Goal: Task Accomplishment & Management: Use online tool/utility

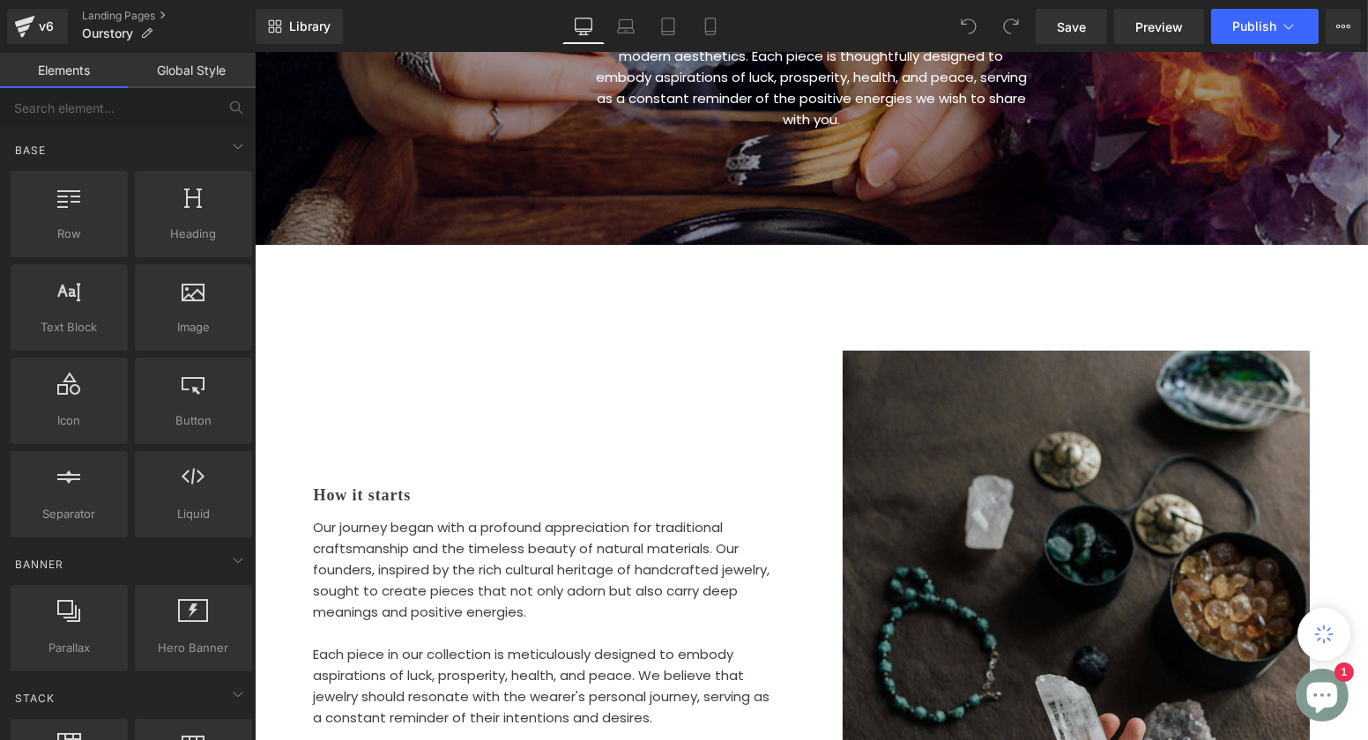
scroll to position [431, 0]
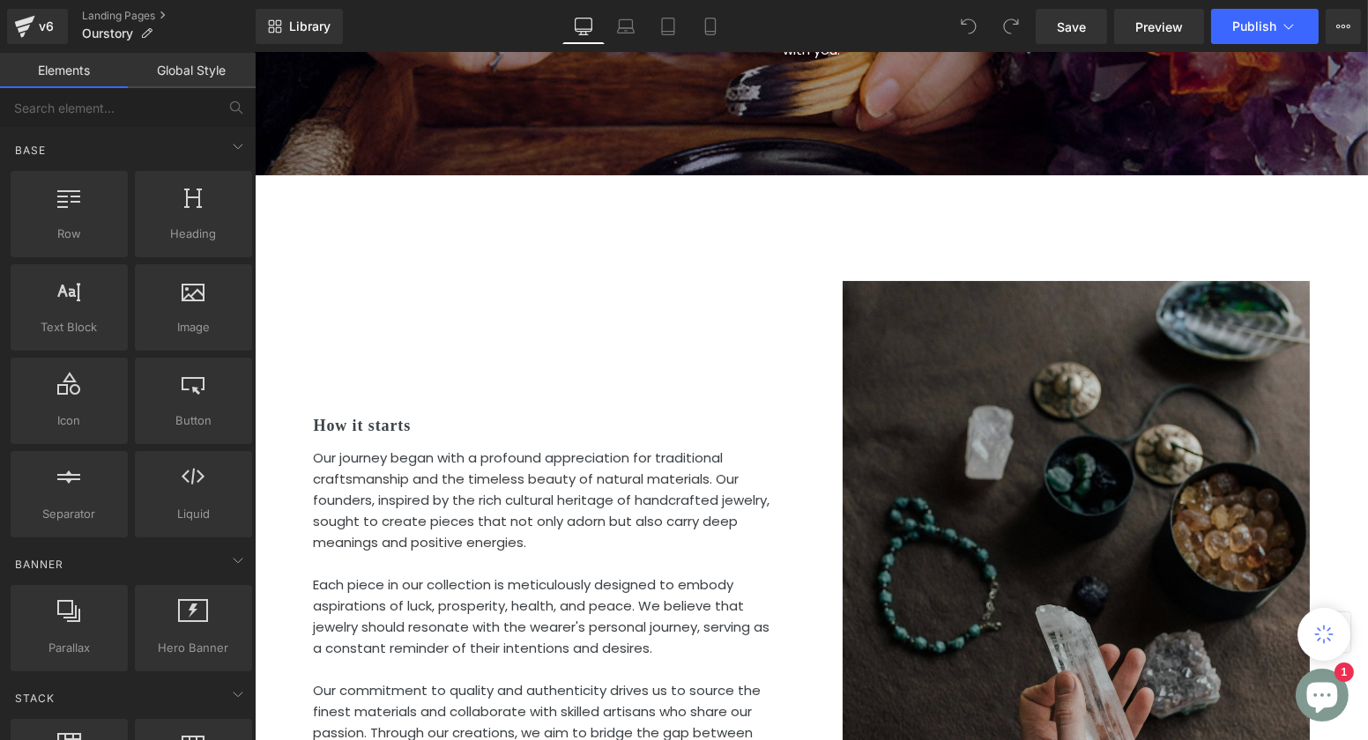
click at [1000, 468] on img at bounding box center [1075, 631] width 467 height 700
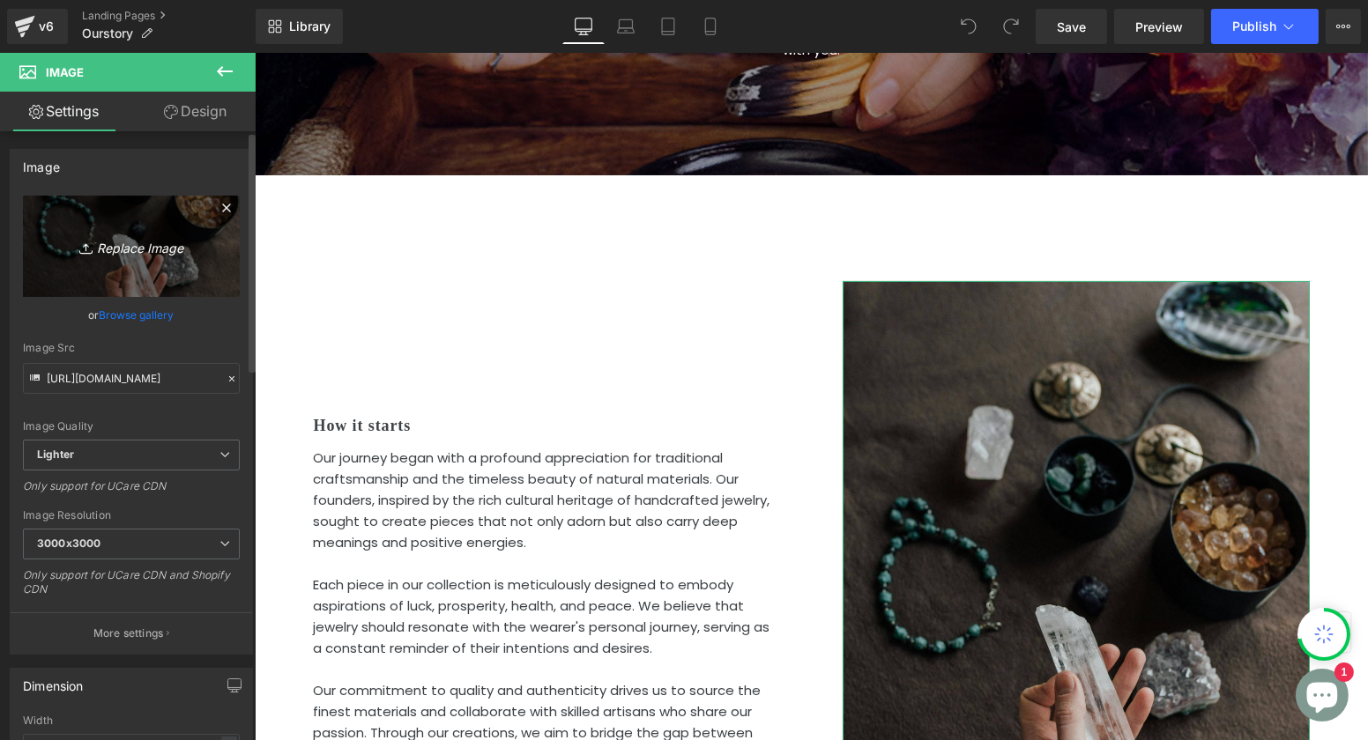
click at [141, 251] on icon "Replace Image" at bounding box center [131, 246] width 141 height 22
type input "C:\fakepath\handmade bracelets 3.jpg"
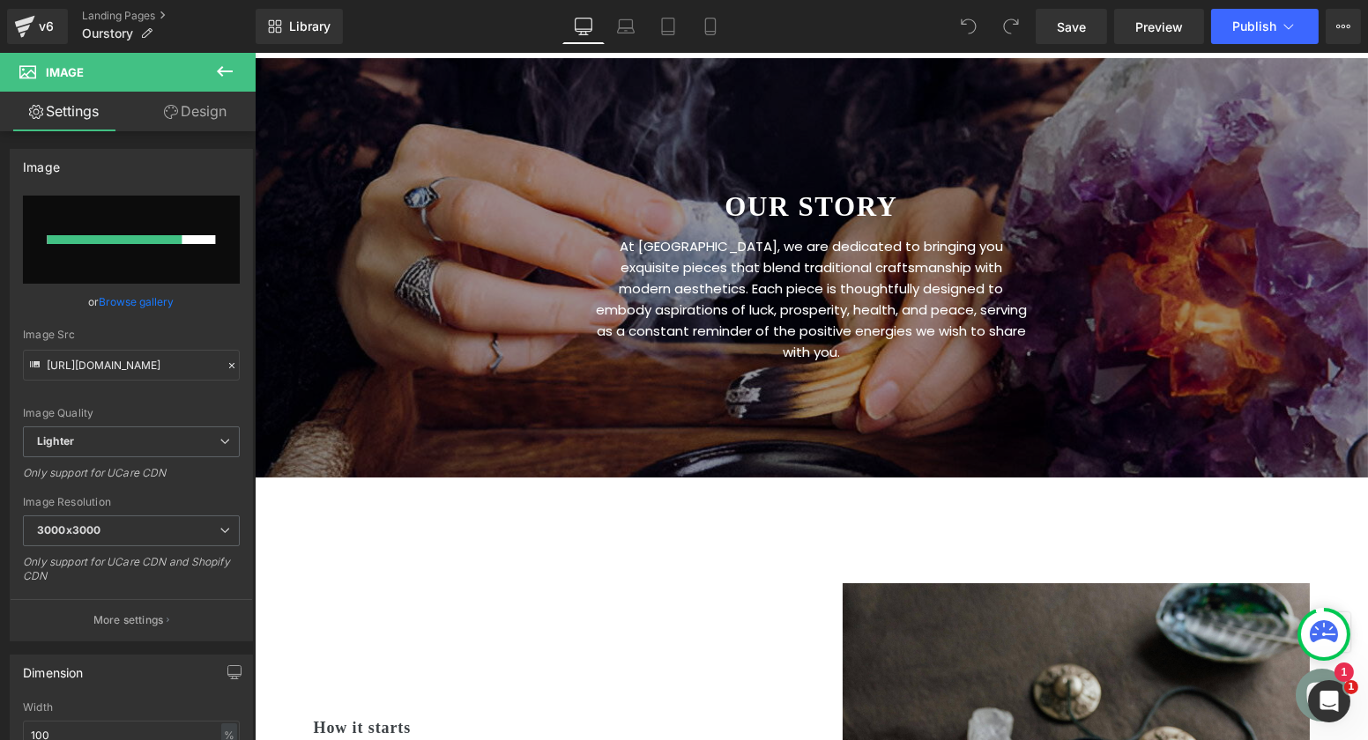
scroll to position [47, 0]
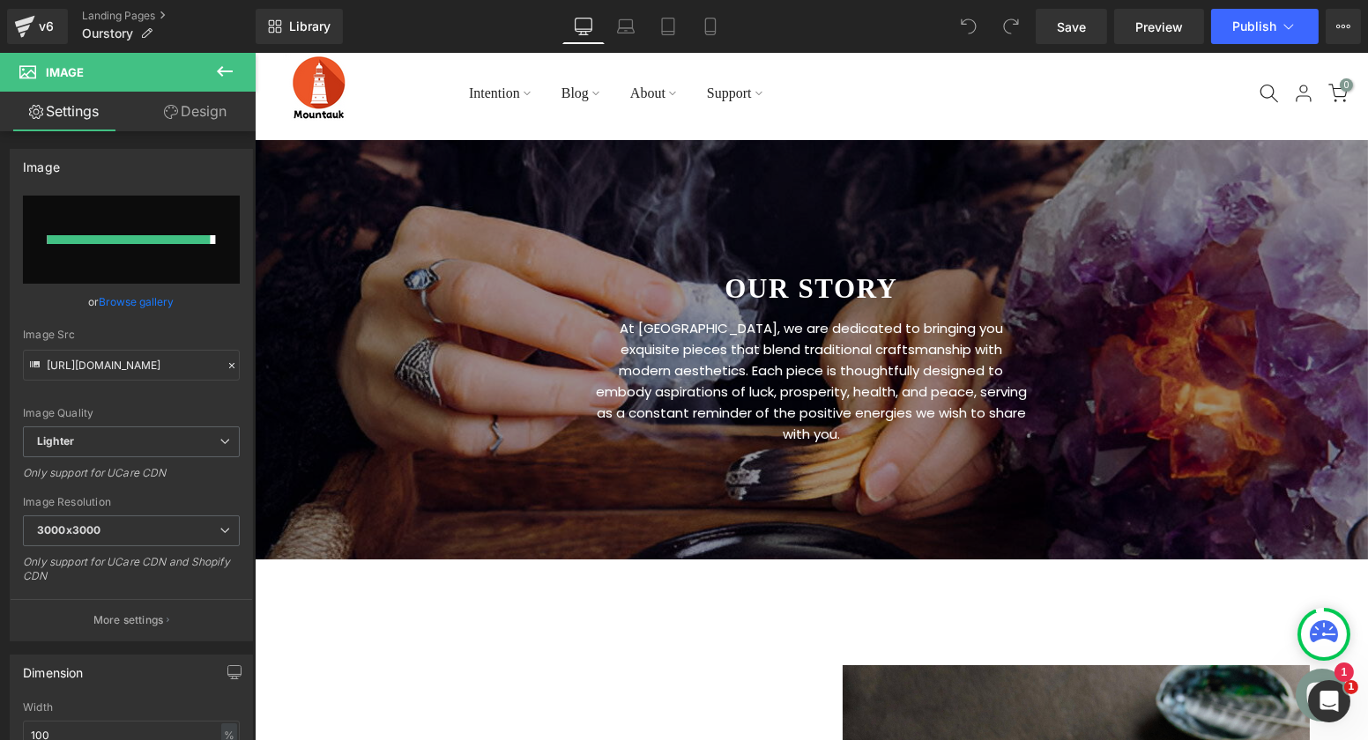
type input "https://ucarecdn.com/8f614dc8-37a6-415b-9d33-caeef07c25b0/-/format/auto/-/previ…"
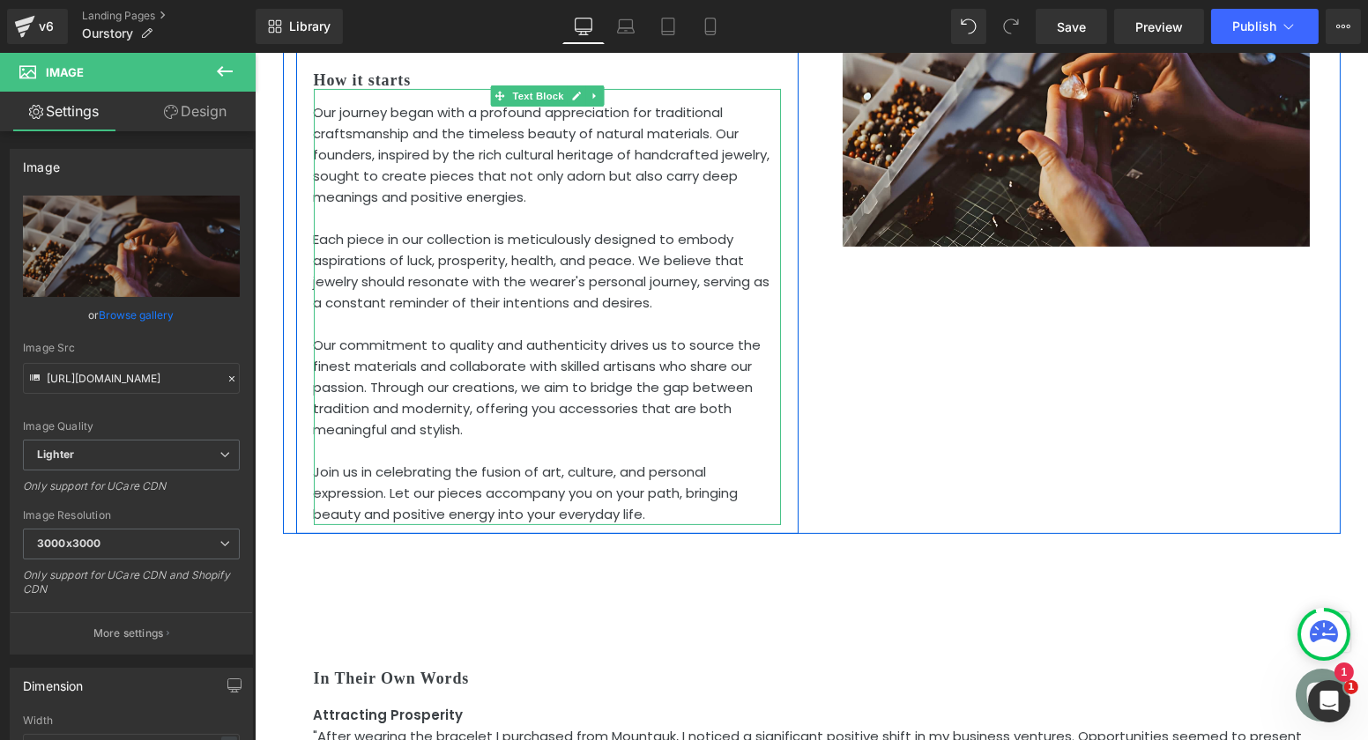
scroll to position [554, 0]
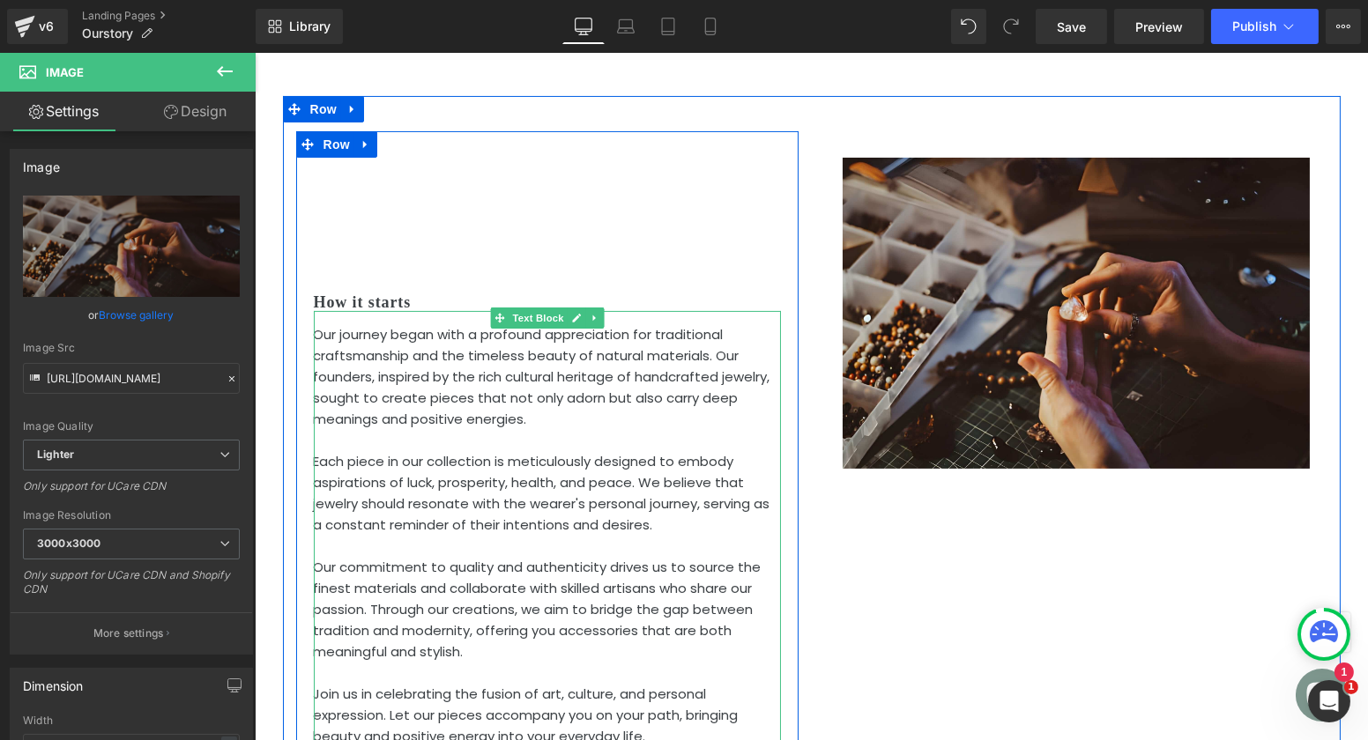
click at [370, 365] on p "Our journey began with a profound appreciation for traditional craftsmanship an…" at bounding box center [546, 377] width 467 height 106
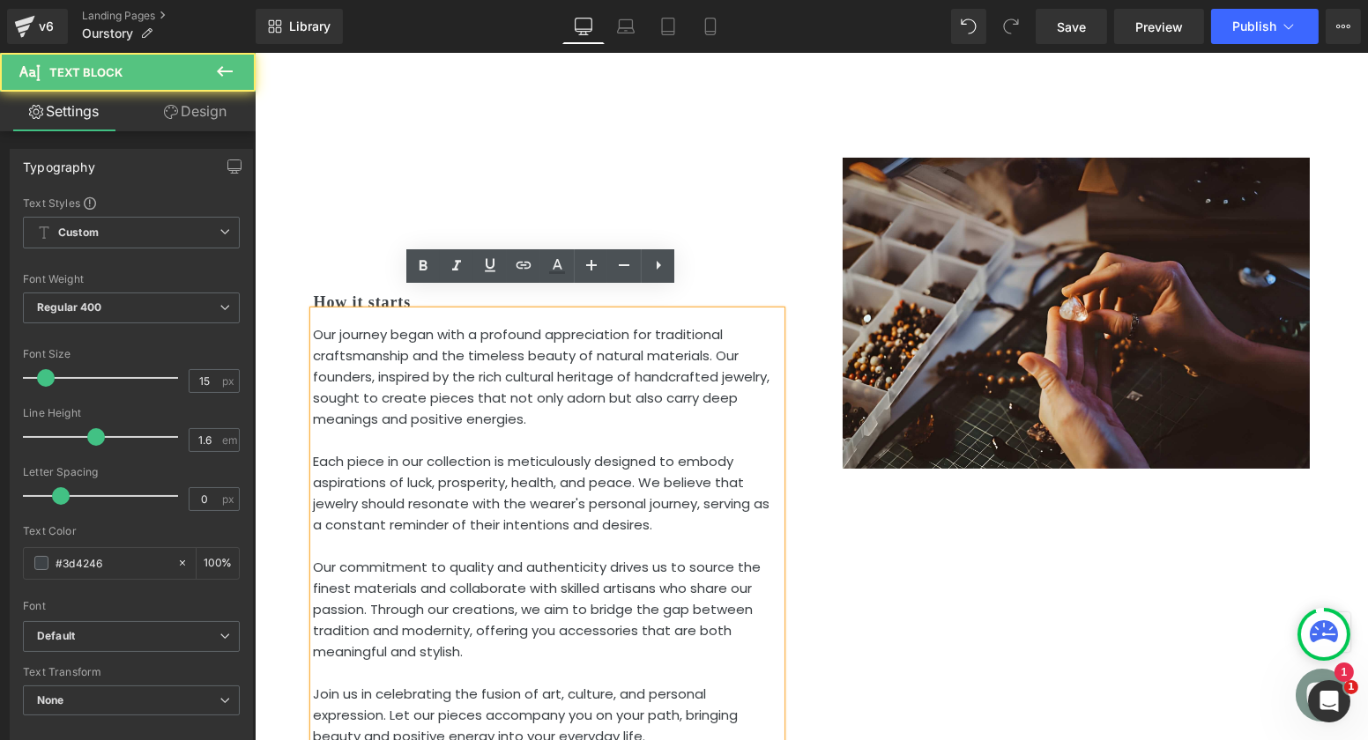
click at [355, 209] on div "How it starts Heading Our journey began with a profound appreciation for tradit…" at bounding box center [546, 453] width 502 height 590
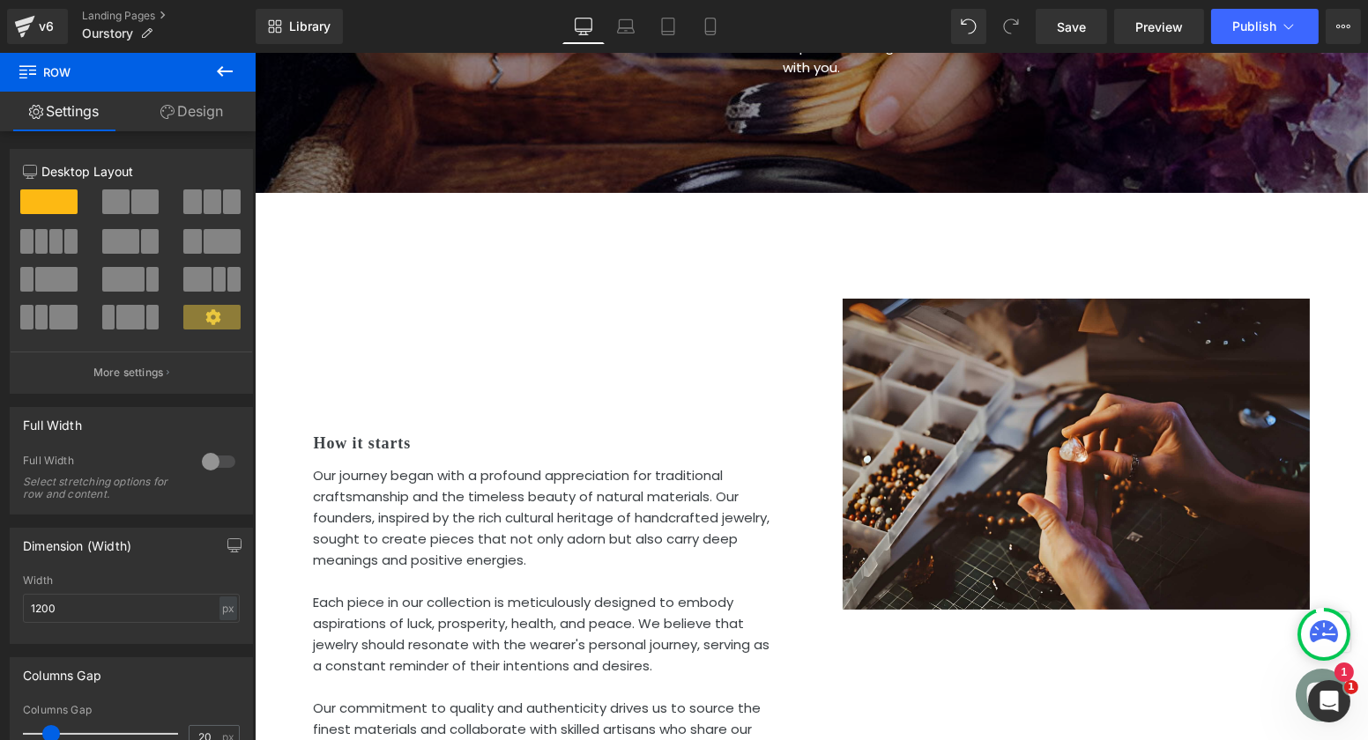
scroll to position [401, 0]
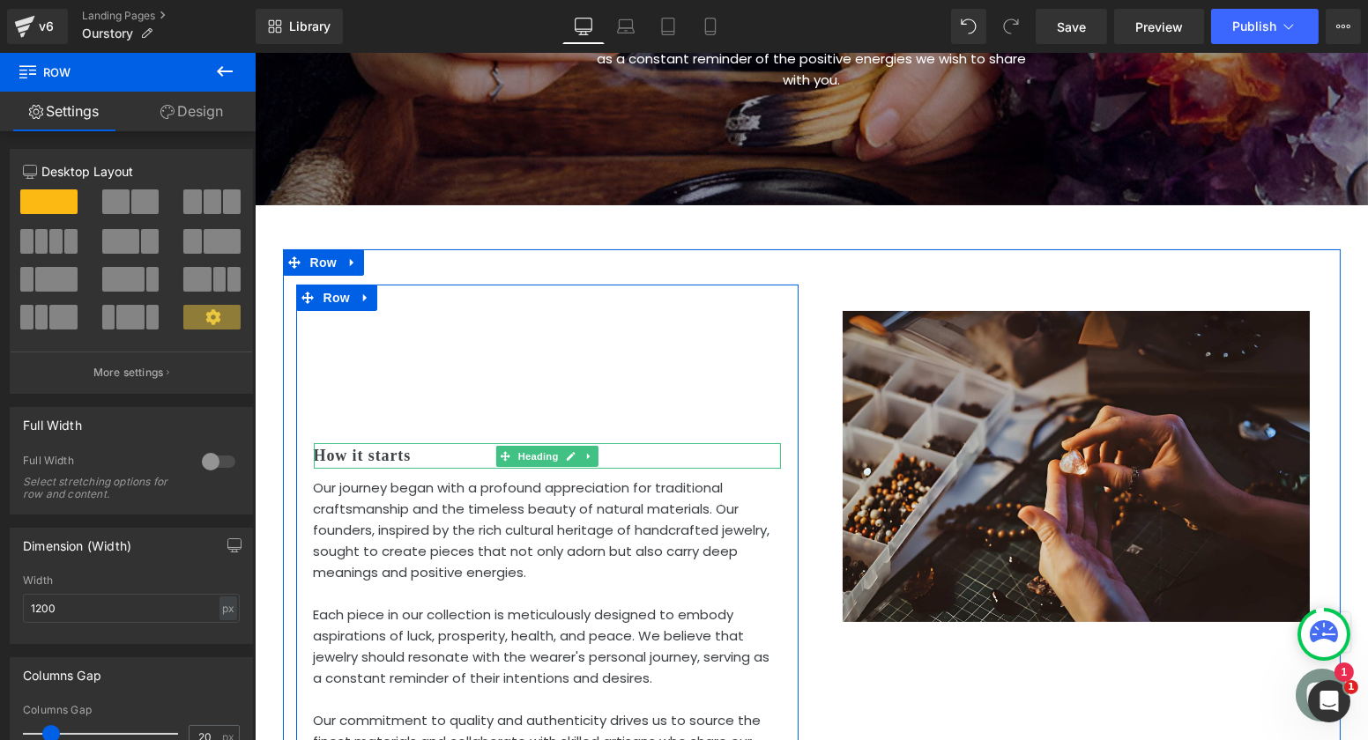
click at [361, 443] on h2 "How it starts" at bounding box center [546, 456] width 467 height 26
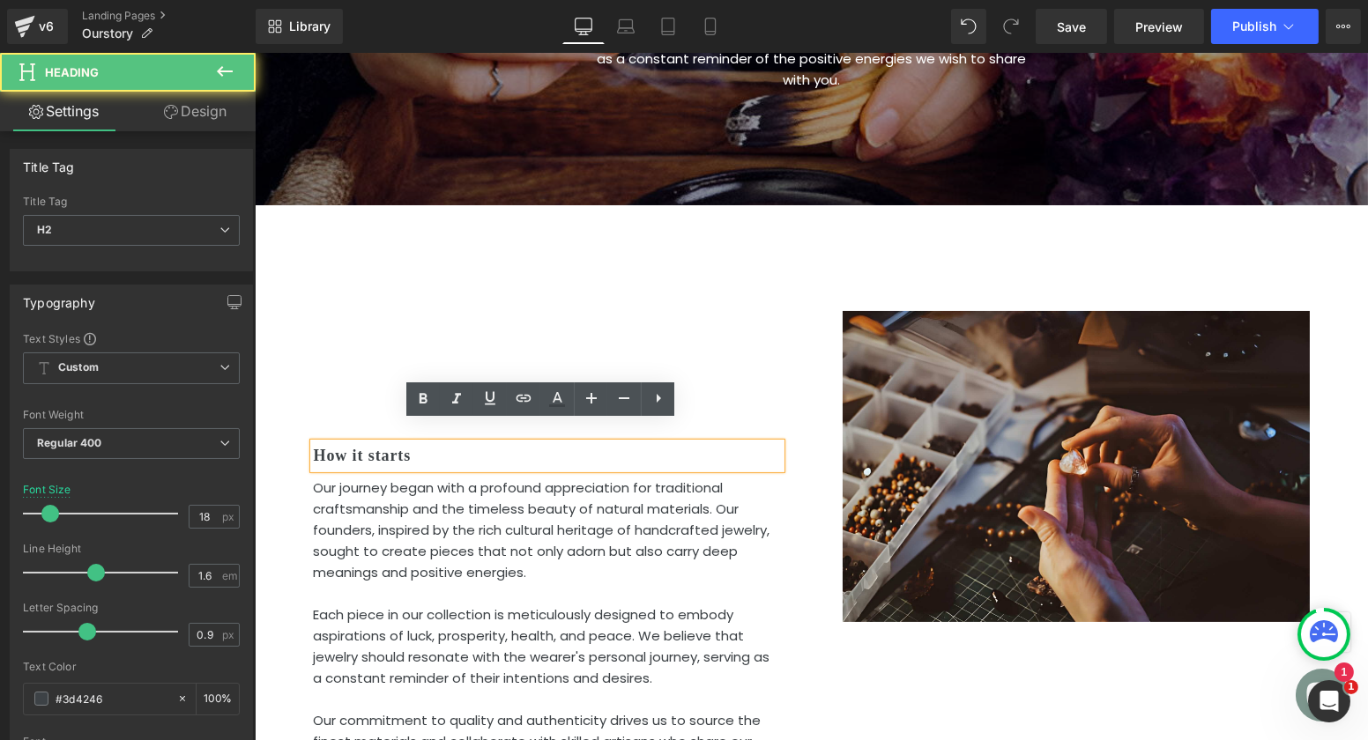
click at [358, 350] on div "How it starts Heading Our journey began with a profound appreciation for tradit…" at bounding box center [546, 606] width 502 height 590
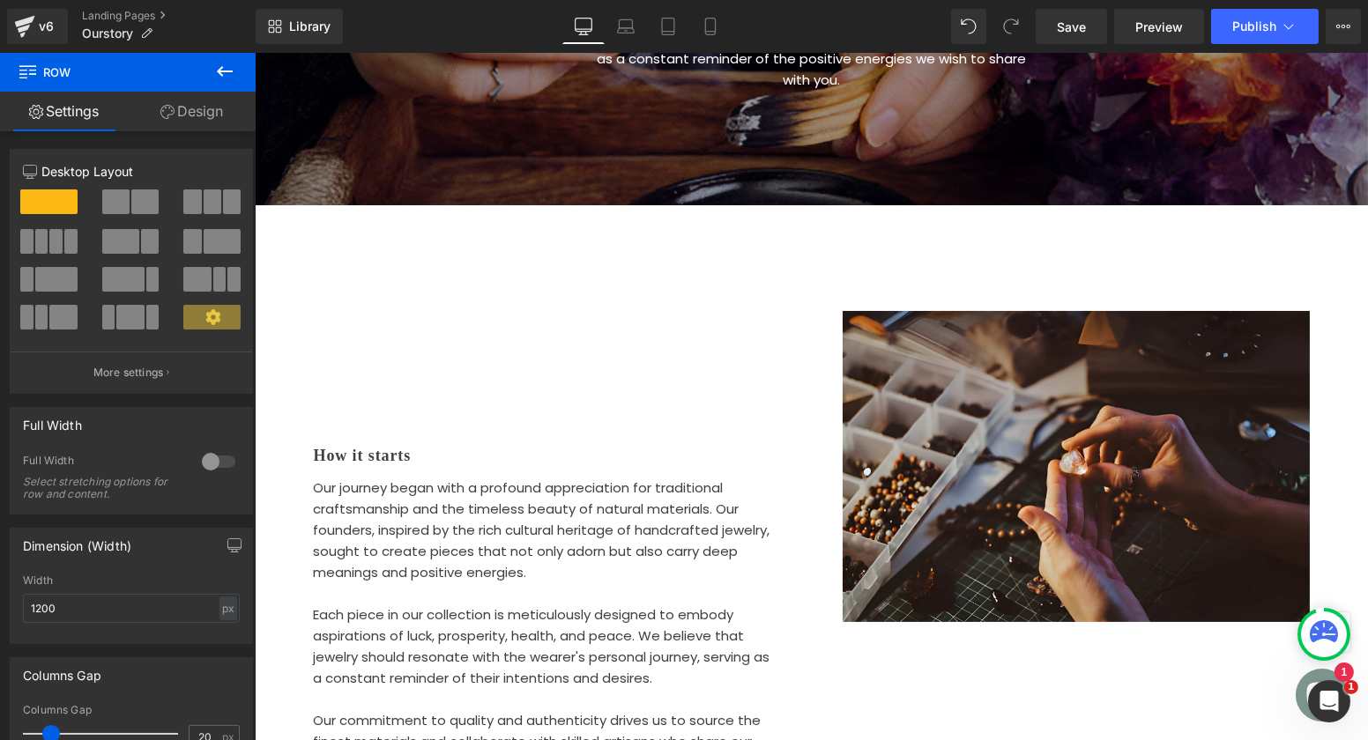
click at [366, 508] on p "Our journey began with a profound appreciation for traditional craftsmanship an…" at bounding box center [546, 531] width 467 height 106
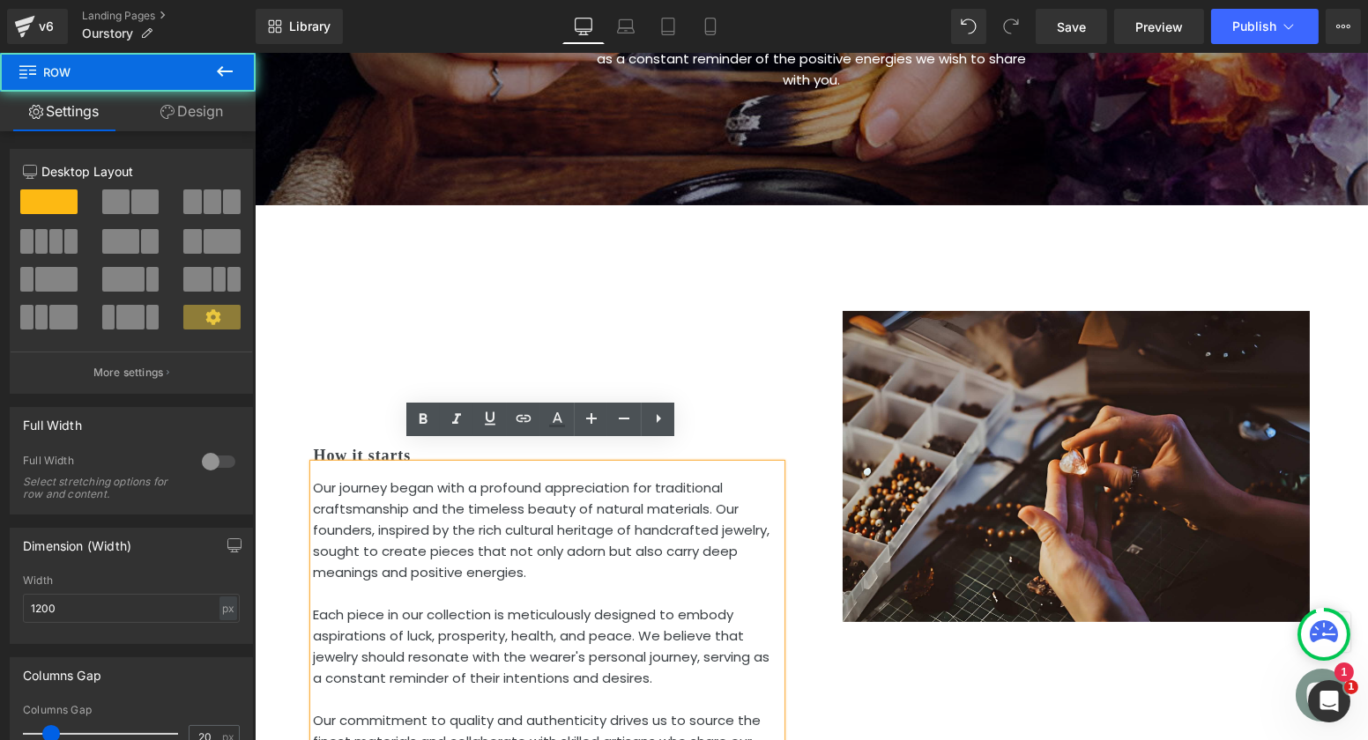
click at [368, 415] on div "How it starts Heading Our journey began with a profound appreciation for tradit…" at bounding box center [546, 606] width 502 height 590
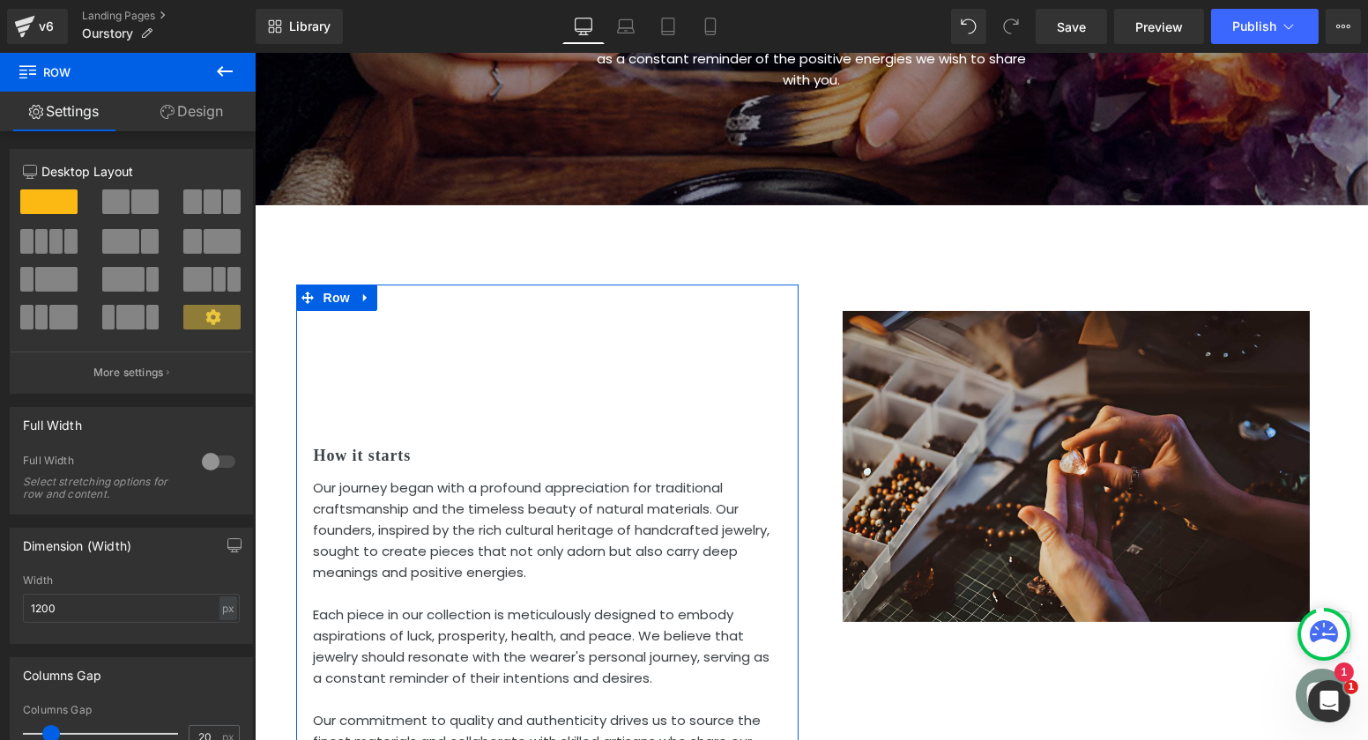
click at [381, 354] on div "How it starts Heading Our journey began with a profound appreciation for tradit…" at bounding box center [546, 606] width 502 height 590
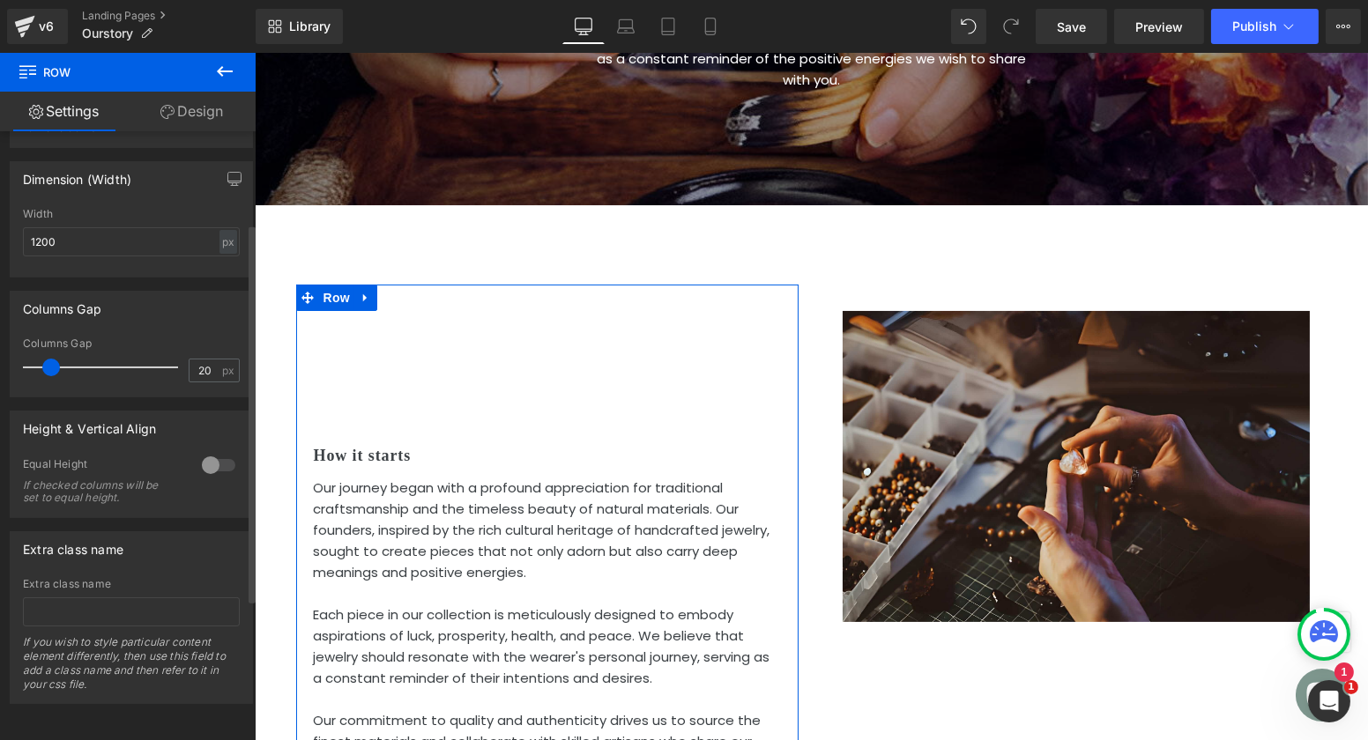
scroll to position [0, 0]
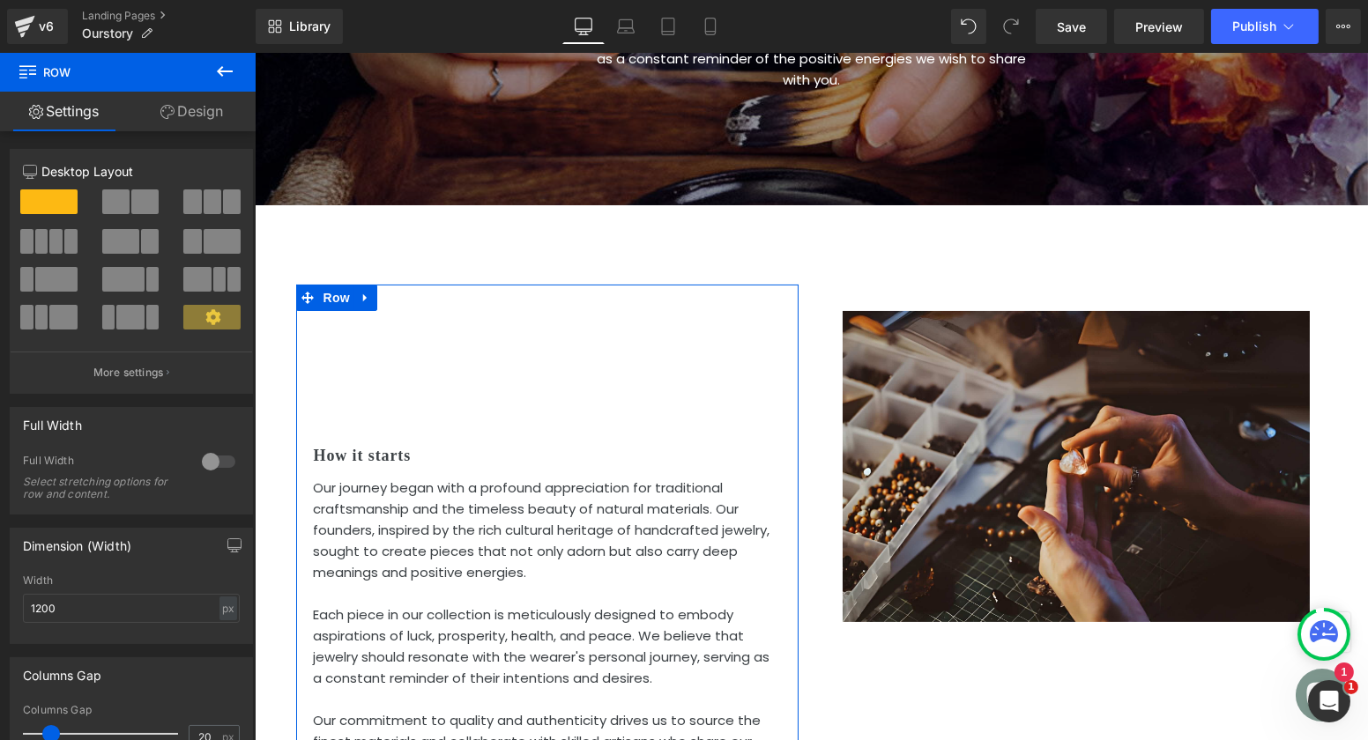
click at [169, 120] on link "Design" at bounding box center [192, 112] width 128 height 40
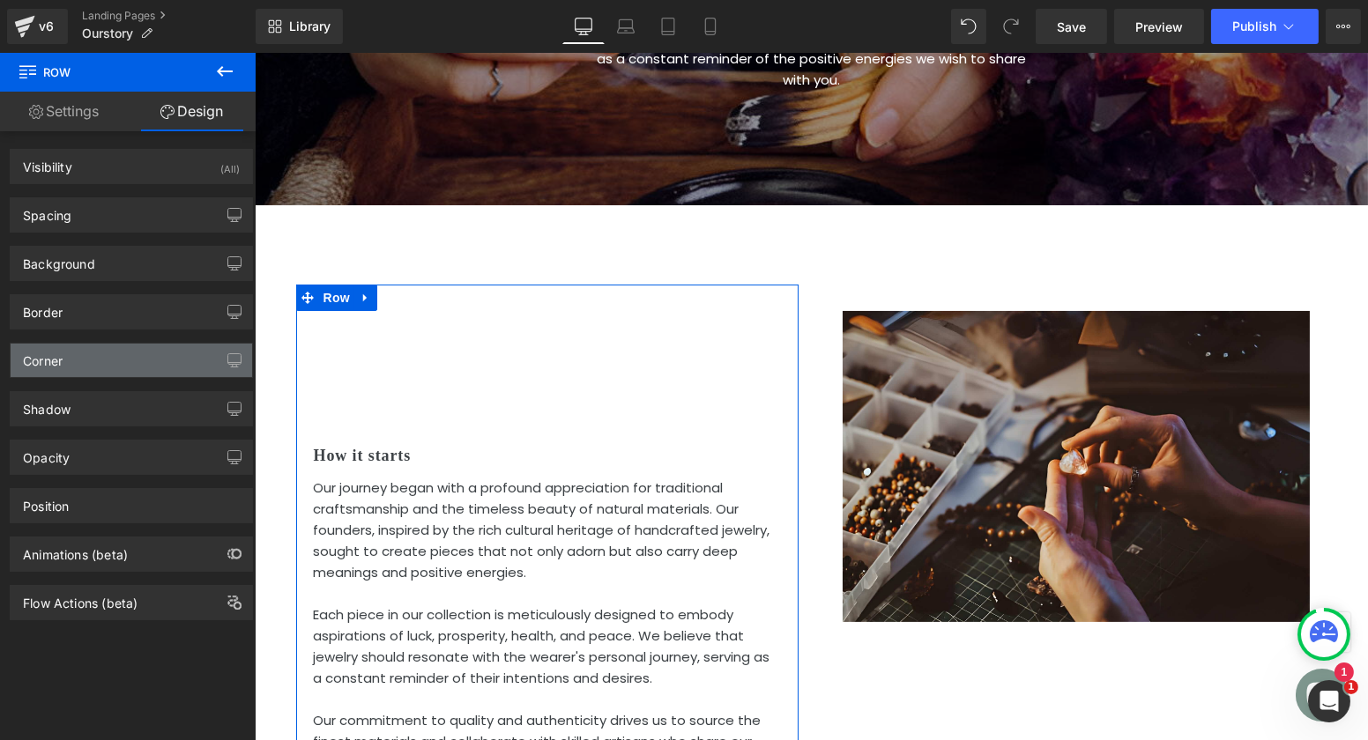
click at [130, 355] on div "Corner" at bounding box center [132, 360] width 242 height 33
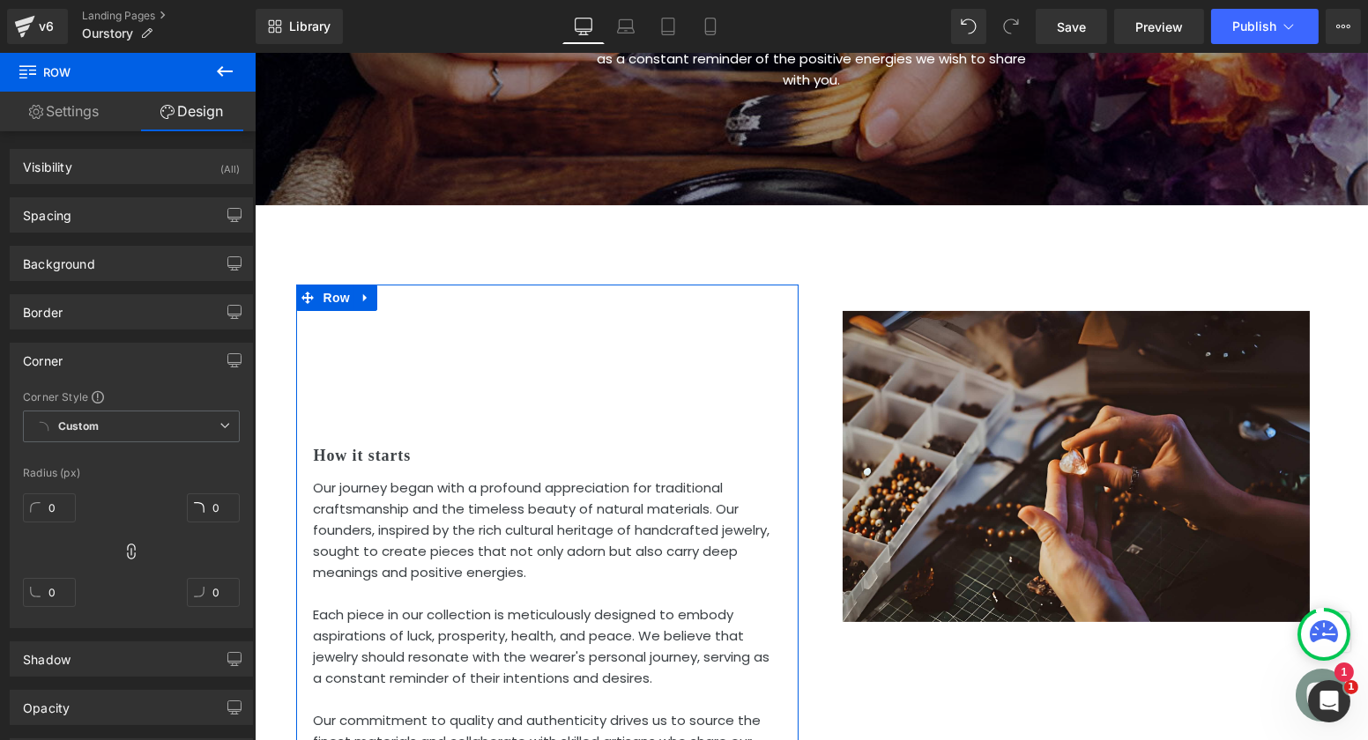
click at [130, 355] on div "Corner" at bounding box center [132, 360] width 242 height 33
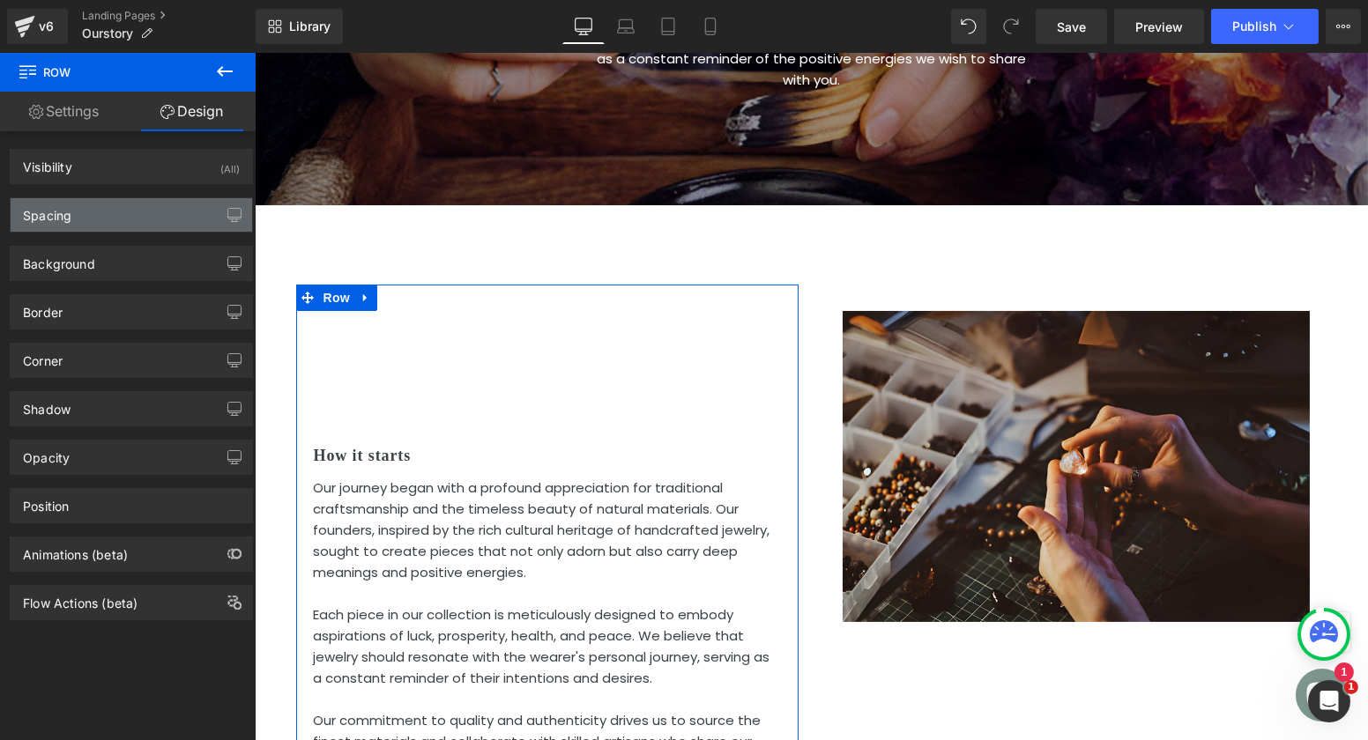
click at [71, 217] on div "Spacing" at bounding box center [132, 214] width 242 height 33
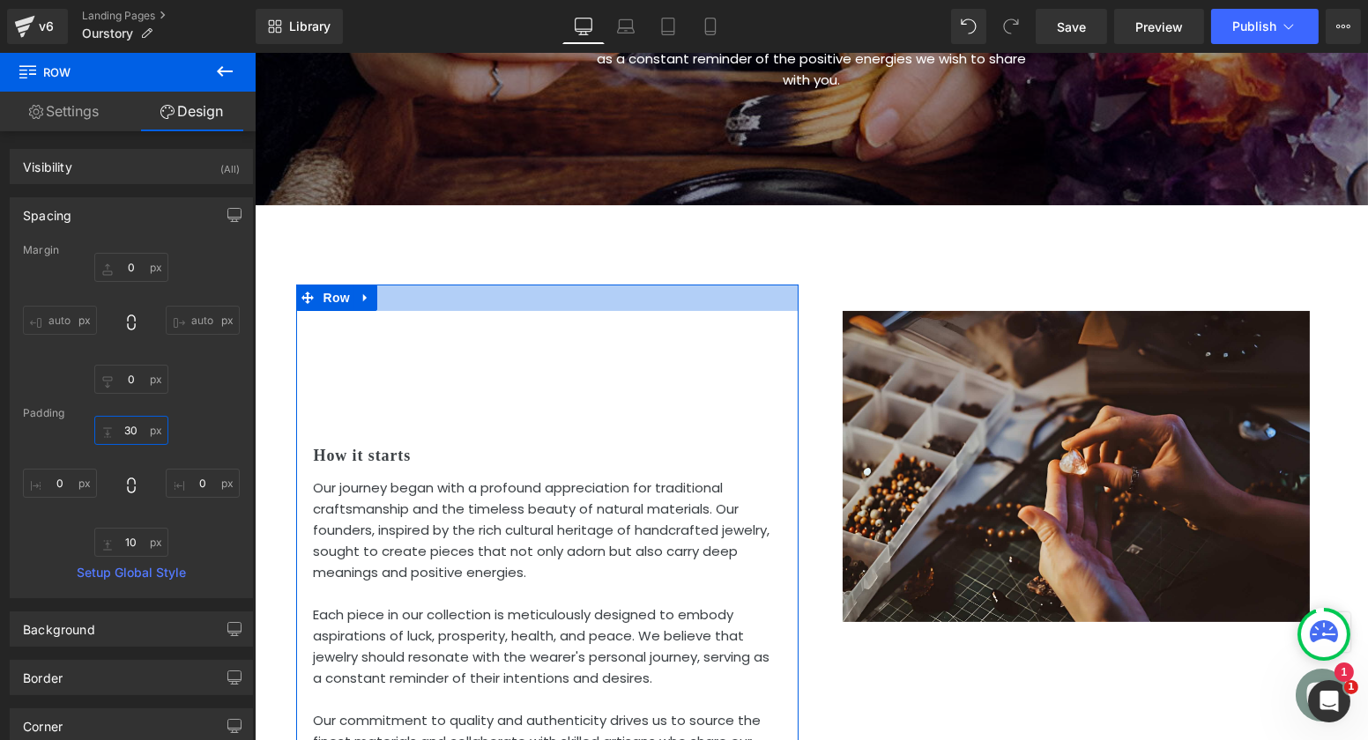
click at [142, 434] on input "30" at bounding box center [131, 430] width 74 height 29
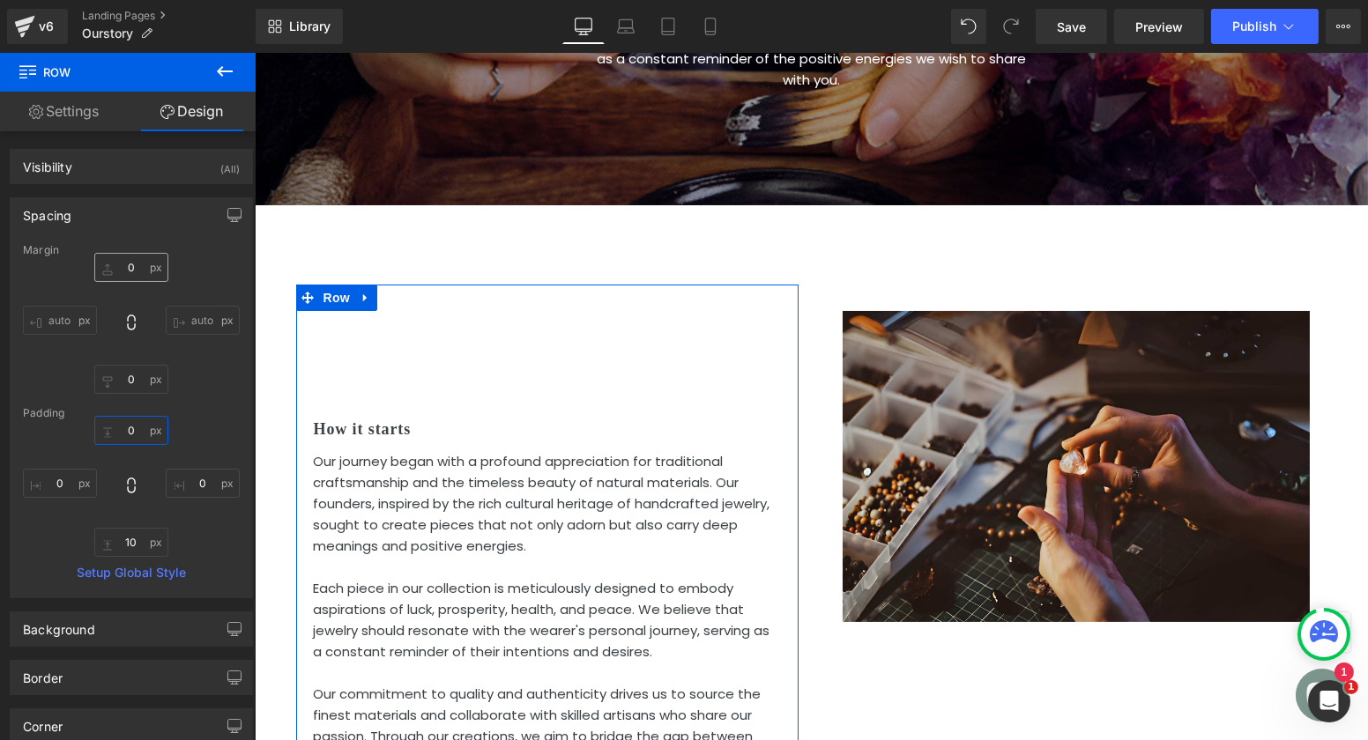
type input "0"
click at [135, 269] on input "0" at bounding box center [131, 267] width 74 height 29
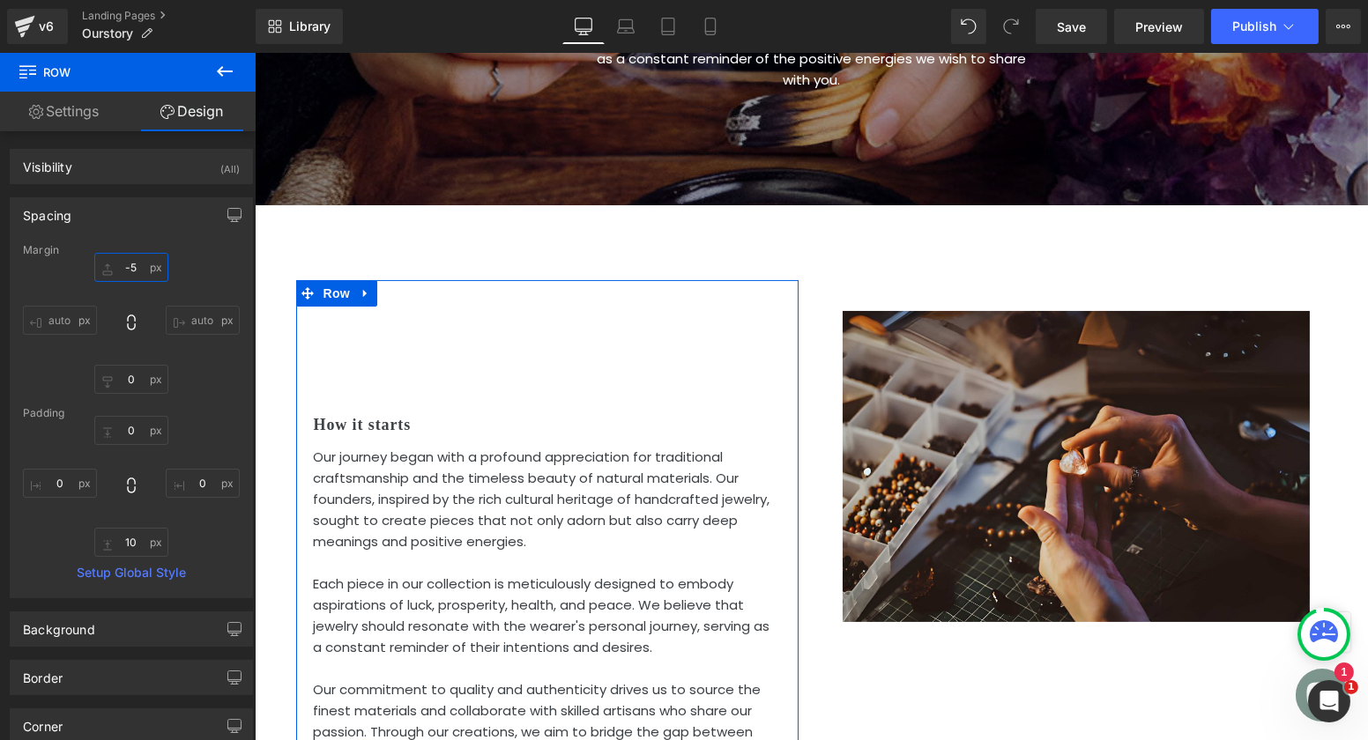
type input "-"
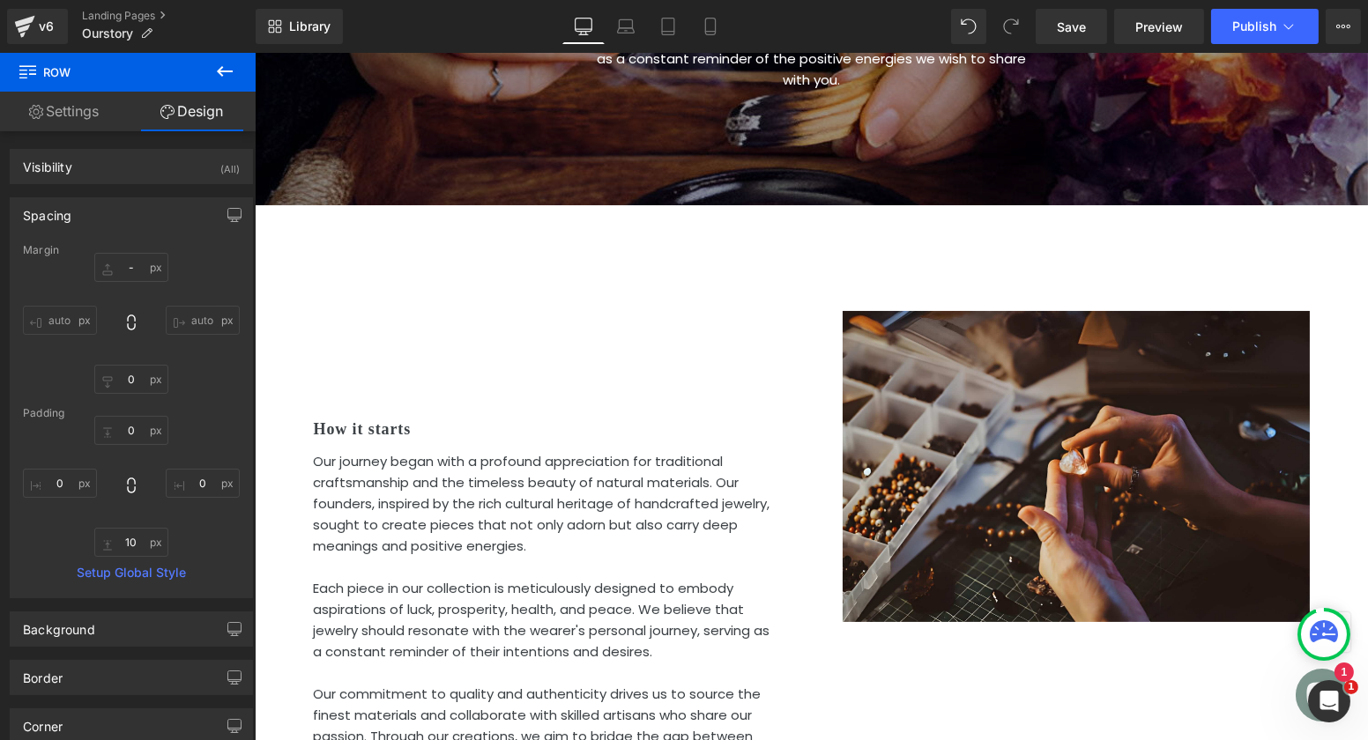
click at [392, 380] on div "How it starts Heading Our journey began with a profound appreciation for tradit…" at bounding box center [546, 580] width 502 height 590
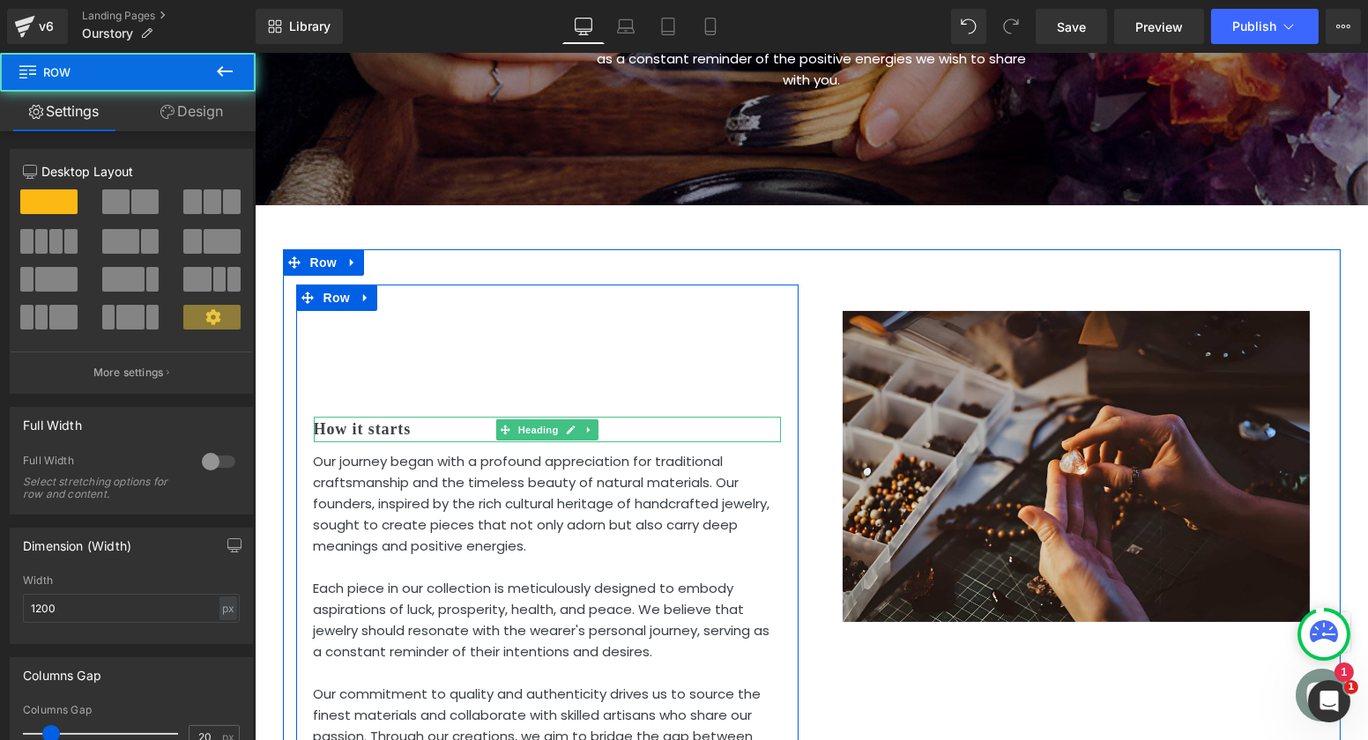
click at [330, 417] on h2 "How it starts" at bounding box center [546, 430] width 467 height 26
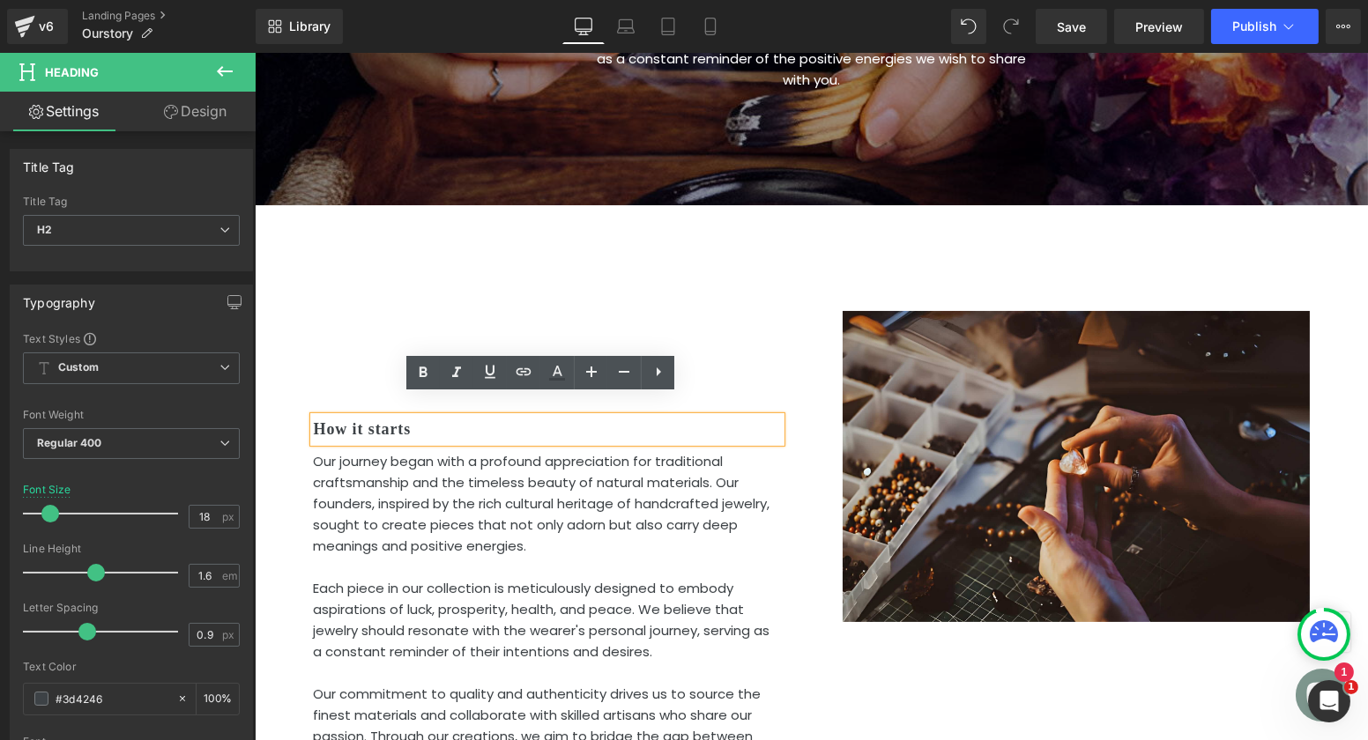
click at [330, 352] on div "How it starts Heading Our journey began with a profound appreciation for tradit…" at bounding box center [546, 580] width 502 height 590
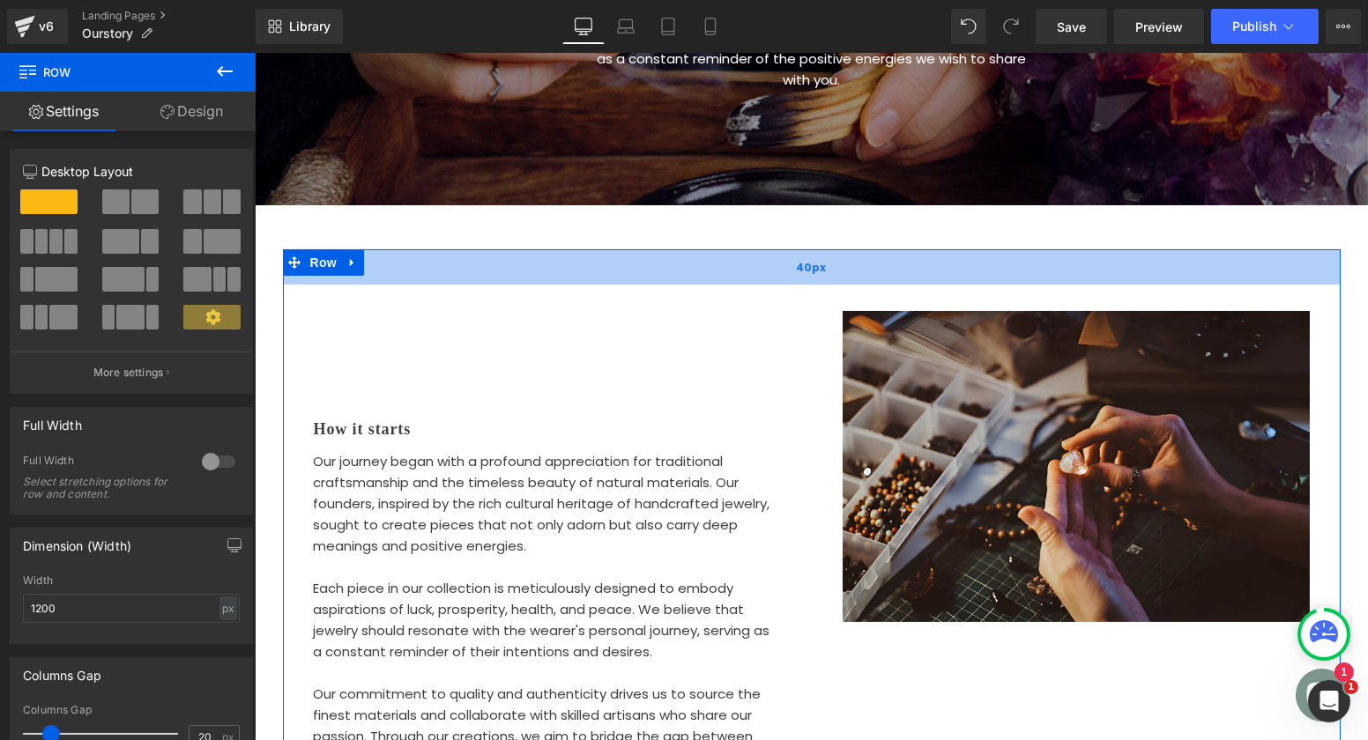
click at [384, 249] on div "40px" at bounding box center [811, 266] width 1058 height 35
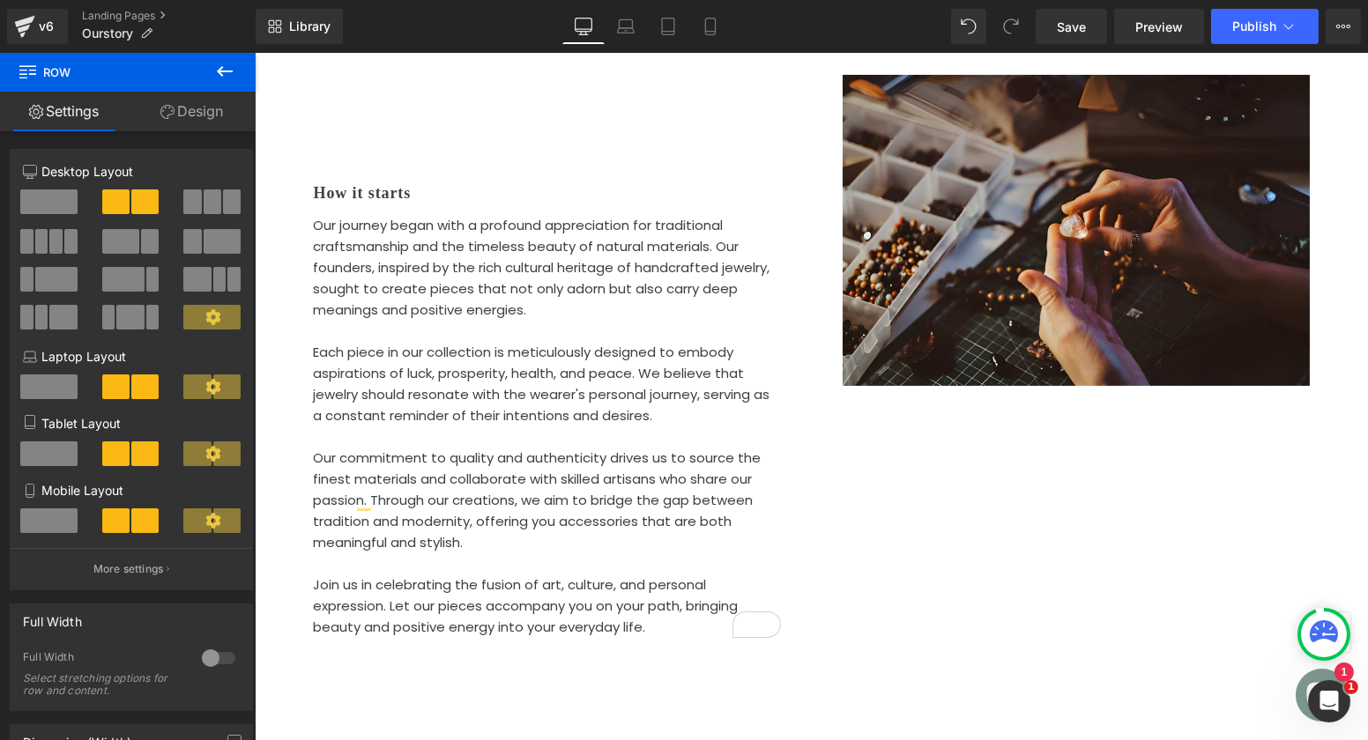
scroll to position [636, 0]
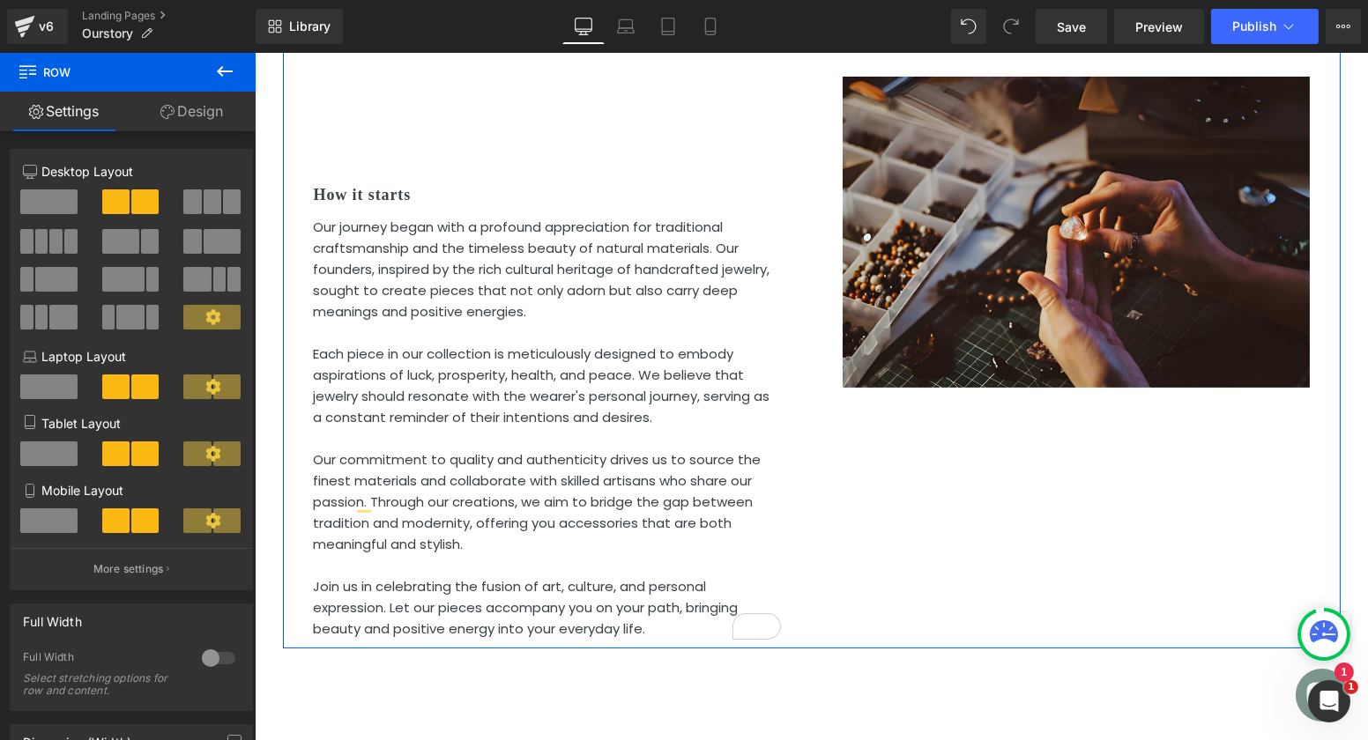
click at [254, 53] on div at bounding box center [254, 53] width 0 height 0
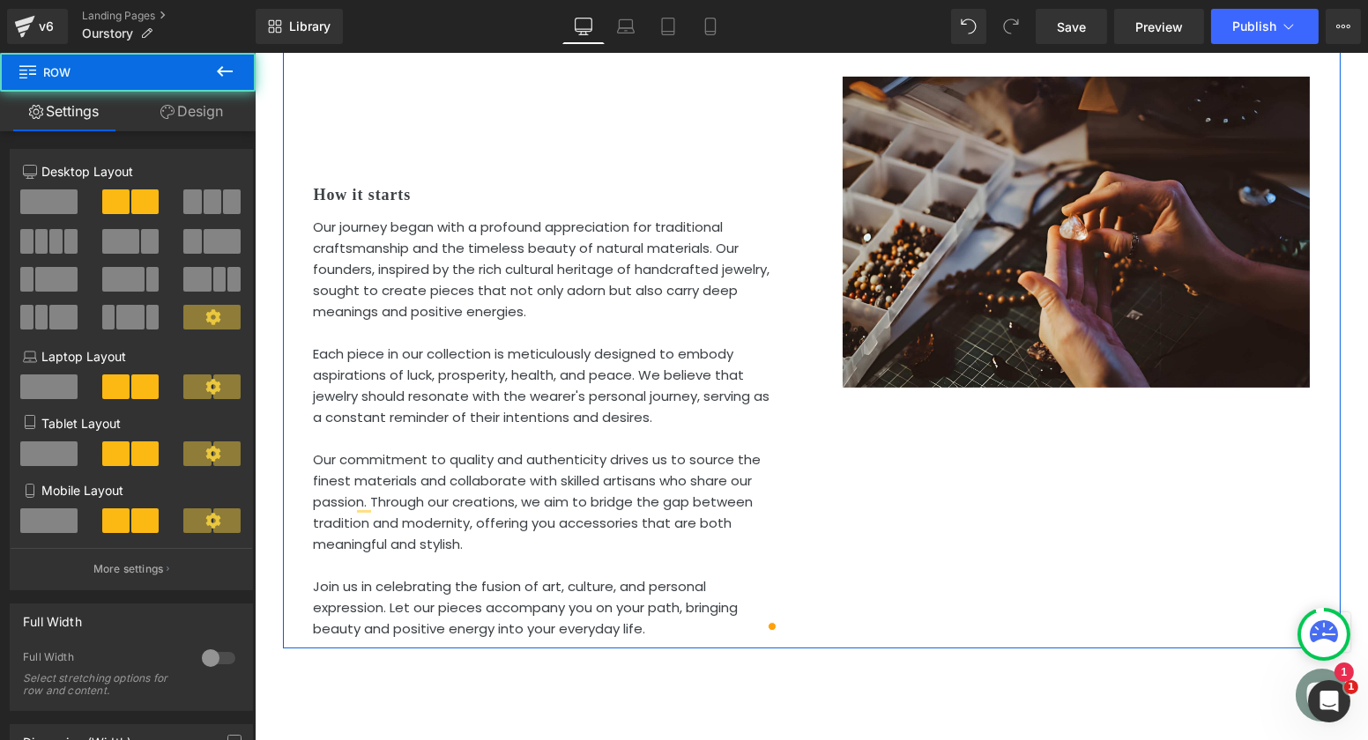
click at [930, 443] on div "How it starts Heading Our journey began with a profound appreciation for tradit…" at bounding box center [811, 332] width 1058 height 634
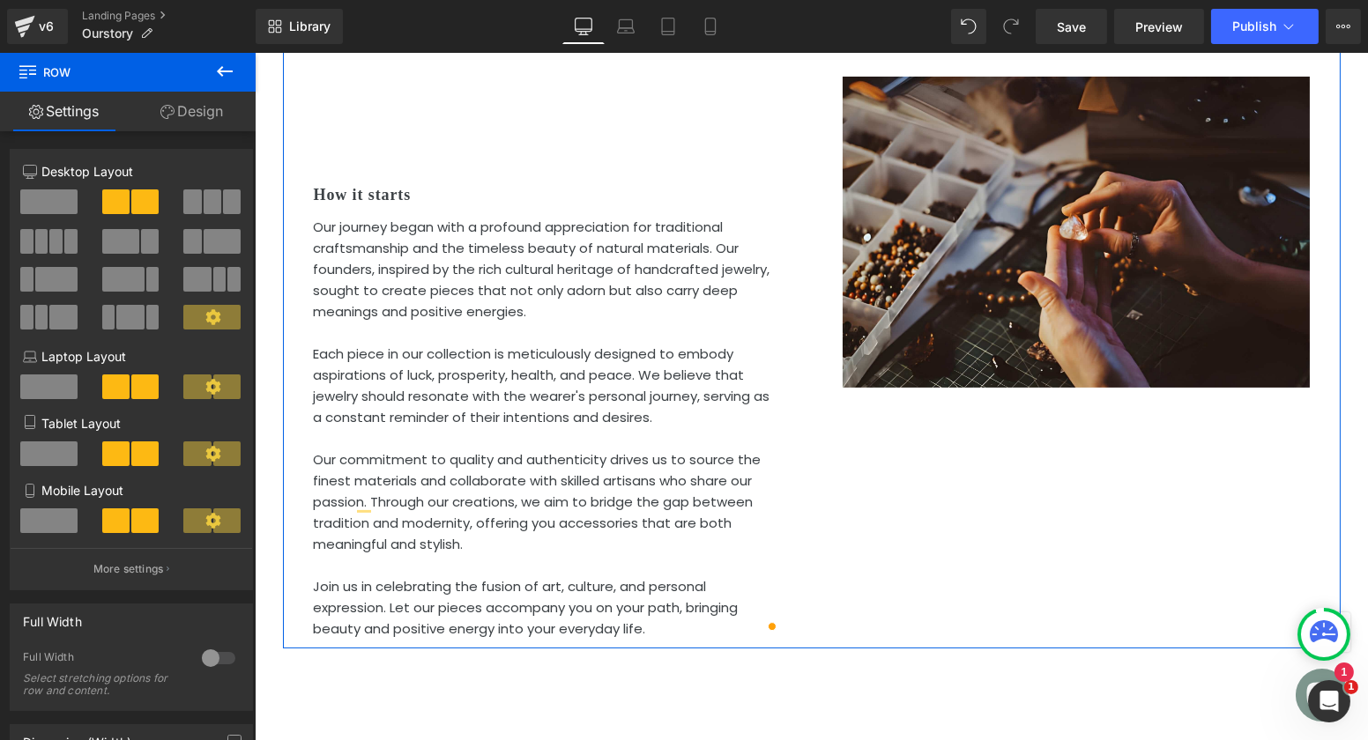
click at [827, 387] on div "How it starts Heading Our journey began with a profound appreciation for tradit…" at bounding box center [811, 332] width 1058 height 634
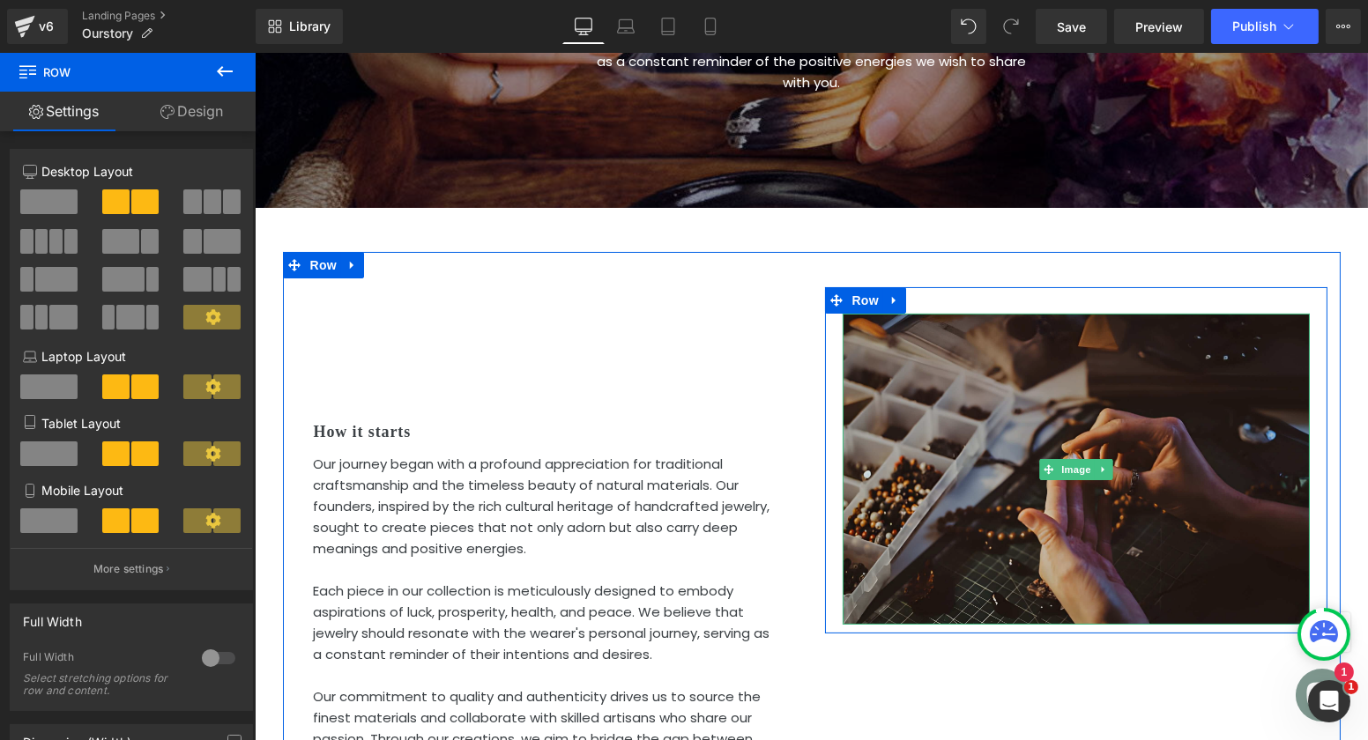
scroll to position [398, 0]
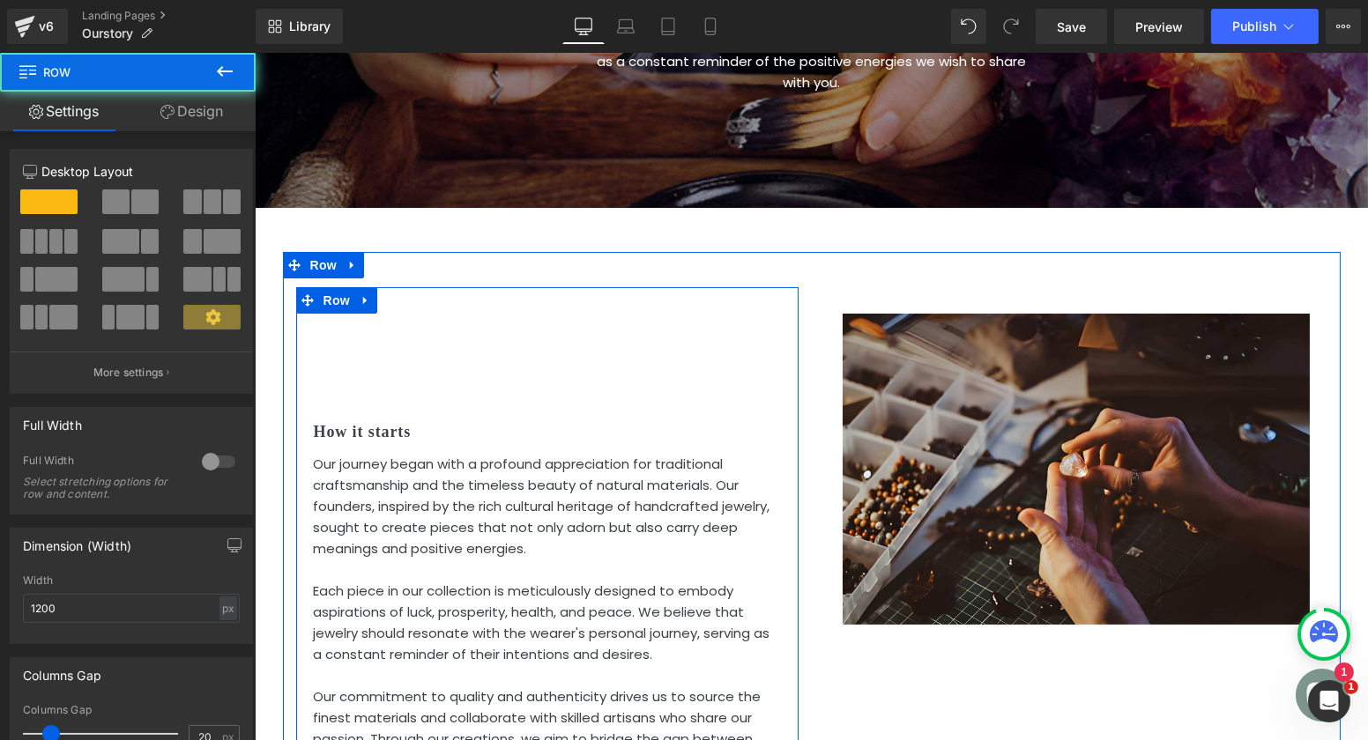
click at [599, 312] on div "How it starts Heading Our journey began with a profound appreciation for tradit…" at bounding box center [546, 582] width 502 height 590
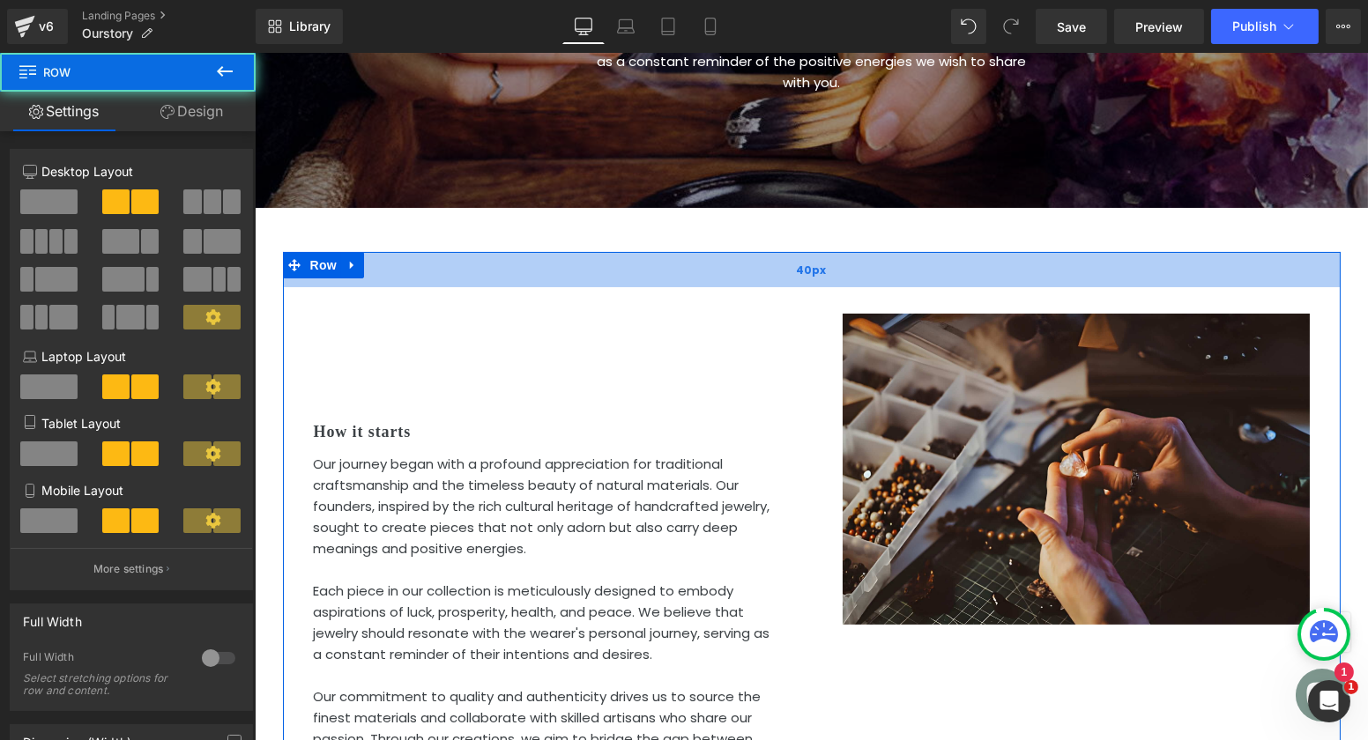
click at [645, 252] on div "40px" at bounding box center [811, 269] width 1058 height 35
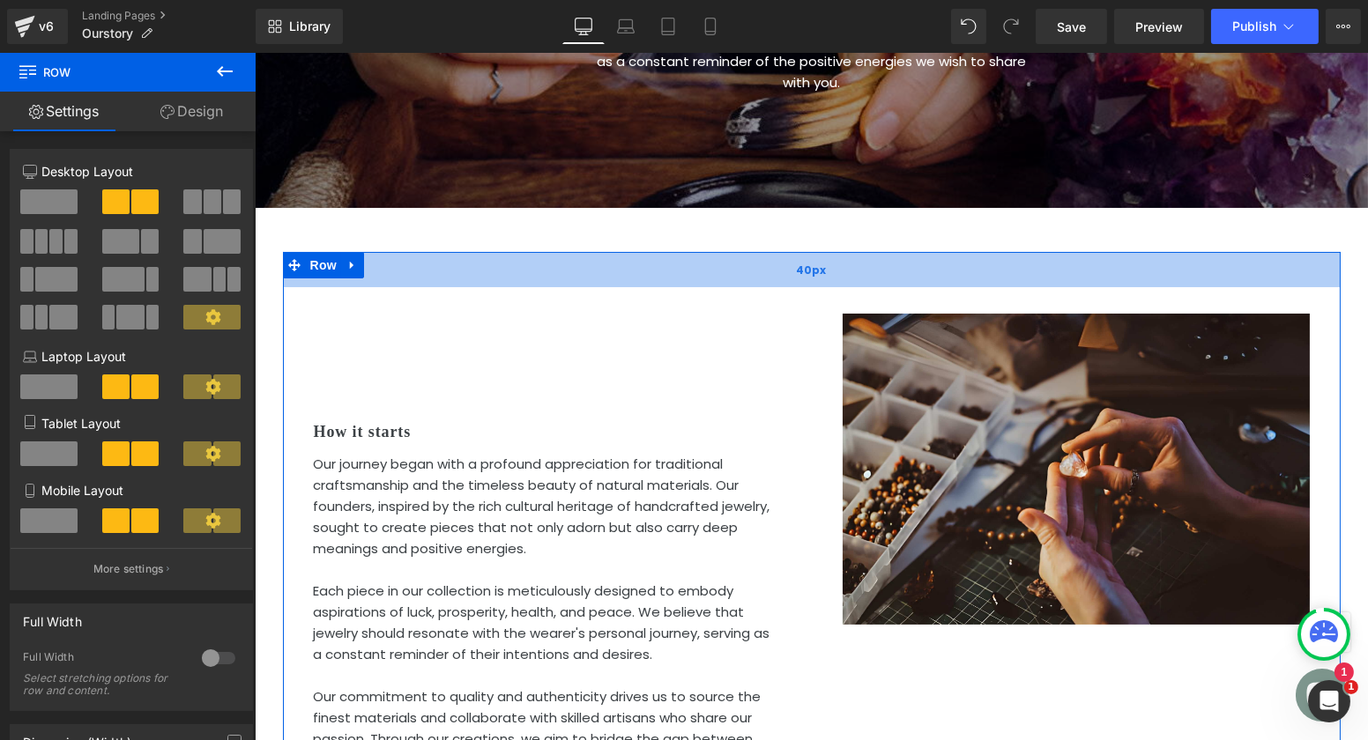
click at [698, 252] on div "40px" at bounding box center [811, 269] width 1058 height 35
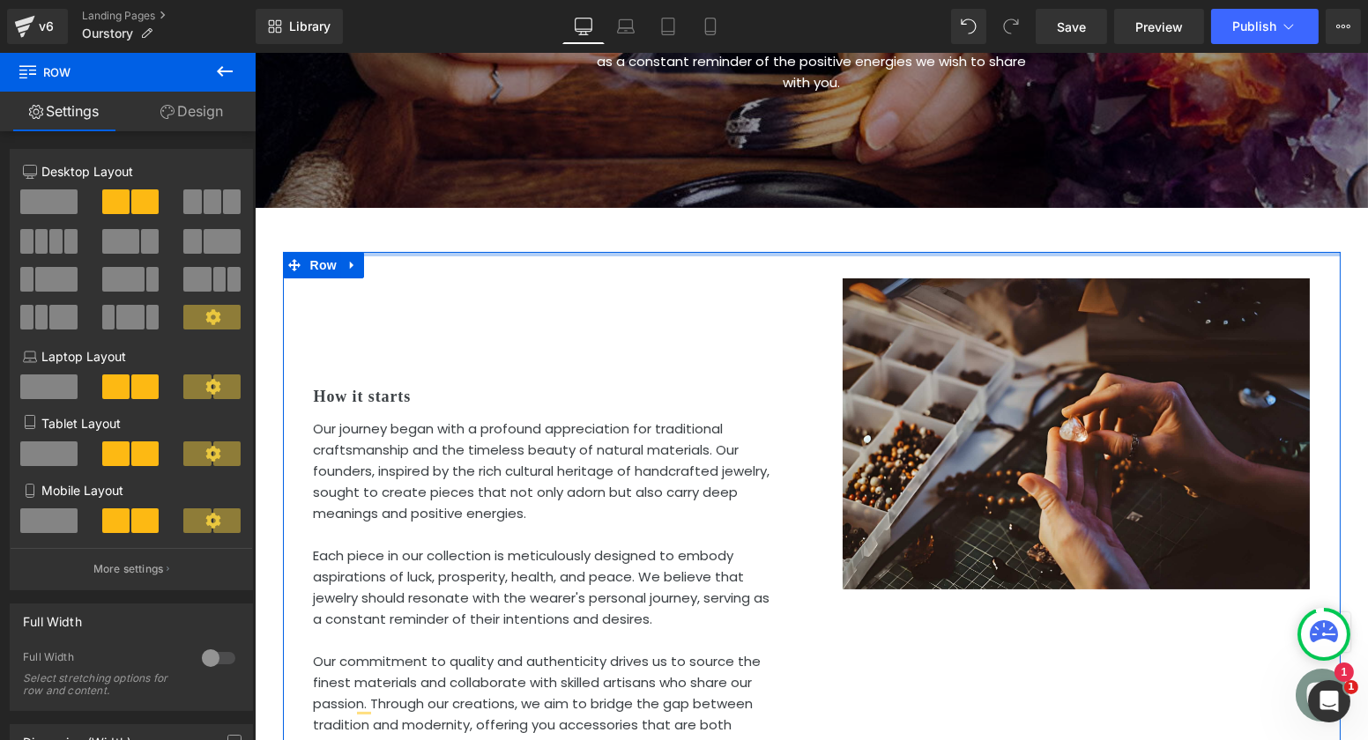
drag, startPoint x: 688, startPoint y: 255, endPoint x: 673, endPoint y: 194, distance: 62.6
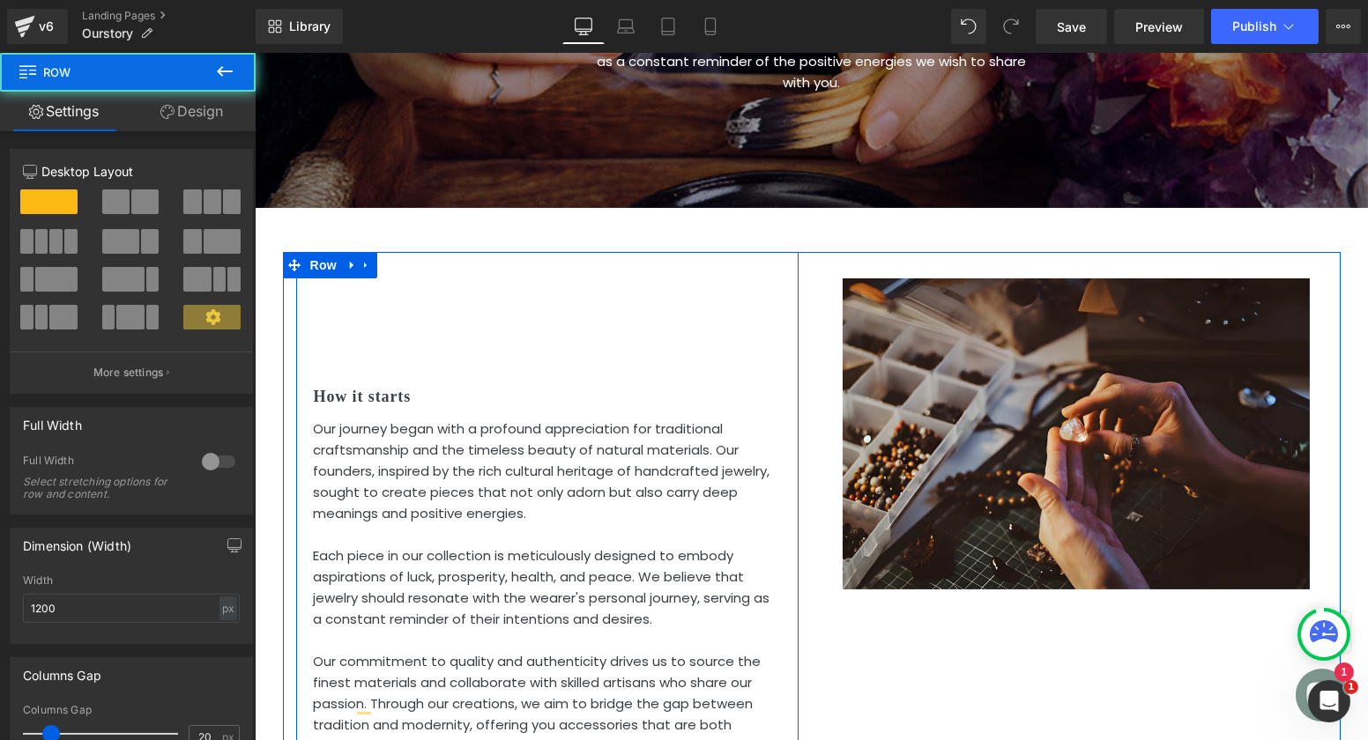
click at [569, 358] on div "How it starts Heading Our journey began with a profound appreciation for tradit…" at bounding box center [546, 547] width 502 height 590
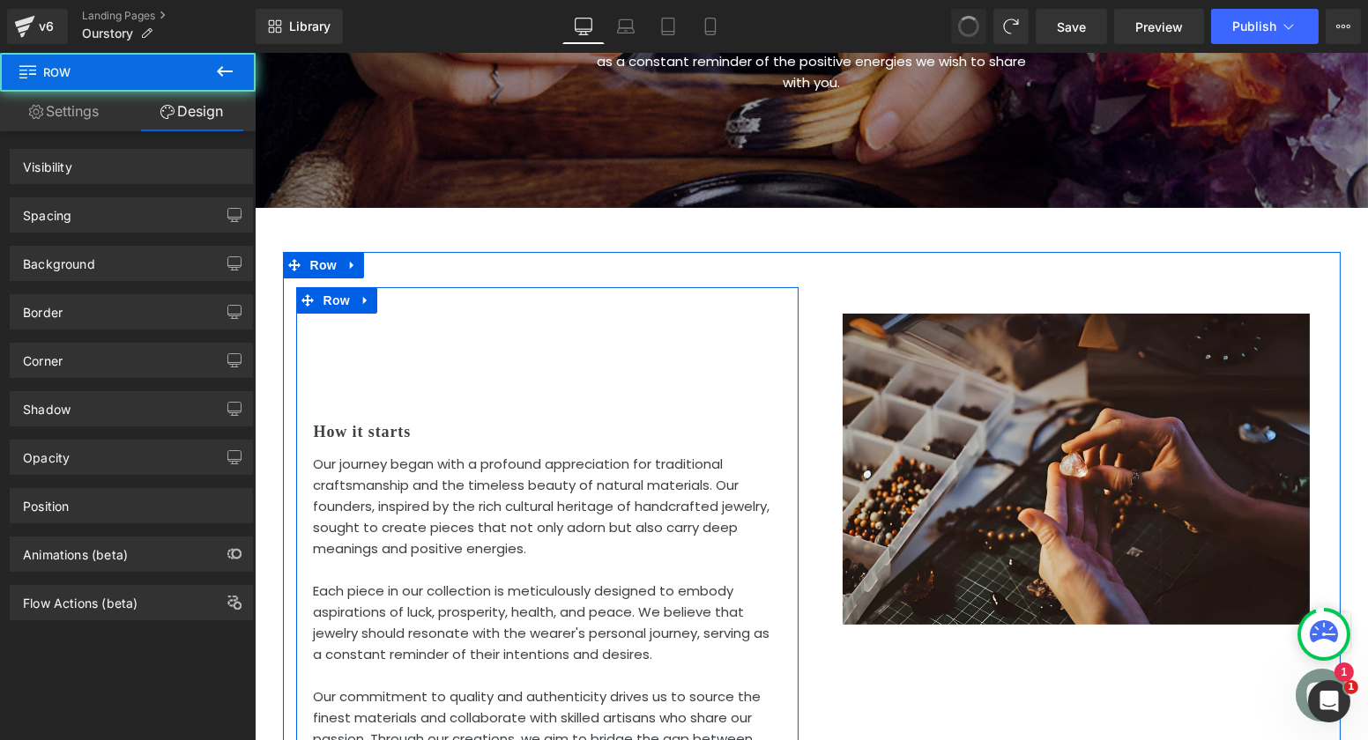
click at [658, 293] on div "How it starts Heading Our journey began with a profound appreciation for tradit…" at bounding box center [546, 582] width 502 height 590
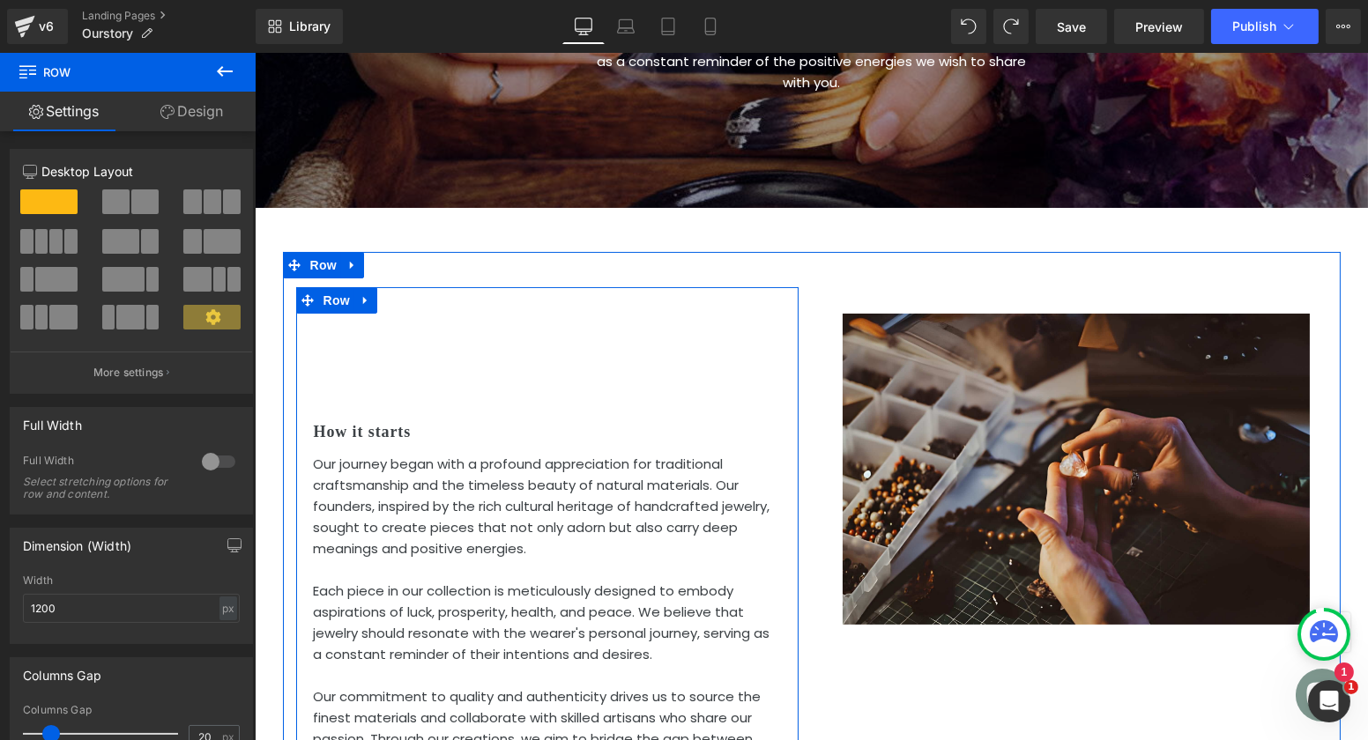
click at [479, 309] on div "How it starts Heading Our journey began with a profound appreciation for tradit…" at bounding box center [546, 582] width 502 height 590
drag, startPoint x: 527, startPoint y: 266, endPoint x: 561, endPoint y: 226, distance: 52.6
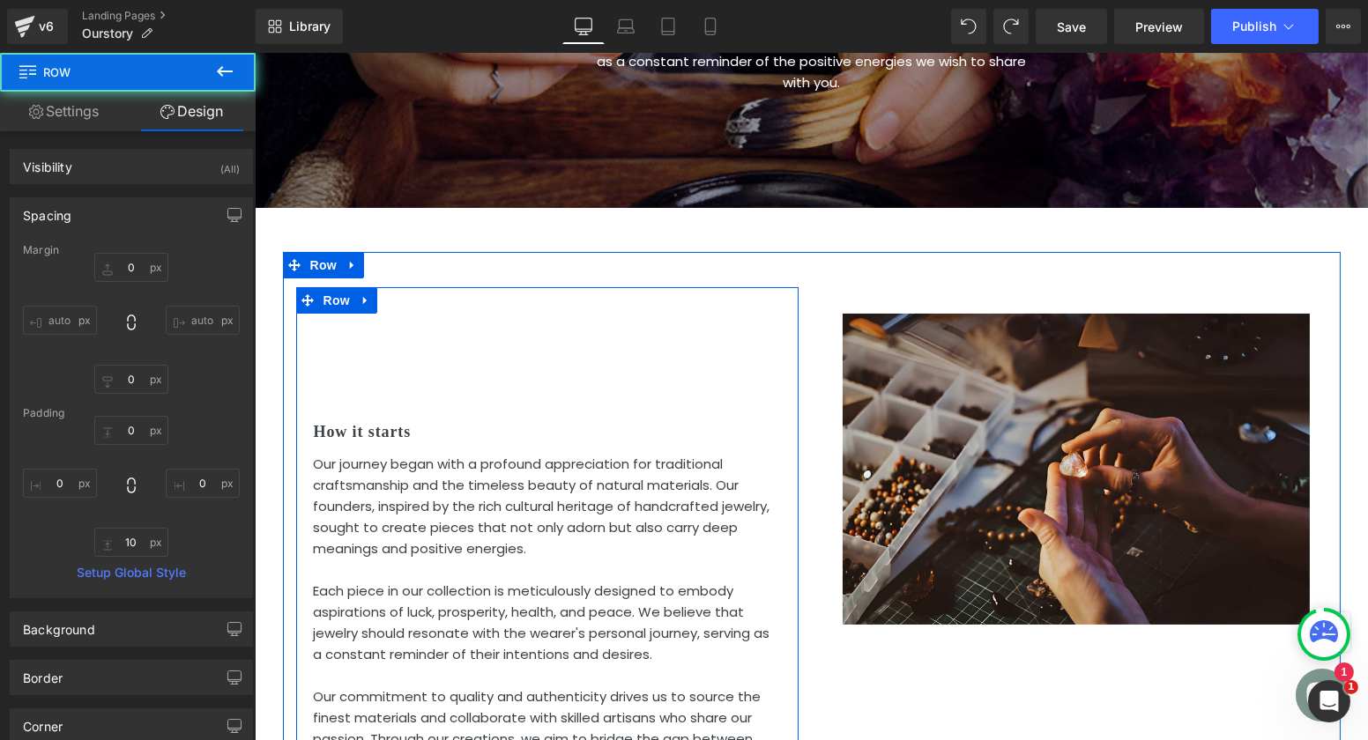
click at [443, 353] on div "How it starts Heading Our journey began with a profound appreciation for tradit…" at bounding box center [546, 582] width 502 height 590
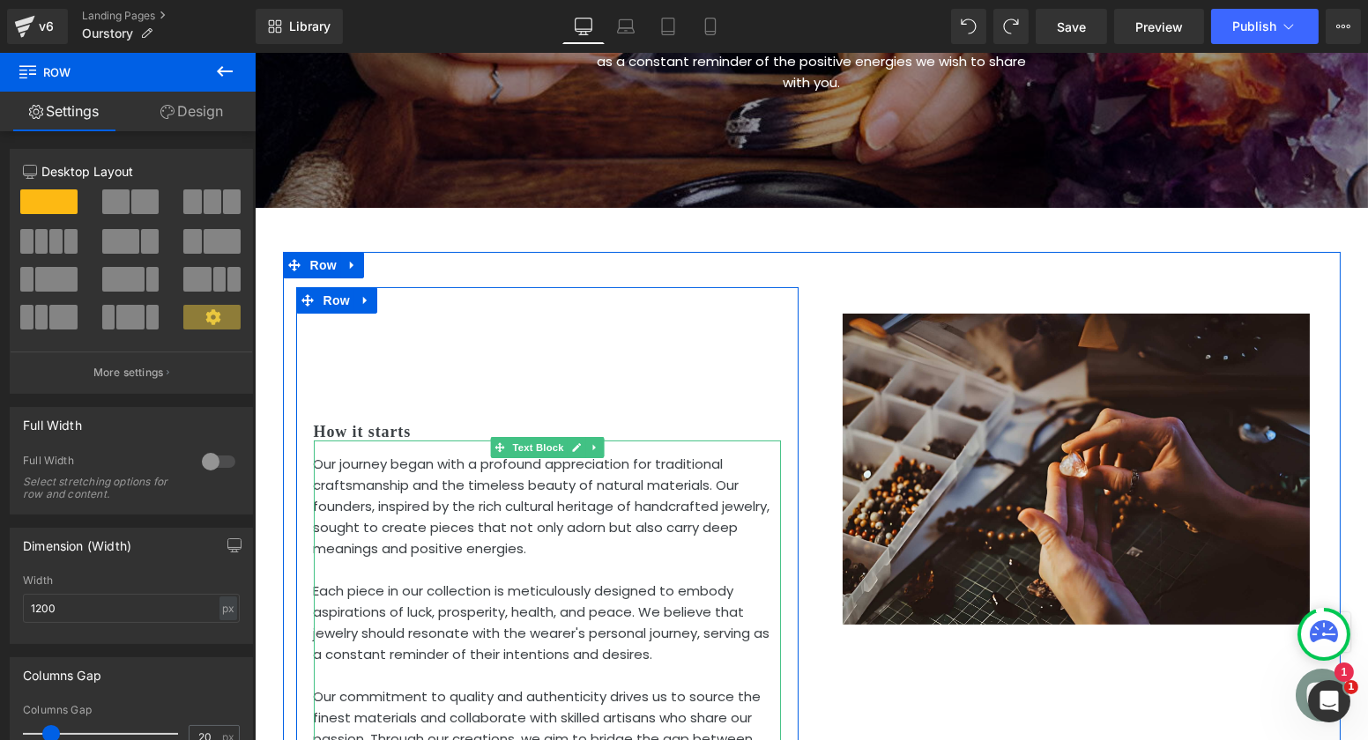
click at [472, 477] on p "Our journey began with a profound appreciation for traditional craftsmanship an…" at bounding box center [546, 507] width 467 height 106
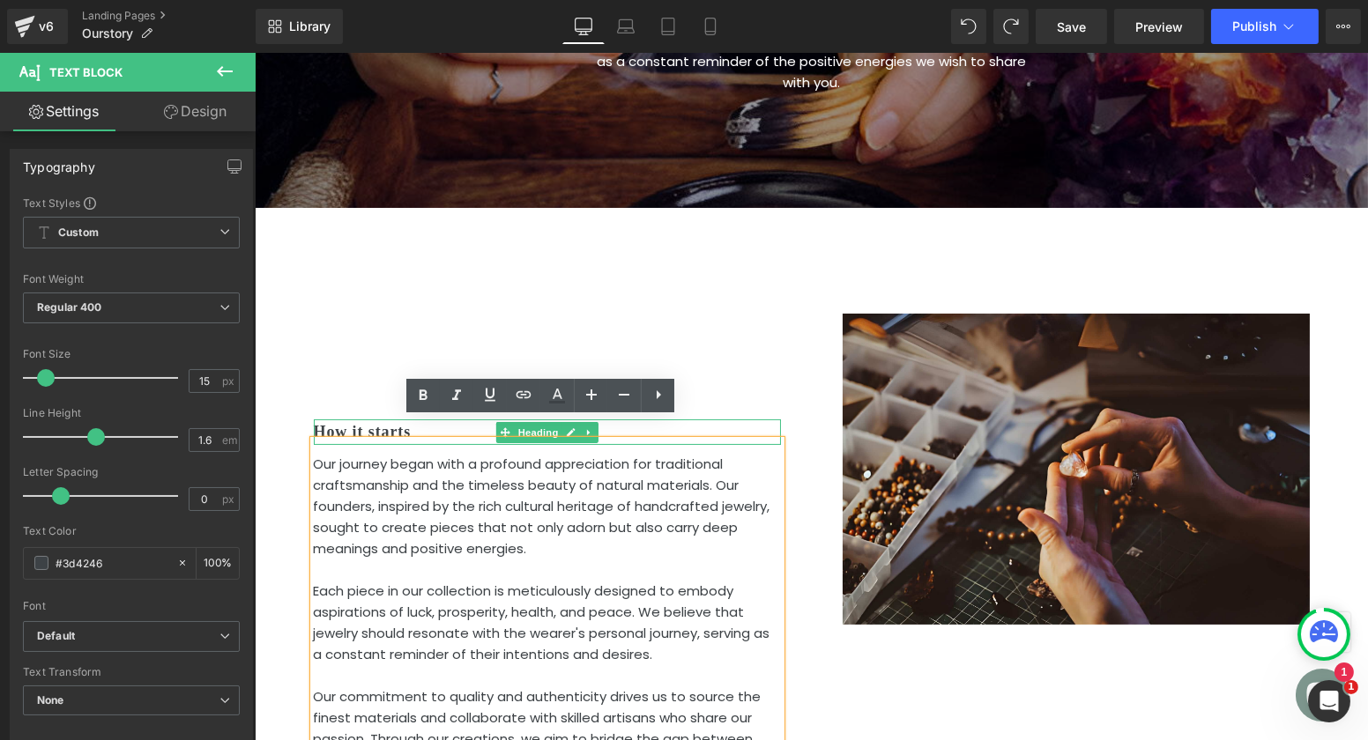
click at [368, 420] on h2 "How it starts" at bounding box center [546, 433] width 467 height 26
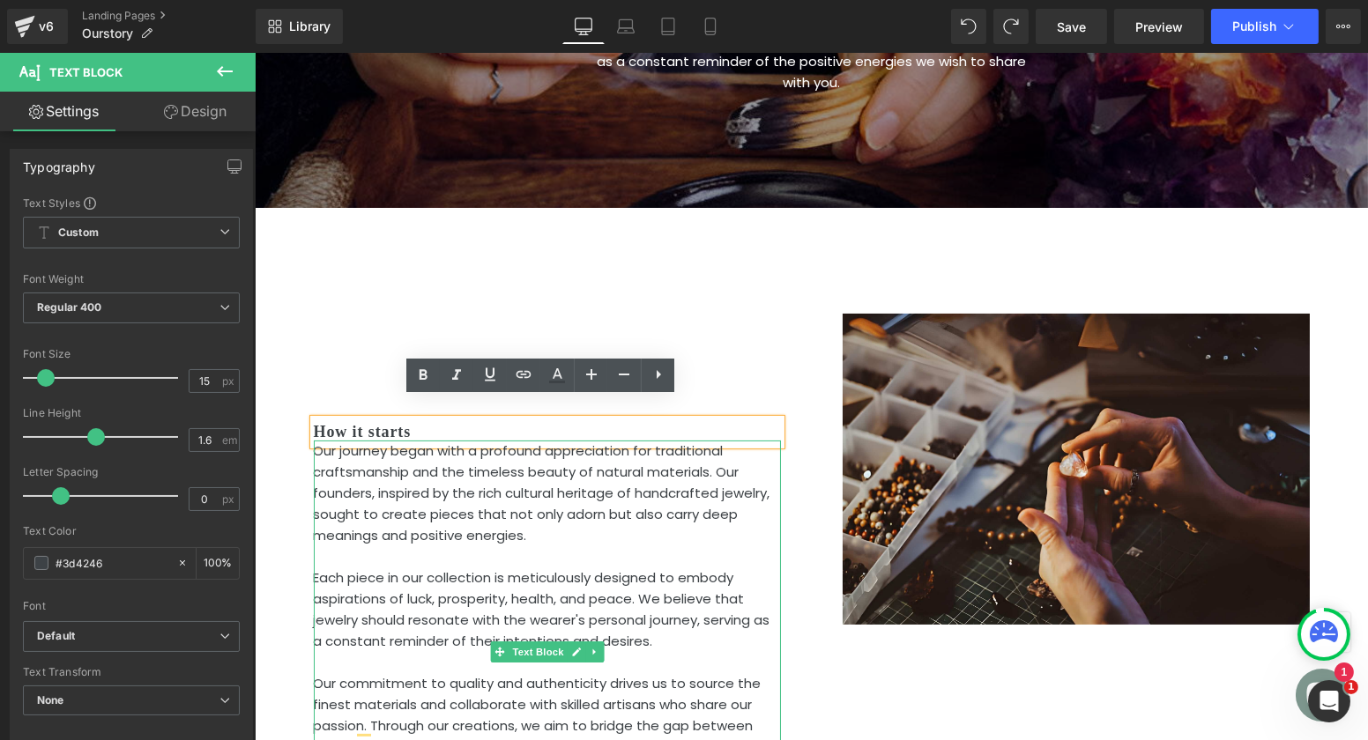
drag, startPoint x: 599, startPoint y: 423, endPoint x: 603, endPoint y: 453, distance: 30.2
click at [603, 453] on div "Our journey began with a profound appreciation for traditional craftsmanship an…" at bounding box center [546, 652] width 467 height 423
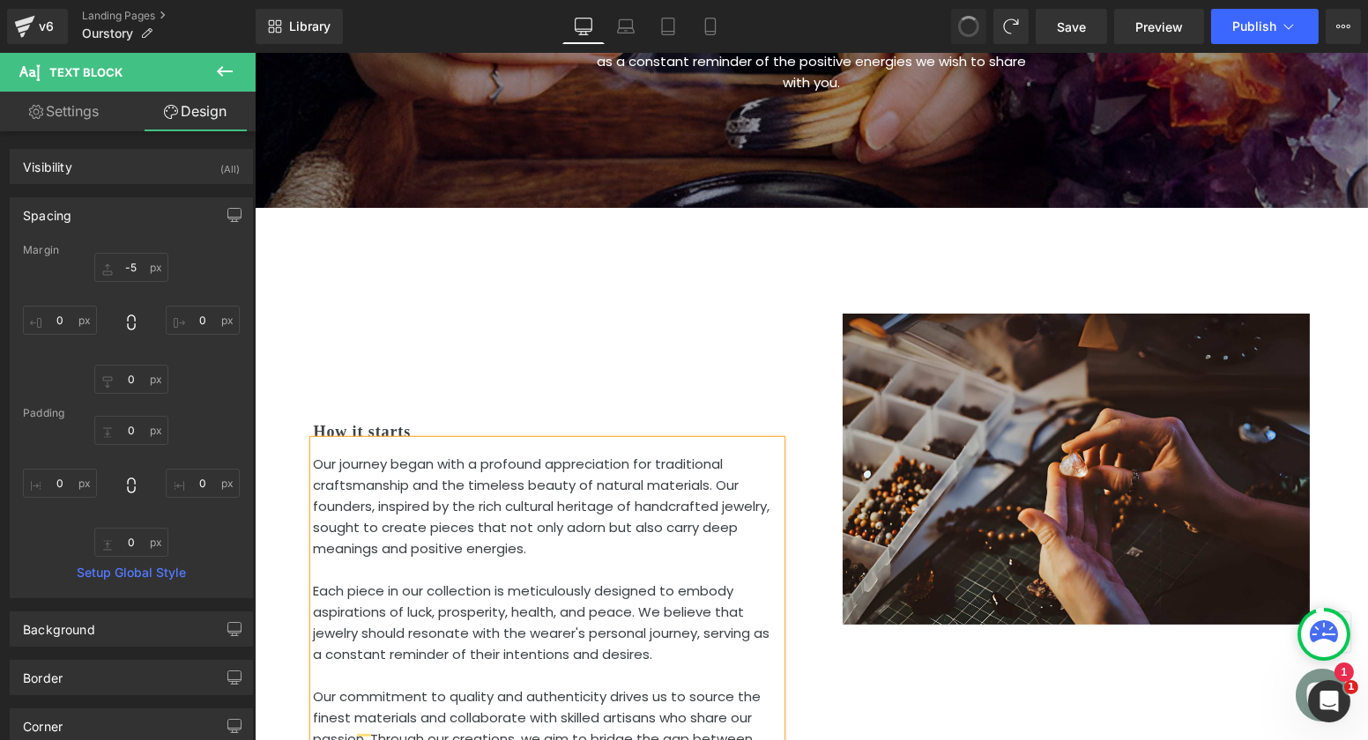
type input "-5"
type input "0"
type input "15"
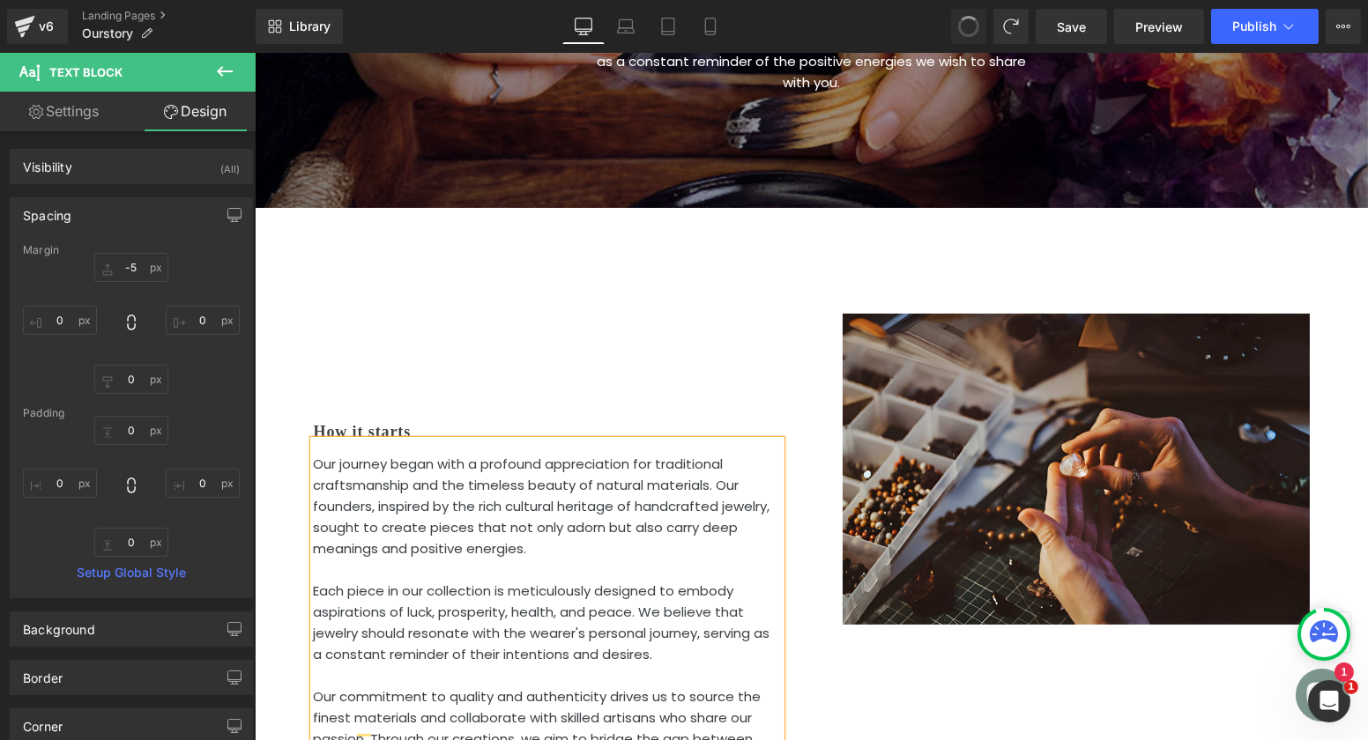
type input "0"
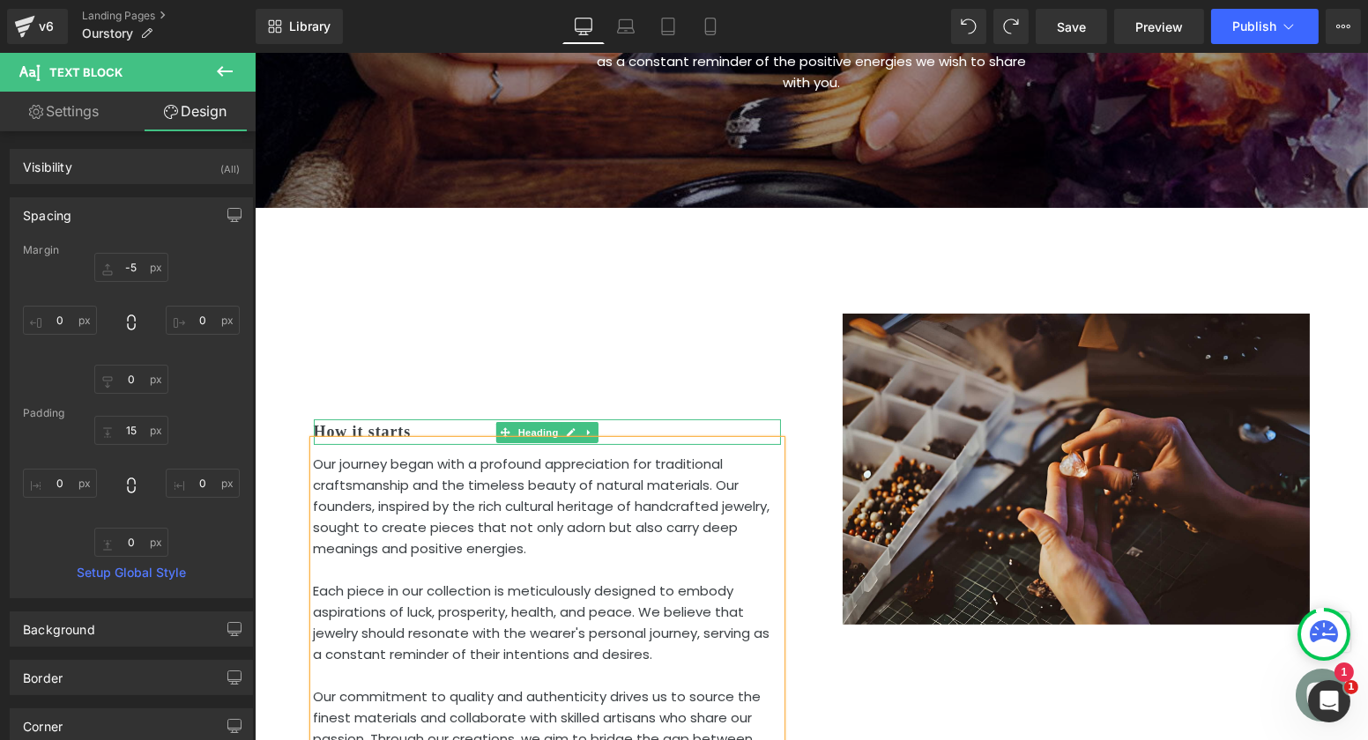
click at [390, 420] on h2 "How it starts" at bounding box center [546, 433] width 467 height 26
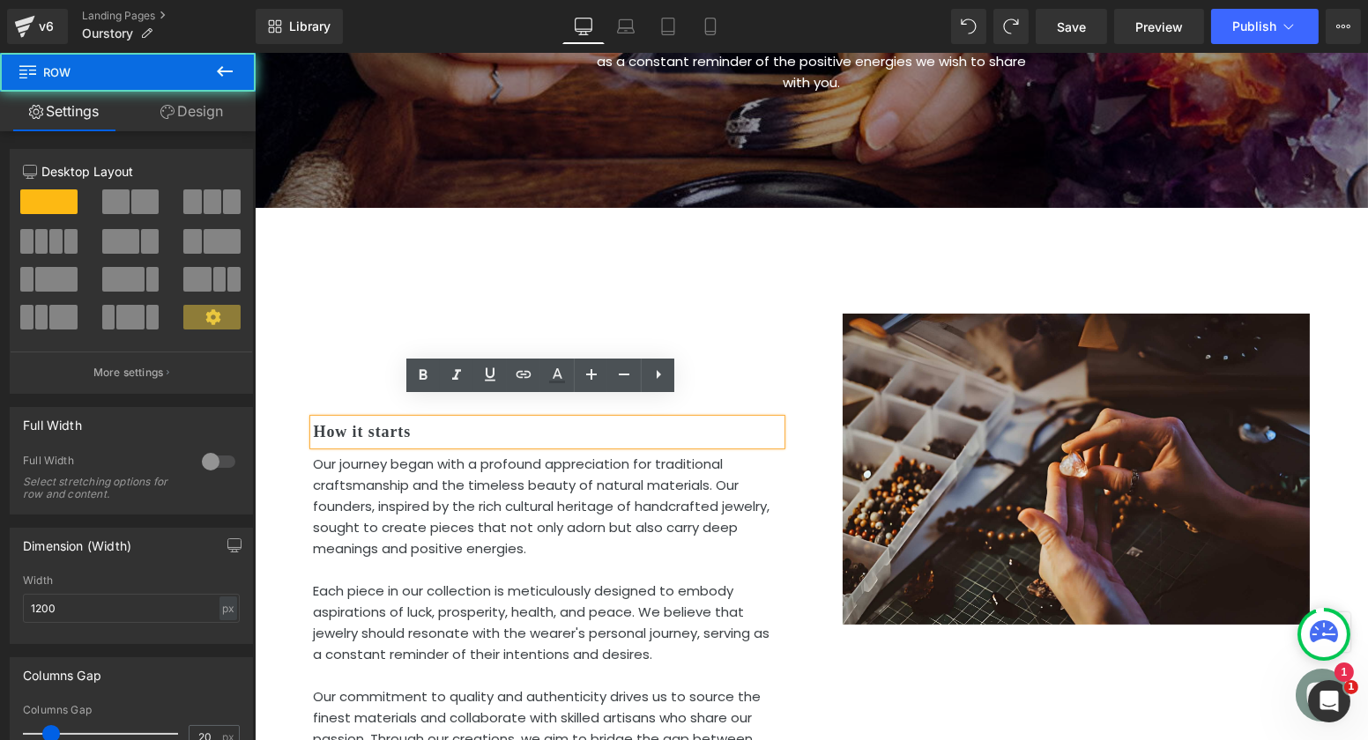
click at [406, 392] on div "How it starts Heading Our journey began with a profound appreciation for tradit…" at bounding box center [546, 582] width 502 height 590
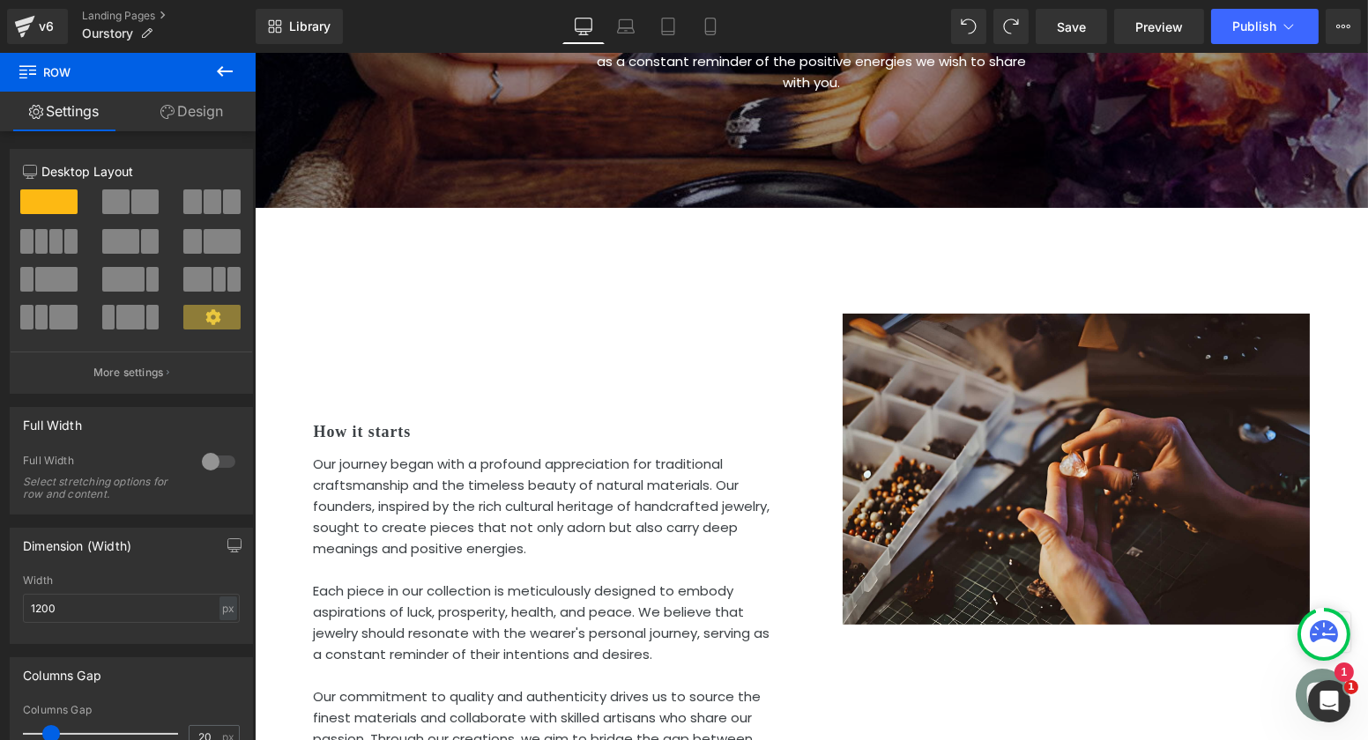
click at [489, 642] on span at bounding box center [498, 652] width 19 height 21
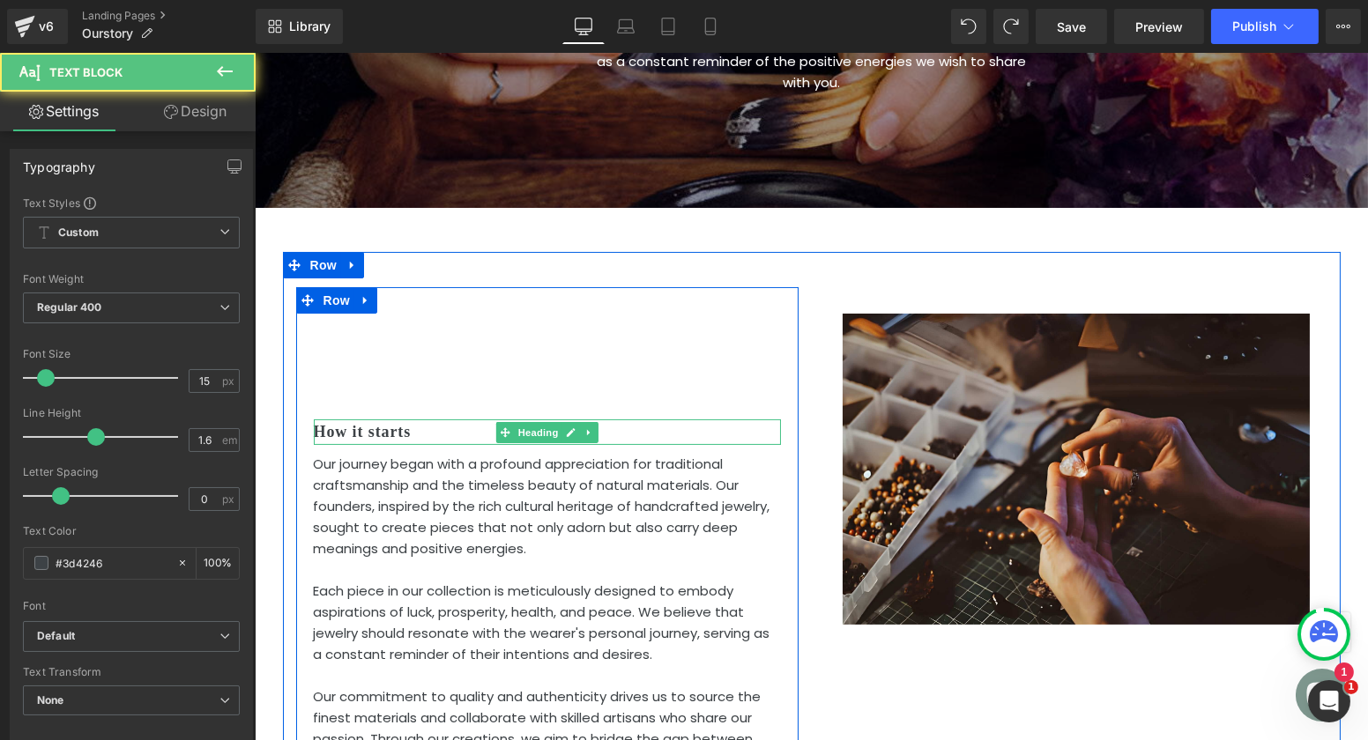
click at [446, 420] on h2 "How it starts" at bounding box center [546, 433] width 467 height 26
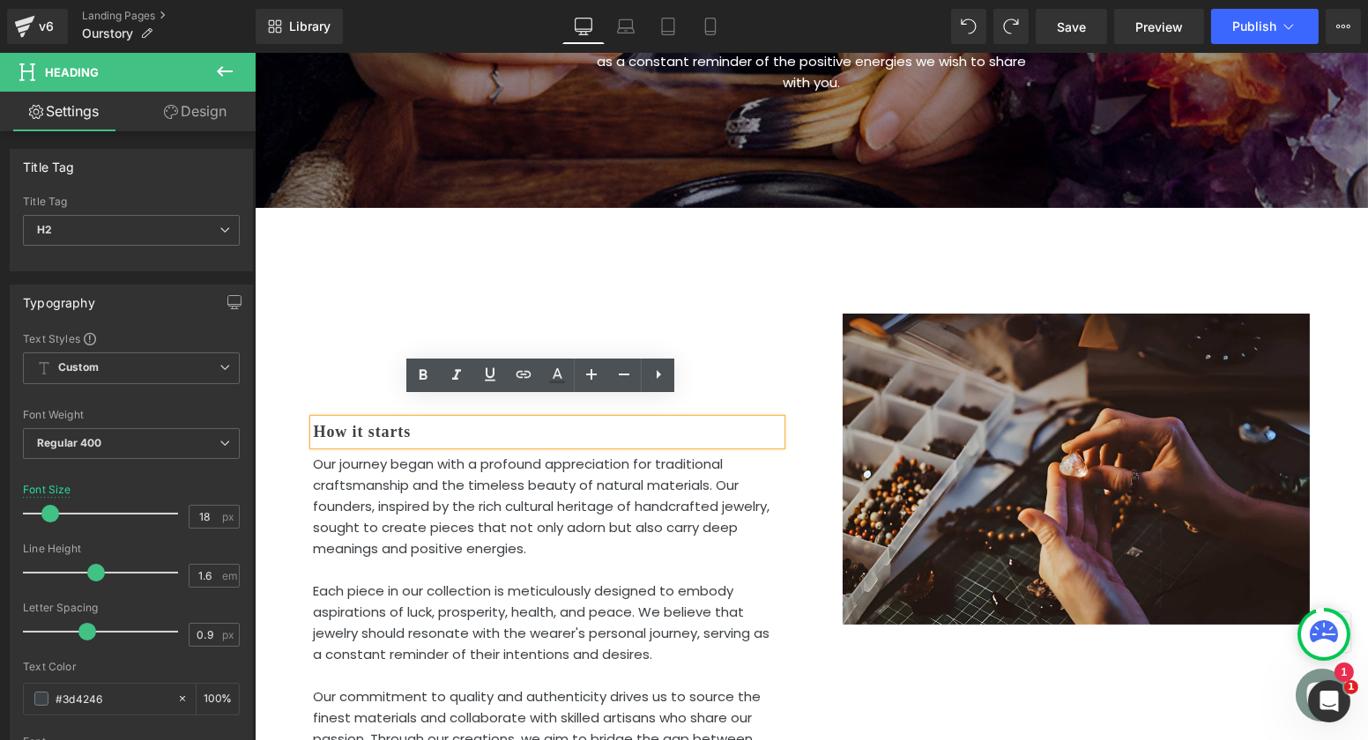
click at [425, 454] on p "Our journey began with a profound appreciation for traditional craftsmanship an…" at bounding box center [546, 507] width 467 height 106
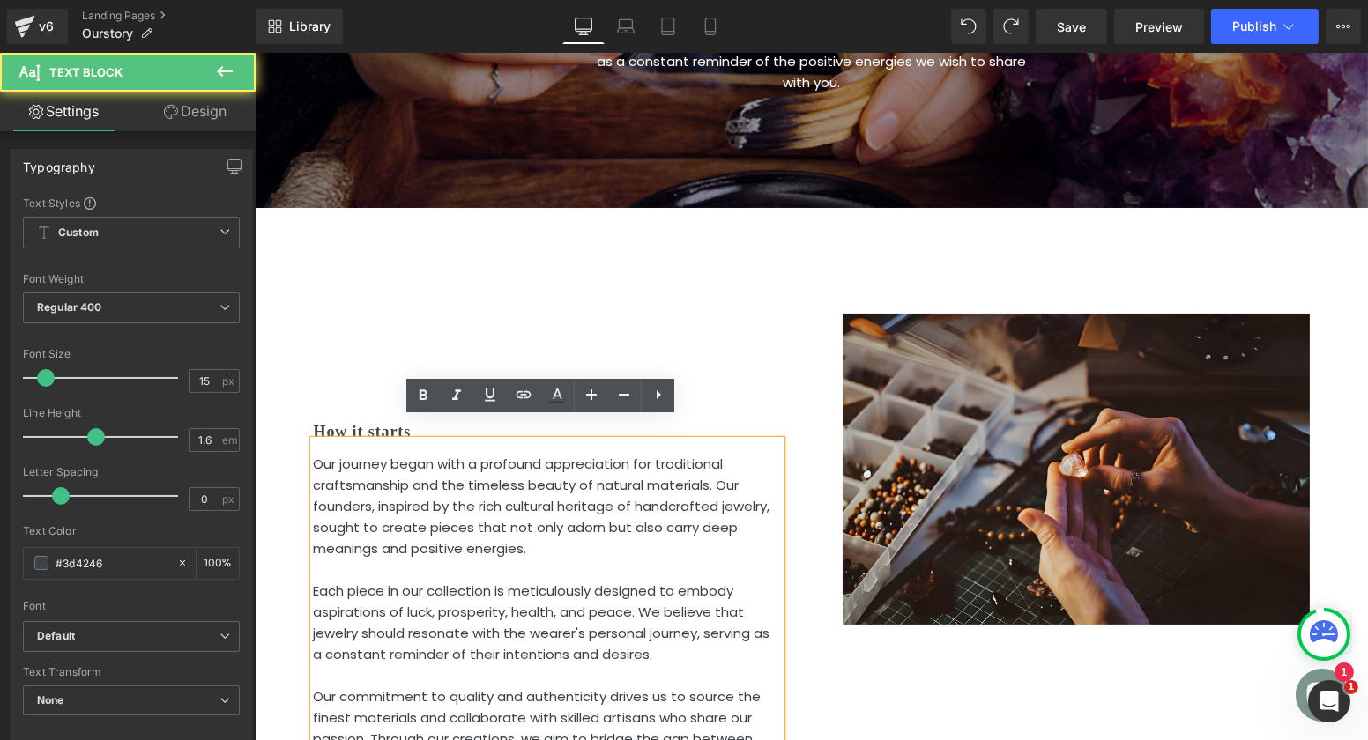
click at [383, 420] on h2 "How it starts" at bounding box center [546, 433] width 467 height 26
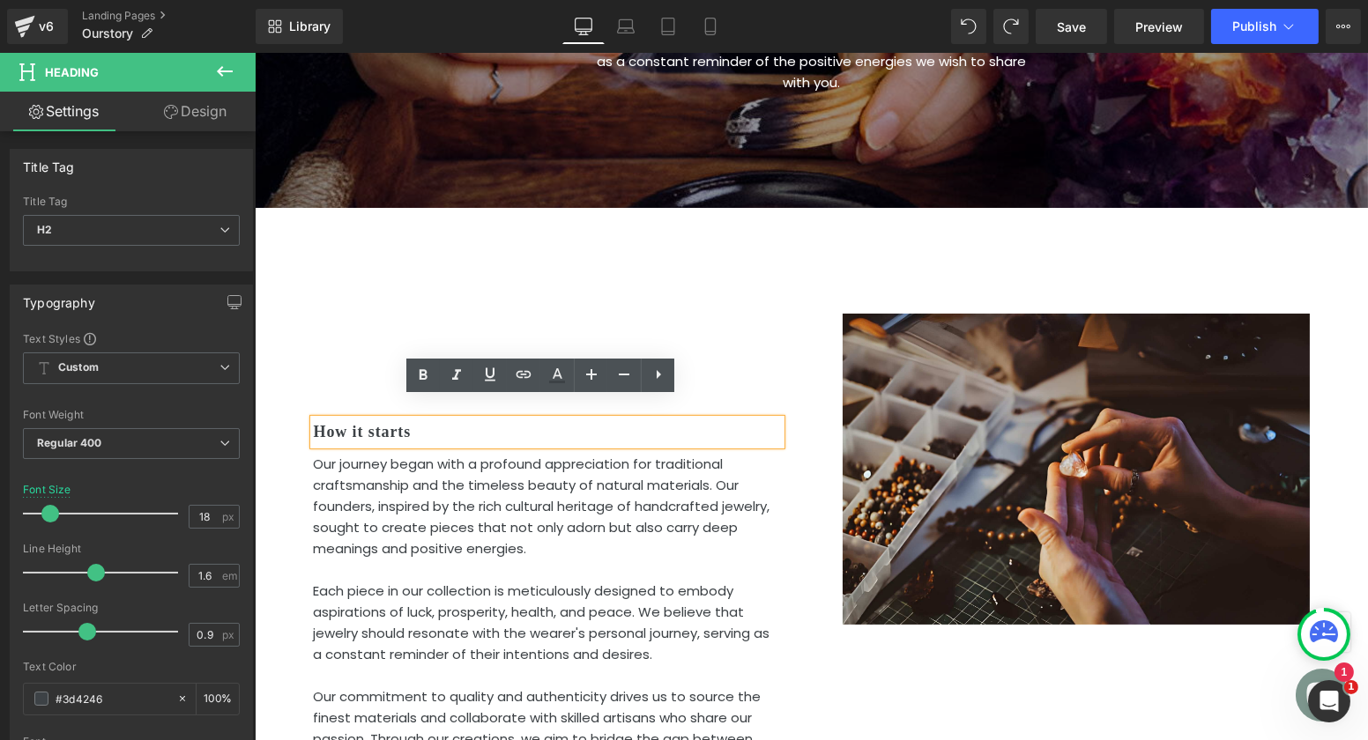
click at [375, 361] on div "How it starts Heading Our journey began with a profound appreciation for tradit…" at bounding box center [546, 582] width 502 height 590
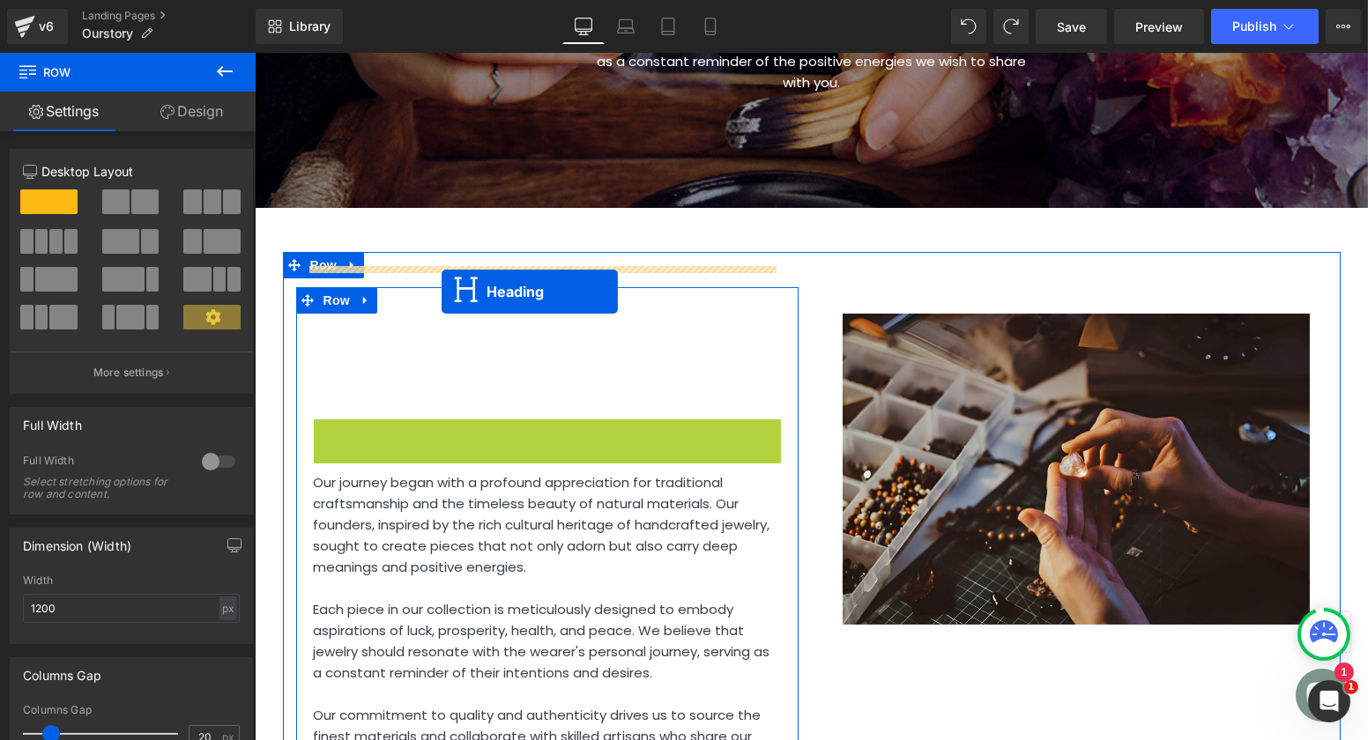
drag, startPoint x: 499, startPoint y: 408, endPoint x: 441, endPoint y: 292, distance: 130.1
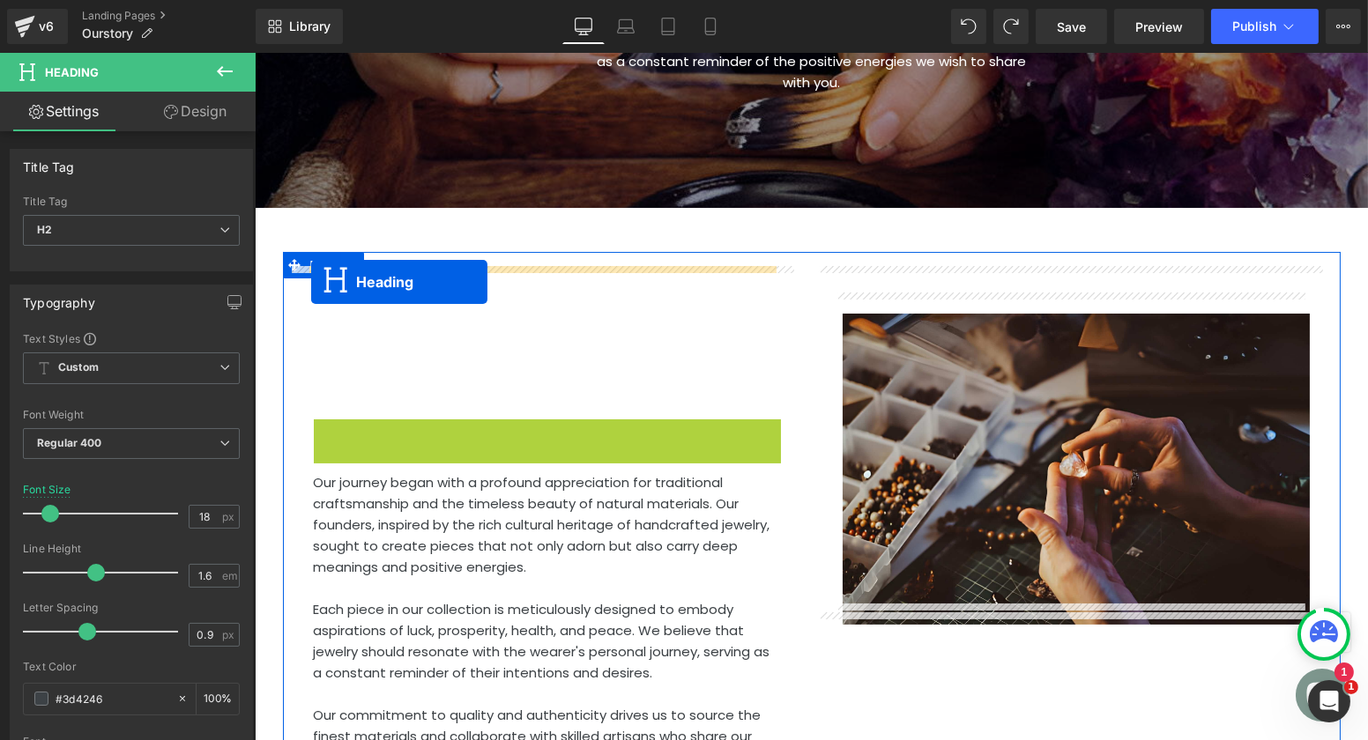
drag, startPoint x: 500, startPoint y: 414, endPoint x: 310, endPoint y: 282, distance: 231.1
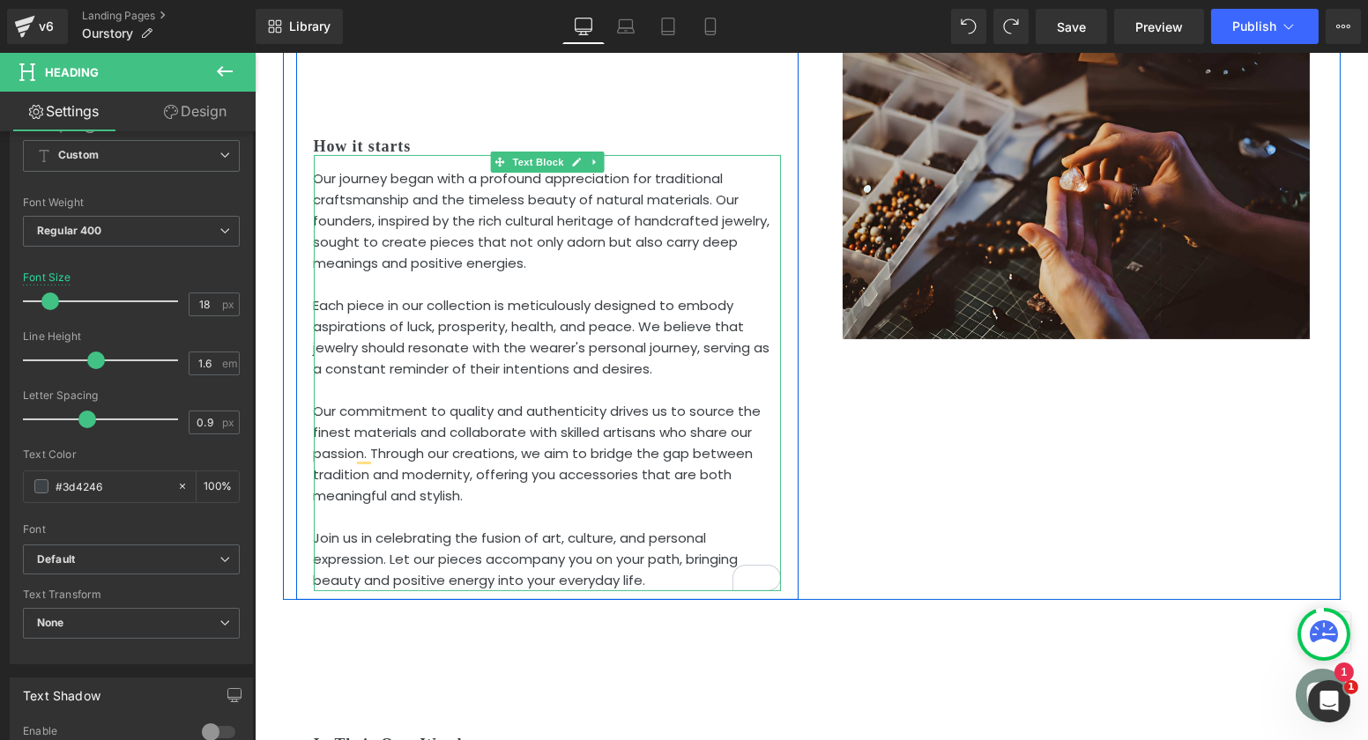
scroll to position [686, 0]
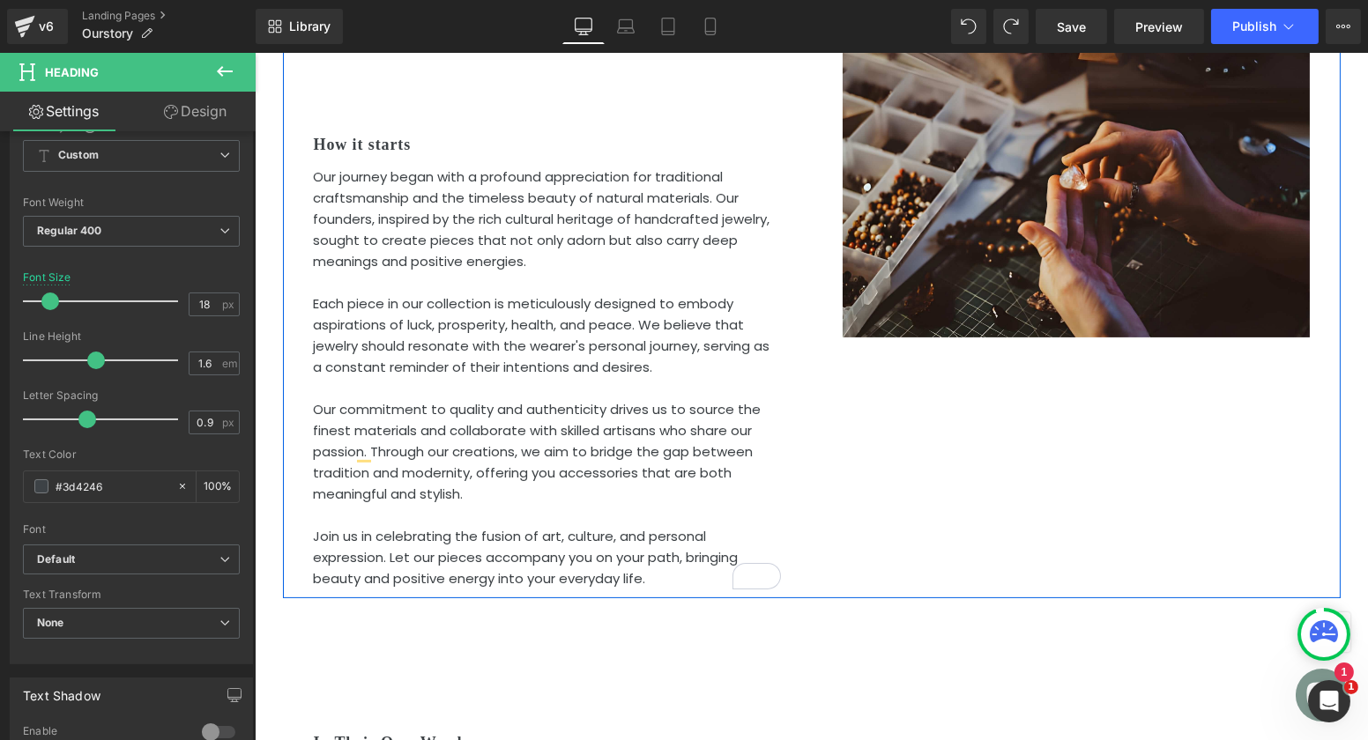
click at [931, 416] on div "How it starts Heading Our journey began with a profound appreciation for tradit…" at bounding box center [811, 282] width 1058 height 634
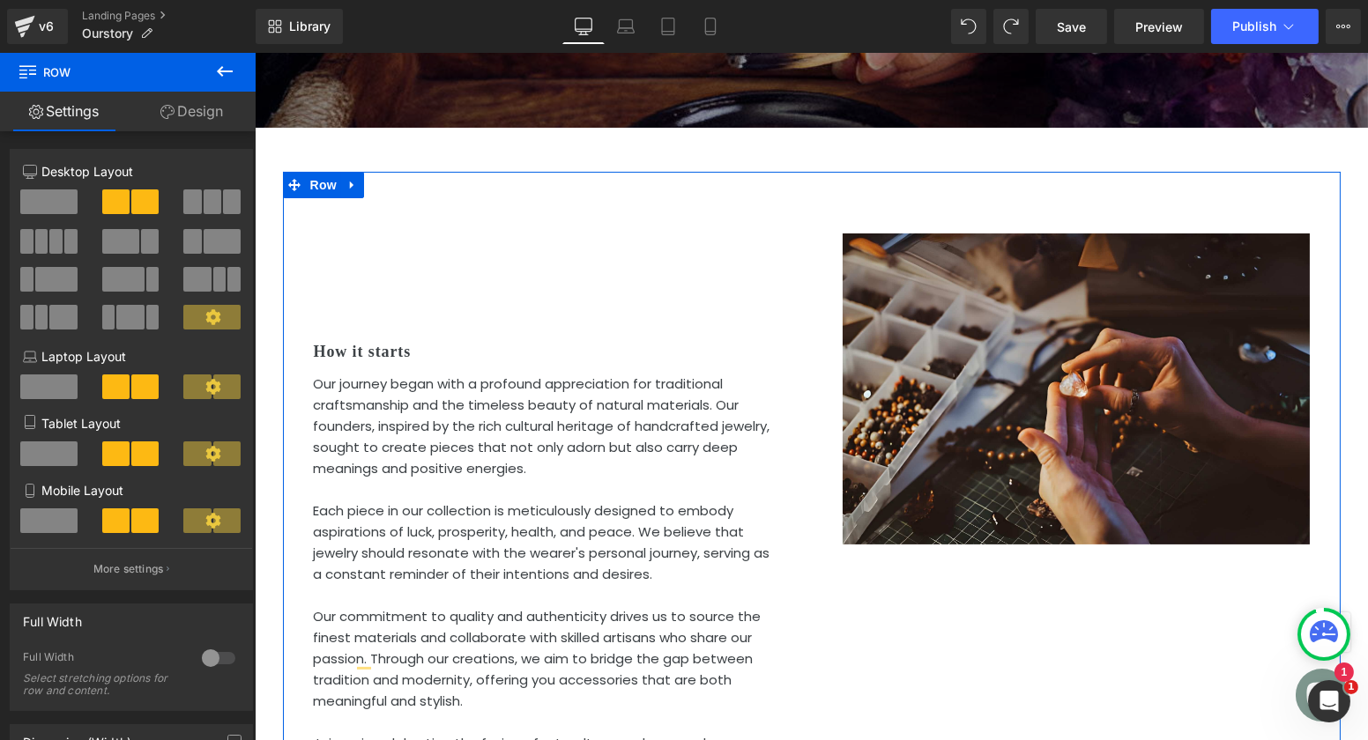
scroll to position [477, 0]
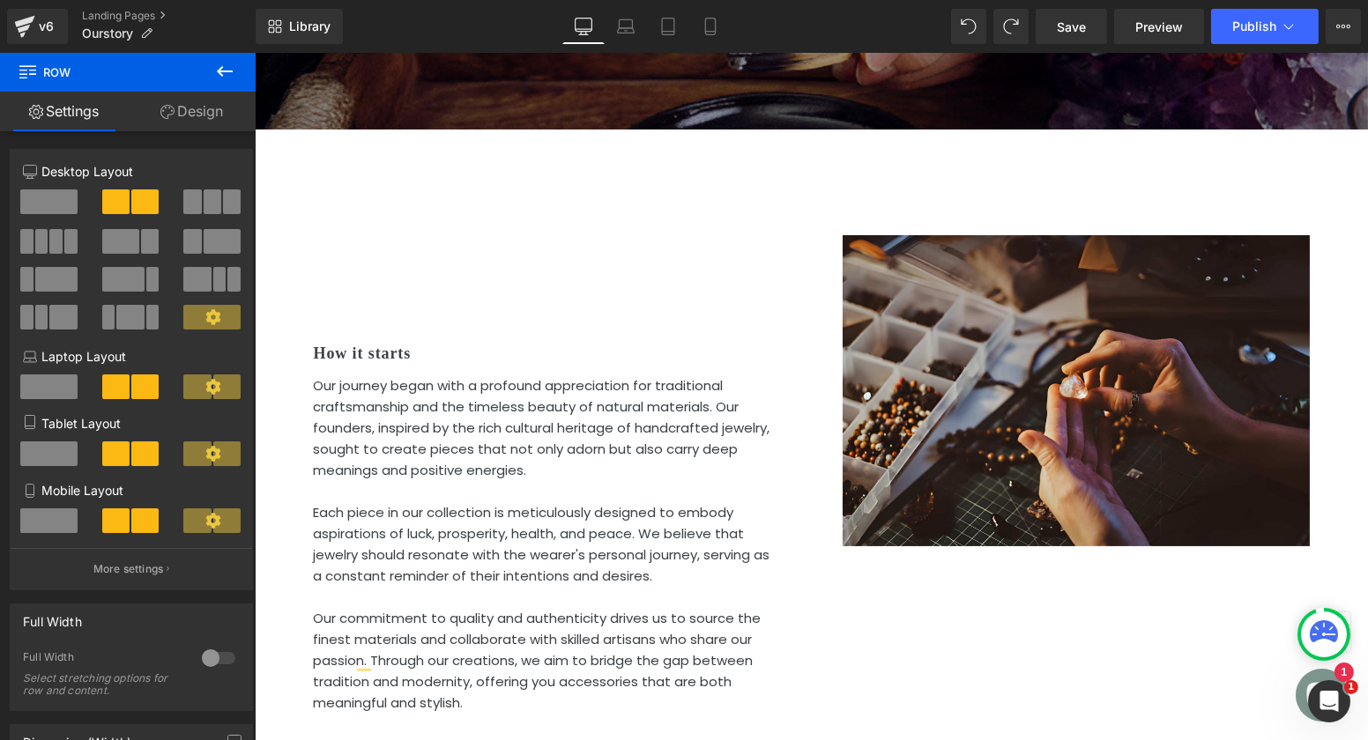
click at [227, 63] on icon at bounding box center [224, 71] width 21 height 21
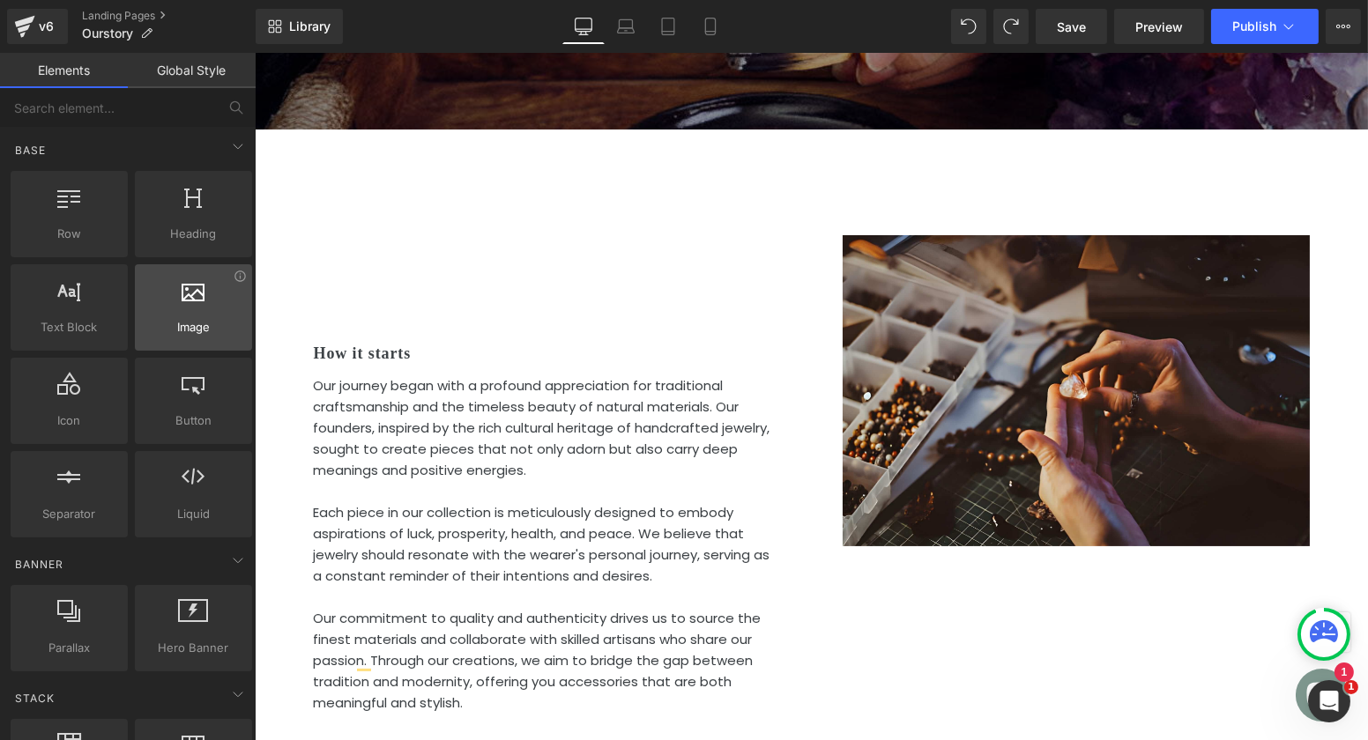
click at [140, 304] on div at bounding box center [193, 299] width 107 height 40
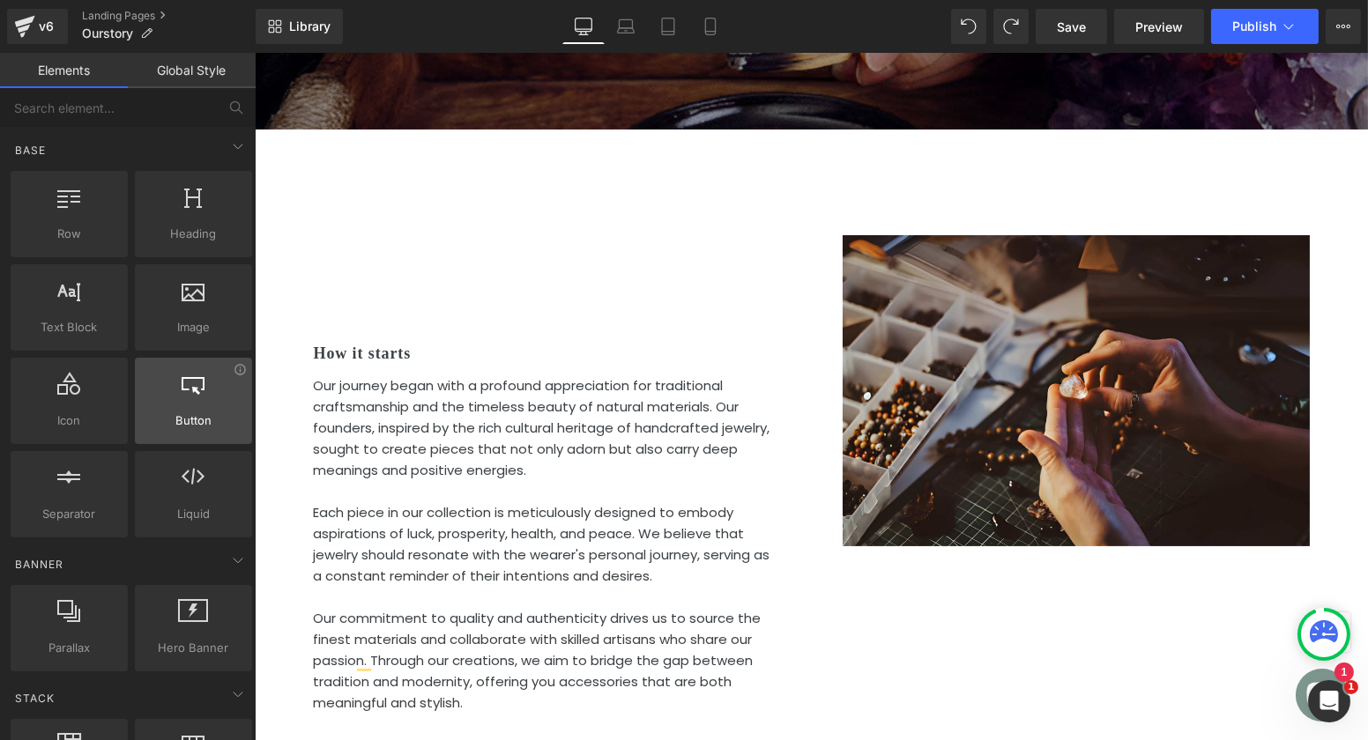
click at [227, 390] on div at bounding box center [193, 392] width 107 height 40
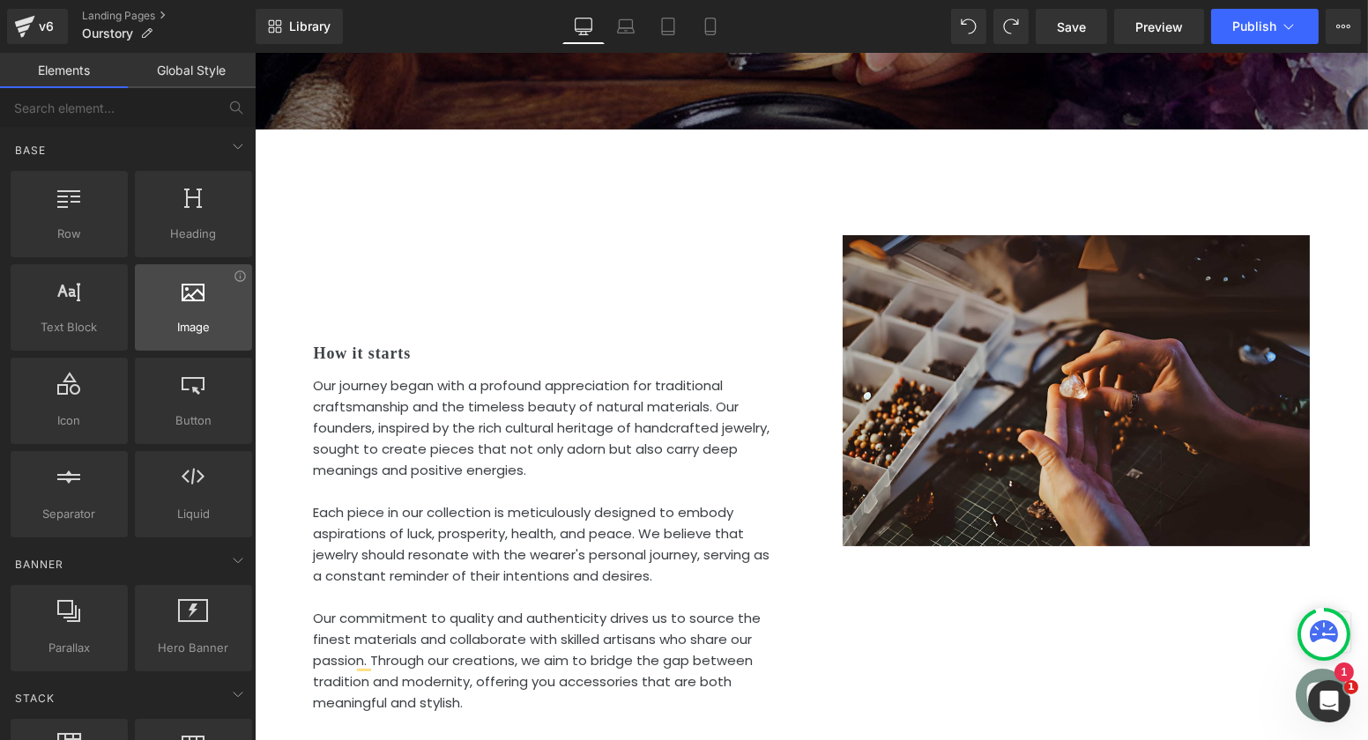
click at [209, 318] on span "Image" at bounding box center [193, 327] width 107 height 19
drag, startPoint x: 194, startPoint y: 332, endPoint x: 205, endPoint y: 338, distance: 12.6
click at [208, 339] on div "Image images, photos, alts, uploads" at bounding box center [193, 307] width 117 height 86
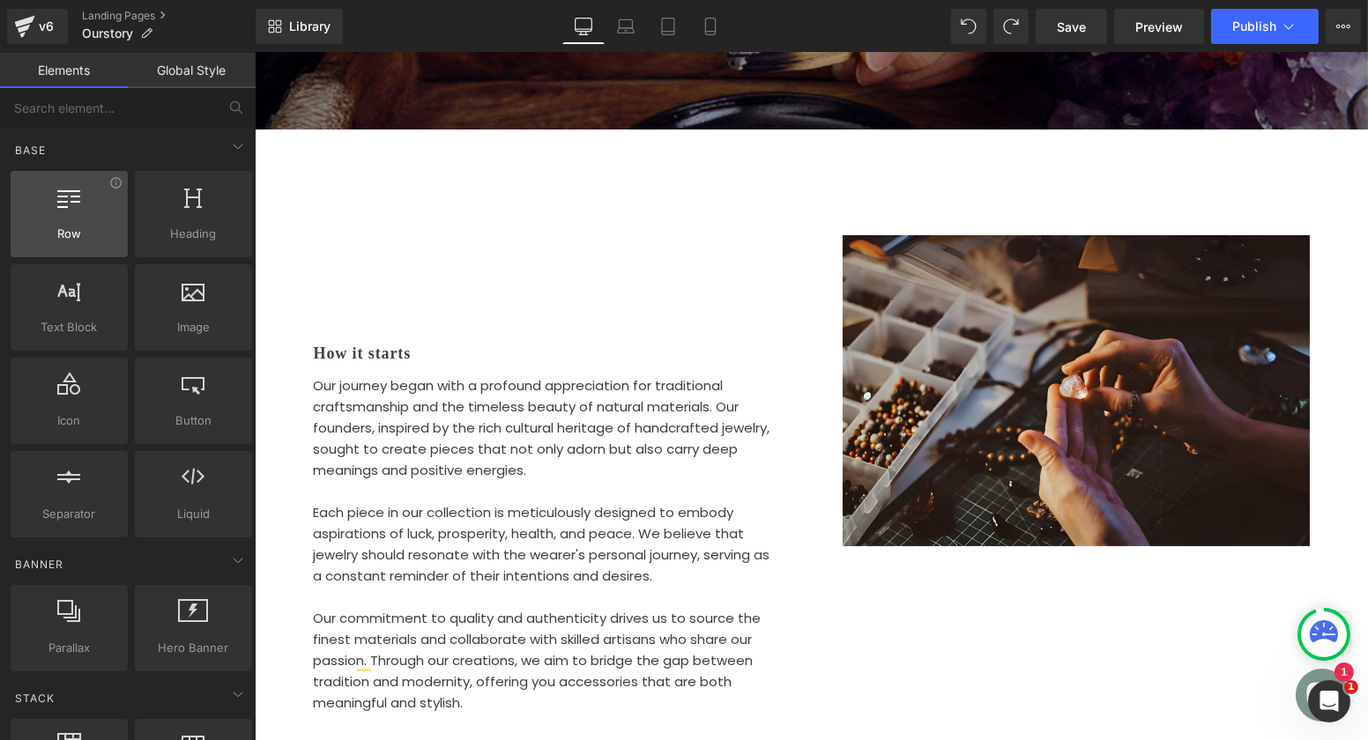
click at [95, 221] on div at bounding box center [69, 205] width 107 height 40
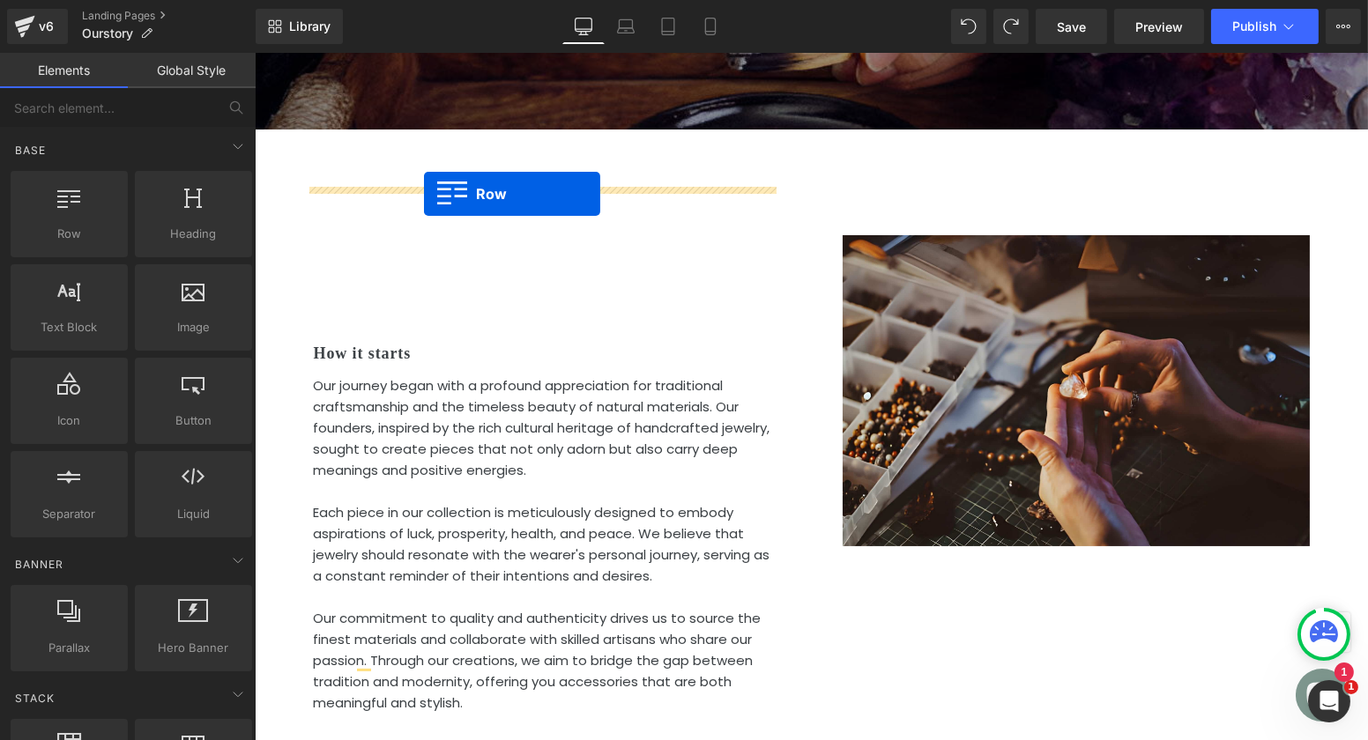
drag, startPoint x: 329, startPoint y: 288, endPoint x: 423, endPoint y: 194, distance: 133.4
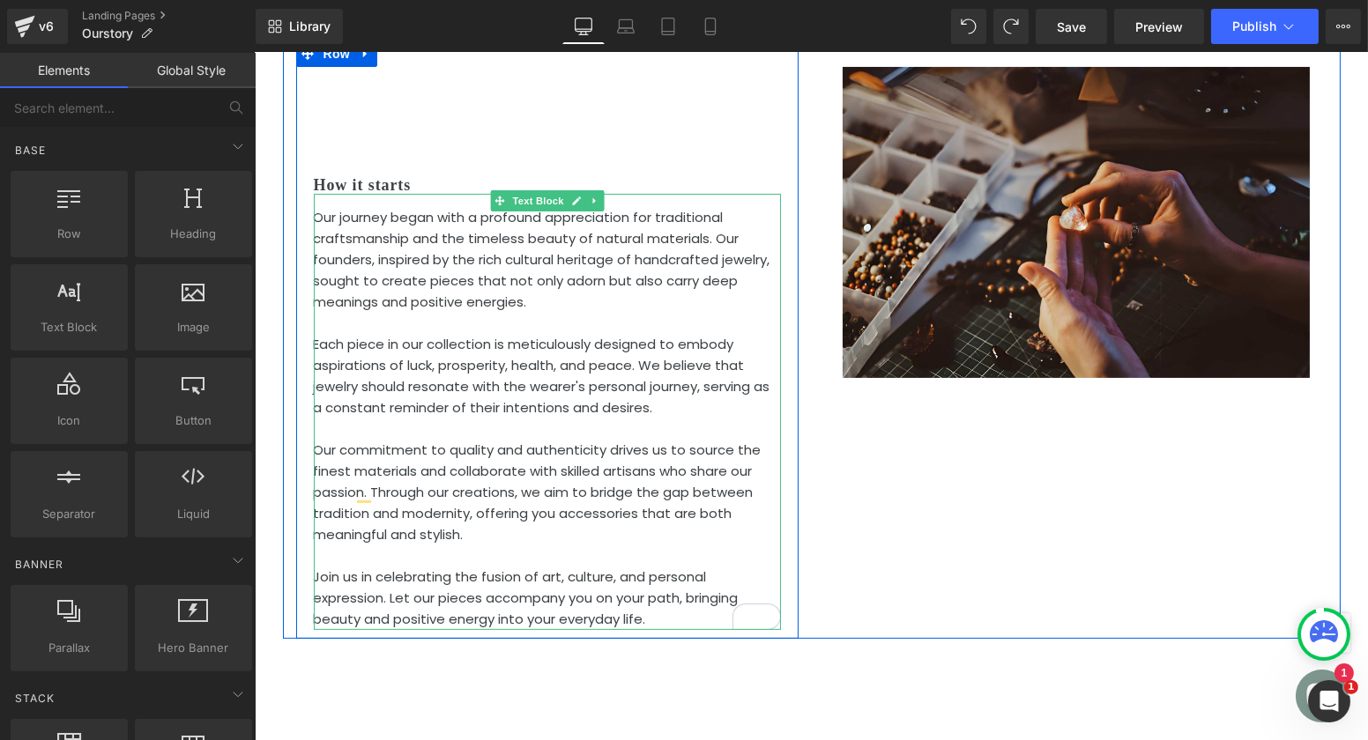
scroll to position [643, 0]
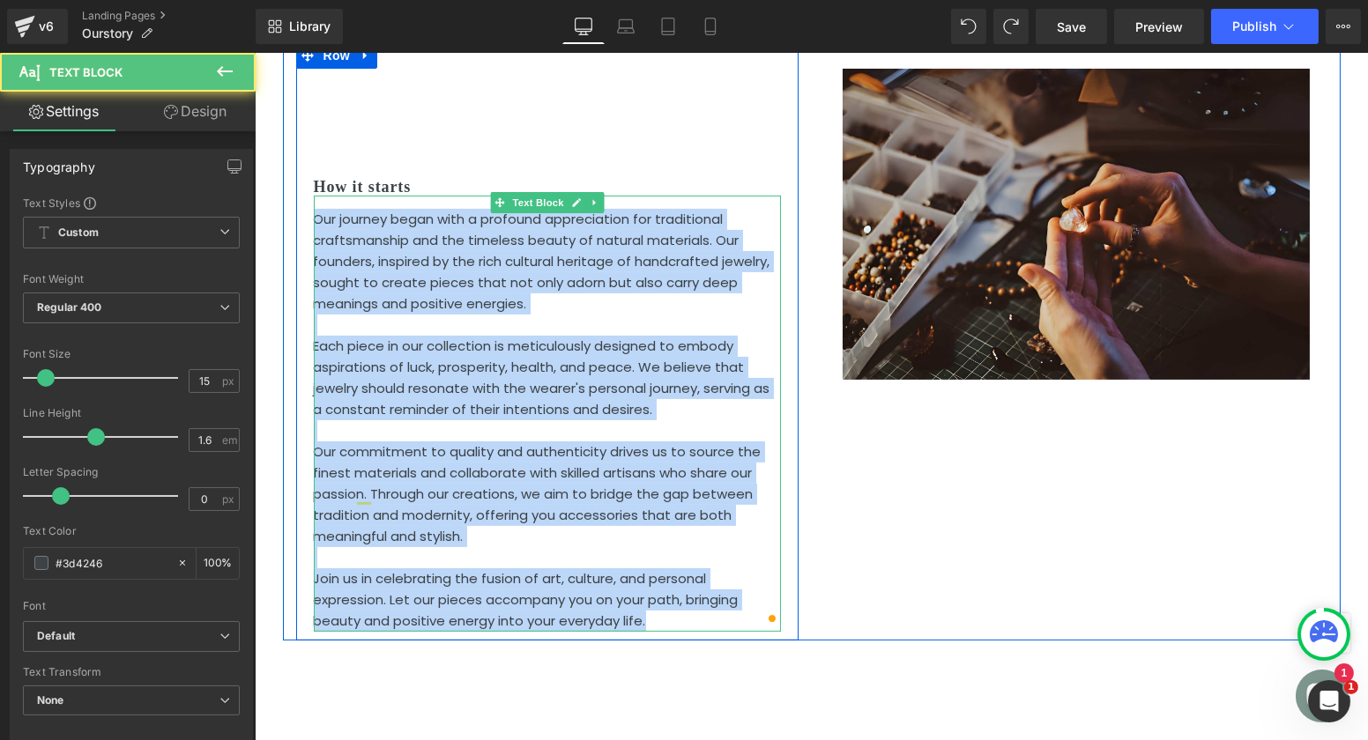
drag, startPoint x: 682, startPoint y: 599, endPoint x: 308, endPoint y: 192, distance: 552.7
click at [313, 196] on div "Our journey began with a profound appreciation for traditional craftsmanship an…" at bounding box center [546, 414] width 467 height 436
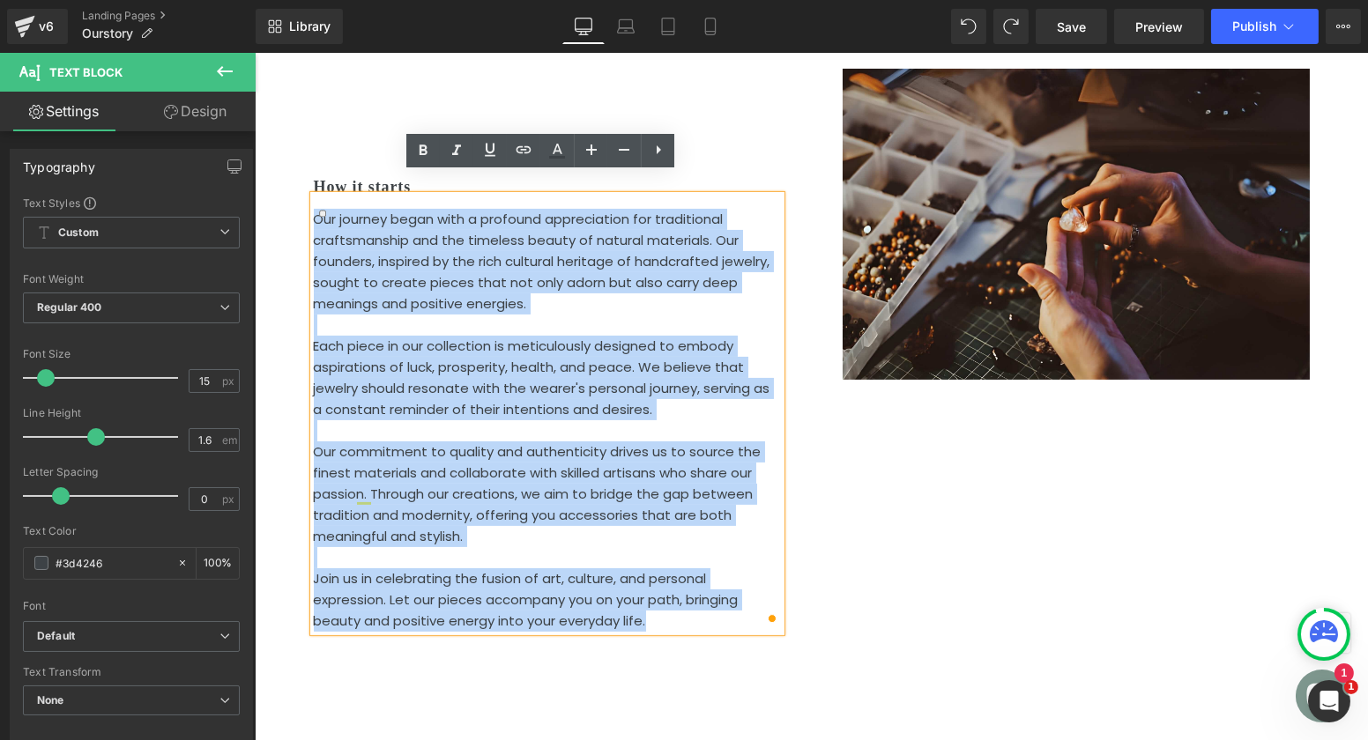
copy div "Our journey began with a profound appreciation for traditional craftsmanship an…"
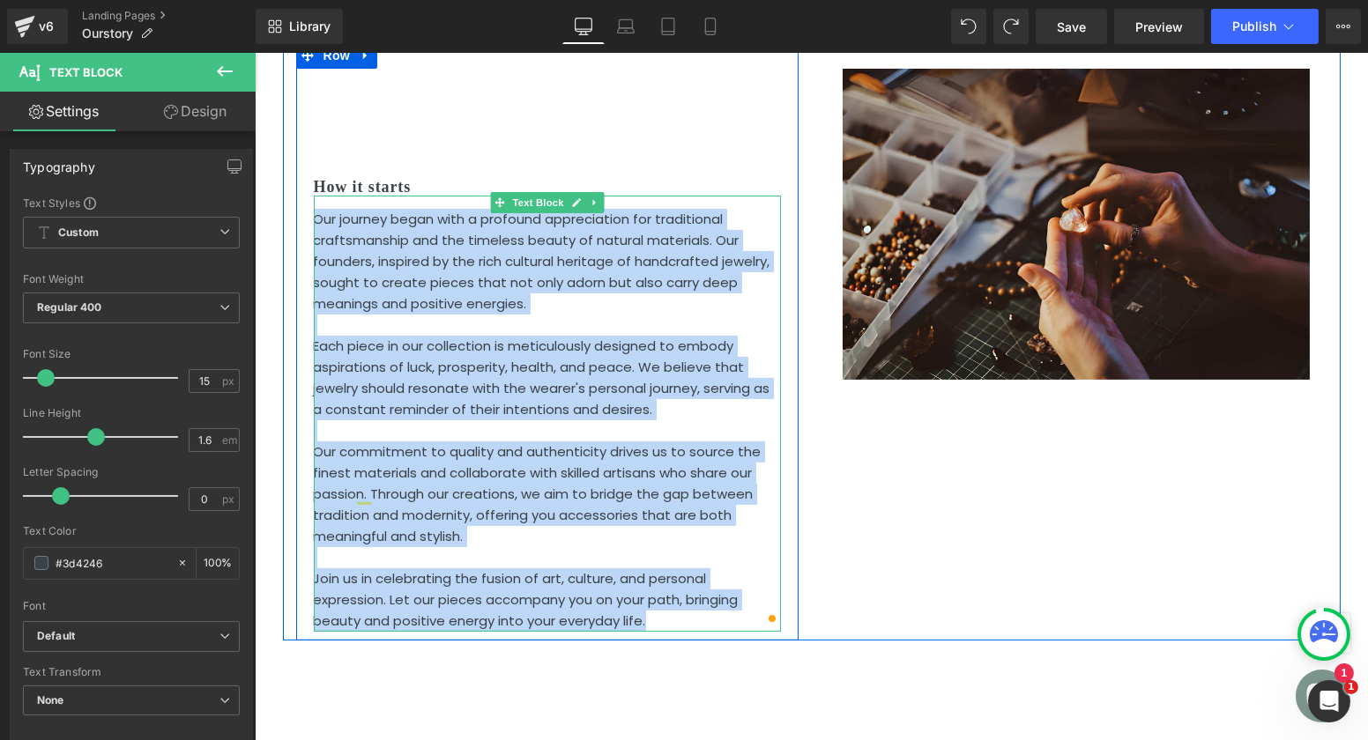
click at [479, 254] on p "Our journey began with a profound appreciation for traditional craftsmanship an…" at bounding box center [546, 262] width 467 height 106
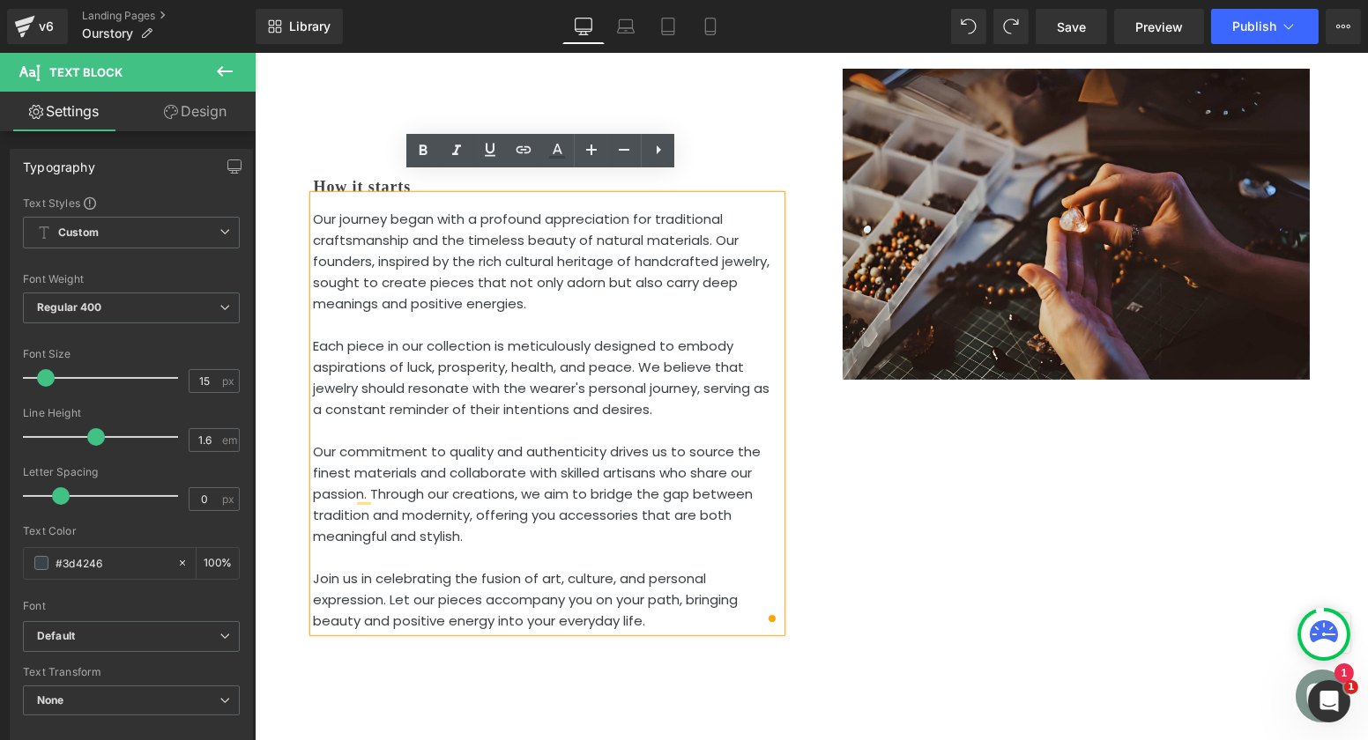
scroll to position [472, 0]
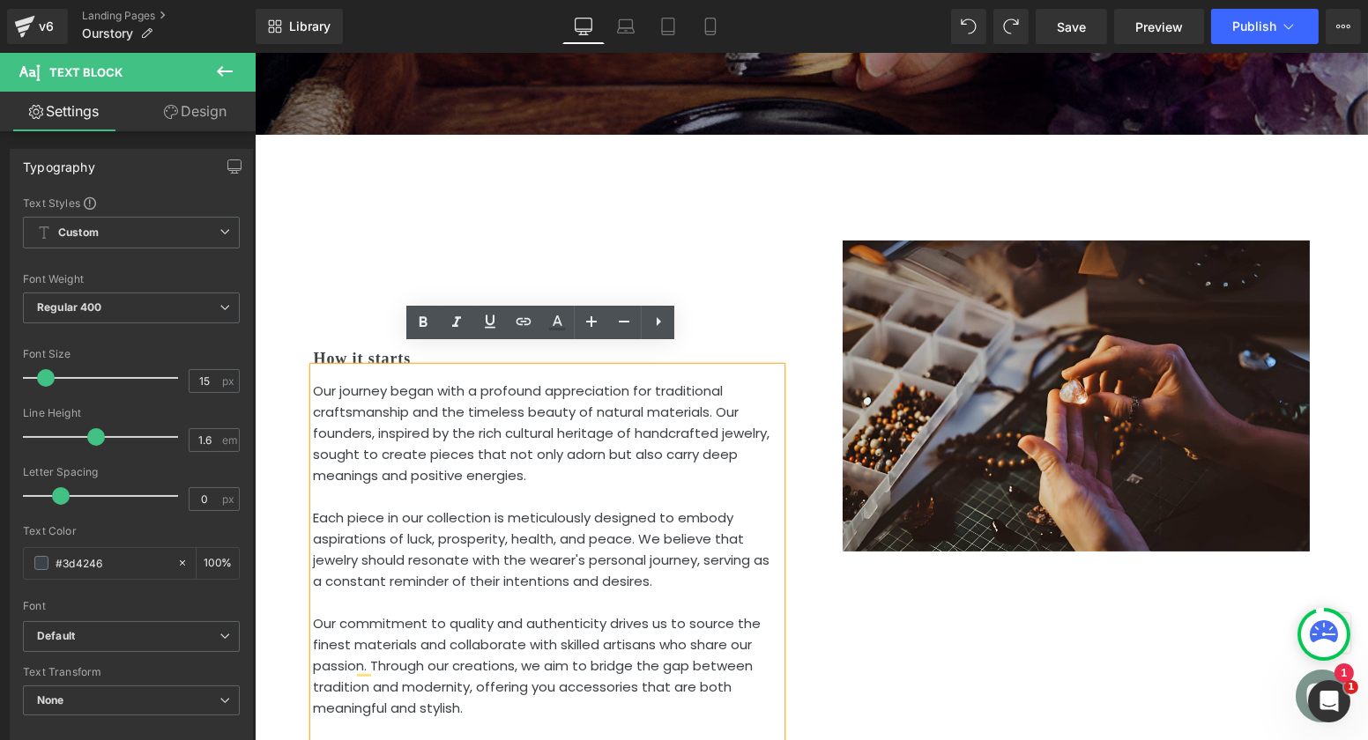
click at [433, 257] on div "How it starts Heading Our journey began with a profound appreciation for tradit…" at bounding box center [546, 509] width 502 height 590
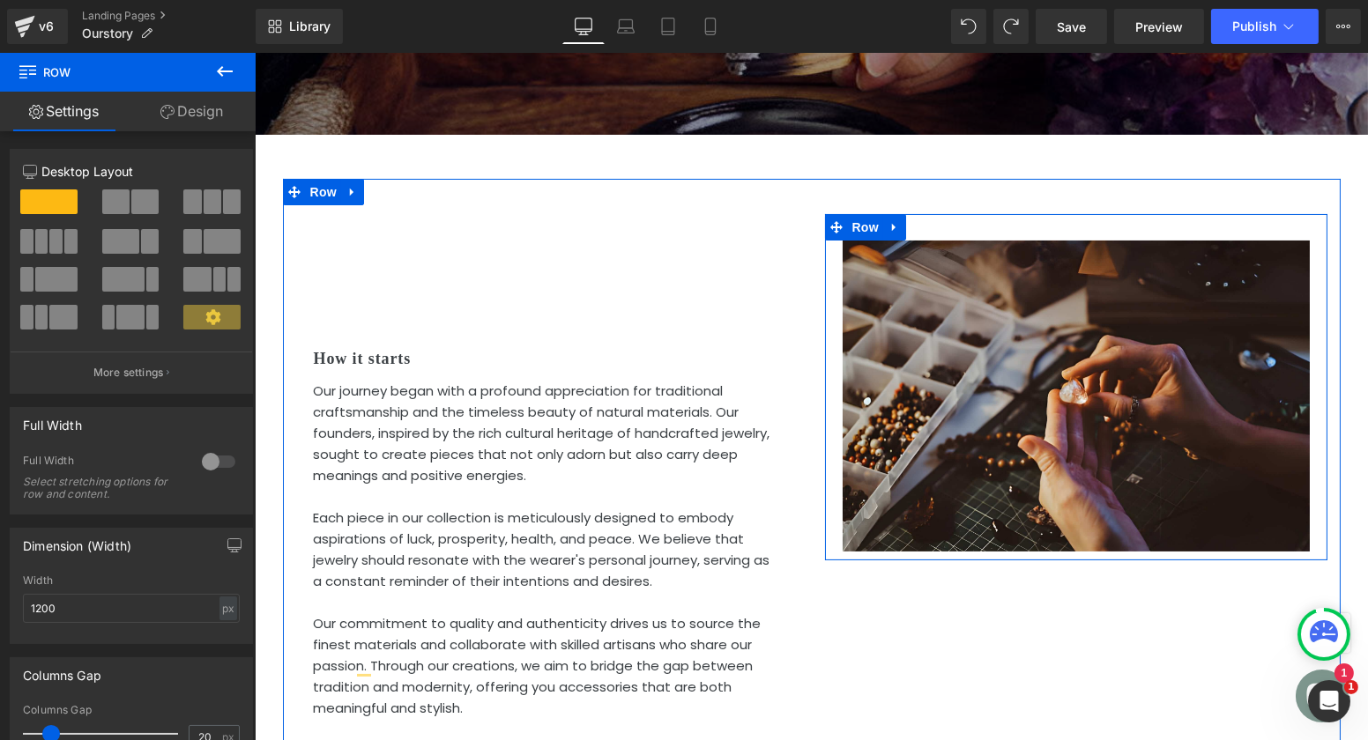
click at [832, 279] on div "Image" at bounding box center [1075, 396] width 502 height 311
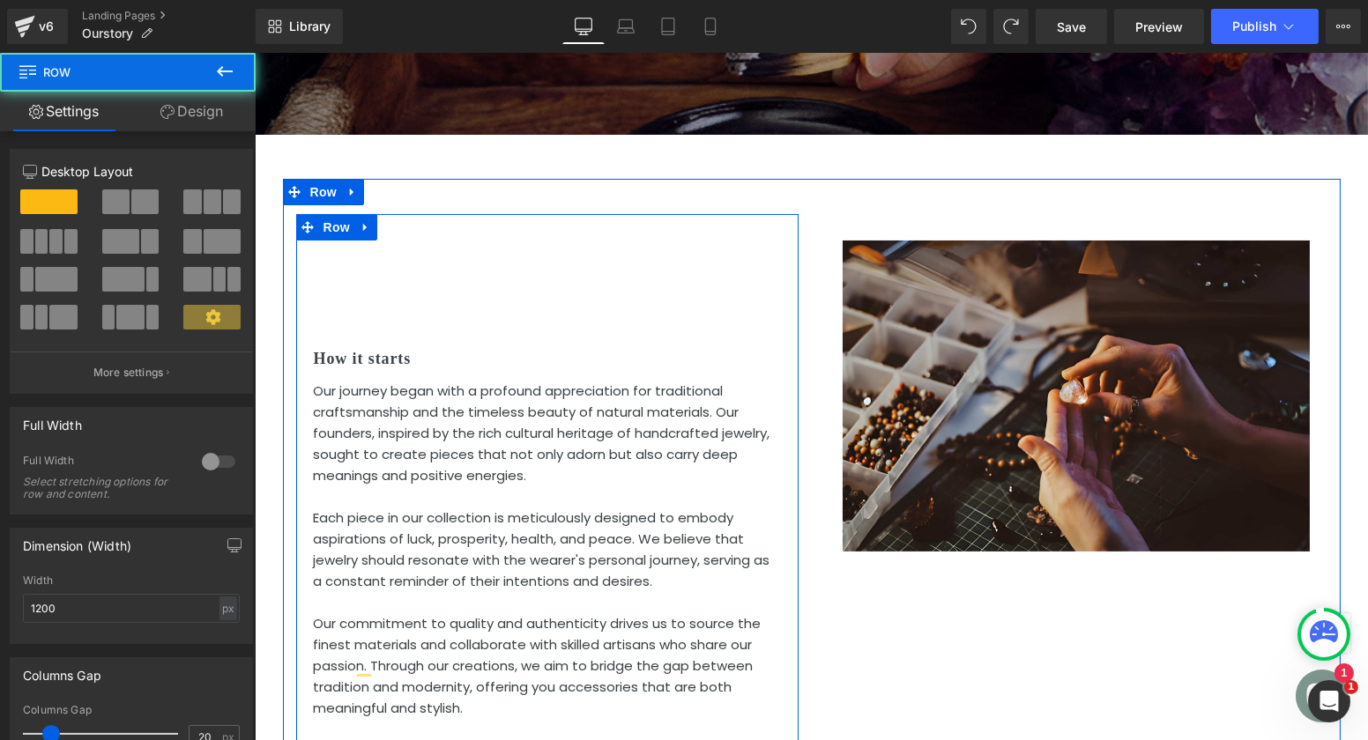
click at [427, 214] on div "How it starts Heading Our journey began with a profound appreciation for tradit…" at bounding box center [546, 509] width 502 height 590
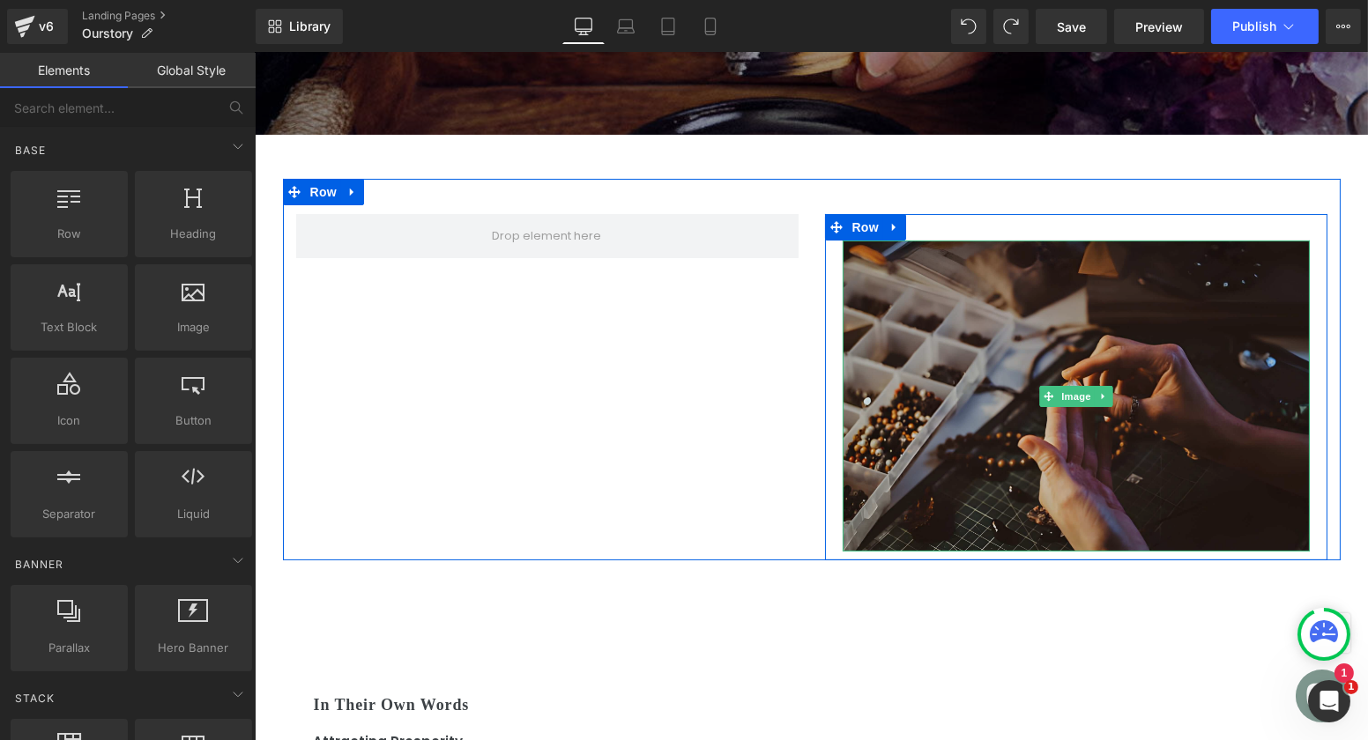
click at [920, 291] on img at bounding box center [1075, 396] width 467 height 311
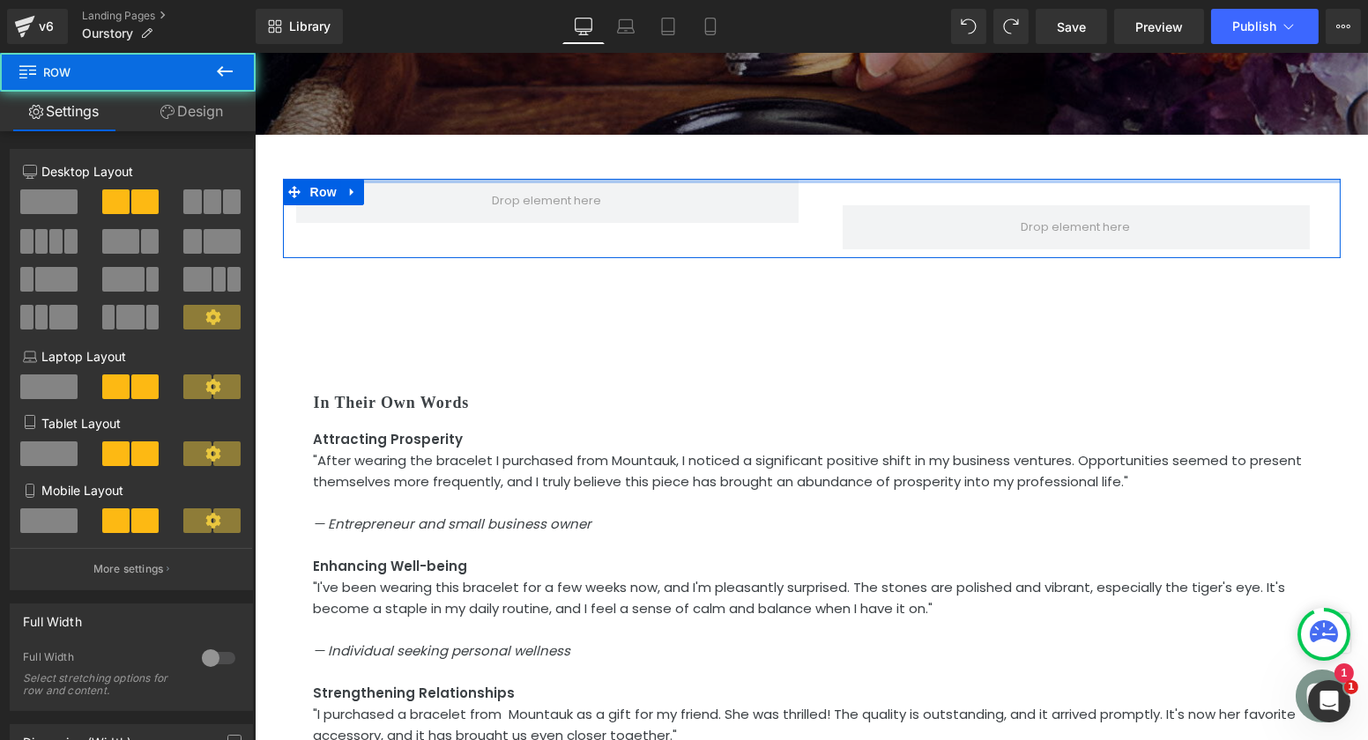
drag, startPoint x: 749, startPoint y: 174, endPoint x: 779, endPoint y: 106, distance: 74.2
click at [773, 112] on div "OUR STORY Heading At Mountauk, we are dedicated to bringing you exquisite piece…" at bounding box center [810, 691] width 1113 height 1953
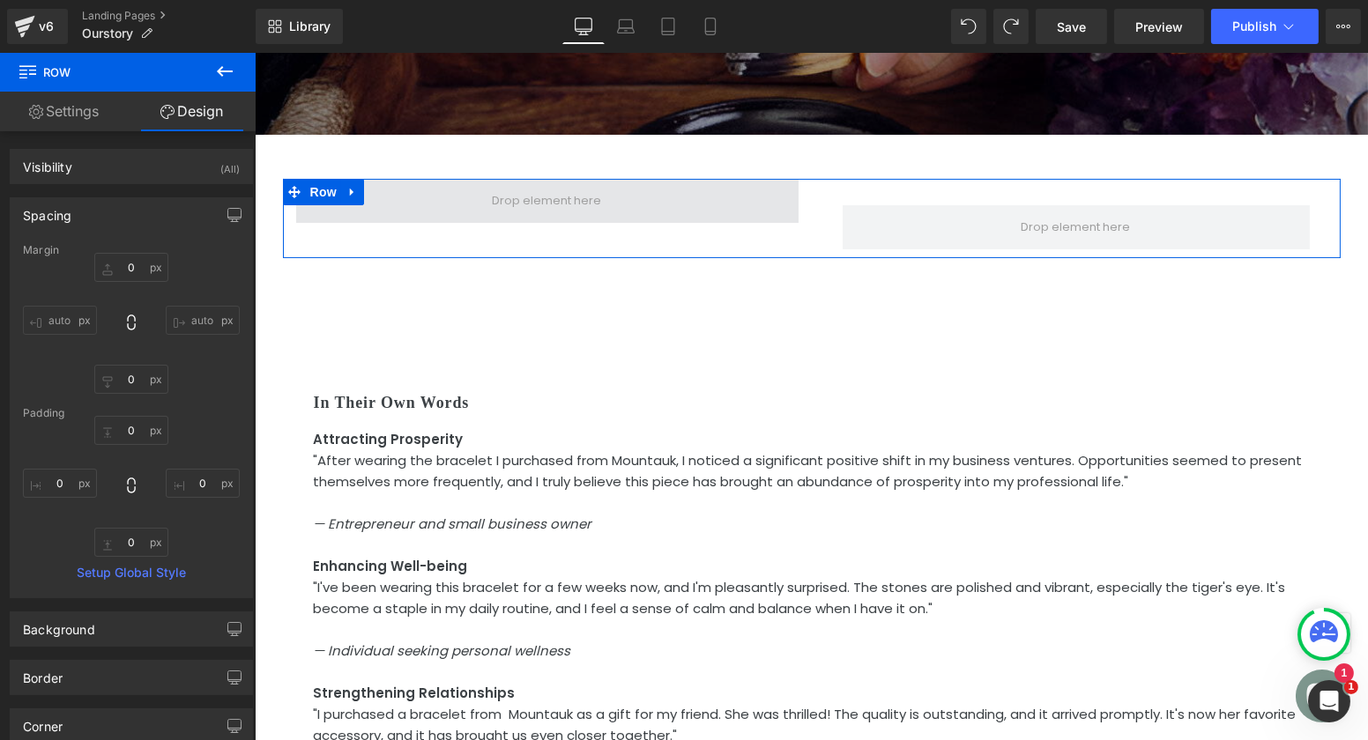
click at [747, 193] on span at bounding box center [546, 201] width 502 height 44
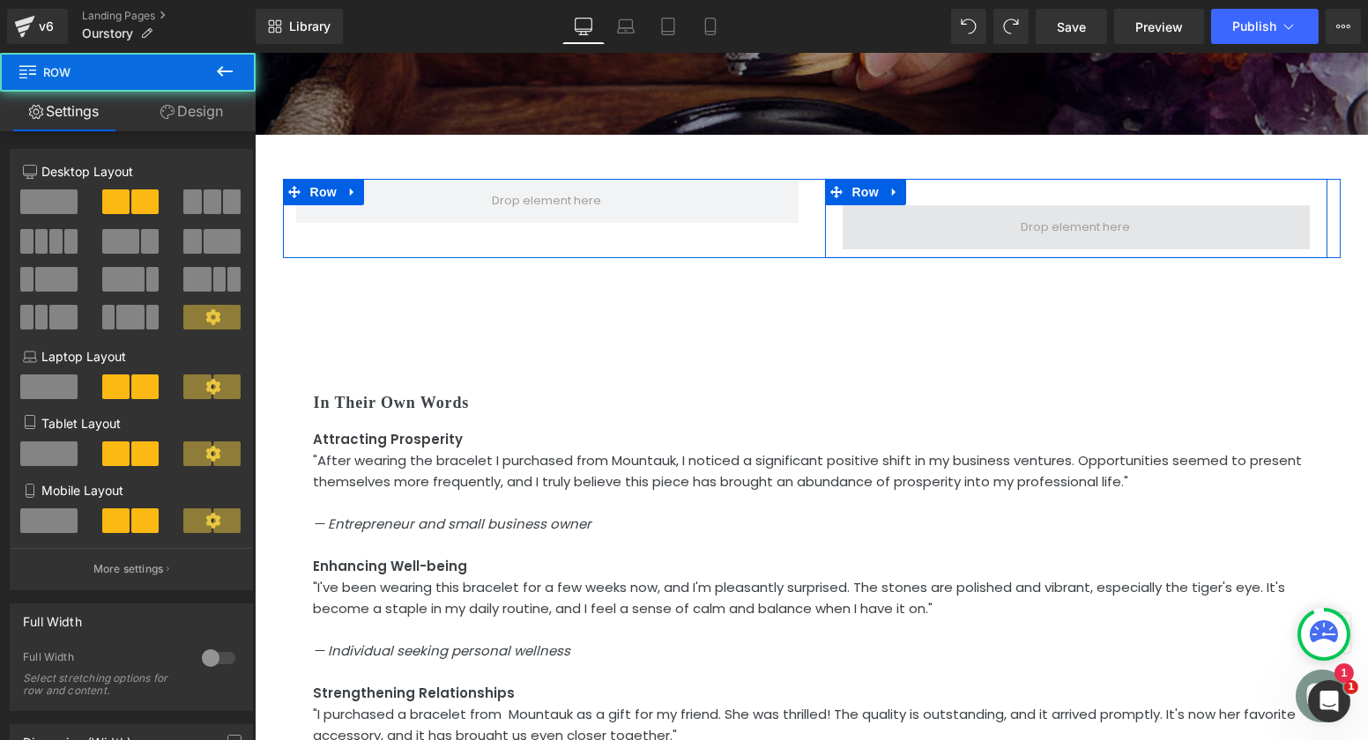
click at [913, 205] on span at bounding box center [1075, 227] width 467 height 44
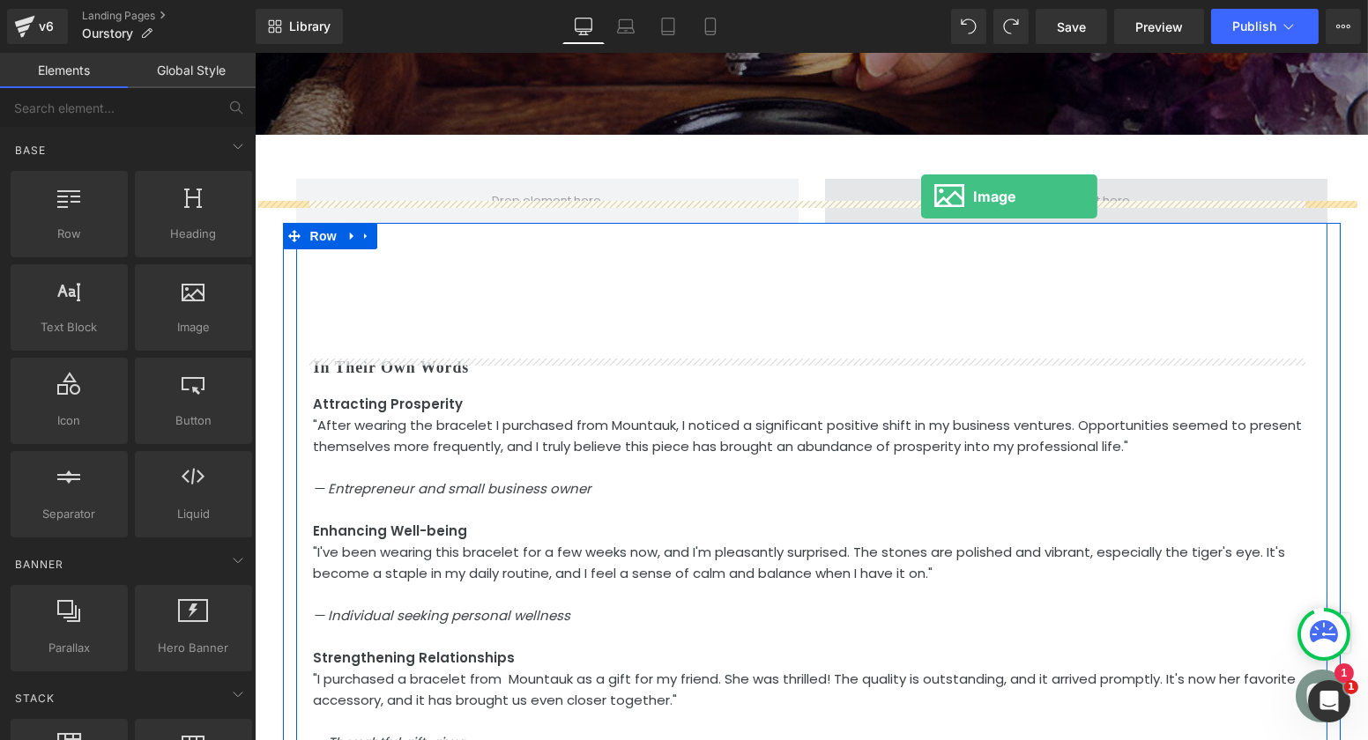
drag, startPoint x: 455, startPoint y: 385, endPoint x: 921, endPoint y: 197, distance: 503.0
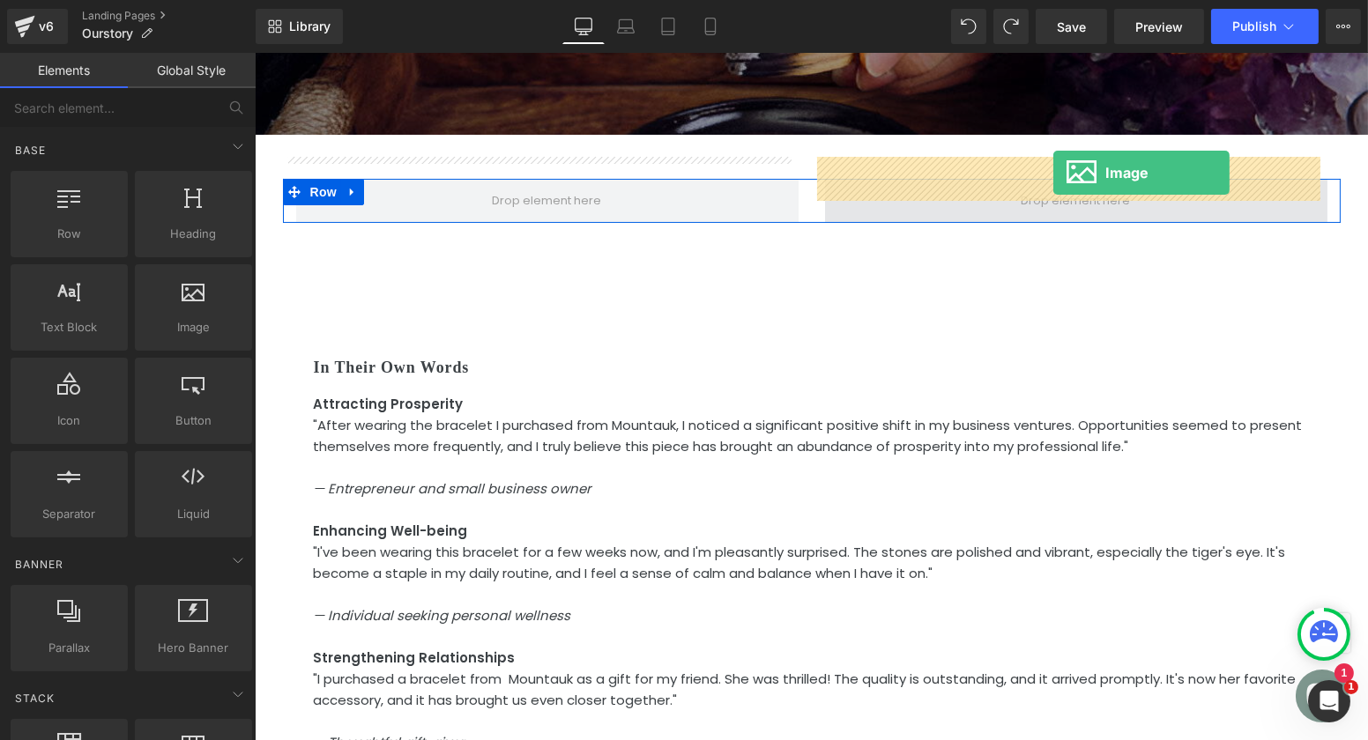
drag, startPoint x: 451, startPoint y: 361, endPoint x: 1052, endPoint y: 173, distance: 629.8
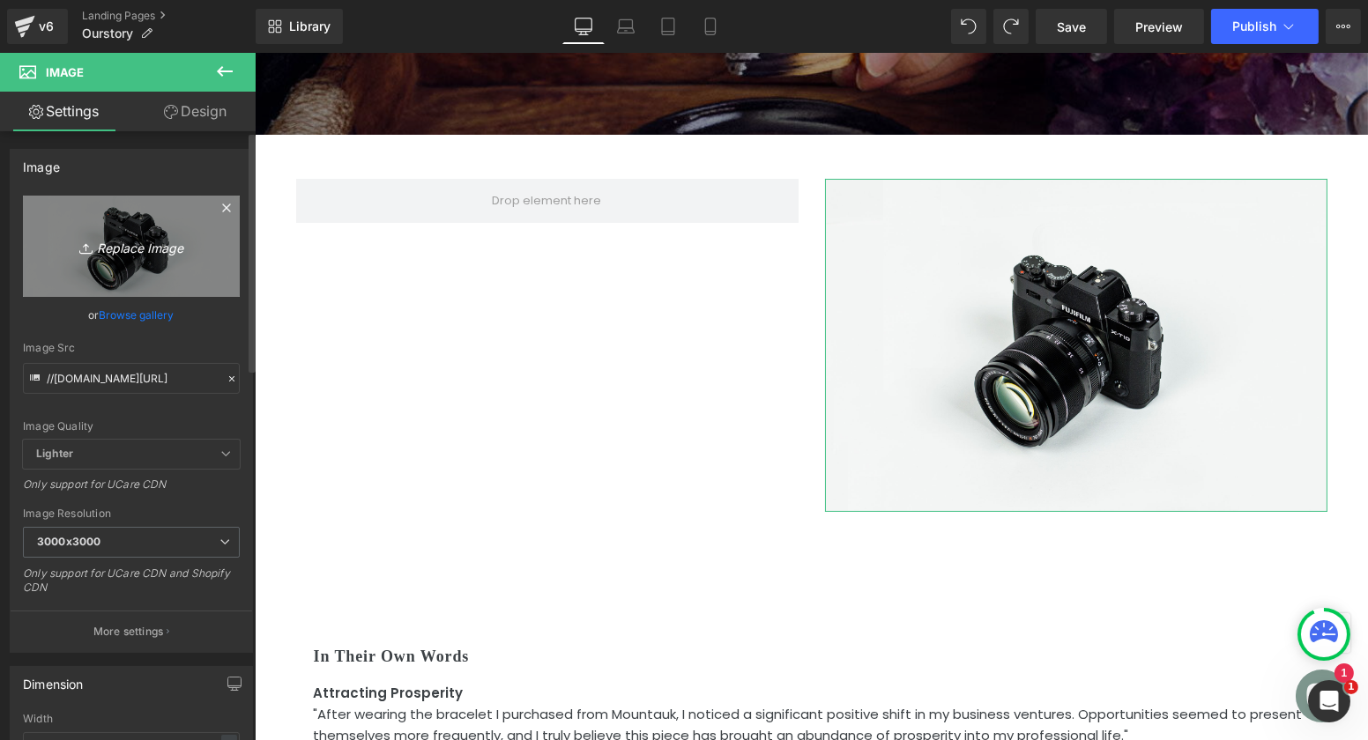
click at [130, 235] on icon "Replace Image" at bounding box center [131, 246] width 141 height 22
type input "C:\fakepath\handmade bracelets 3.jpg"
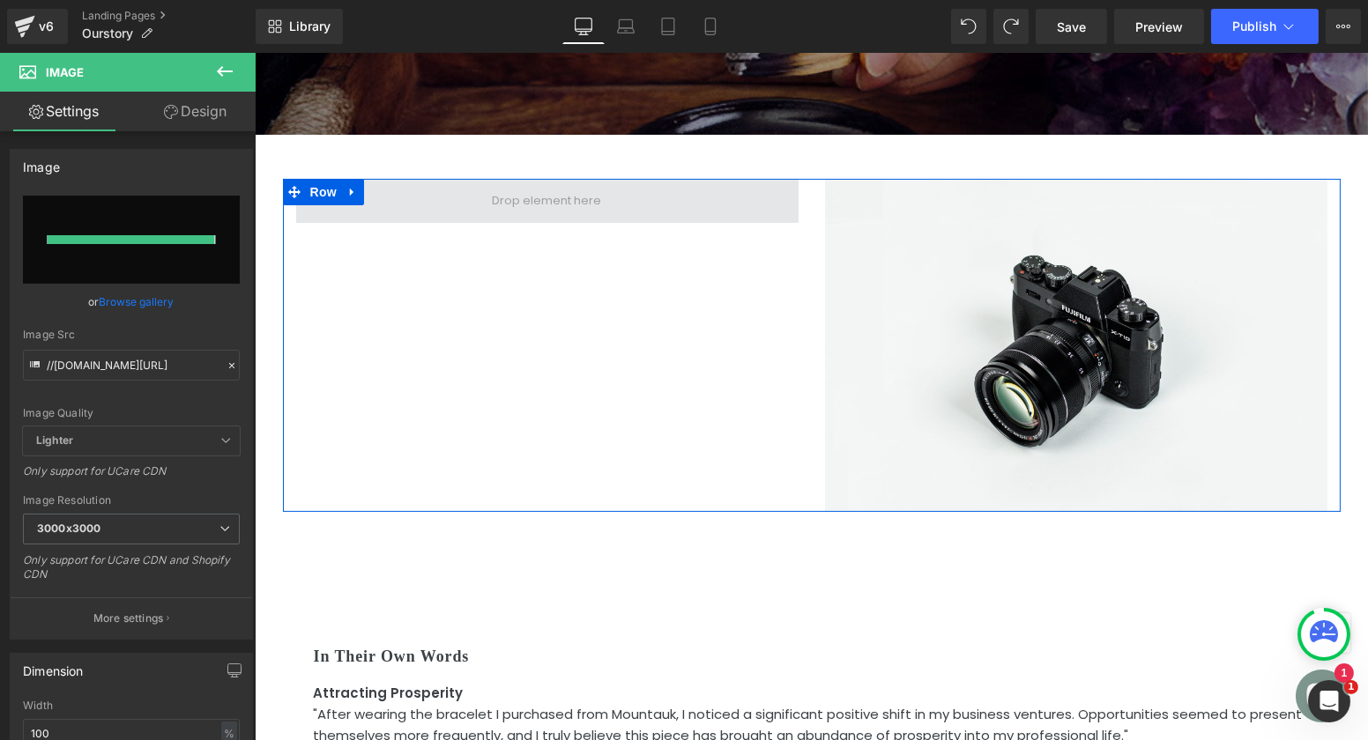
type input "https://ucarecdn.com/e07d57f1-7dfa-4ca2-b80a-8ead25553e58/-/format/auto/-/previ…"
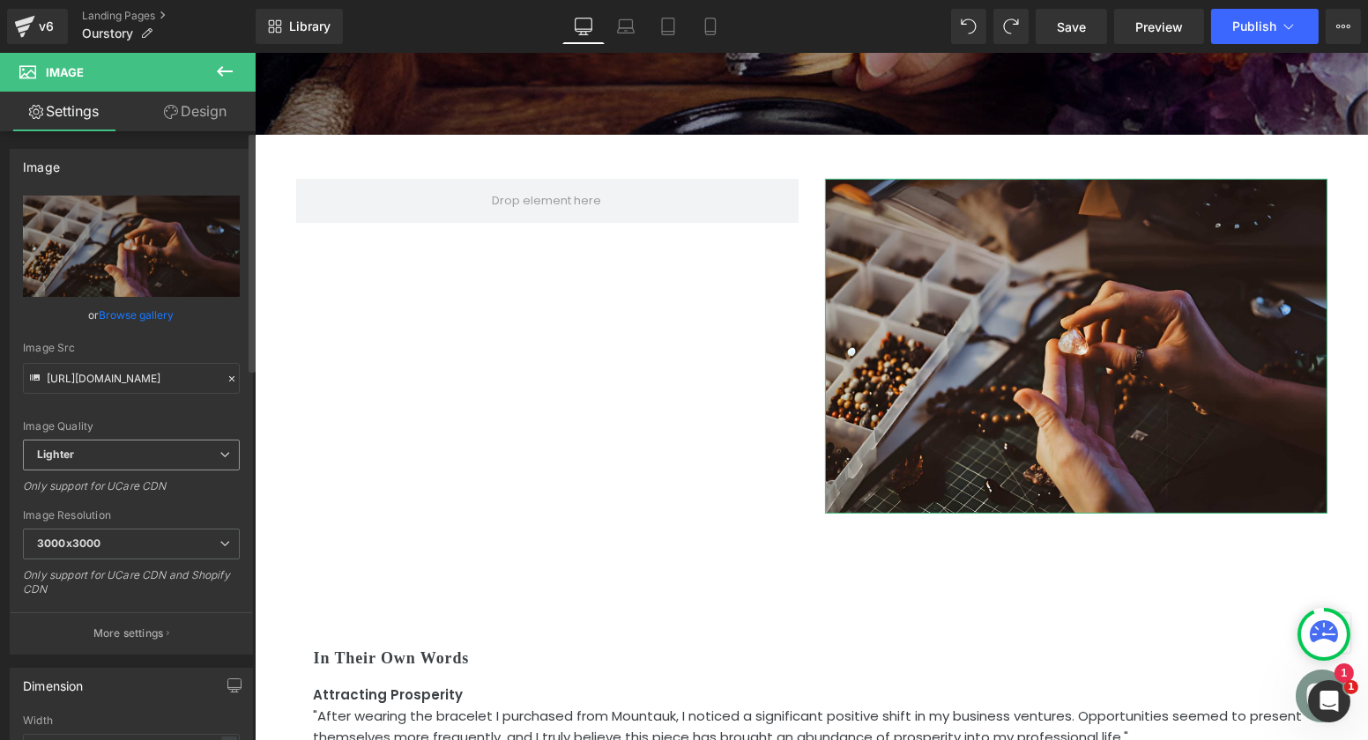
click at [138, 453] on span "Lighter" at bounding box center [131, 455] width 217 height 31
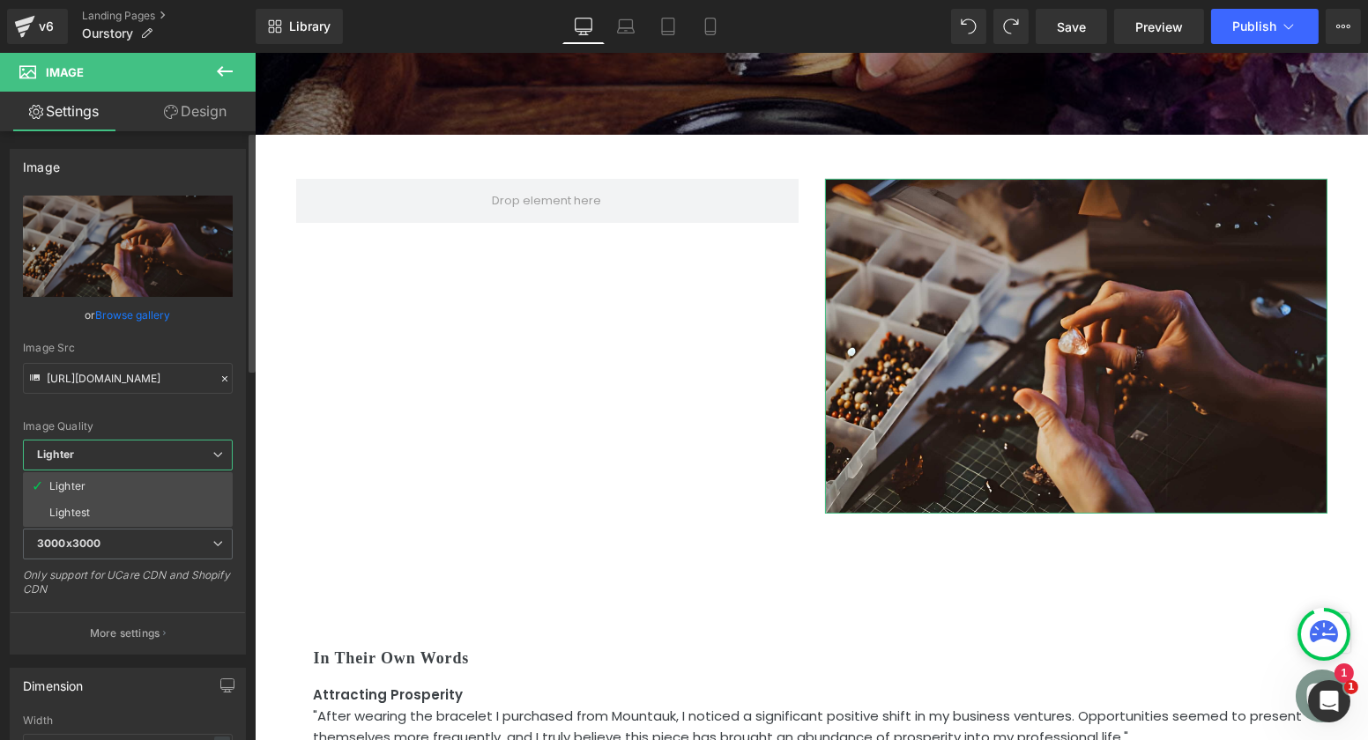
click at [138, 453] on span "Lighter" at bounding box center [128, 455] width 210 height 31
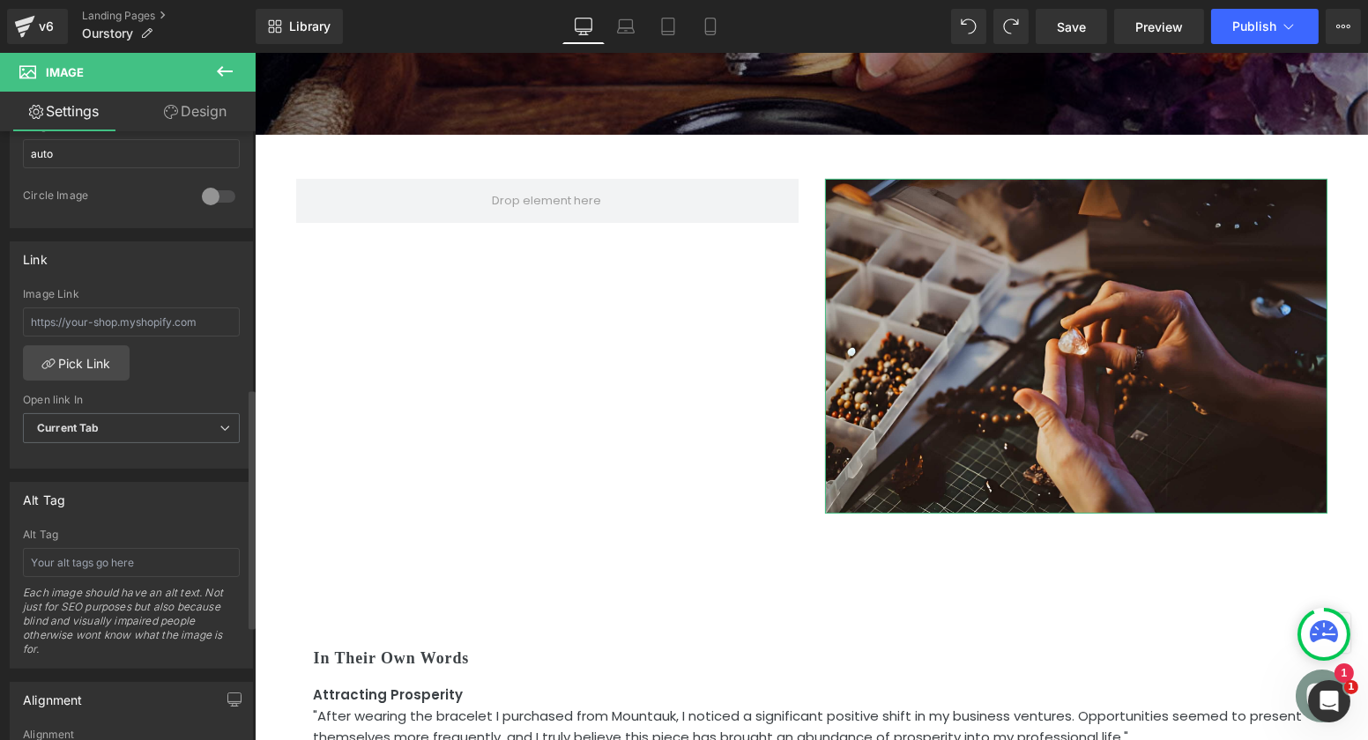
scroll to position [666, 0]
click at [134, 552] on input "text" at bounding box center [131, 561] width 217 height 29
type input "Nature power bracelets"
click at [203, 527] on div "Alt Tag" at bounding box center [131, 533] width 217 height 12
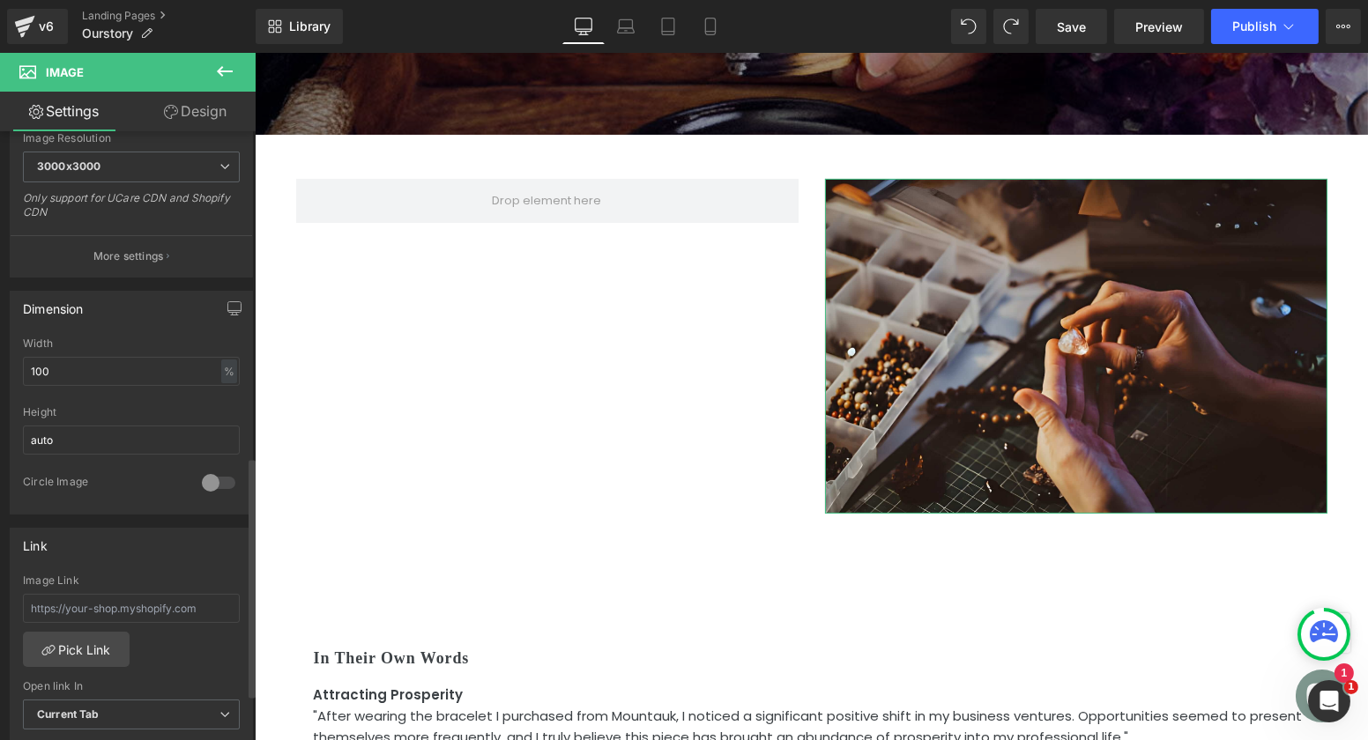
scroll to position [0, 0]
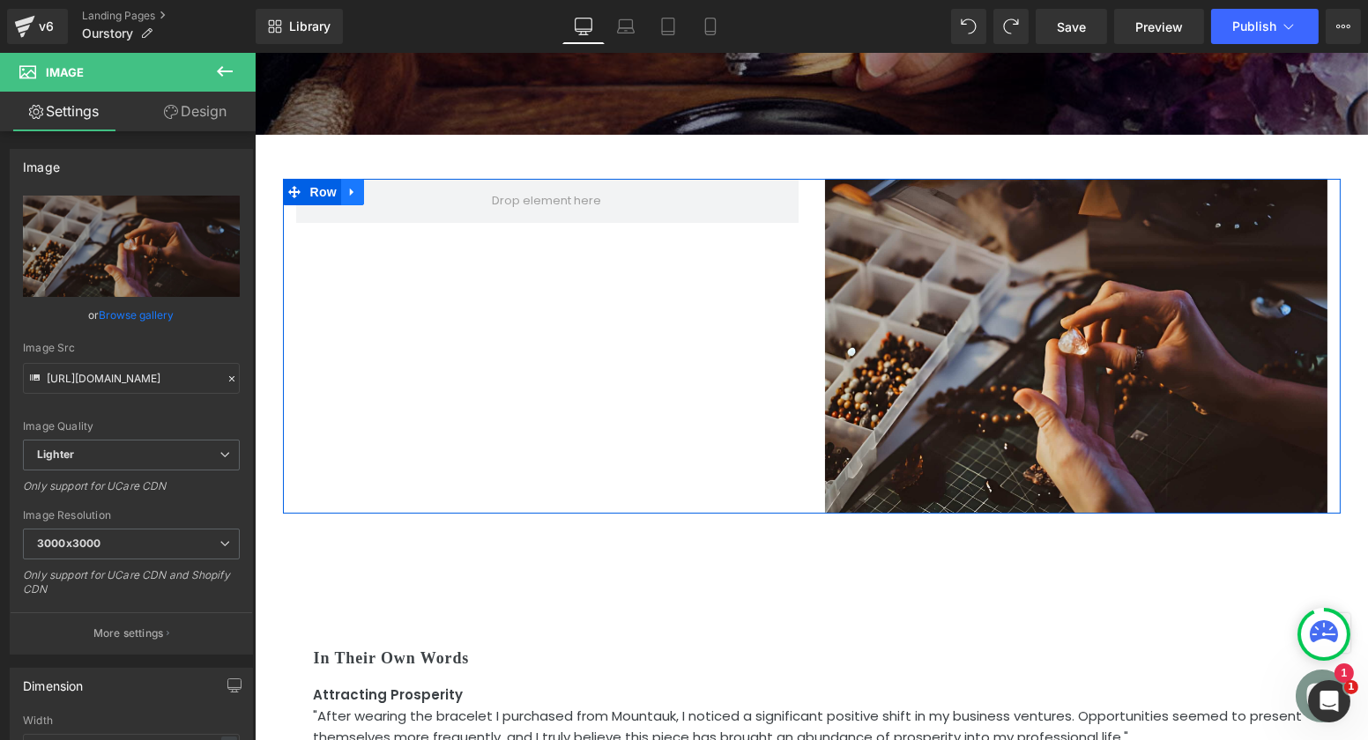
click at [350, 186] on icon at bounding box center [352, 192] width 12 height 13
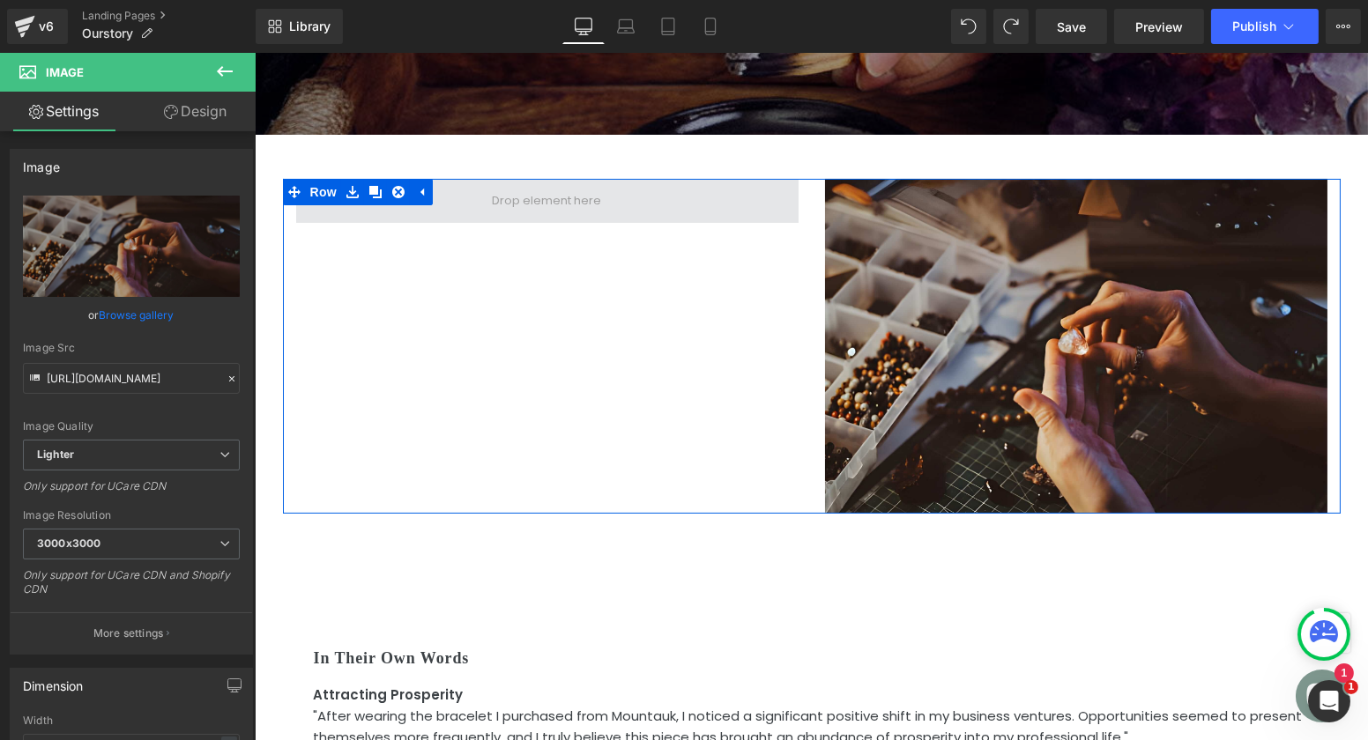
click at [537, 187] on span at bounding box center [547, 201] width 122 height 28
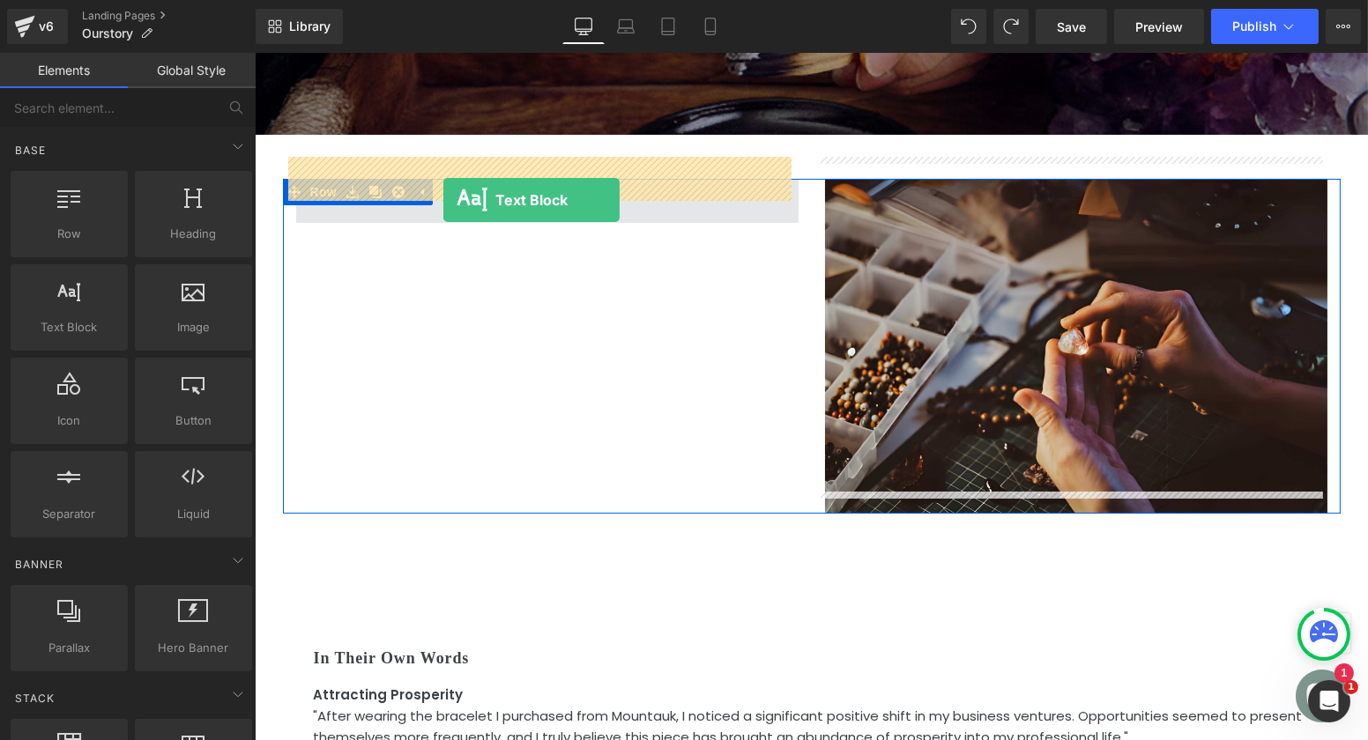
drag, startPoint x: 333, startPoint y: 378, endPoint x: 448, endPoint y: 196, distance: 215.5
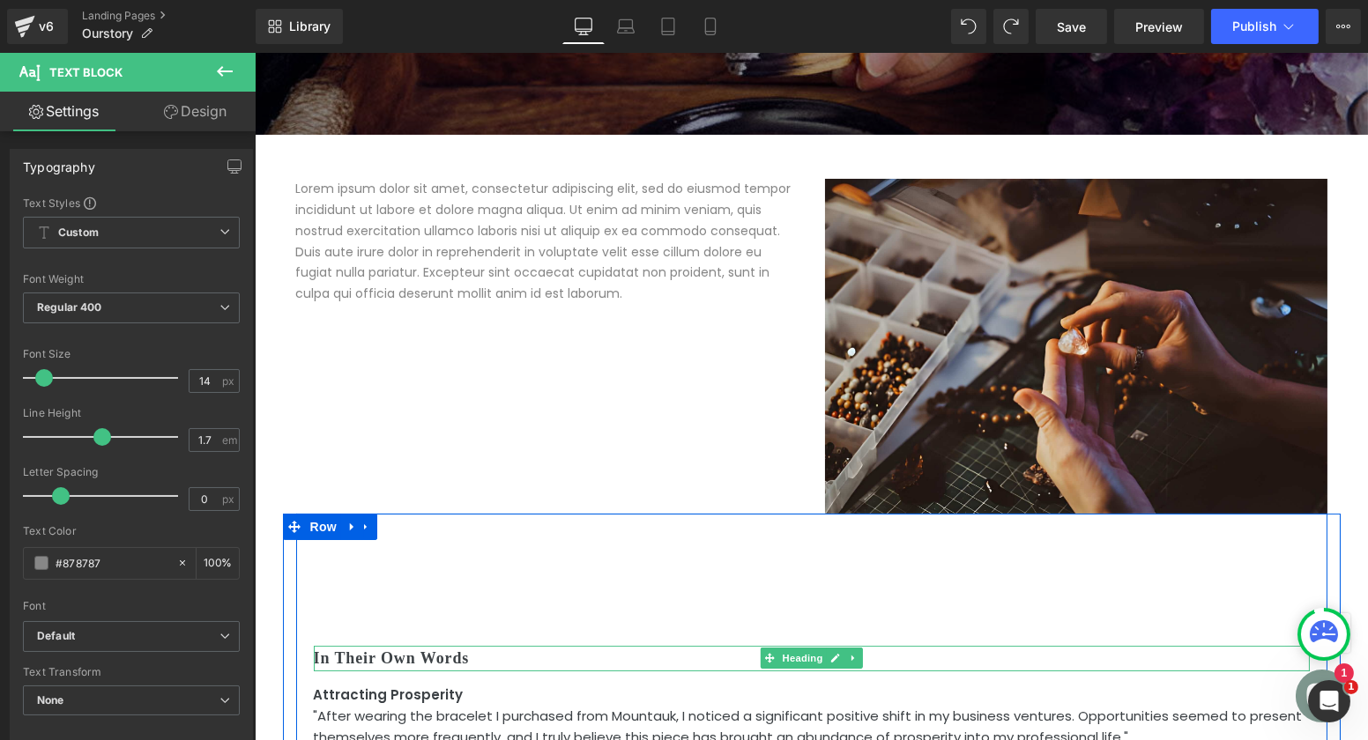
click at [934, 646] on h2 "In Their Own Words" at bounding box center [811, 659] width 996 height 26
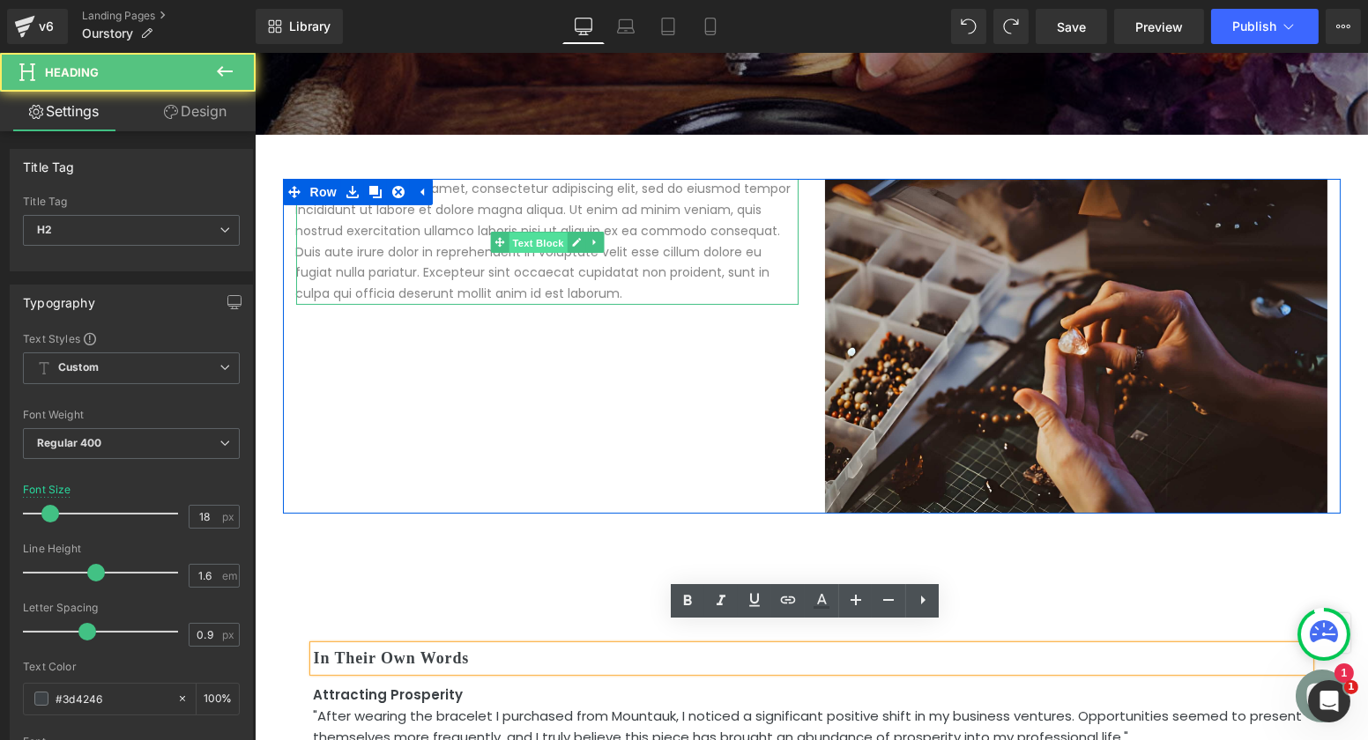
click at [520, 232] on span "Text Block" at bounding box center [537, 242] width 58 height 21
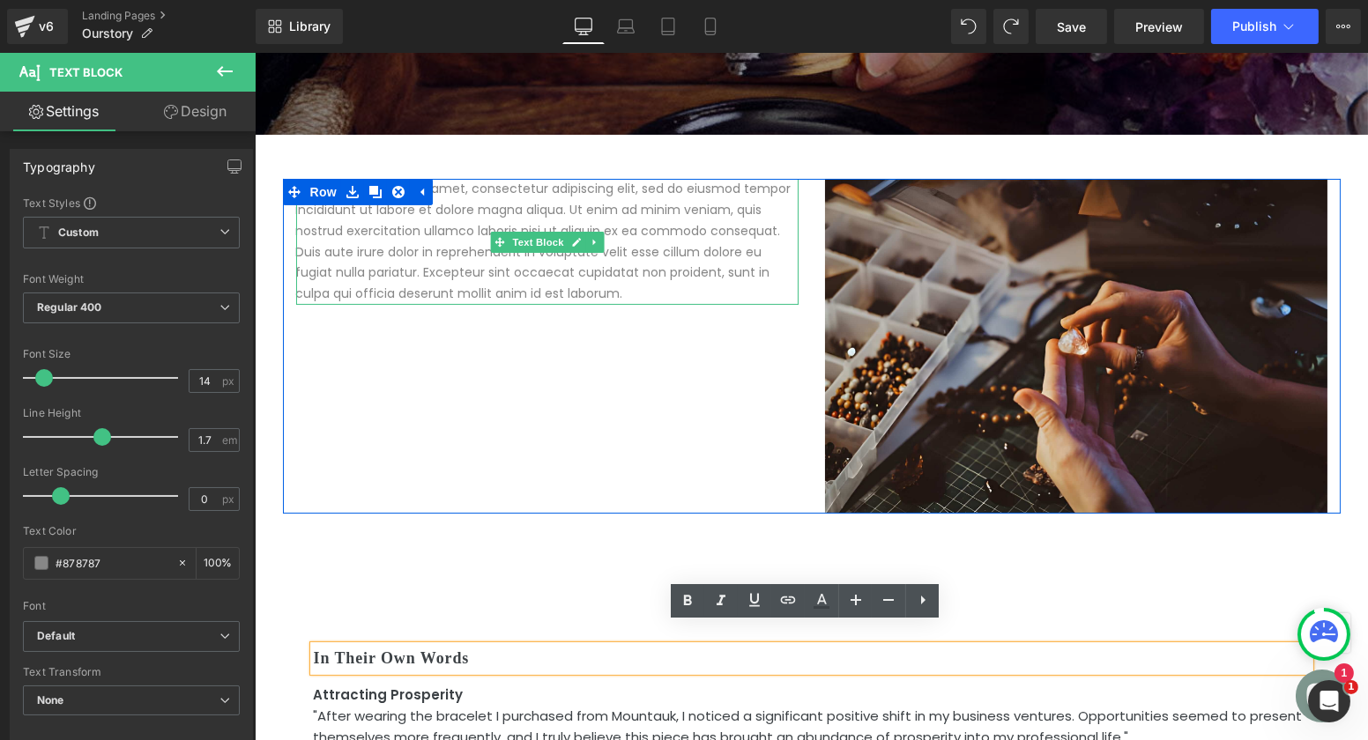
click at [481, 257] on p "Lorem ipsum dolor sit amet, consectetur adipiscing elit, sed do eiusmod tempor …" at bounding box center [546, 242] width 502 height 126
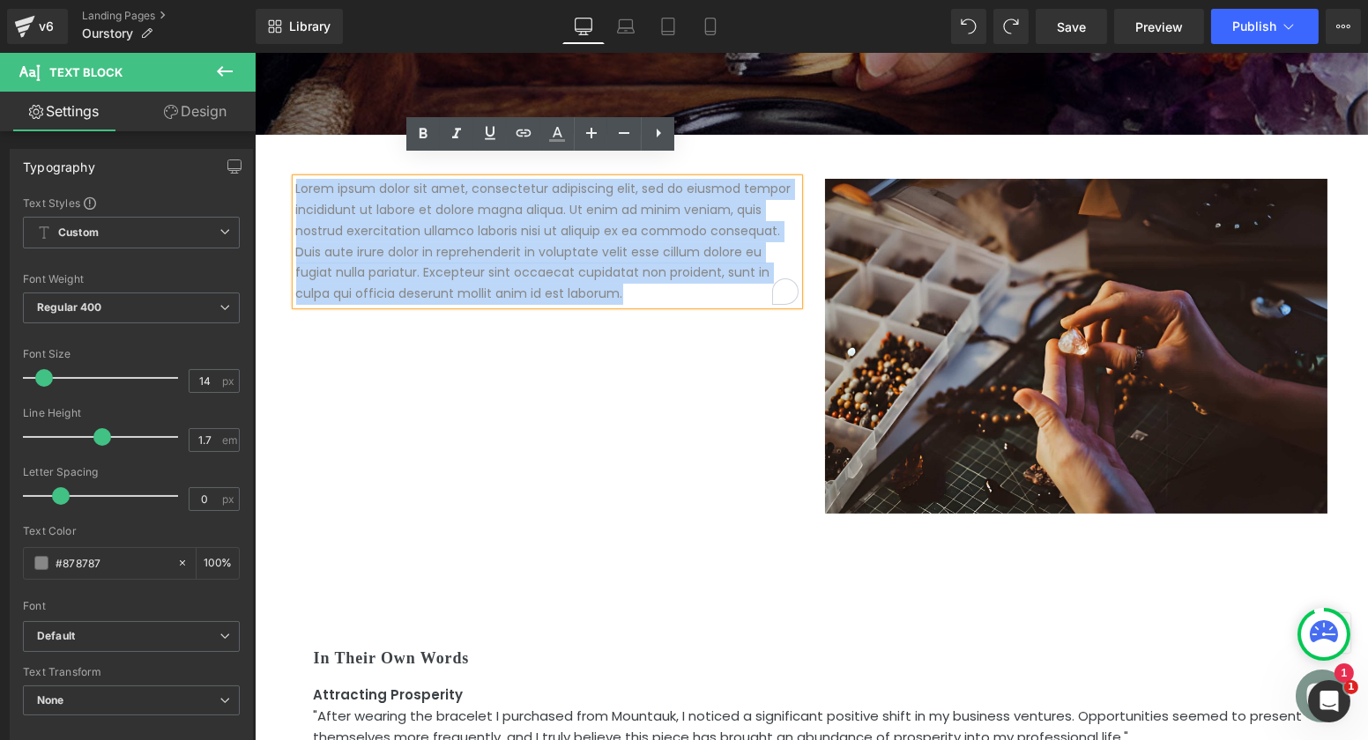
paste div "To enrich screen reader interactions, please activate Accessibility in Grammarl…"
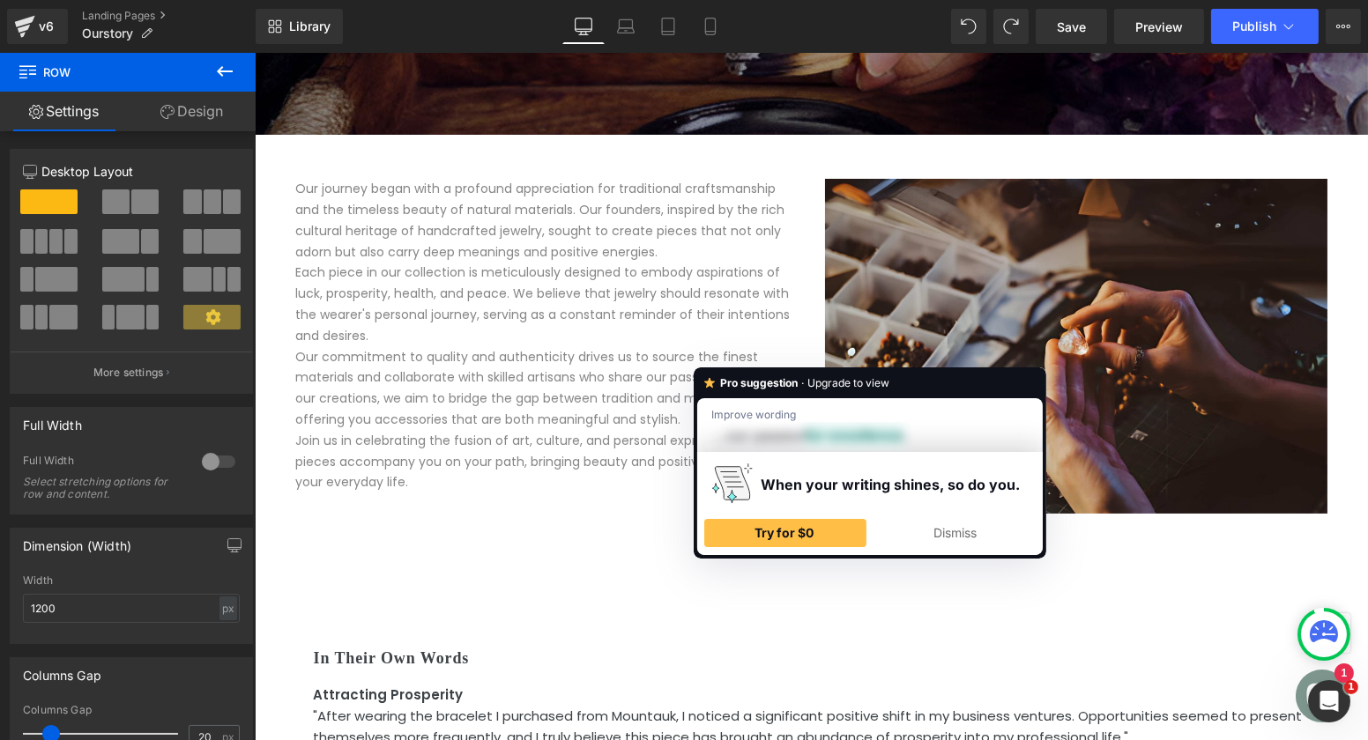
click at [507, 458] on p "Join us in celebrating the fusion of art, culture, and personal expression. Let…" at bounding box center [546, 462] width 502 height 63
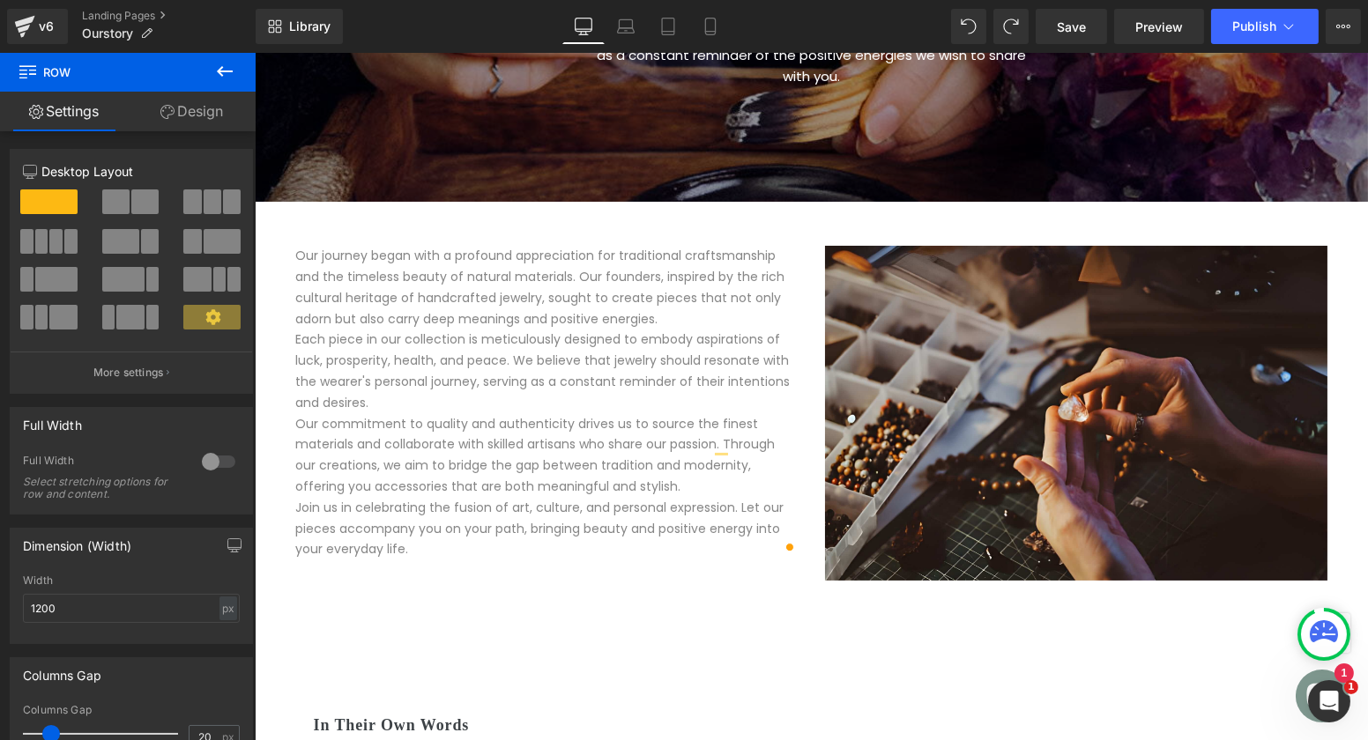
scroll to position [404, 0]
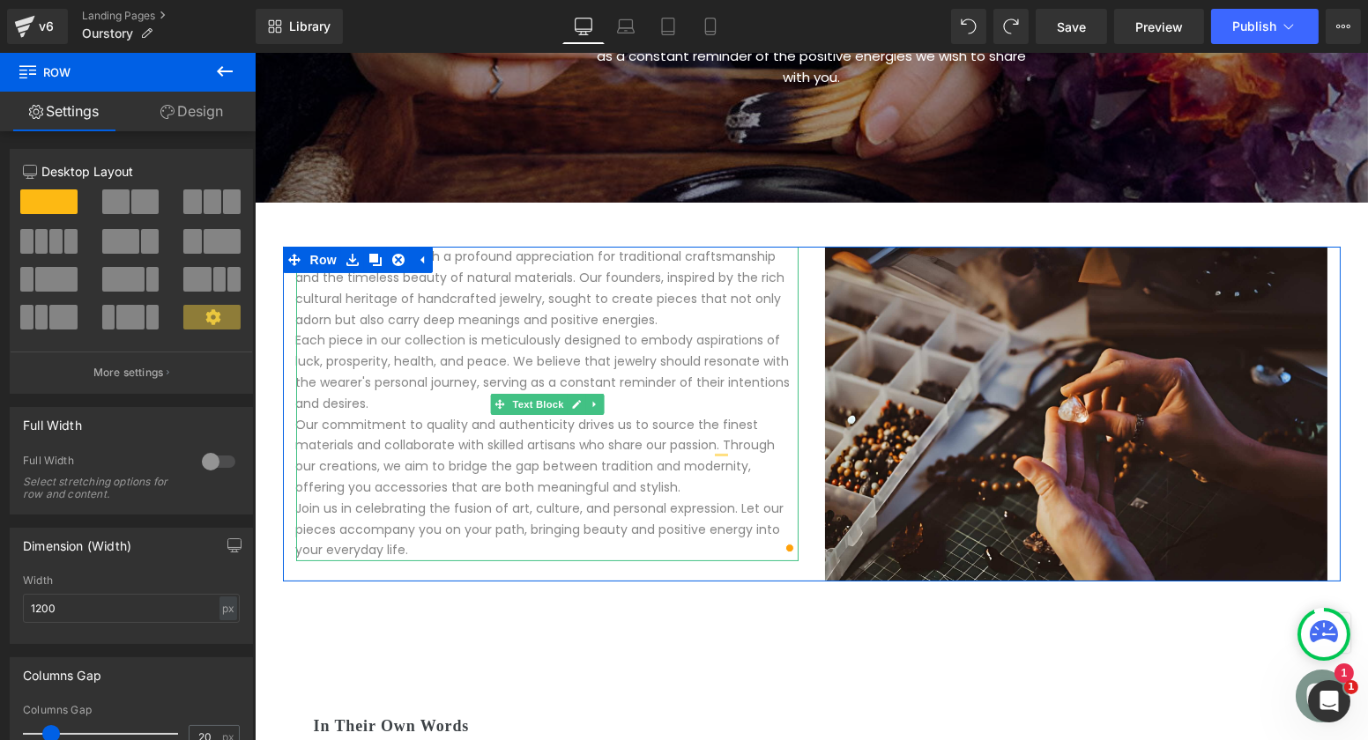
click at [706, 292] on p "Our journey began with a profound appreciation for traditional craftsmanship an…" at bounding box center [546, 289] width 502 height 84
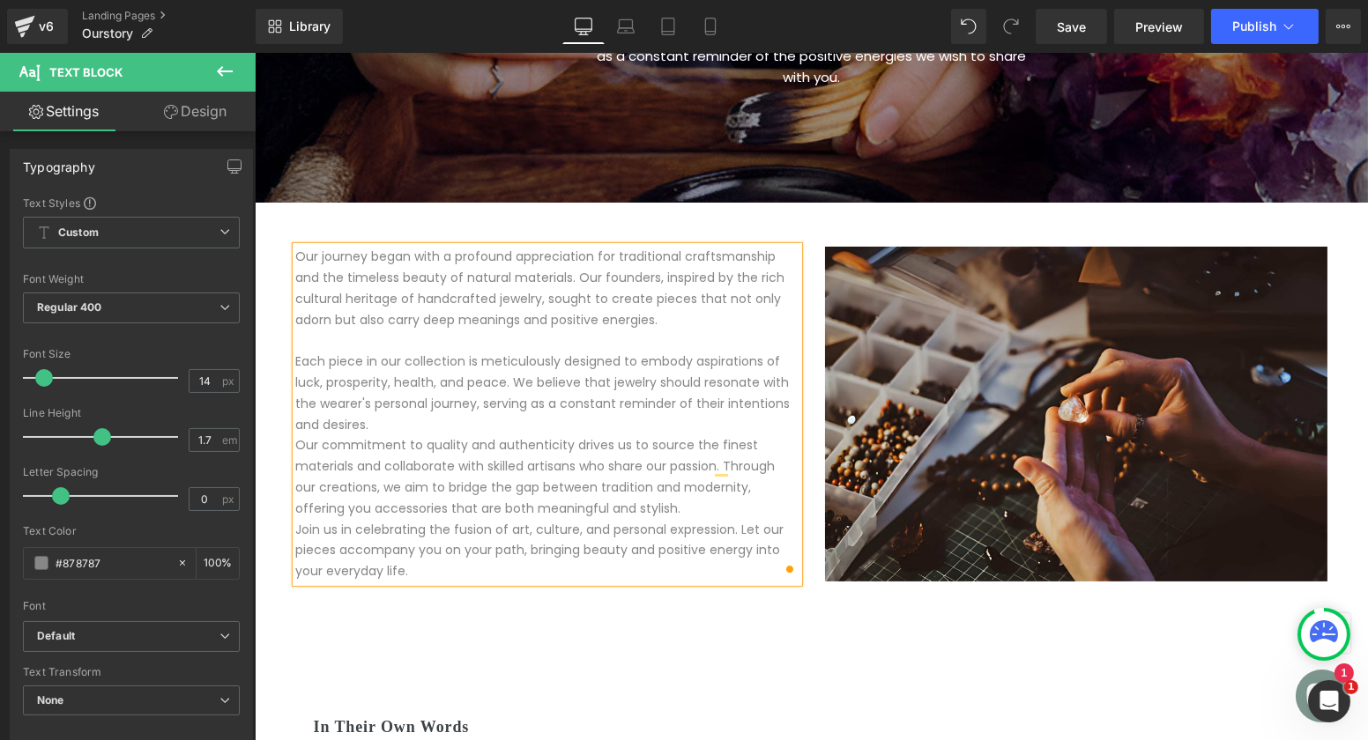
click at [471, 398] on p "Each piece in our collection is meticulously designed to embody aspirations of …" at bounding box center [546, 394] width 502 height 84
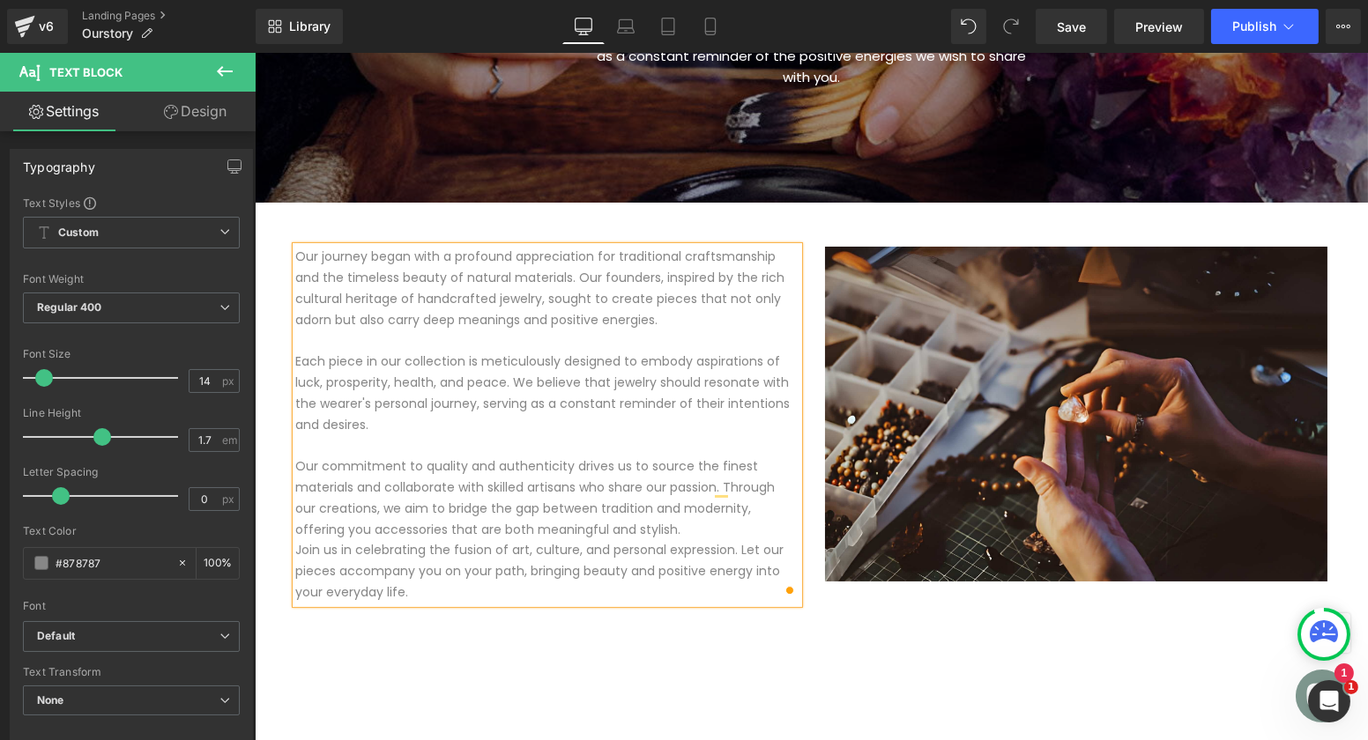
click at [696, 510] on p "Our commitment to quality and authenticity drives us to source the finest mater…" at bounding box center [546, 499] width 502 height 84
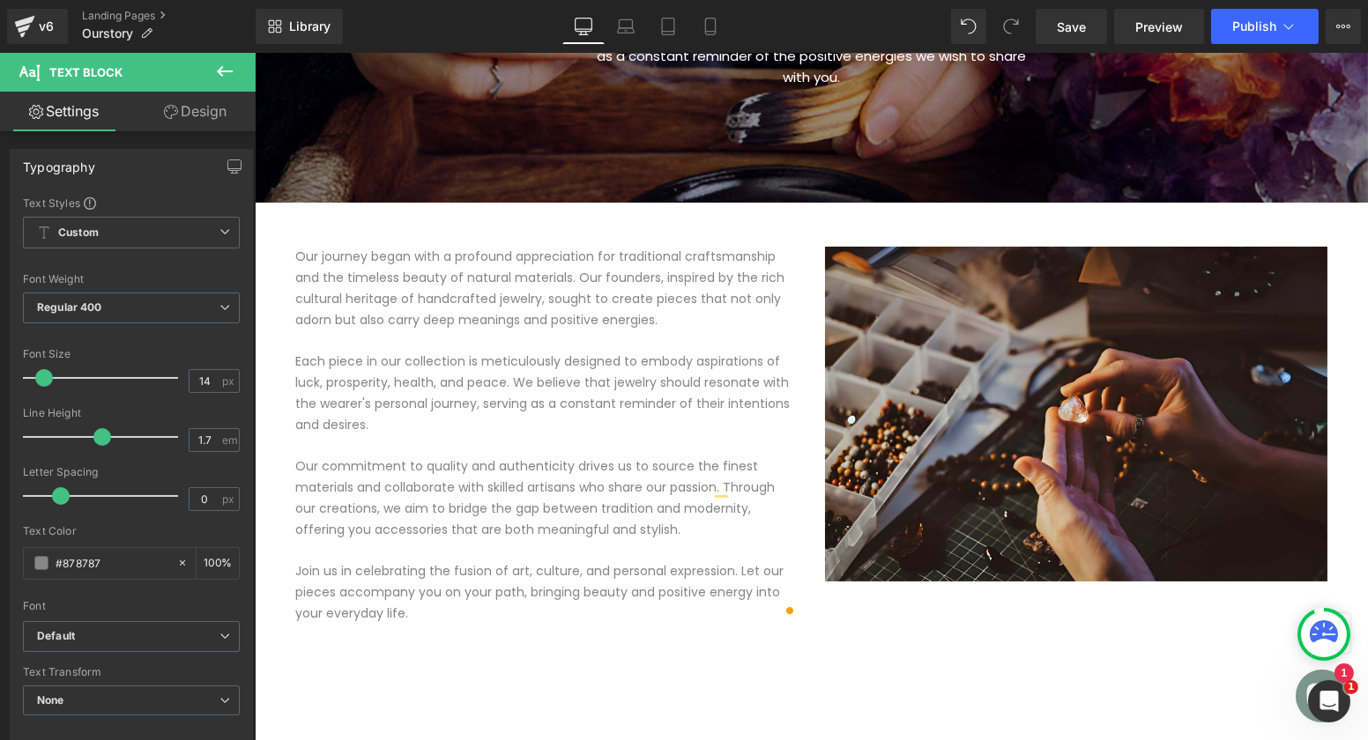
click at [226, 72] on icon at bounding box center [224, 71] width 21 height 21
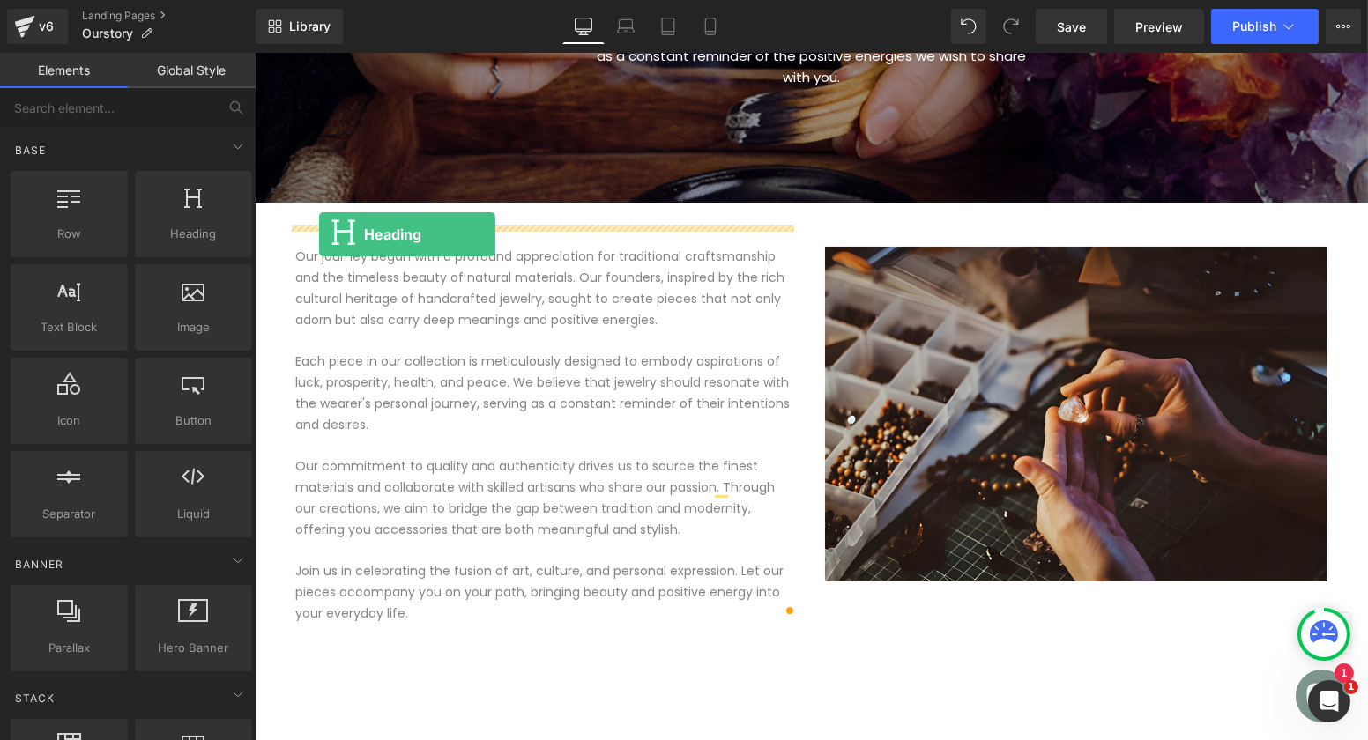
drag, startPoint x: 439, startPoint y: 297, endPoint x: 319, endPoint y: 233, distance: 136.1
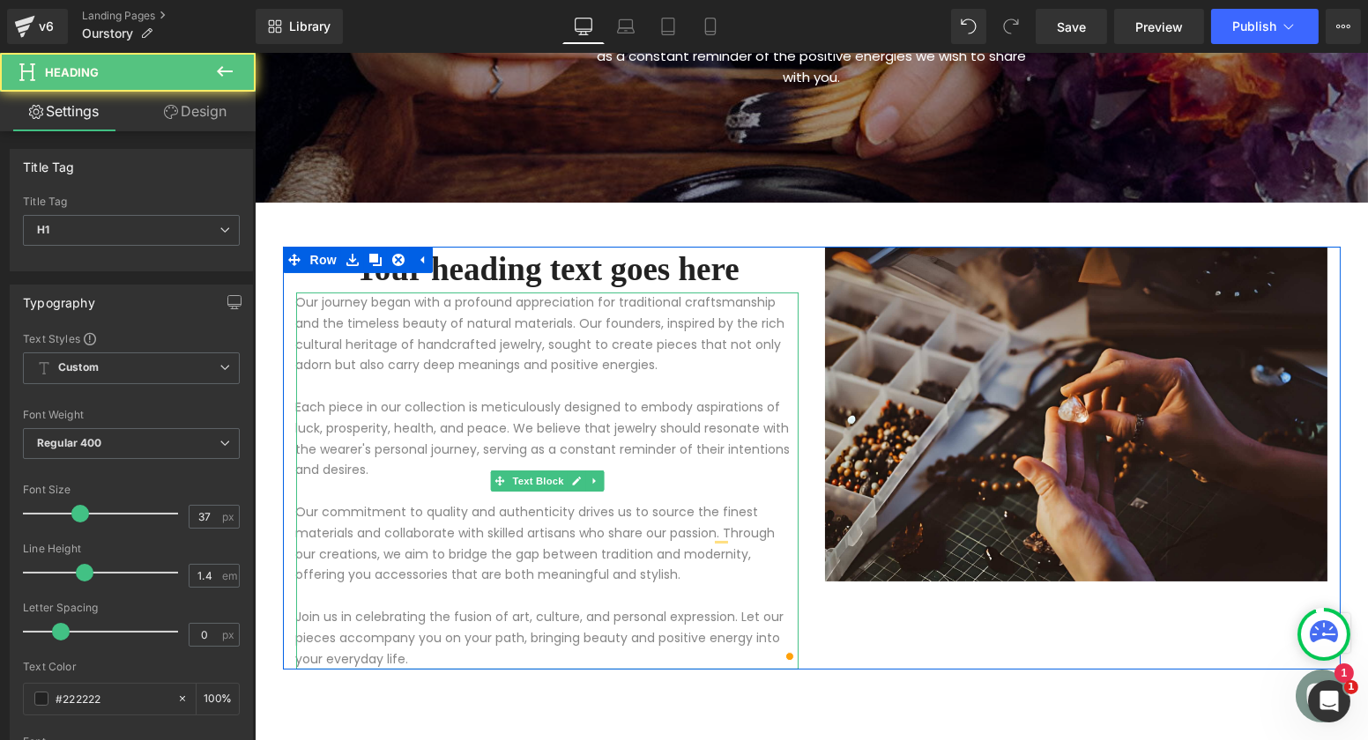
click at [381, 332] on p "Our journey began with a profound appreciation for traditional craftsmanship an…" at bounding box center [546, 335] width 502 height 84
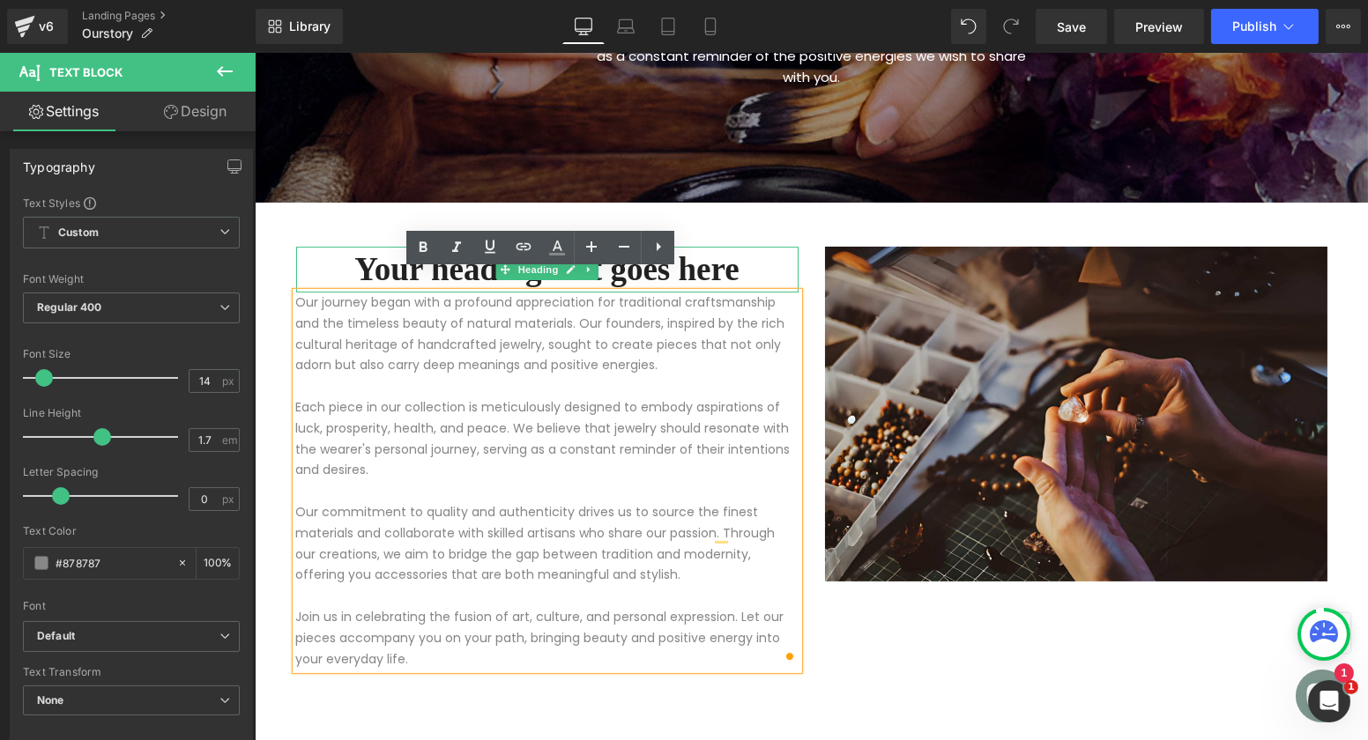
click at [373, 255] on h1 "Your heading text goes here" at bounding box center [546, 270] width 502 height 46
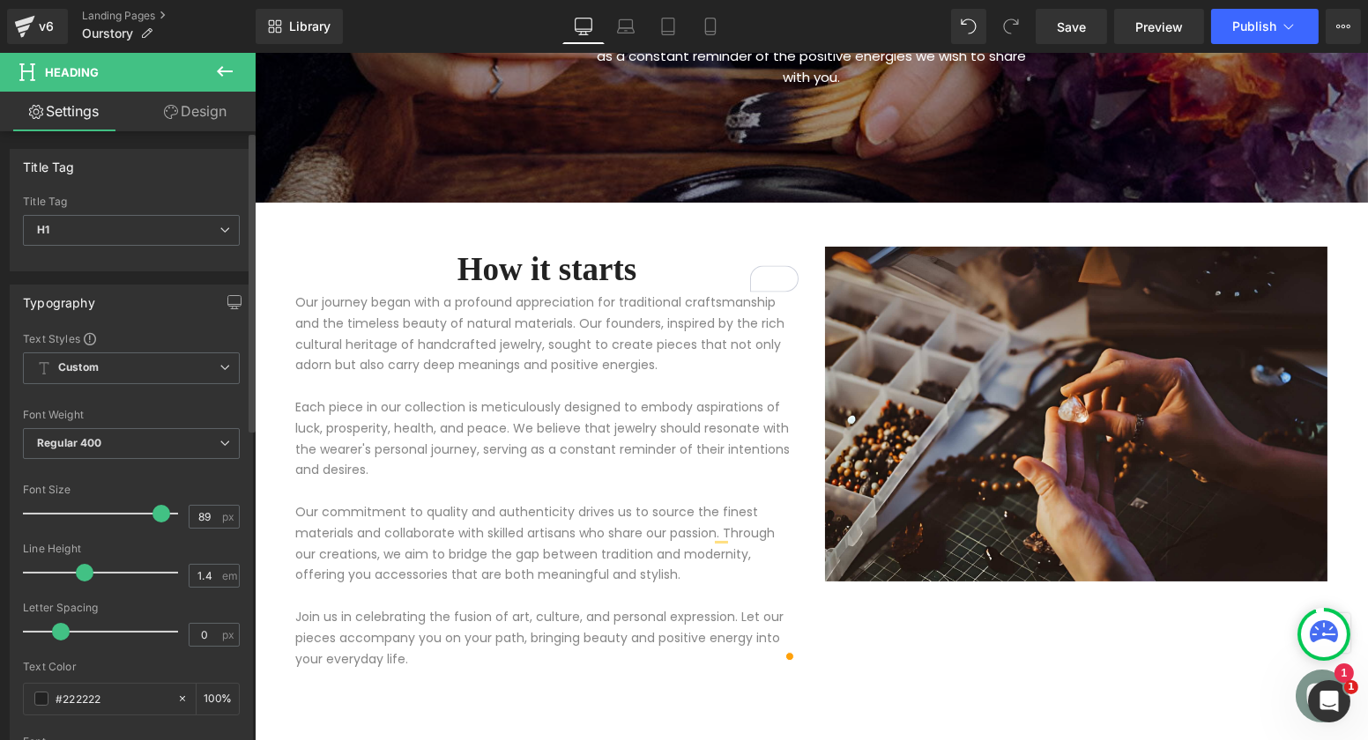
click at [155, 511] on div at bounding box center [105, 513] width 146 height 35
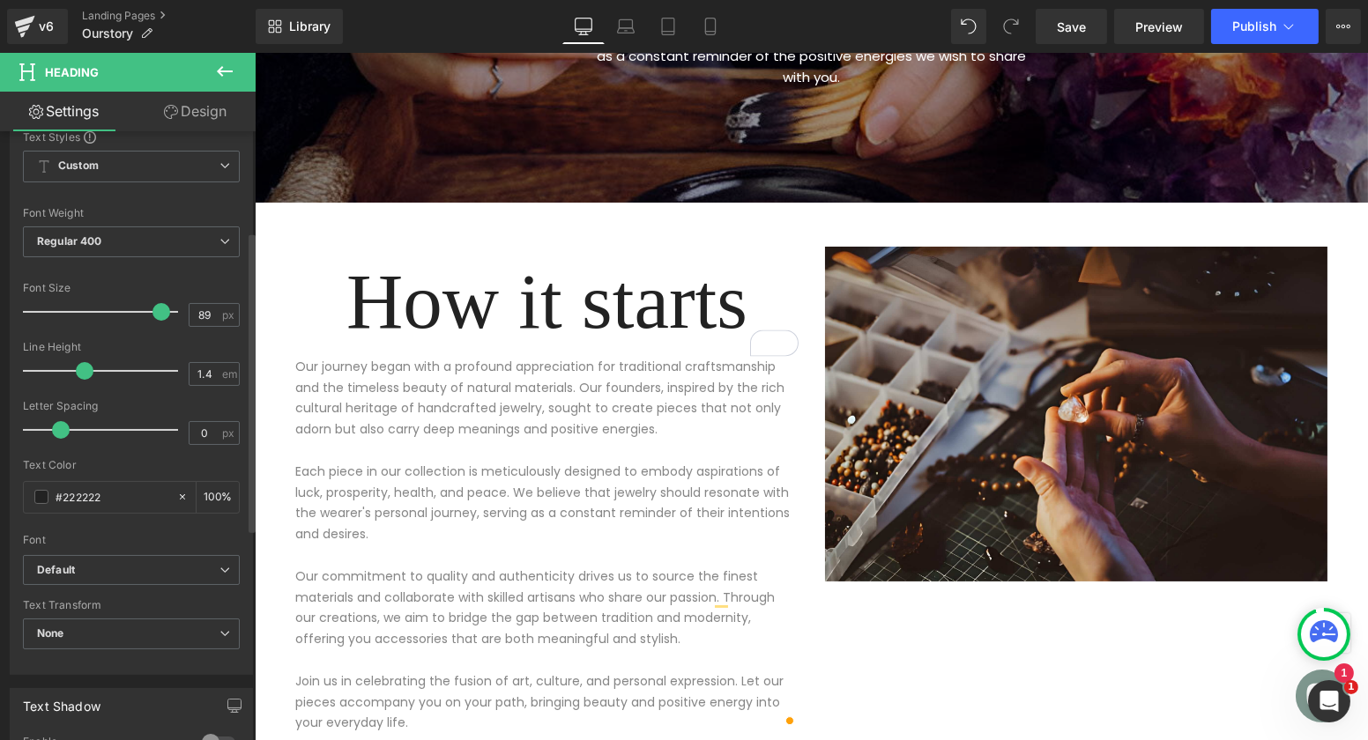
scroll to position [207, 0]
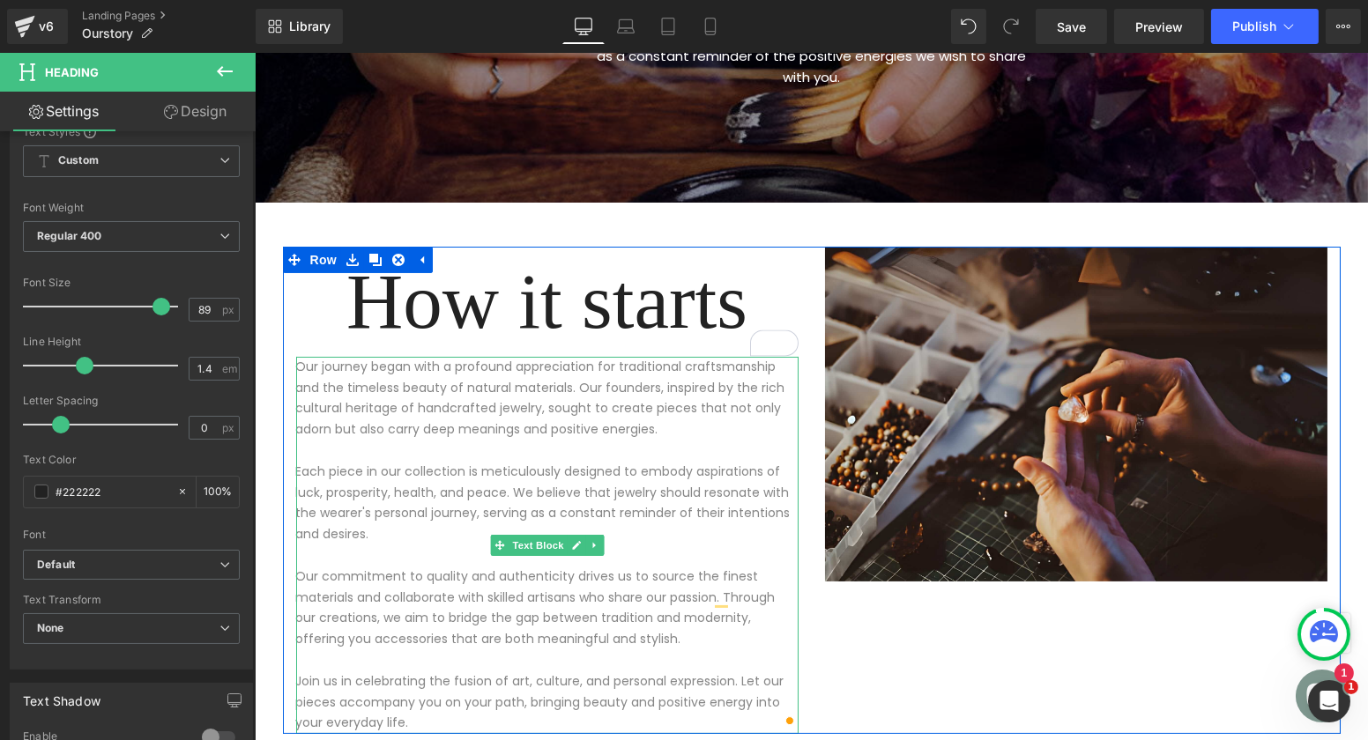
type input "37"
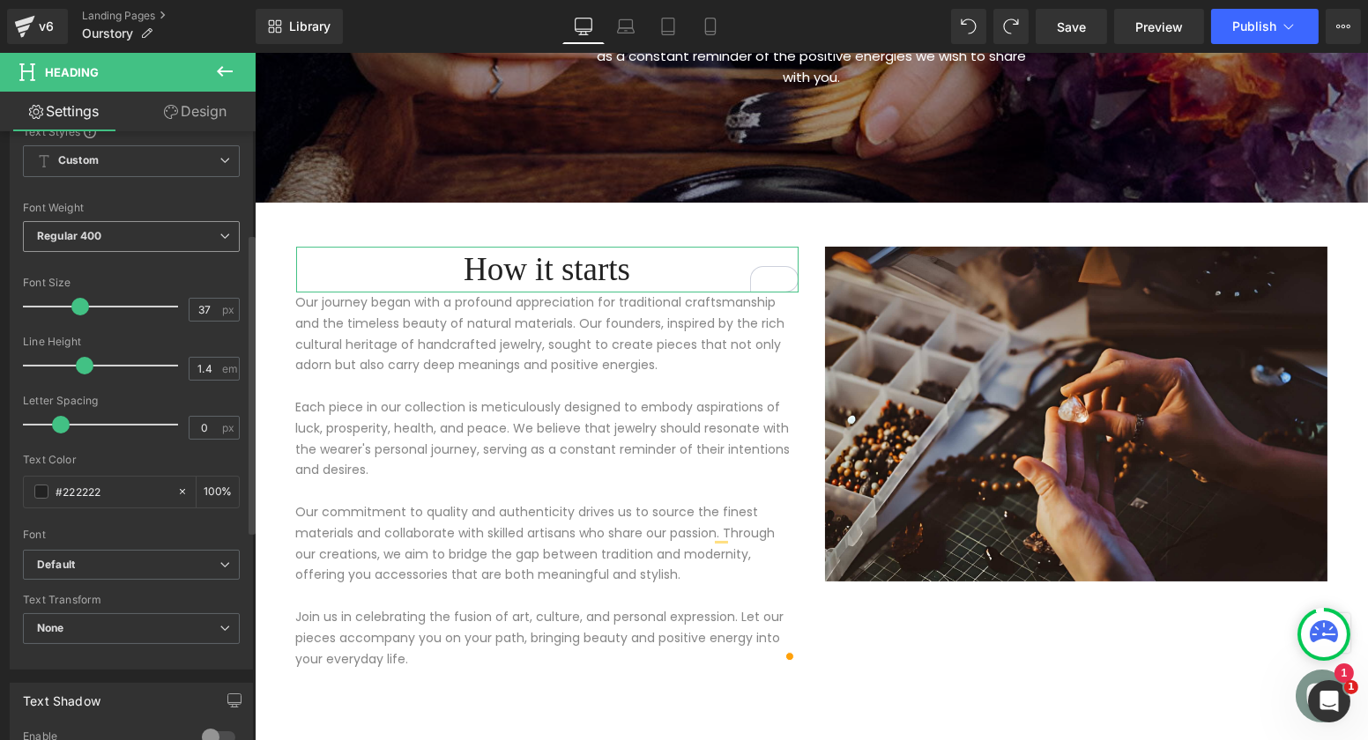
click at [163, 234] on span "Regular 400" at bounding box center [131, 236] width 217 height 31
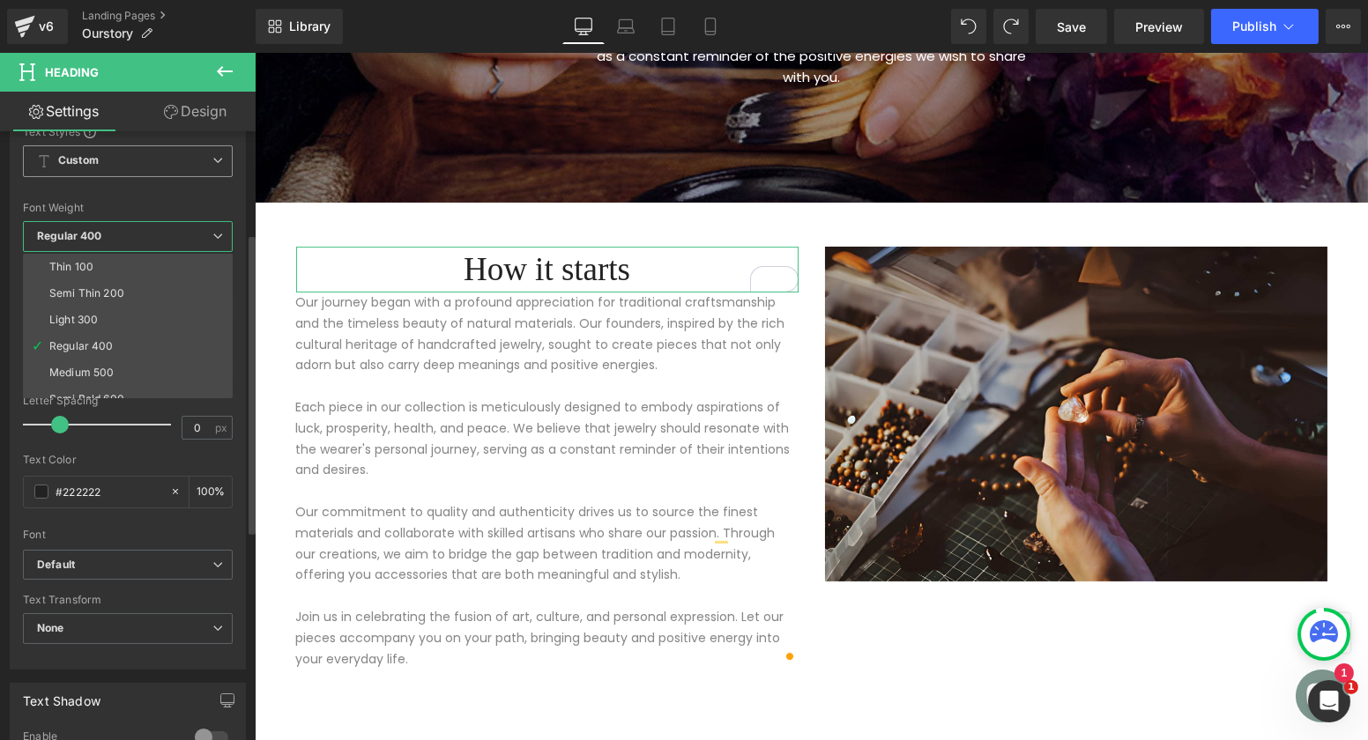
click at [161, 160] on span "Custom Setup Global Style" at bounding box center [128, 161] width 210 height 32
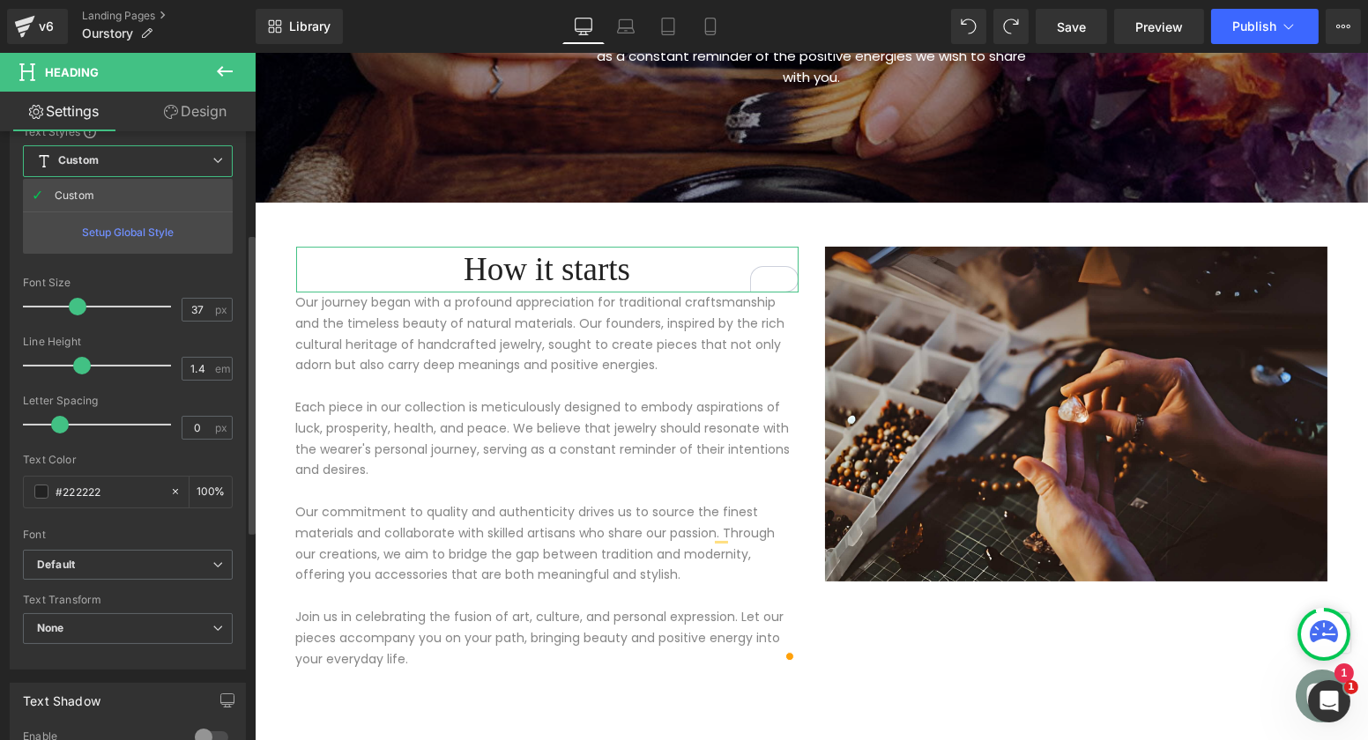
click at [161, 160] on span "Custom Setup Global Style" at bounding box center [128, 161] width 210 height 32
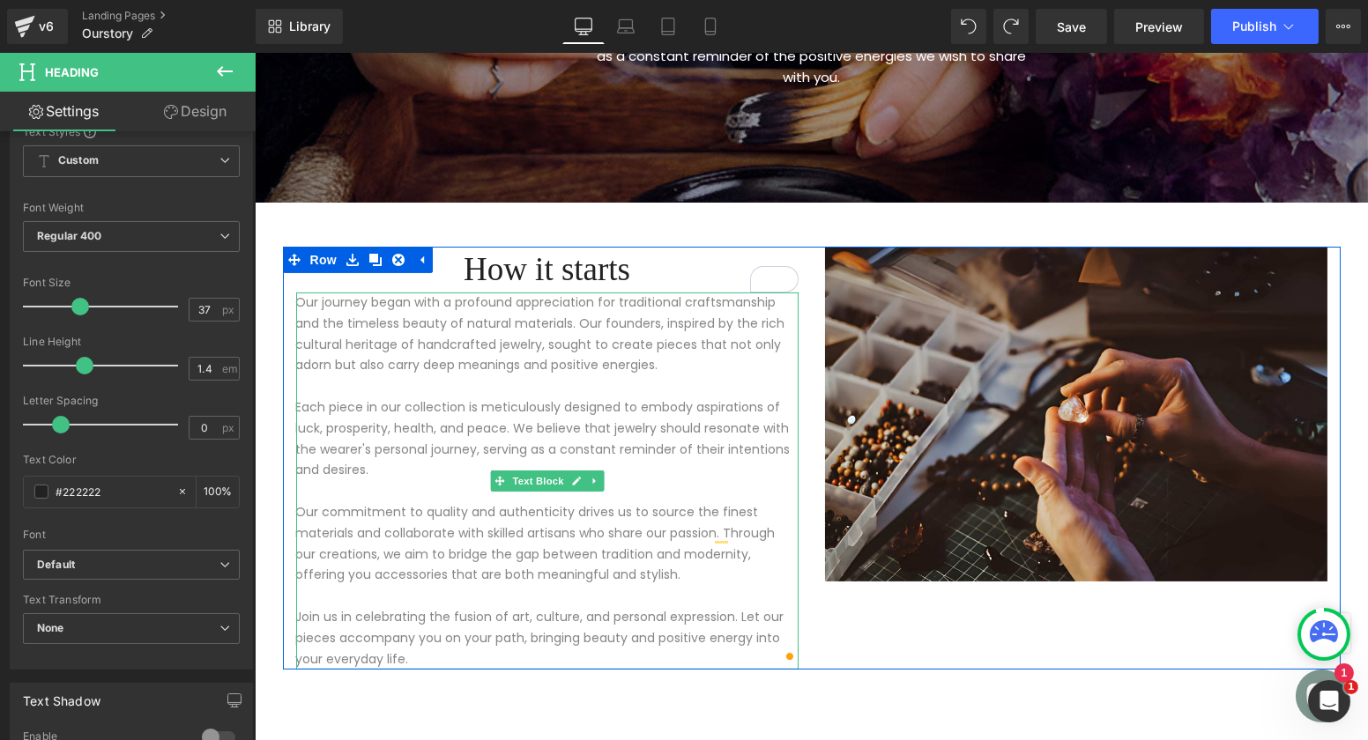
click at [382, 332] on p "Our journey began with a profound appreciation for traditional craftsmanship an…" at bounding box center [546, 335] width 502 height 84
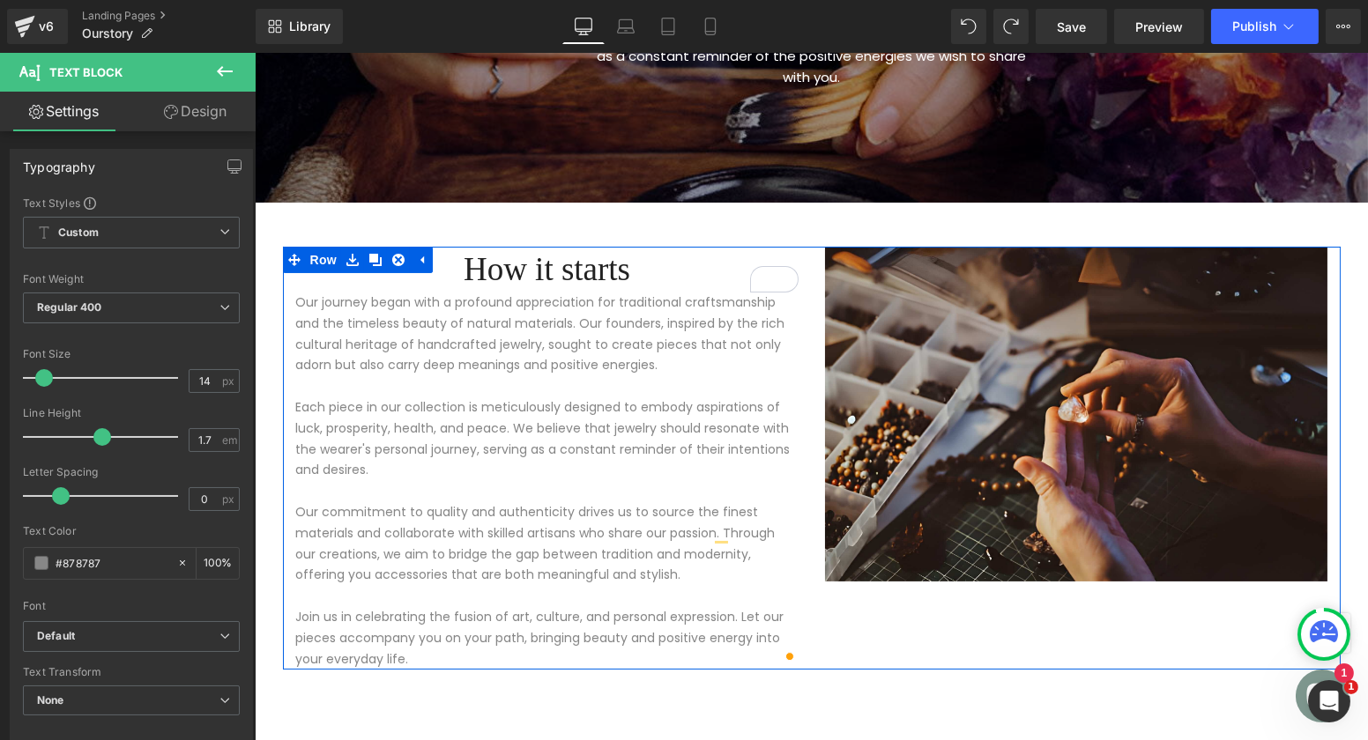
click at [481, 254] on h1 "How it starts" at bounding box center [546, 270] width 502 height 46
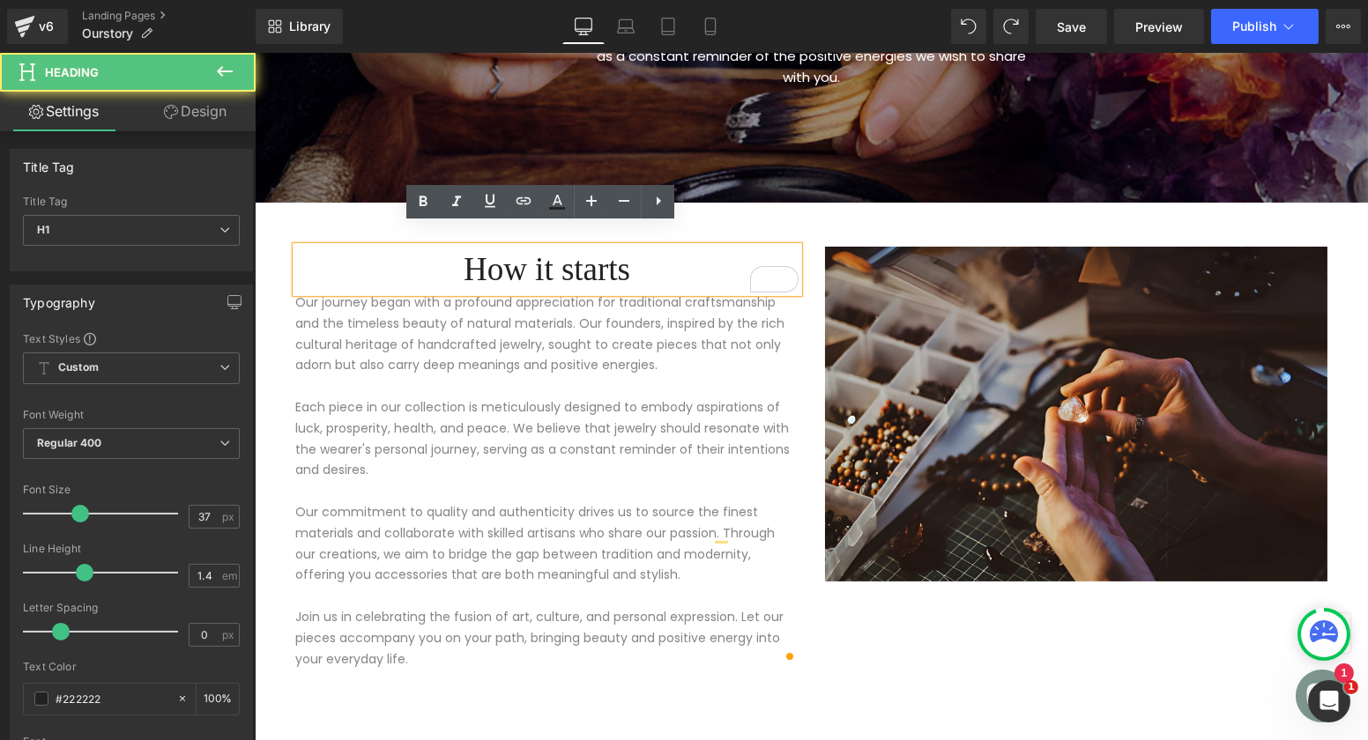
click at [457, 249] on h1 "How it starts" at bounding box center [546, 270] width 502 height 46
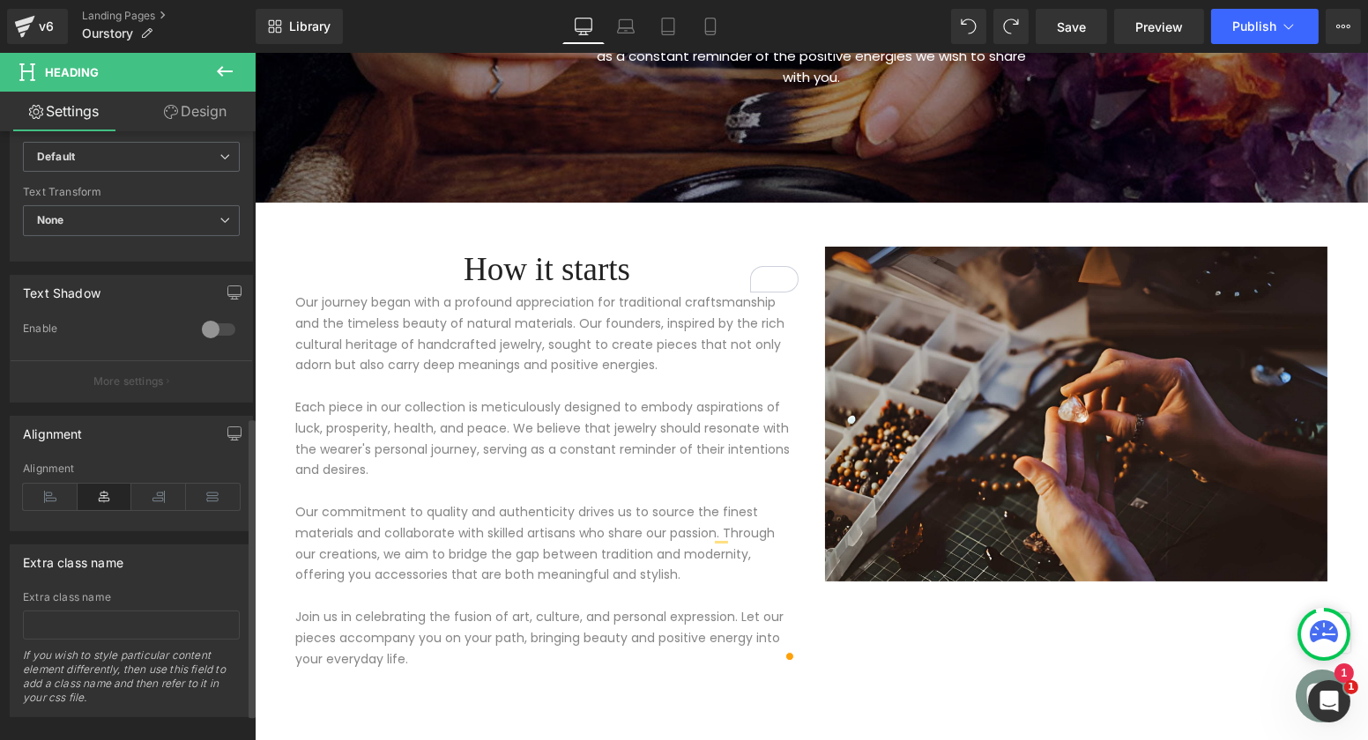
scroll to position [616, 0]
click at [59, 490] on icon at bounding box center [50, 496] width 55 height 26
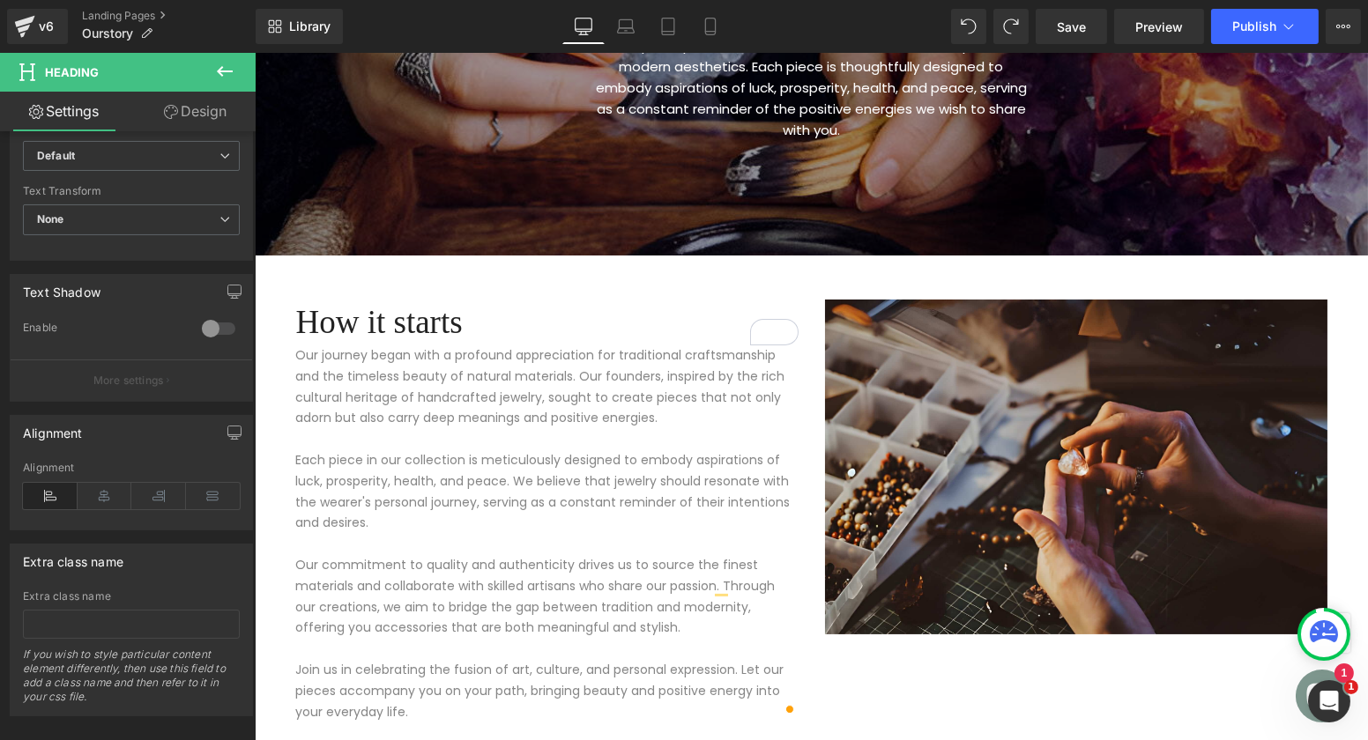
scroll to position [352, 0]
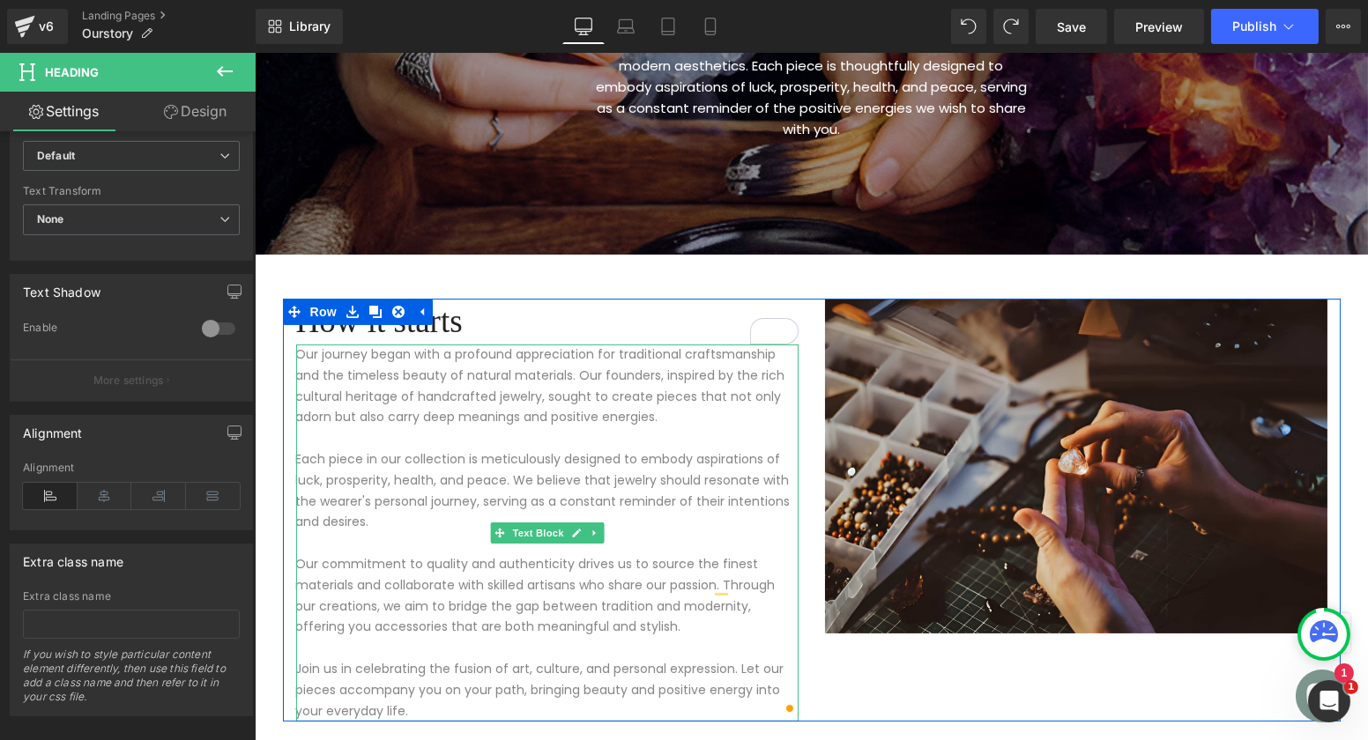
click at [451, 428] on p "To enrich screen reader interactions, please activate Accessibility in Grammarl…" at bounding box center [546, 438] width 502 height 21
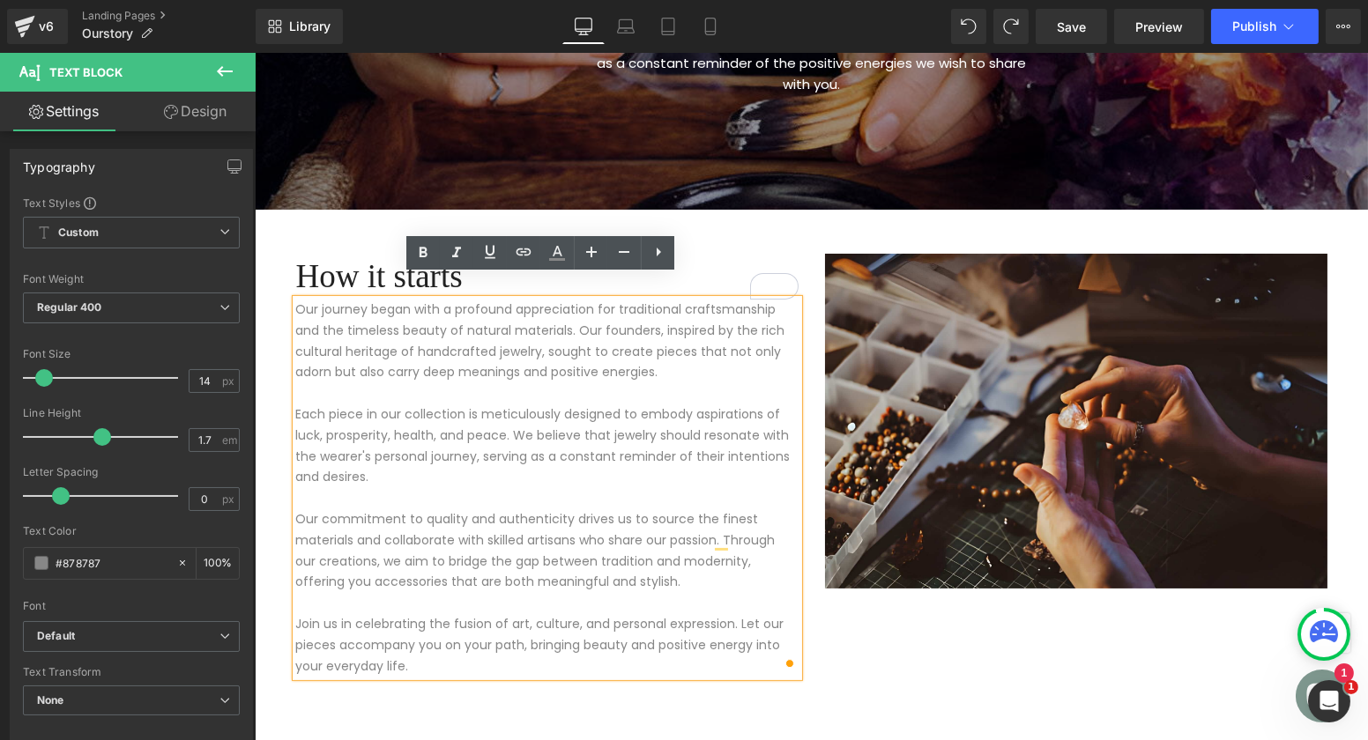
scroll to position [398, 0]
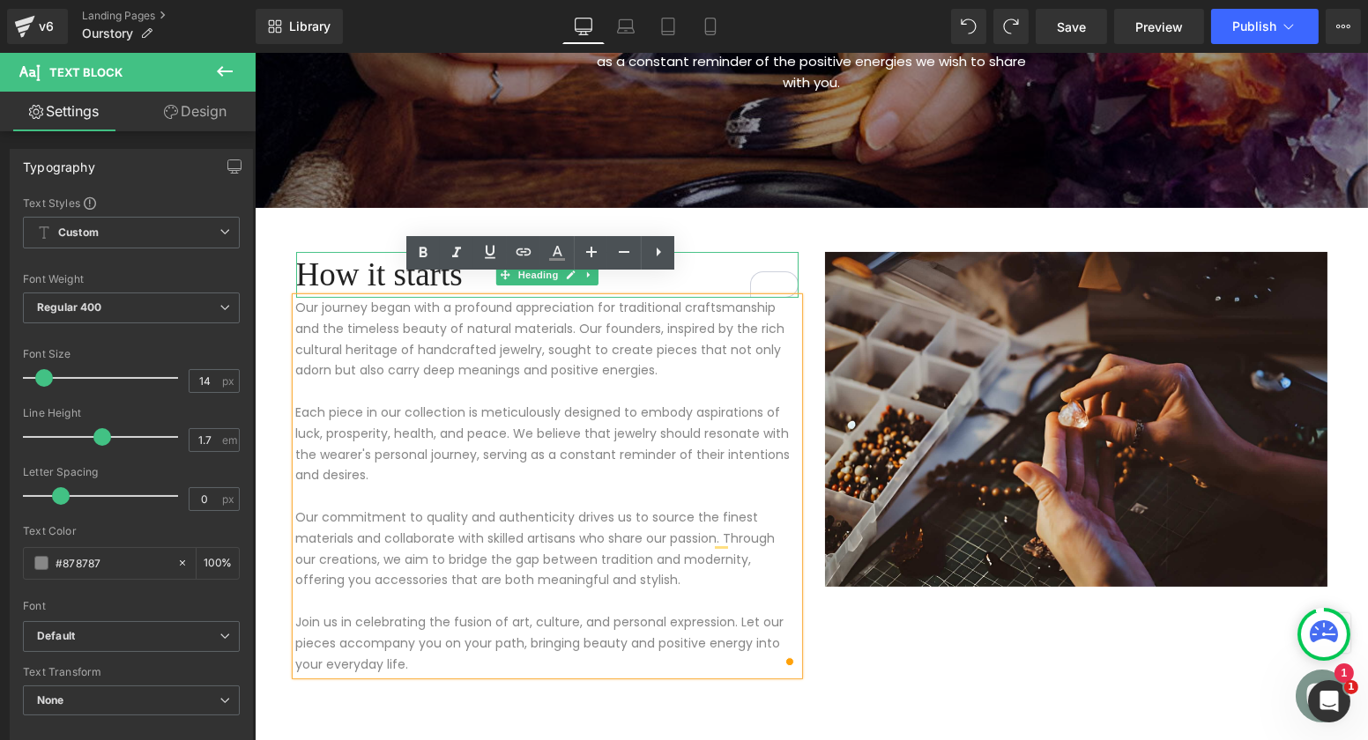
click at [325, 257] on h1 "How it starts" at bounding box center [546, 275] width 502 height 46
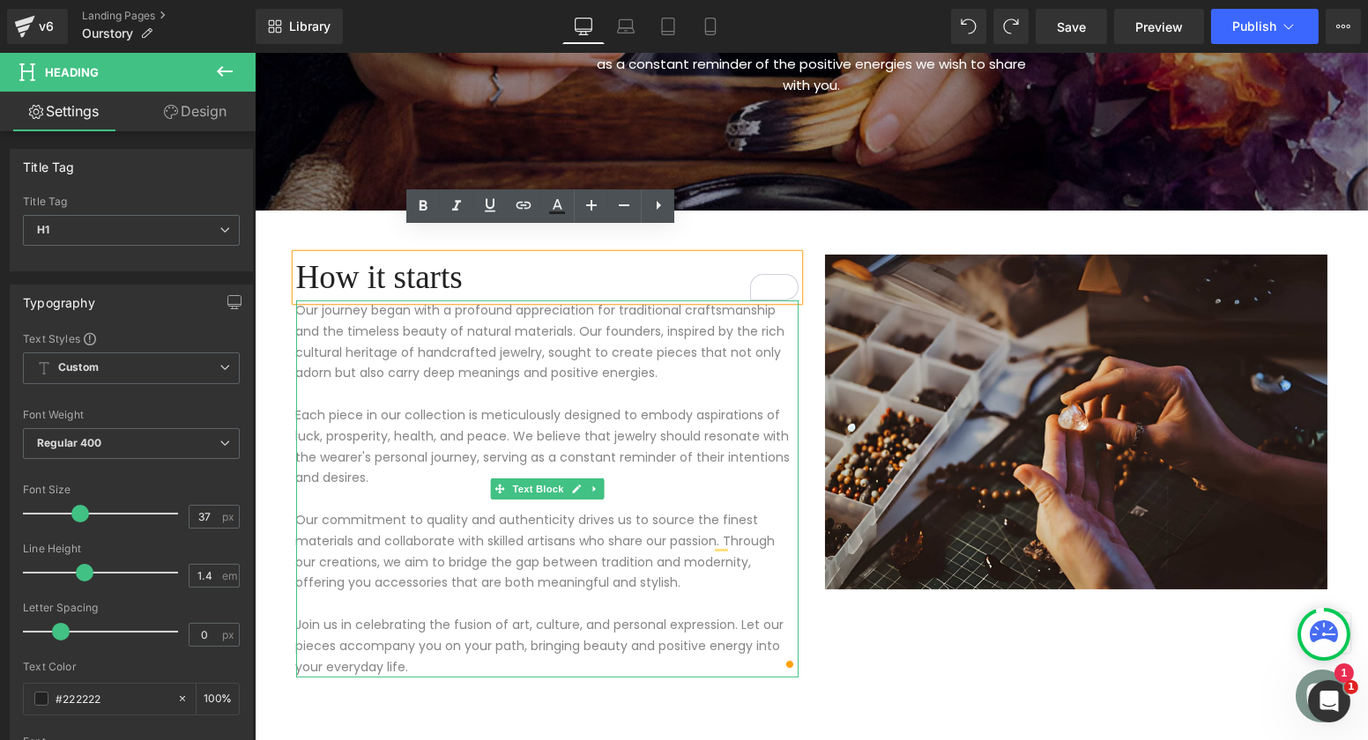
scroll to position [394, 0]
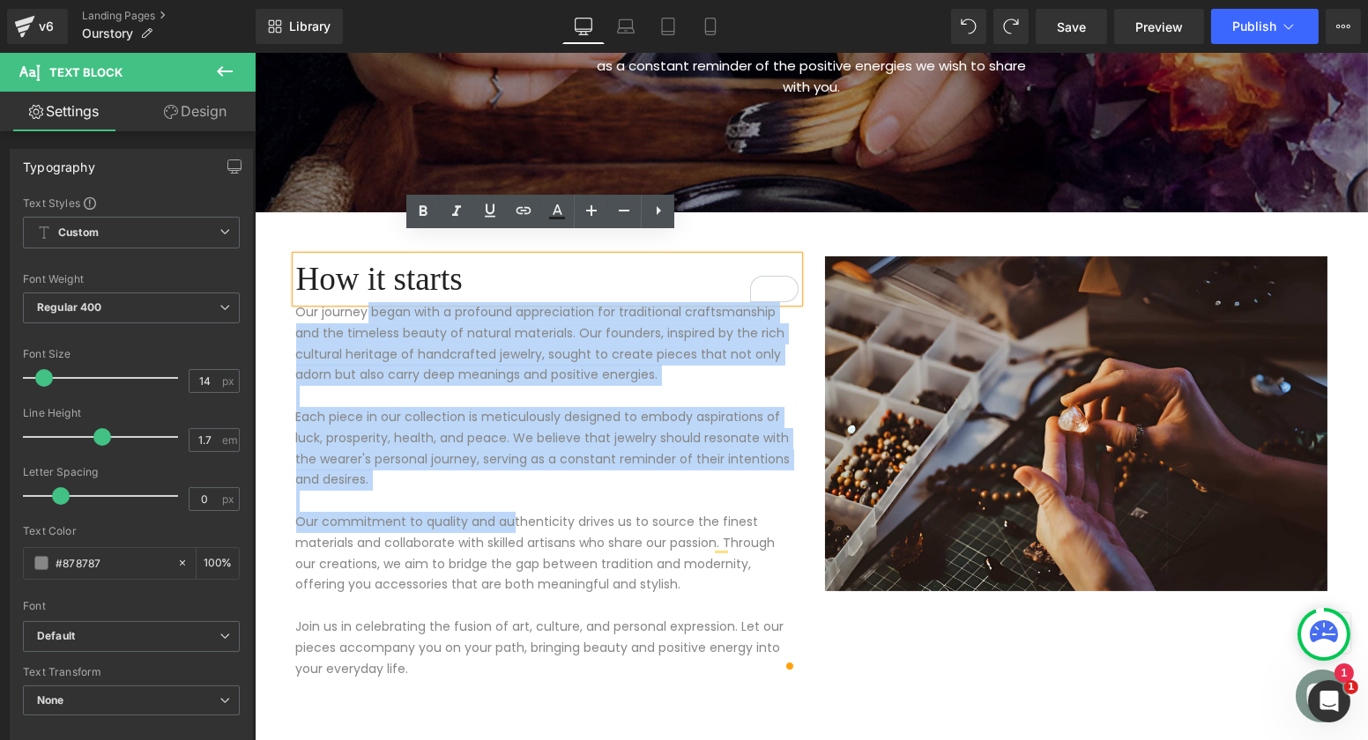
drag, startPoint x: 505, startPoint y: 508, endPoint x: 356, endPoint y: 277, distance: 274.8
click at [356, 277] on div "How it starts Heading Our journey began with a profound appreciation for tradit…" at bounding box center [546, 468] width 529 height 423
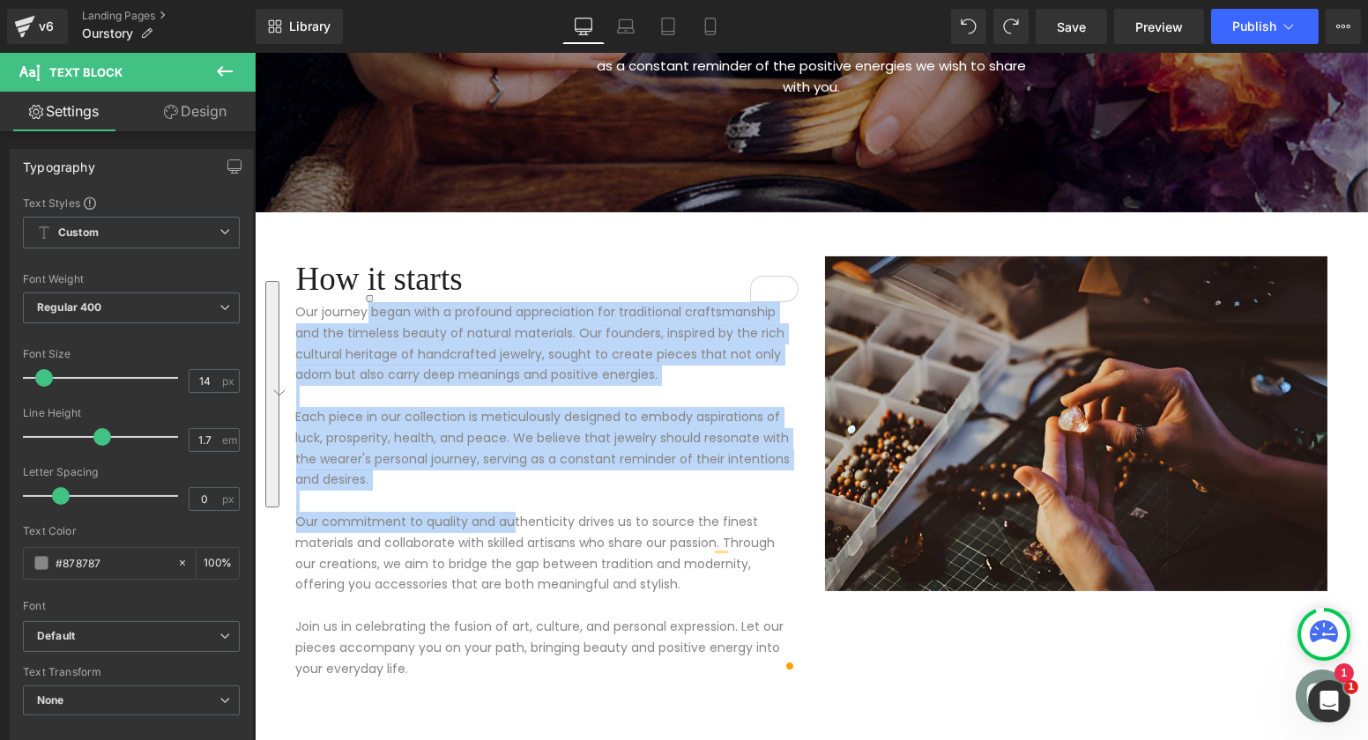
click at [360, 259] on div "How it starts Heading Our journey began with a profound appreciation for tradit…" at bounding box center [811, 468] width 1058 height 423
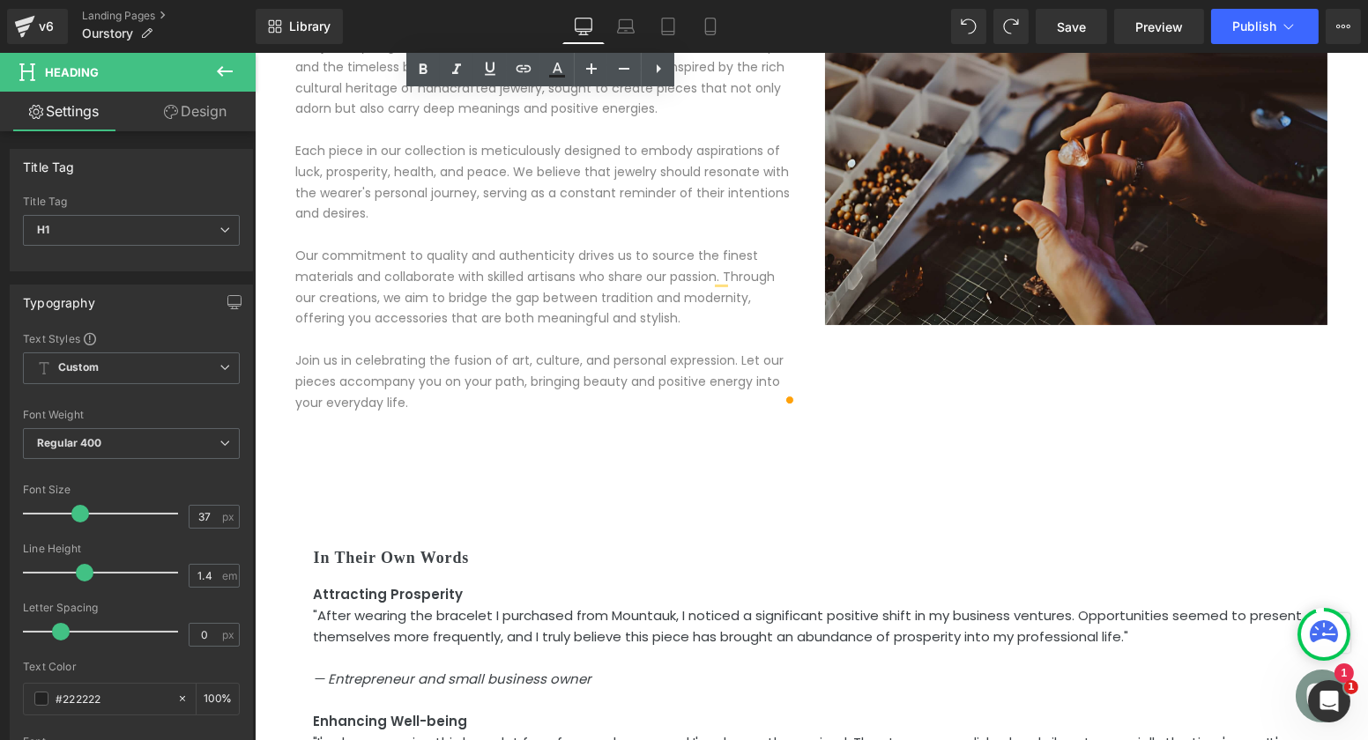
scroll to position [746, 0]
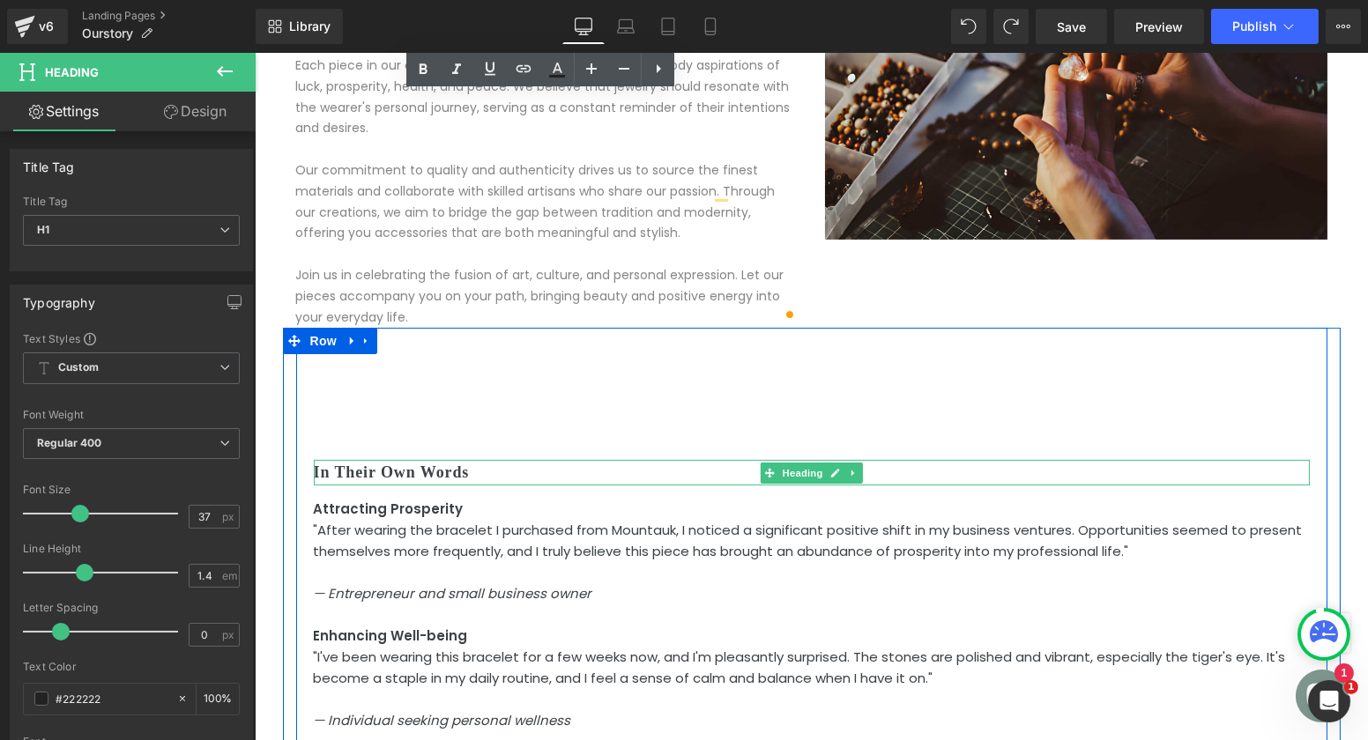
click at [354, 460] on h2 "In Their Own Words" at bounding box center [811, 473] width 996 height 26
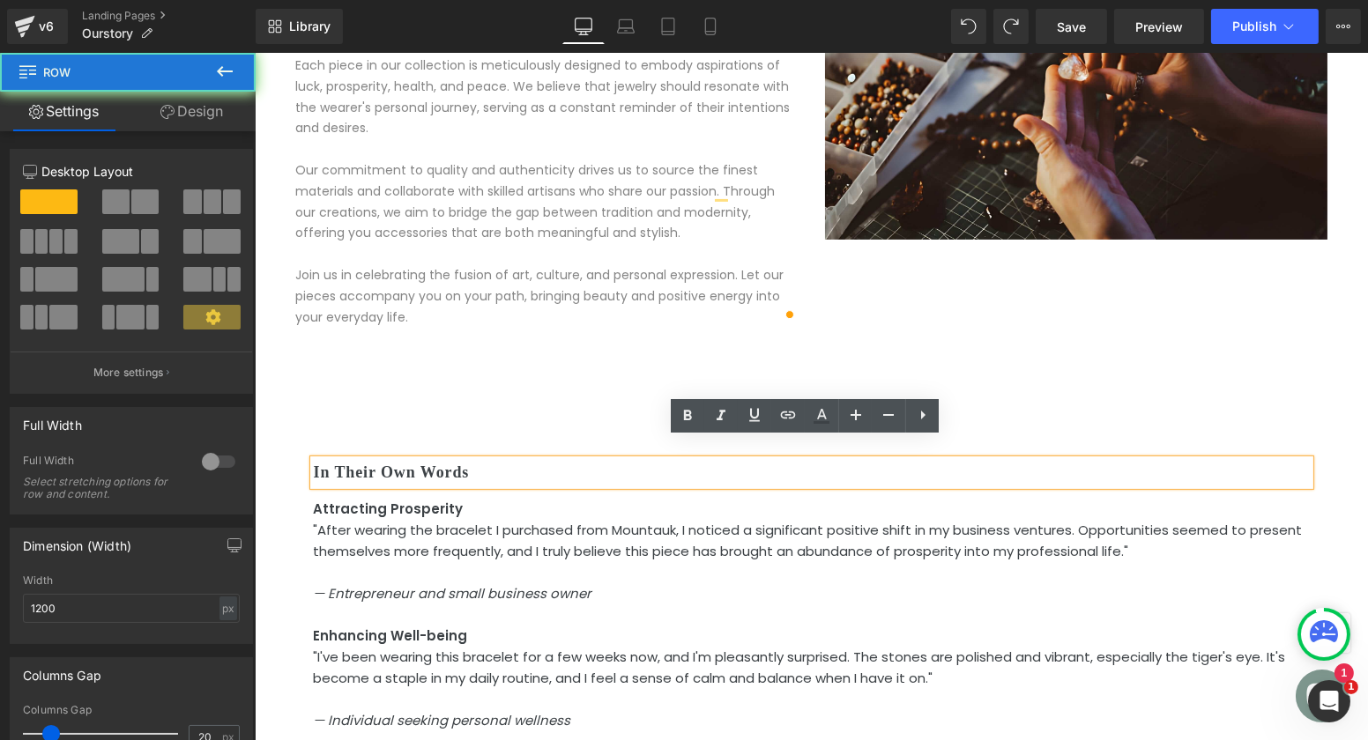
click at [521, 376] on div "In Their Own Words Heading Attracting Prosperity "After wearing the bracelet I …" at bounding box center [810, 657] width 1031 height 658
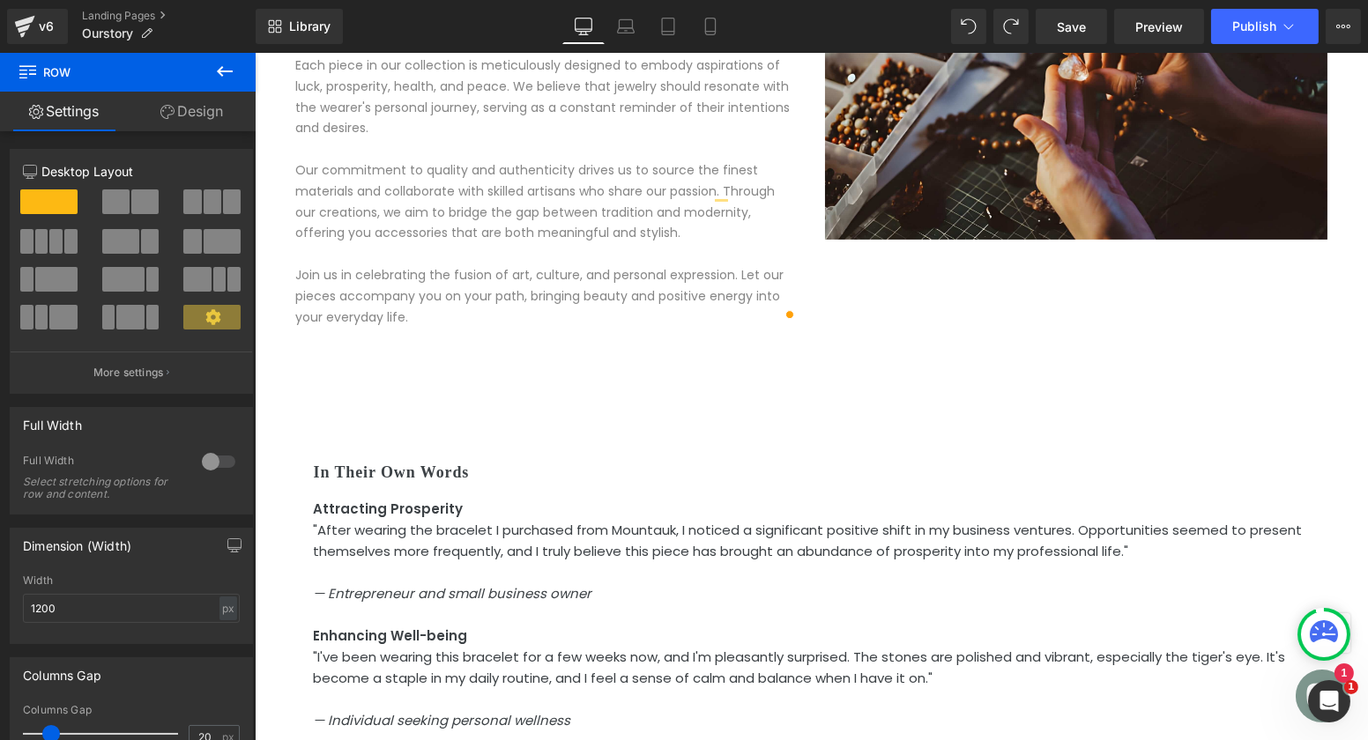
click at [254, 53] on div at bounding box center [254, 53] width 0 height 0
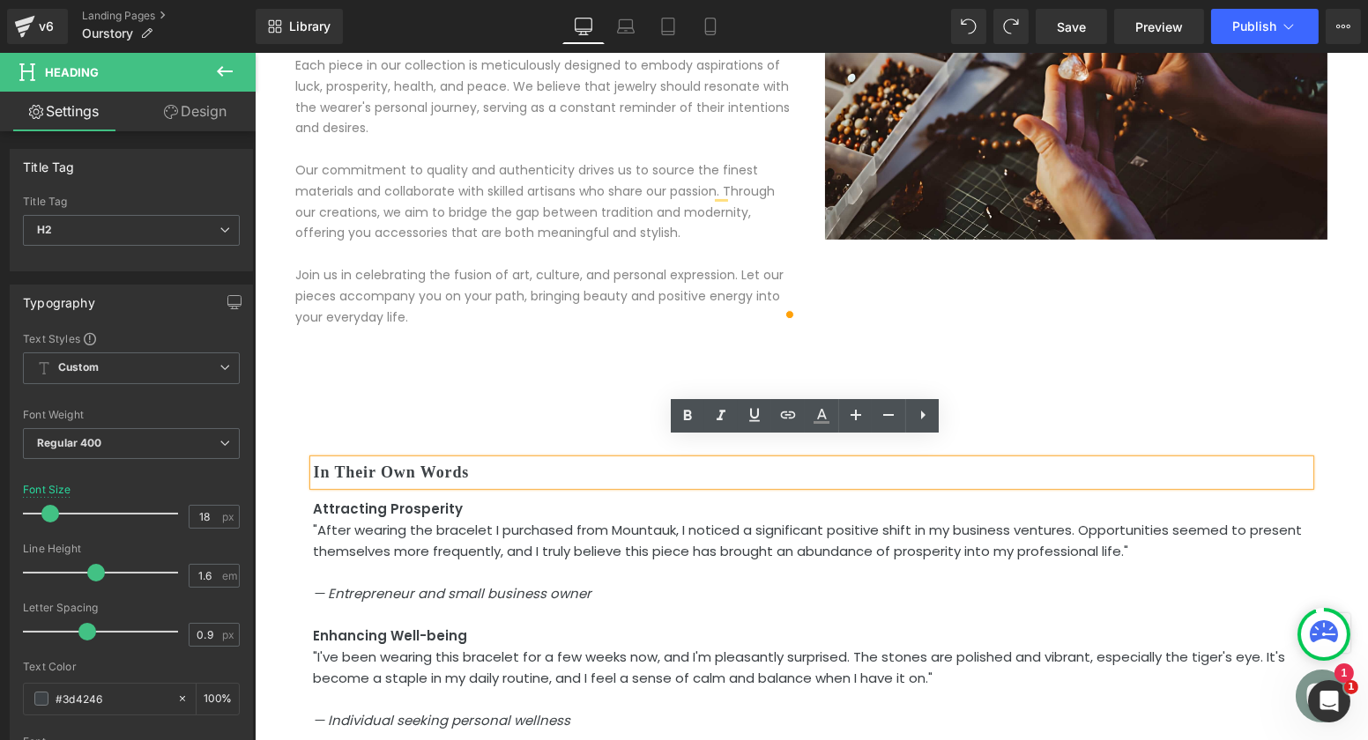
click at [500, 420] on div "In Their Own Words Heading Attracting Prosperity "After wearing the bracelet I …" at bounding box center [810, 657] width 1031 height 658
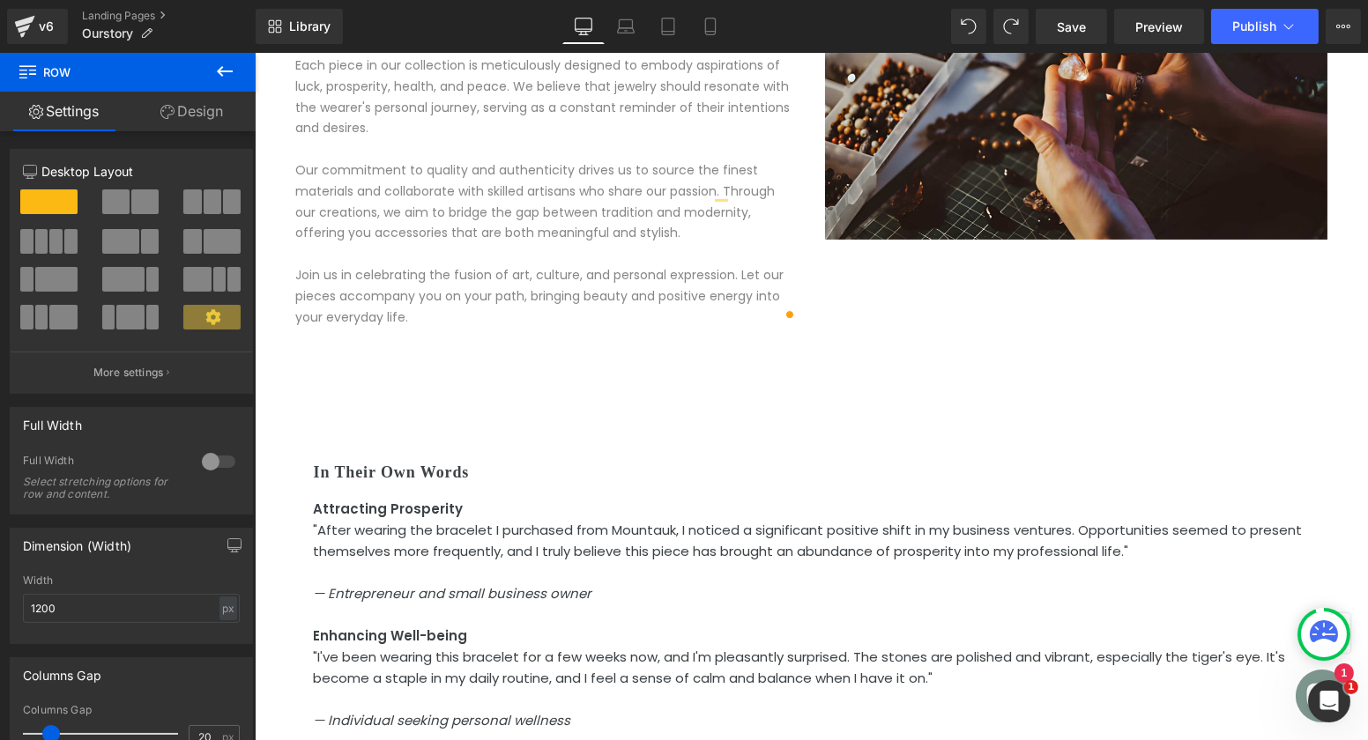
click at [458, 486] on div "Attracting Prosperity "After wearing the bracelet I purchased from Mountauk, I …" at bounding box center [811, 736] width 996 height 500
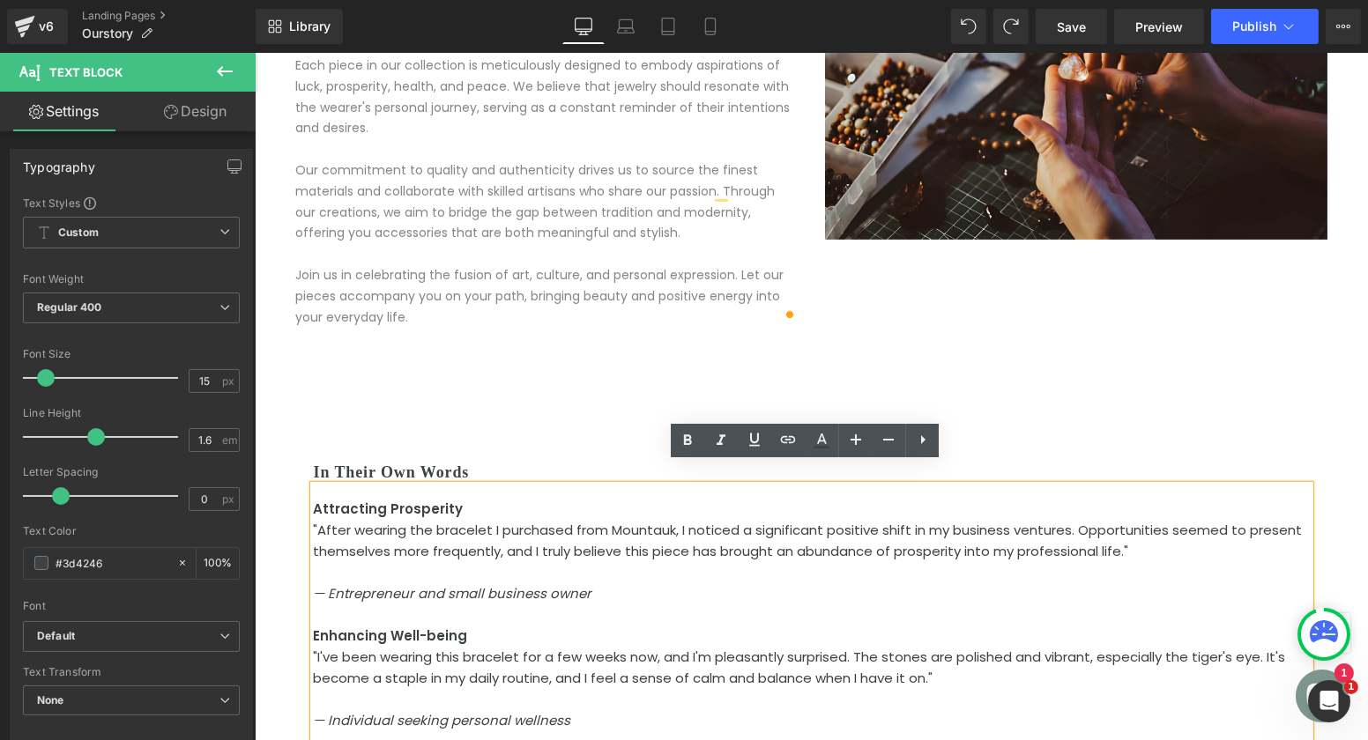
click at [359, 328] on div "In Their Own Words Heading Attracting Prosperity "After wearing the bracelet I …" at bounding box center [810, 657] width 1031 height 658
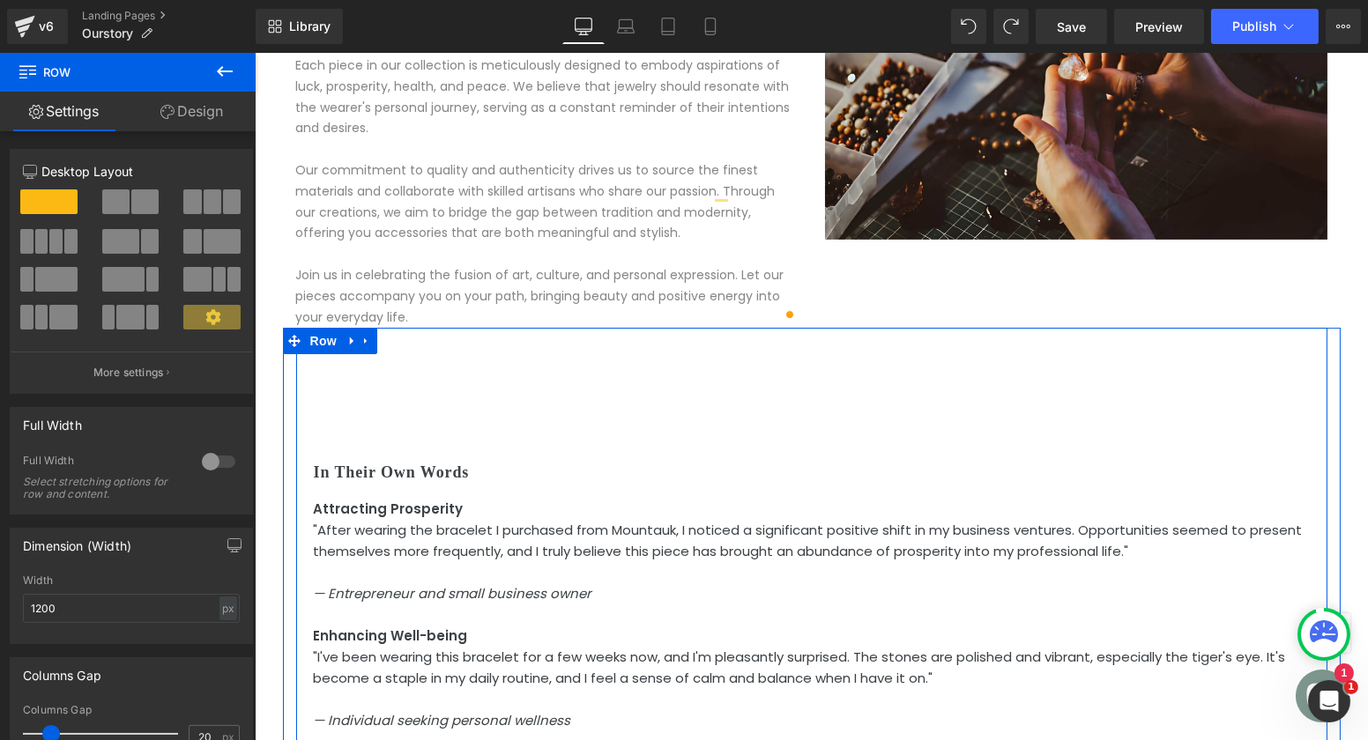
click at [420, 388] on div "In Their Own Words Heading Attracting Prosperity "After wearing the bracelet I …" at bounding box center [810, 657] width 1031 height 658
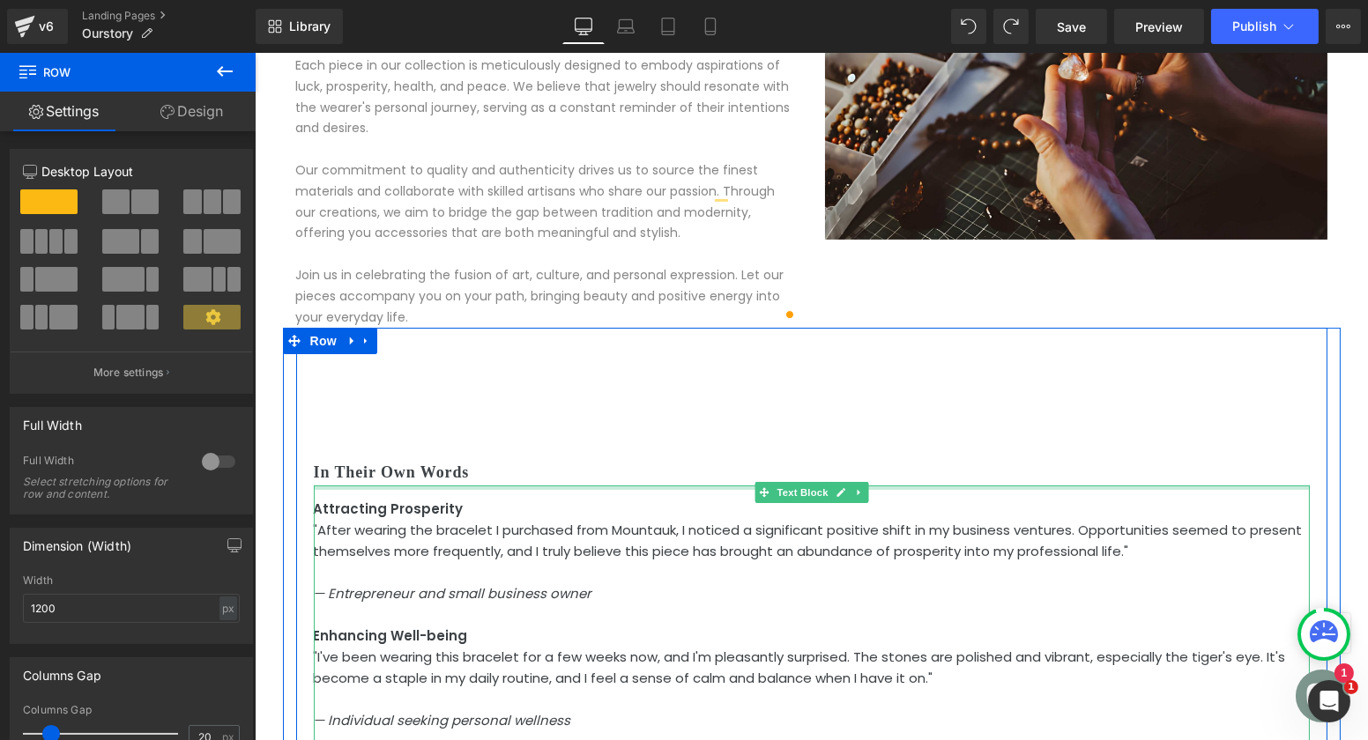
click at [358, 460] on h2 "In Their Own Words" at bounding box center [811, 473] width 996 height 26
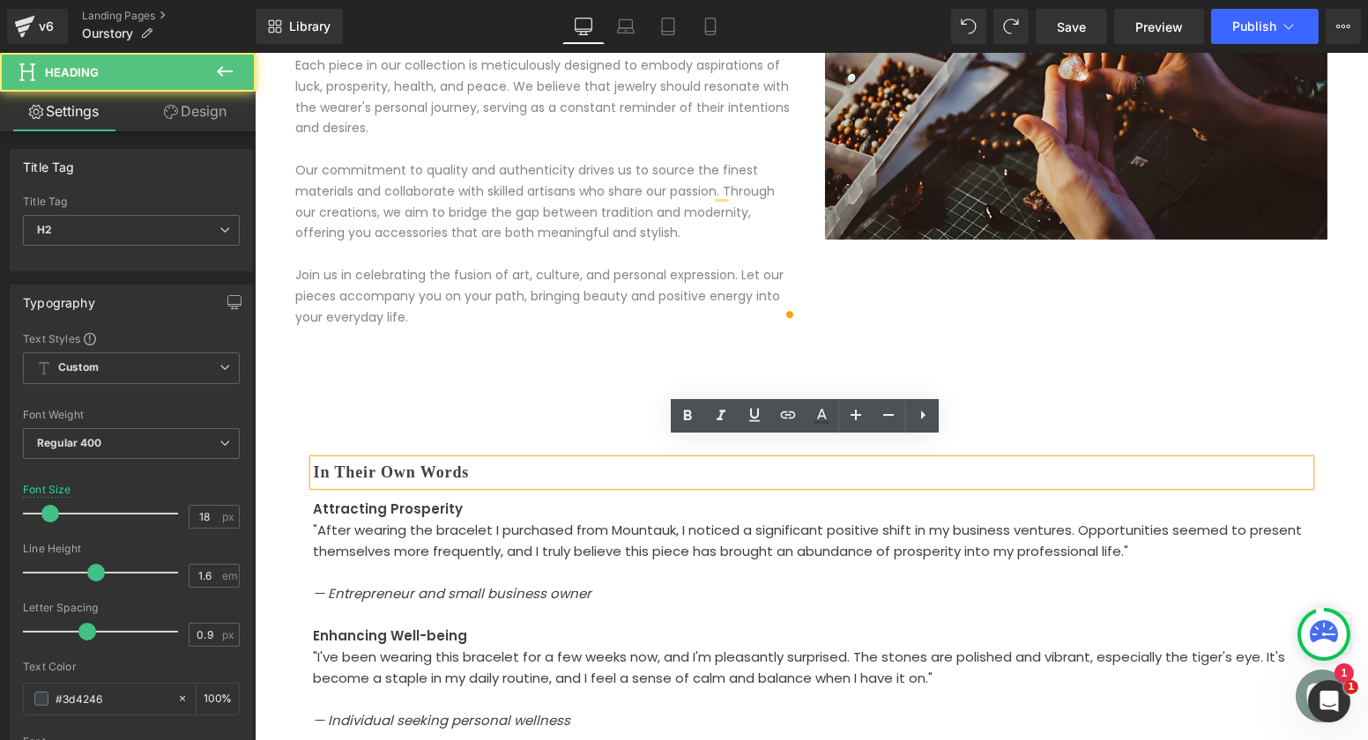
click at [358, 460] on h2 "In Their Own Words" at bounding box center [811, 473] width 996 height 26
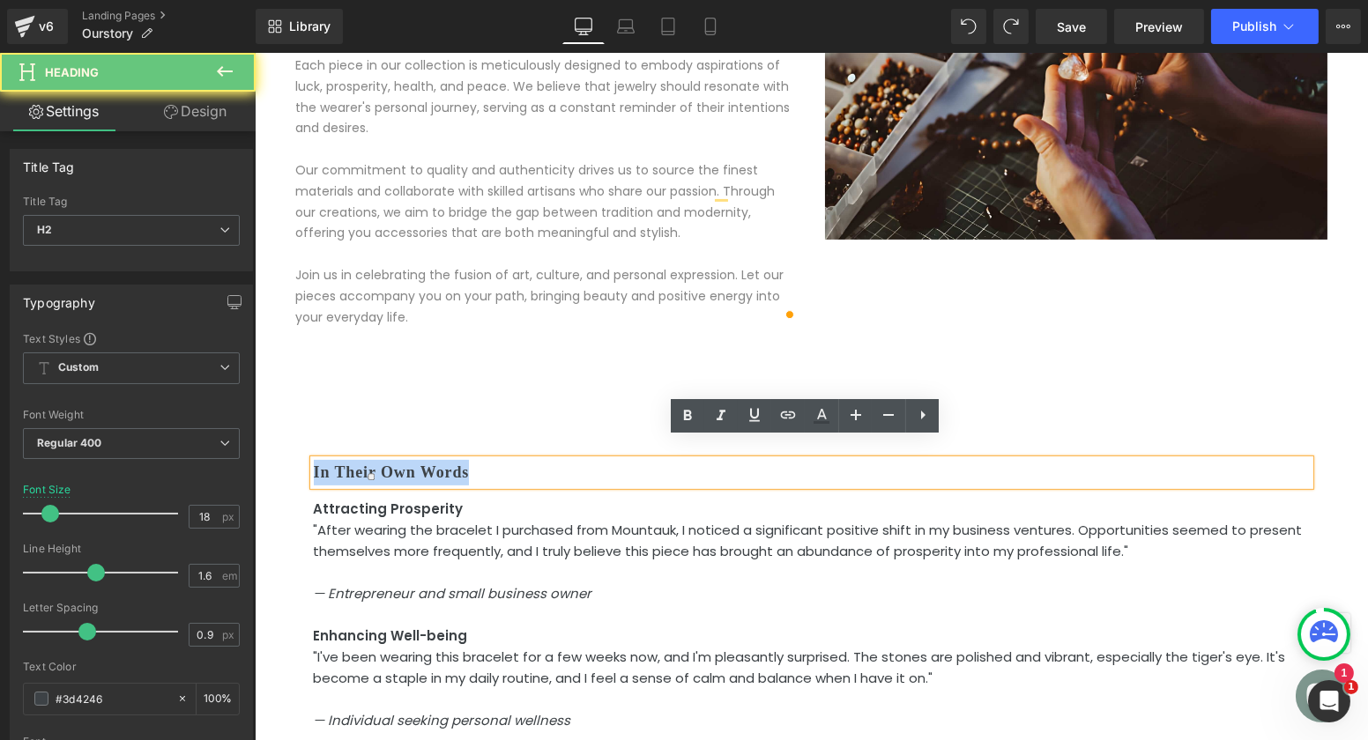
click at [358, 460] on h2 "In Their Own Words" at bounding box center [811, 473] width 996 height 26
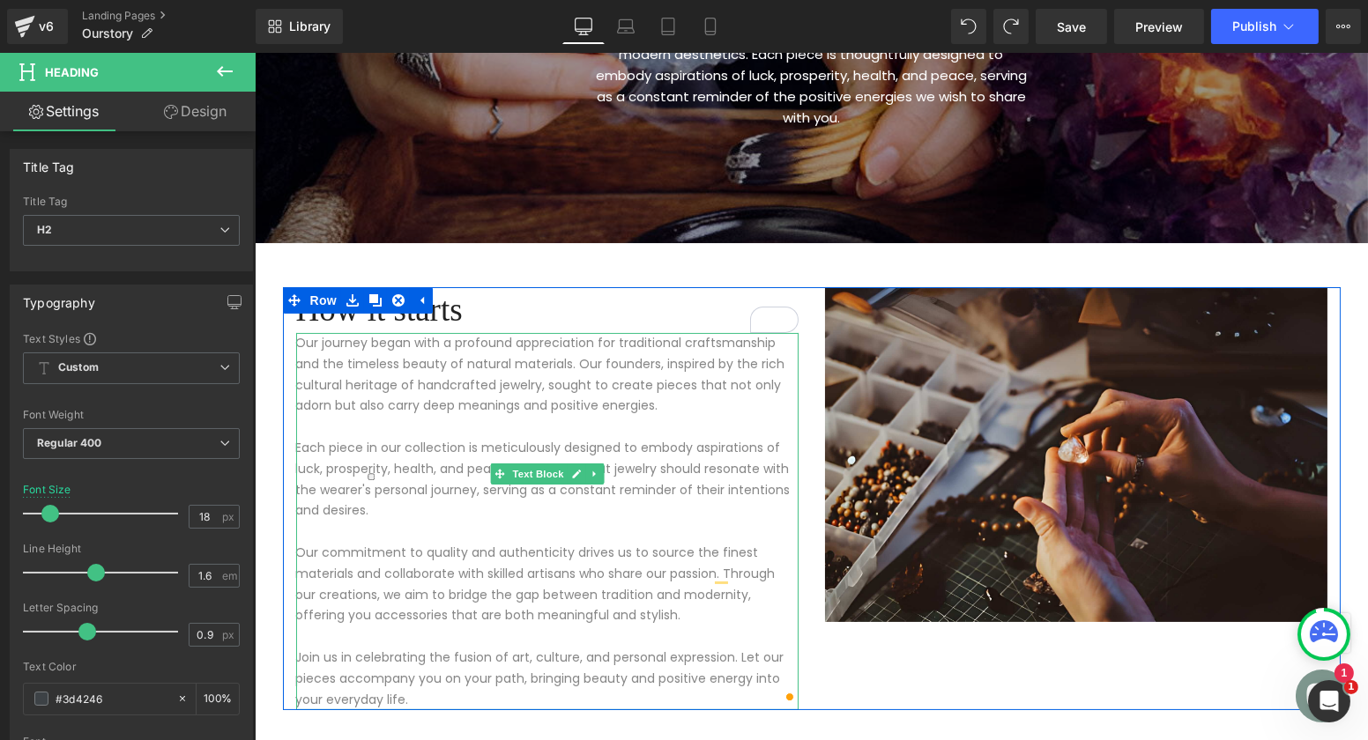
scroll to position [341, 0]
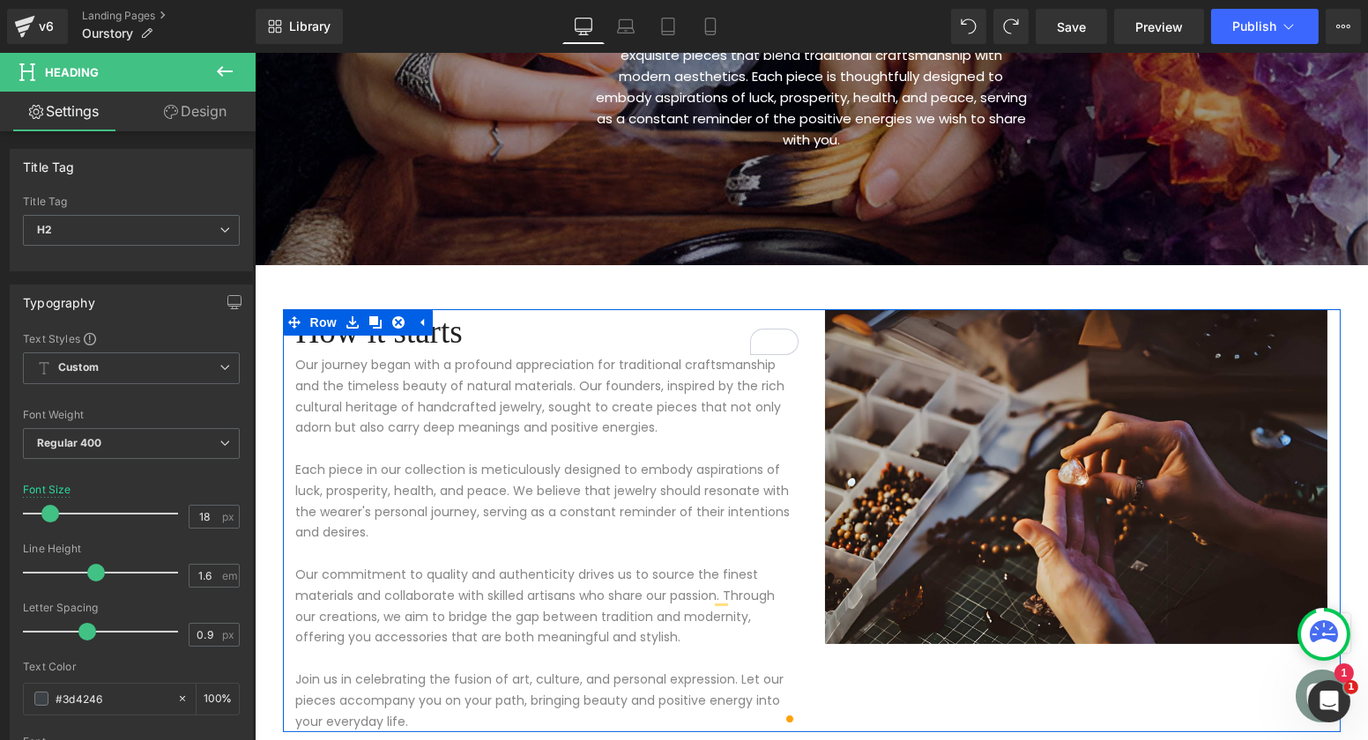
click at [460, 317] on h1 "How it starts" at bounding box center [546, 332] width 502 height 46
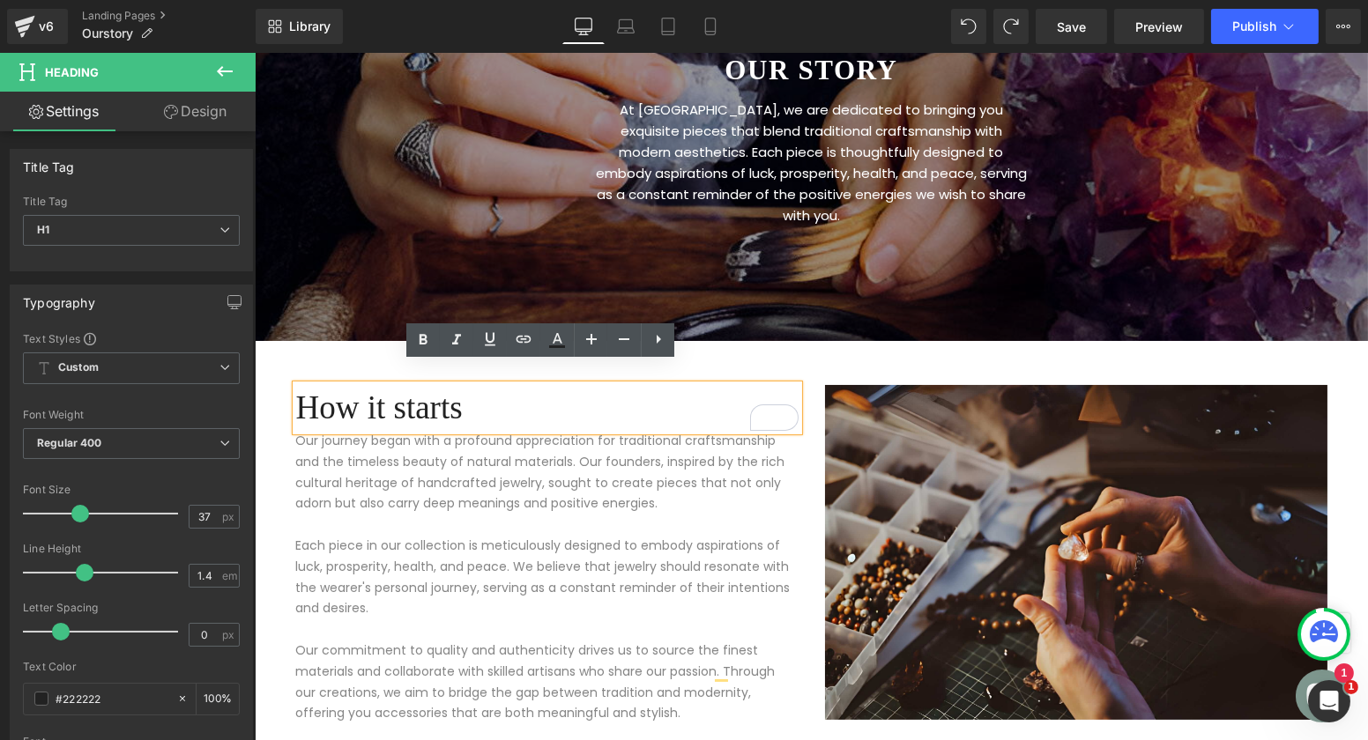
scroll to position [263, 0]
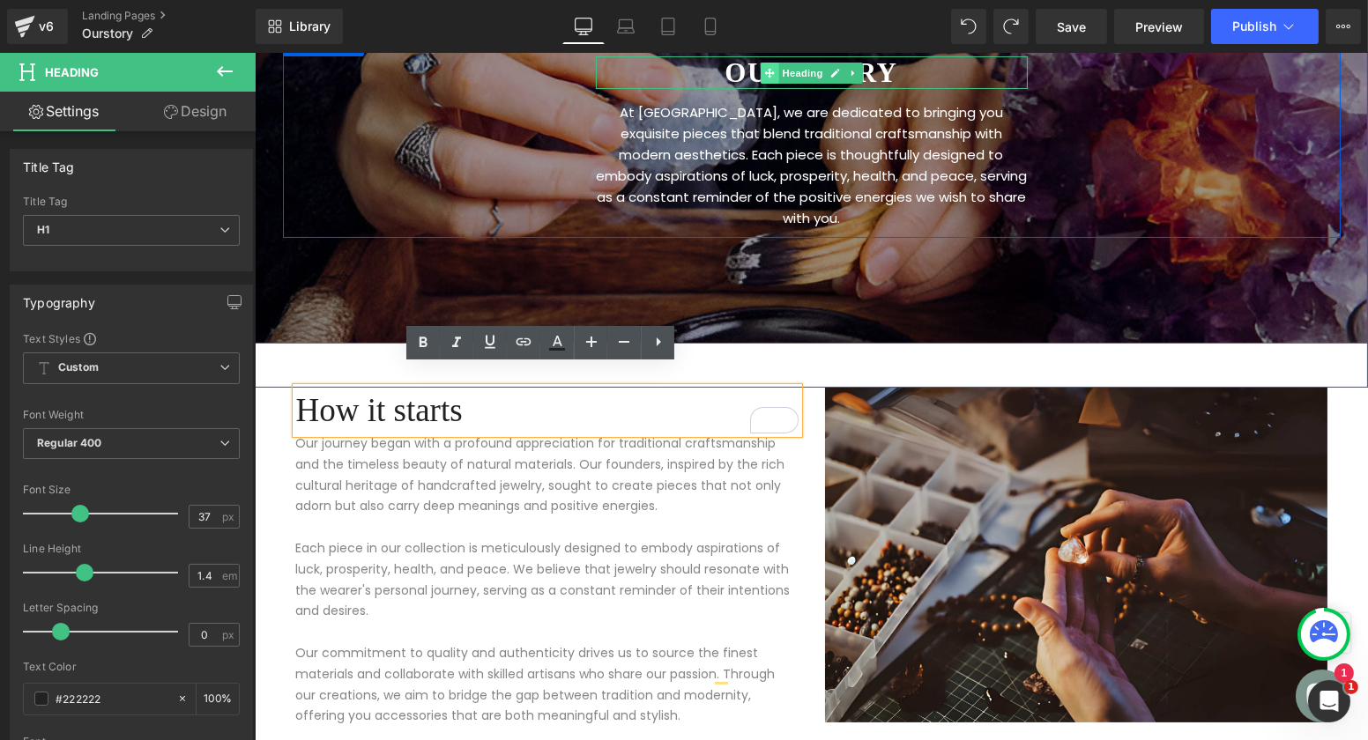
click at [769, 65] on span at bounding box center [768, 73] width 19 height 21
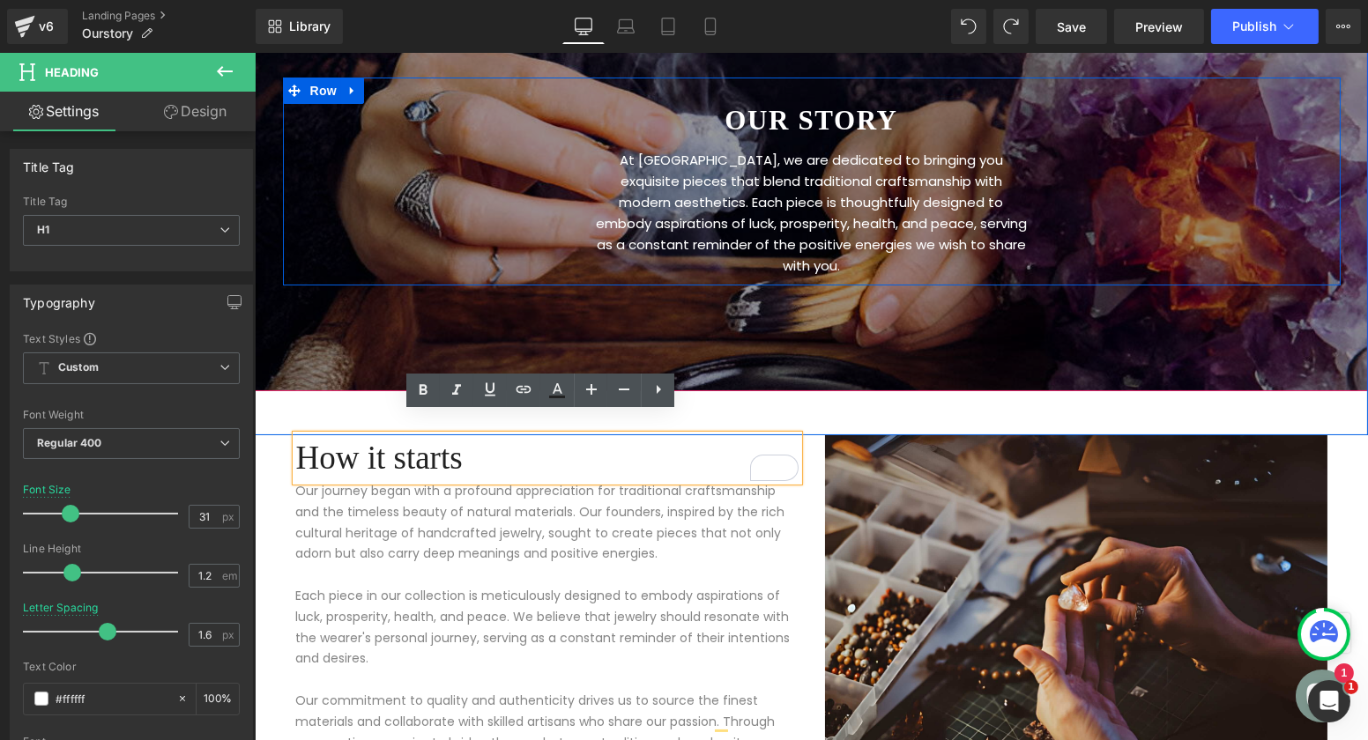
scroll to position [214, 0]
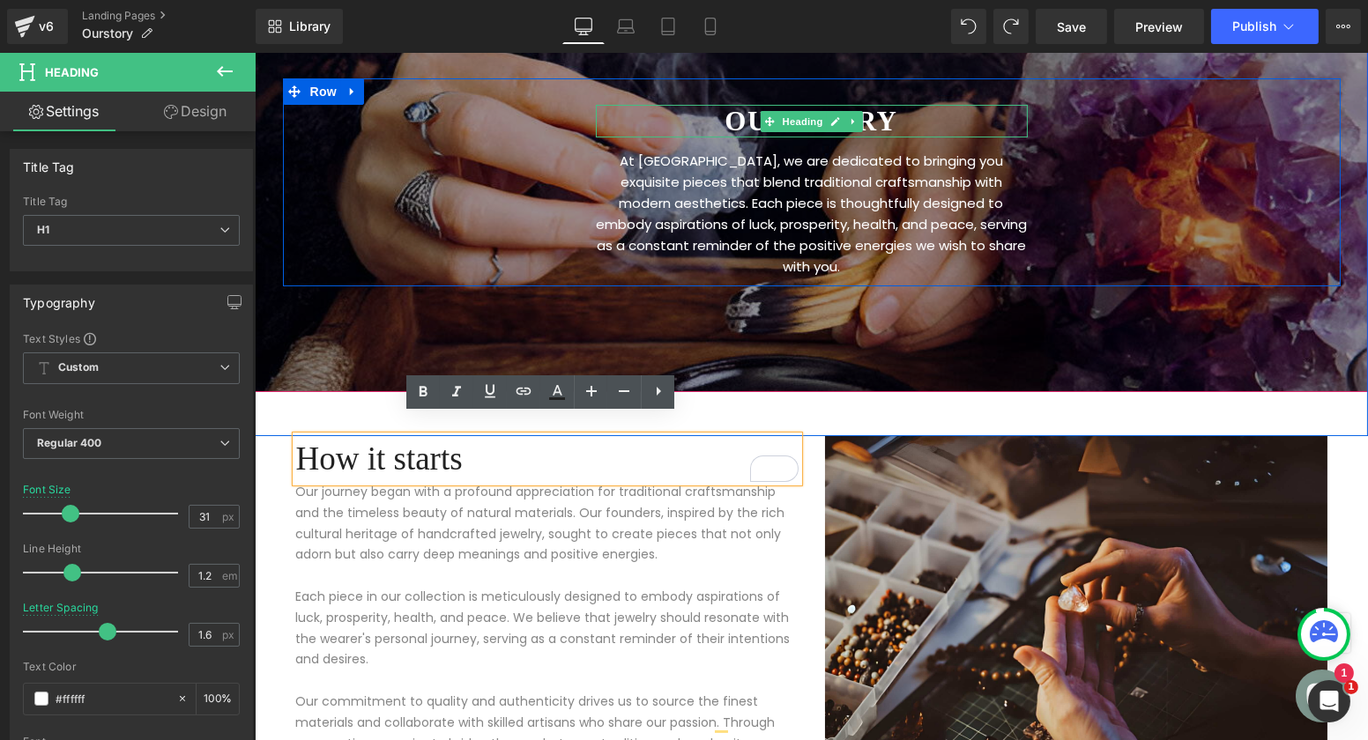
click at [732, 123] on h1 "OUR STORY" at bounding box center [811, 121] width 432 height 33
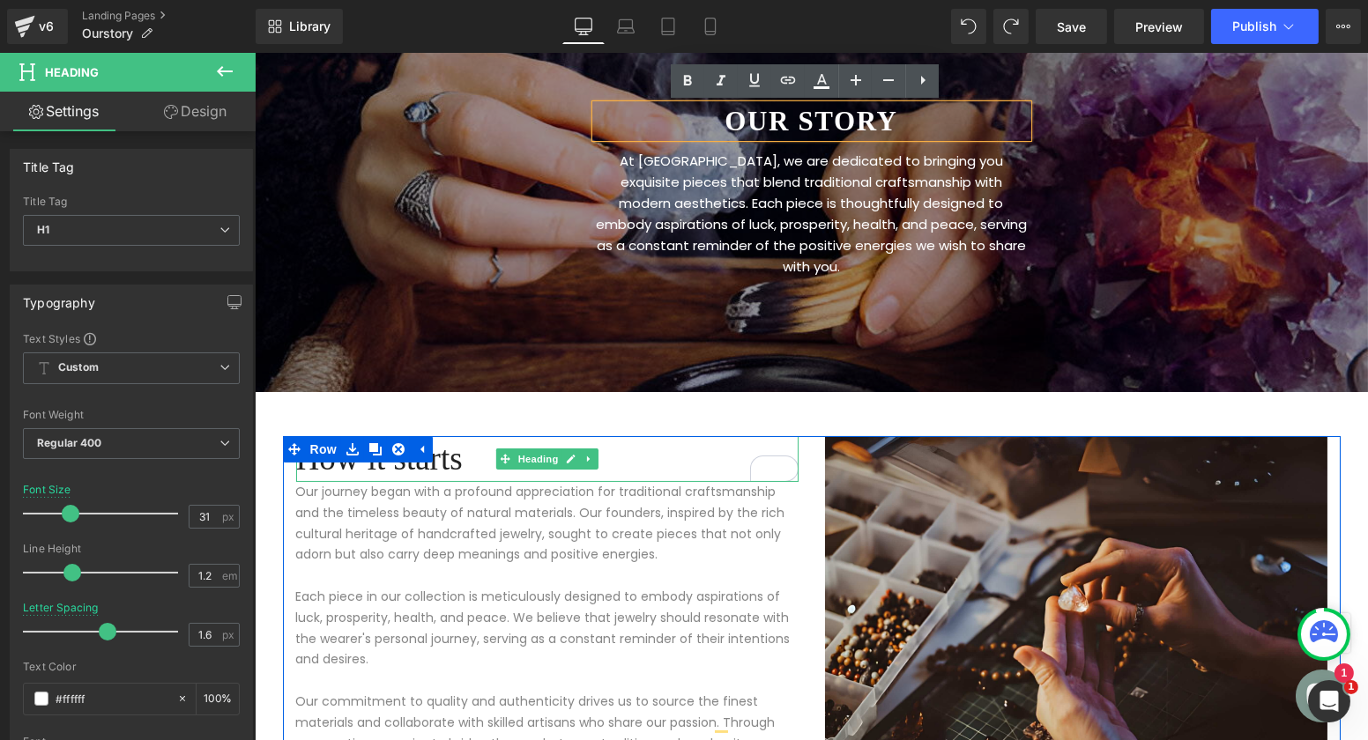
click at [447, 445] on h1 "How it starts" at bounding box center [546, 459] width 502 height 46
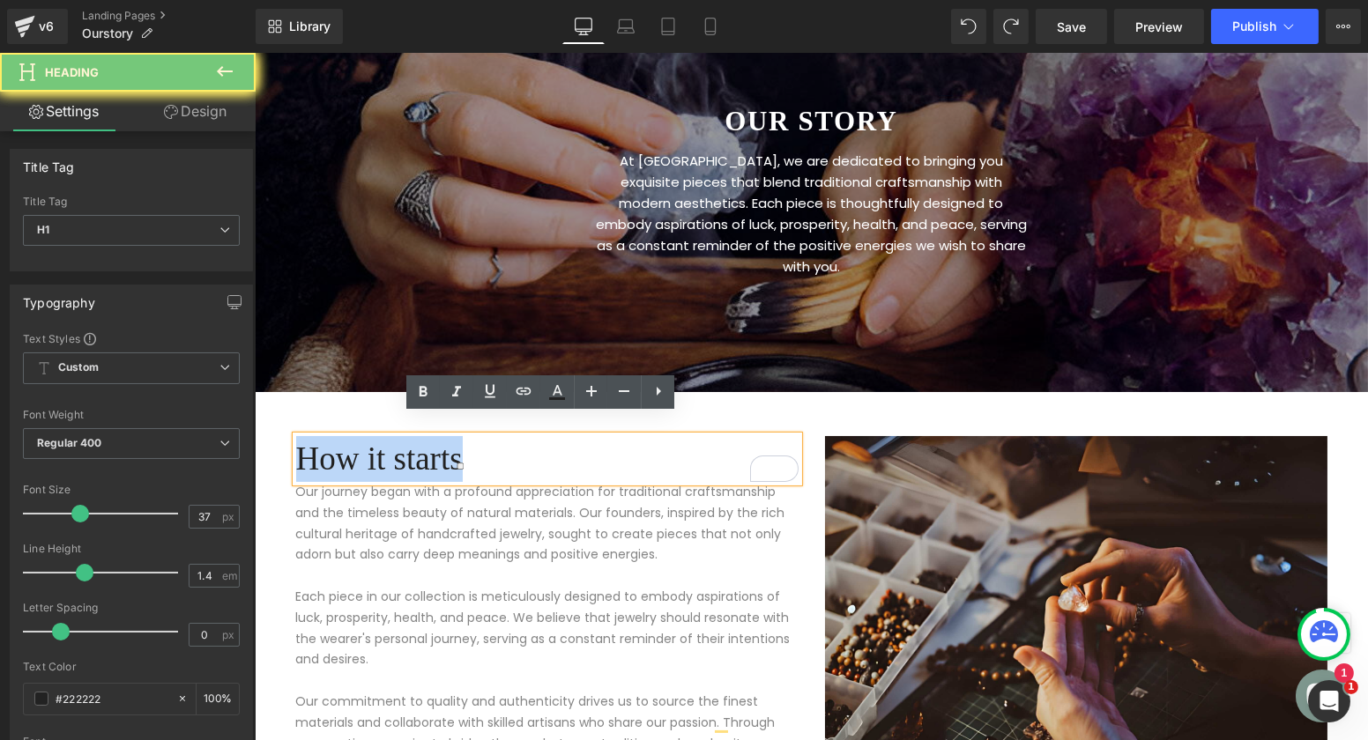
click at [447, 445] on h1 "How it starts" at bounding box center [546, 459] width 502 height 46
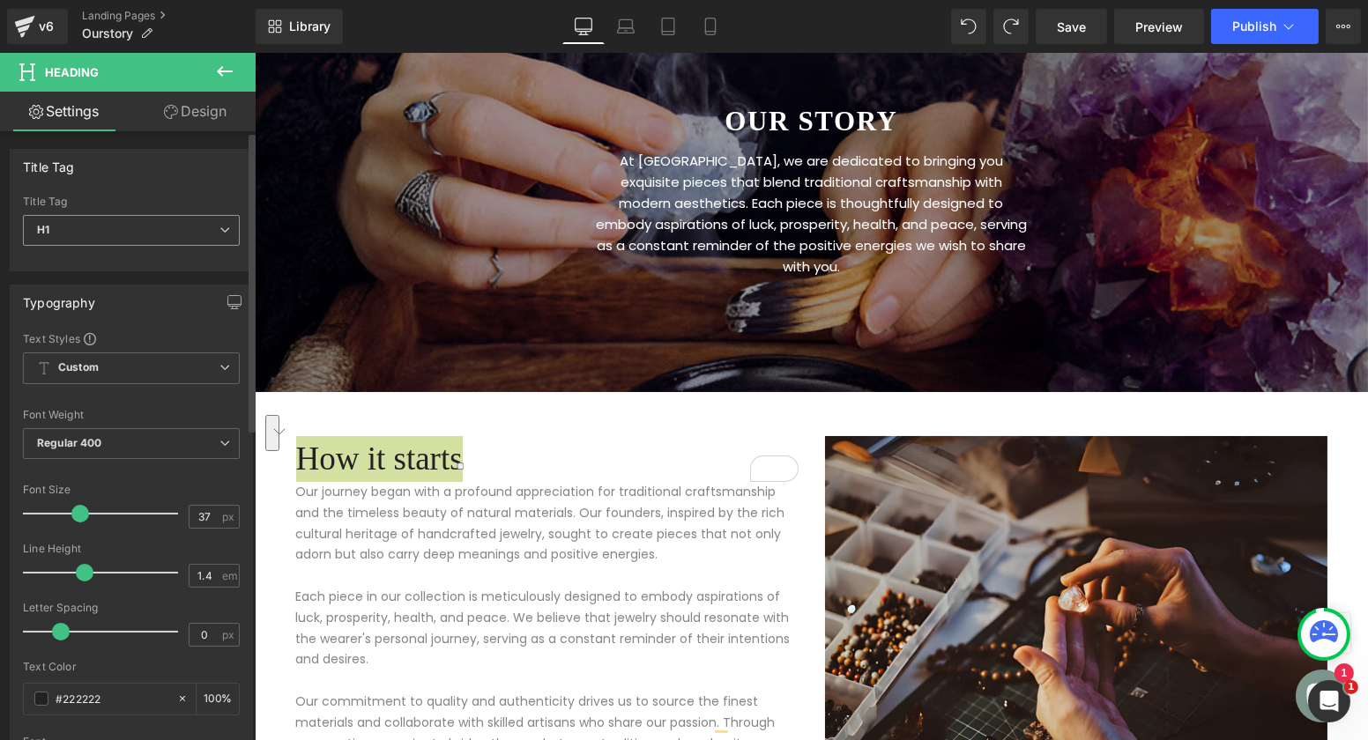
click at [131, 231] on span "H1" at bounding box center [131, 230] width 217 height 31
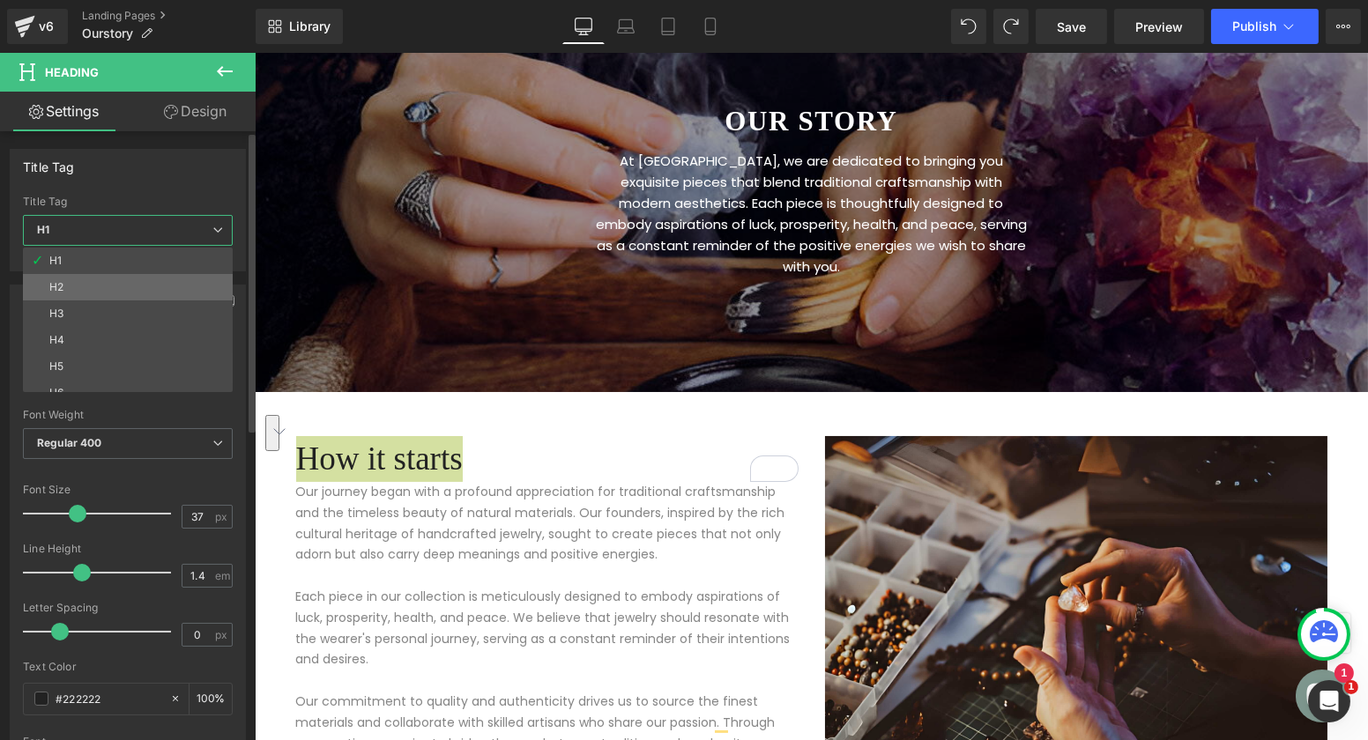
click at [90, 286] on li "H2" at bounding box center [132, 287] width 218 height 26
type input "29"
type input "100"
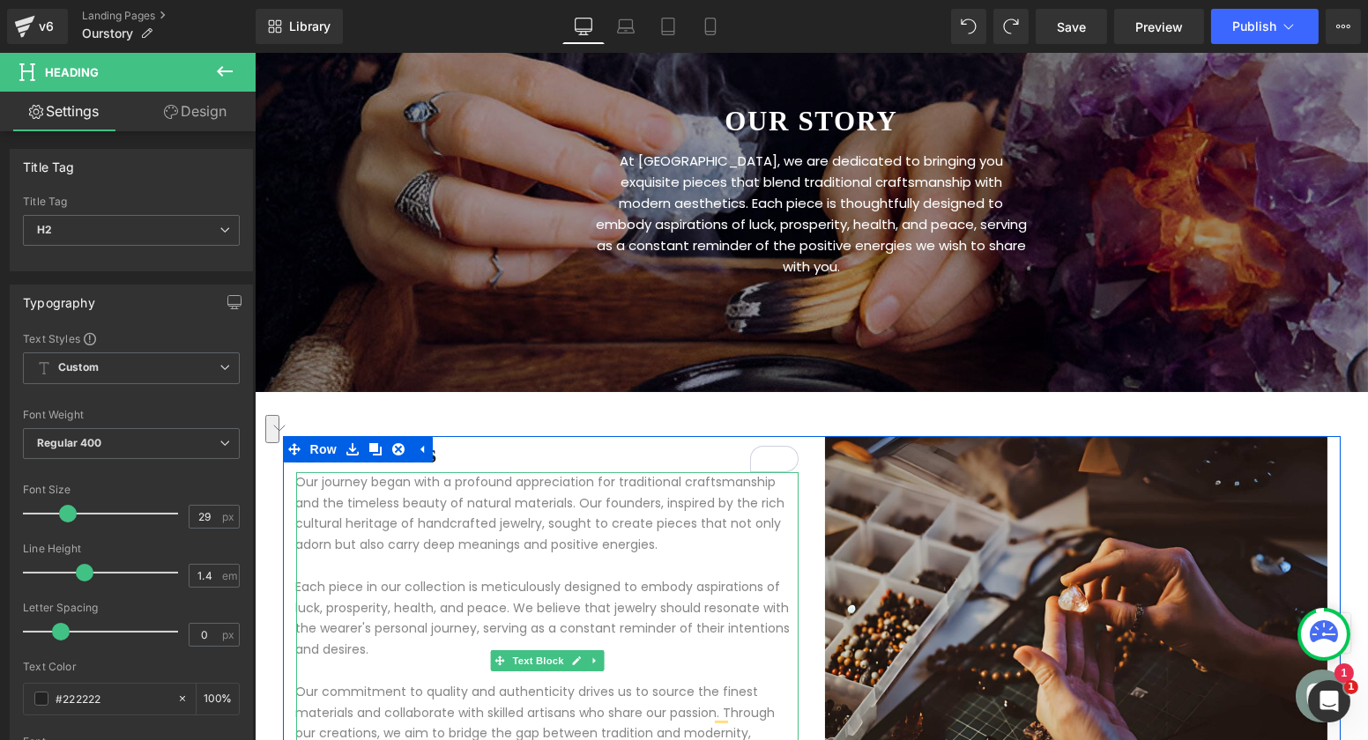
click at [436, 532] on p "Our journey began with a profound appreciation for traditional craftsmanship an…" at bounding box center [546, 514] width 502 height 84
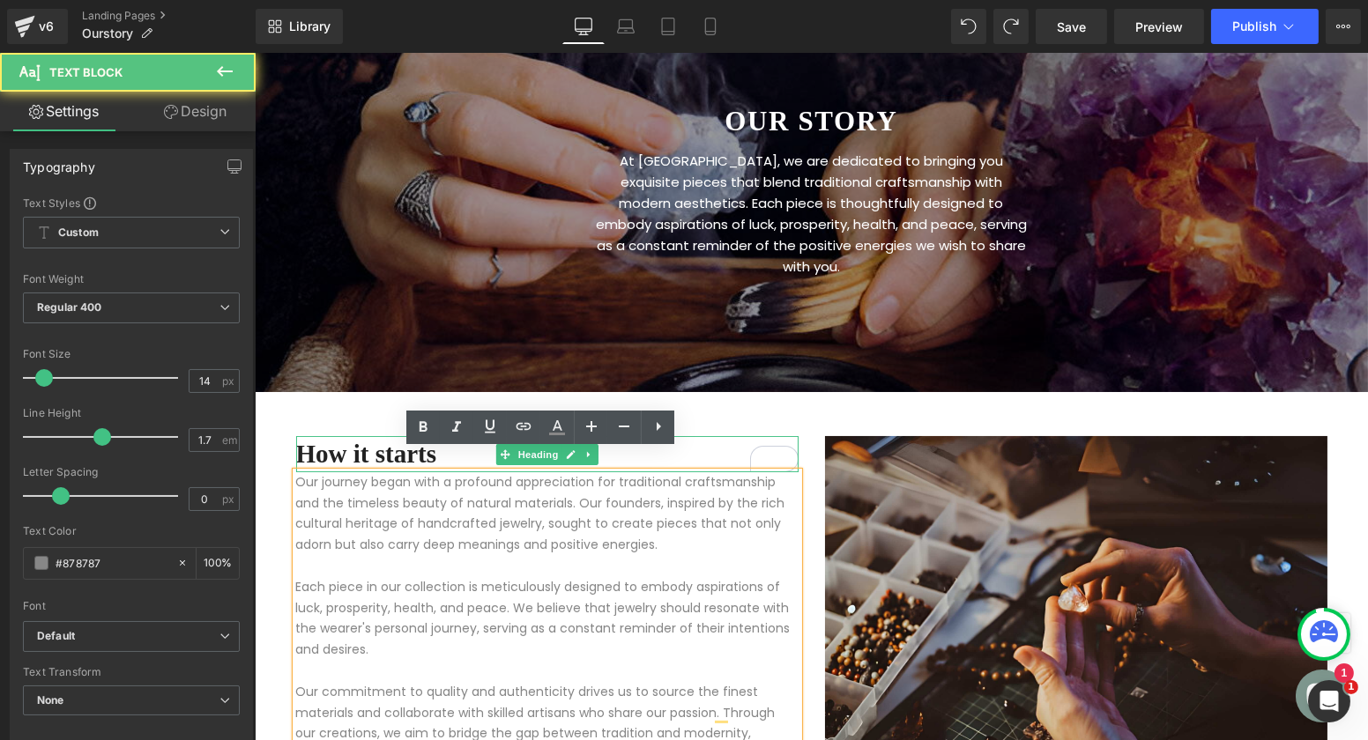
click at [370, 436] on h2 "How it starts" at bounding box center [546, 454] width 502 height 36
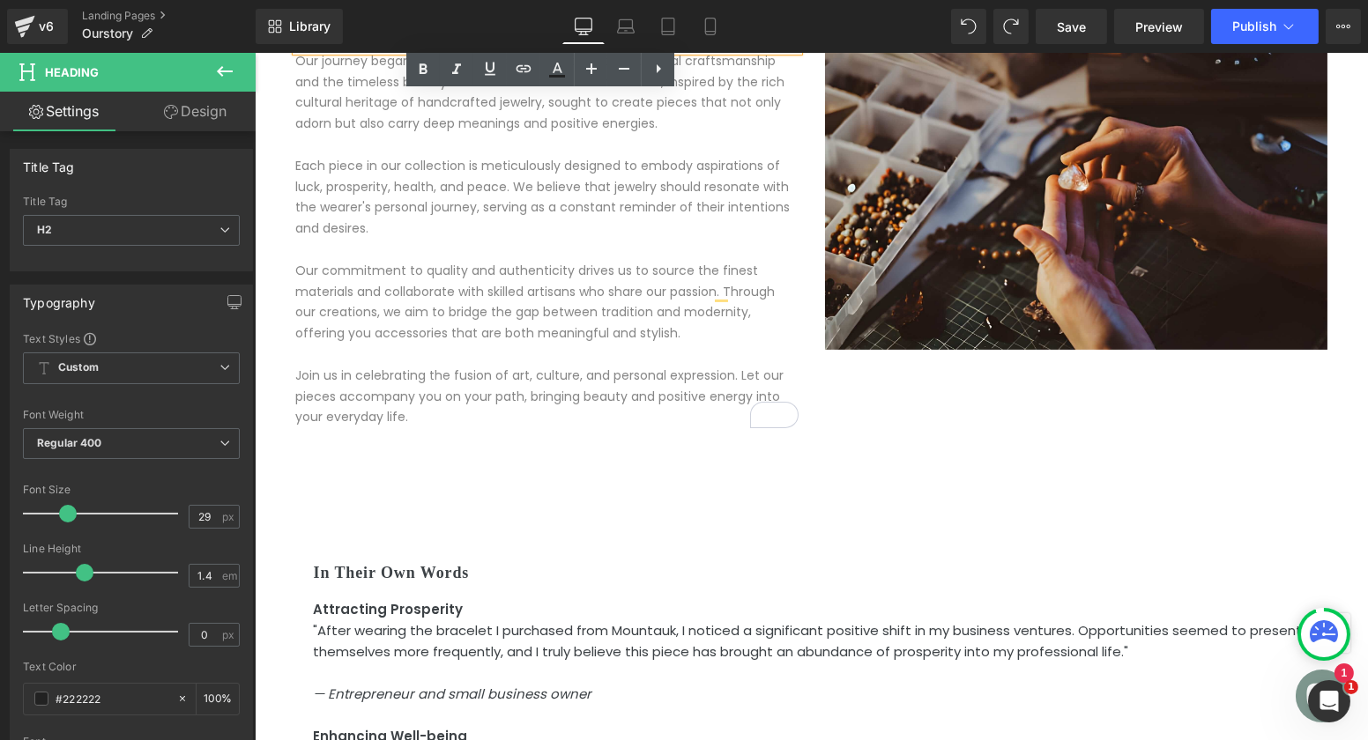
scroll to position [638, 0]
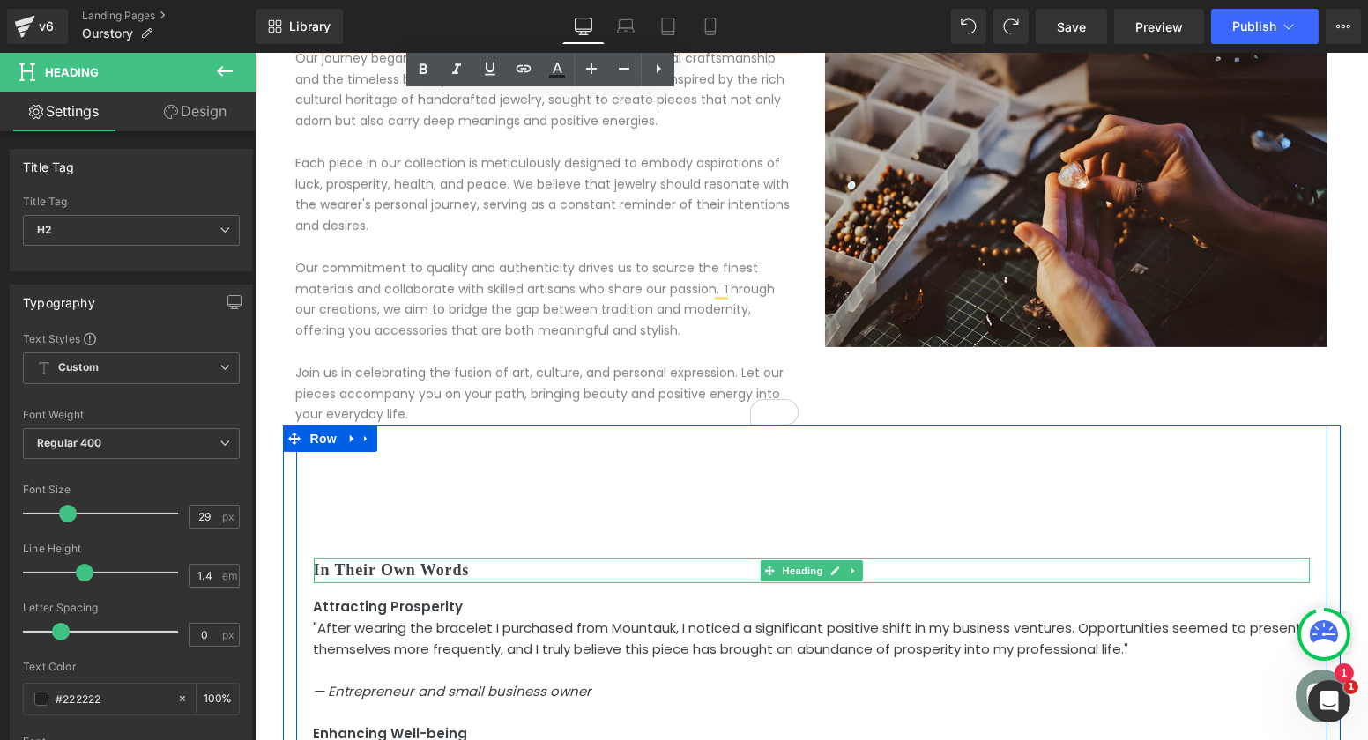
click at [396, 558] on h2 "In Their Own Words" at bounding box center [811, 571] width 996 height 26
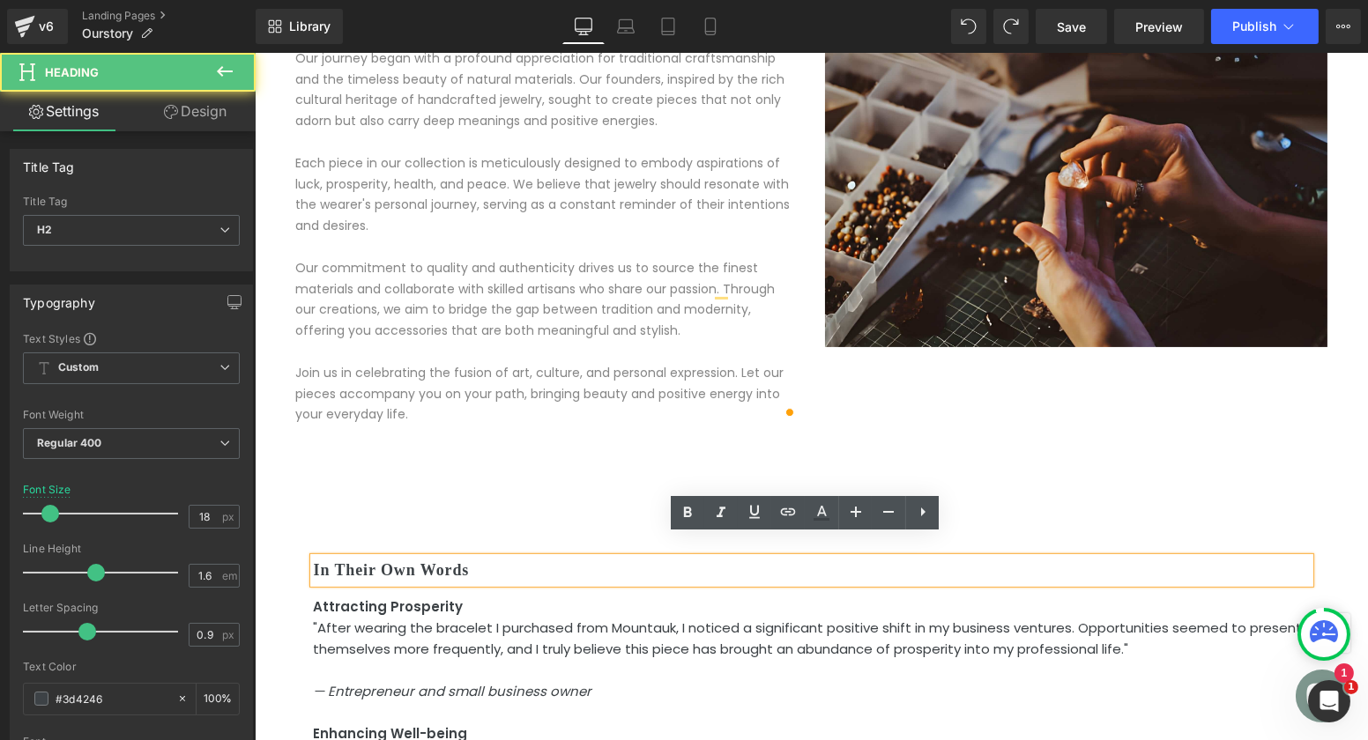
click at [396, 558] on h2 "In Their Own Words" at bounding box center [811, 571] width 996 height 26
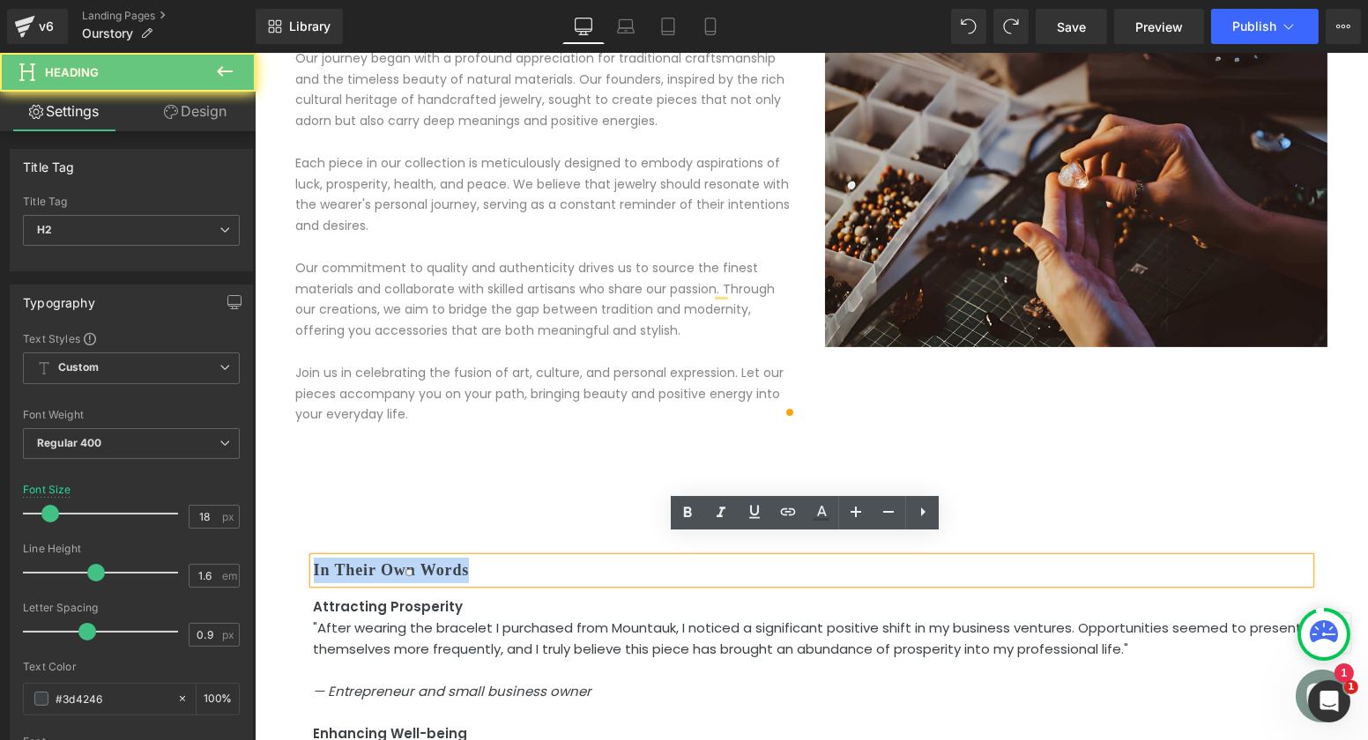
click at [396, 558] on h2 "In Their Own Words" at bounding box center [811, 571] width 996 height 26
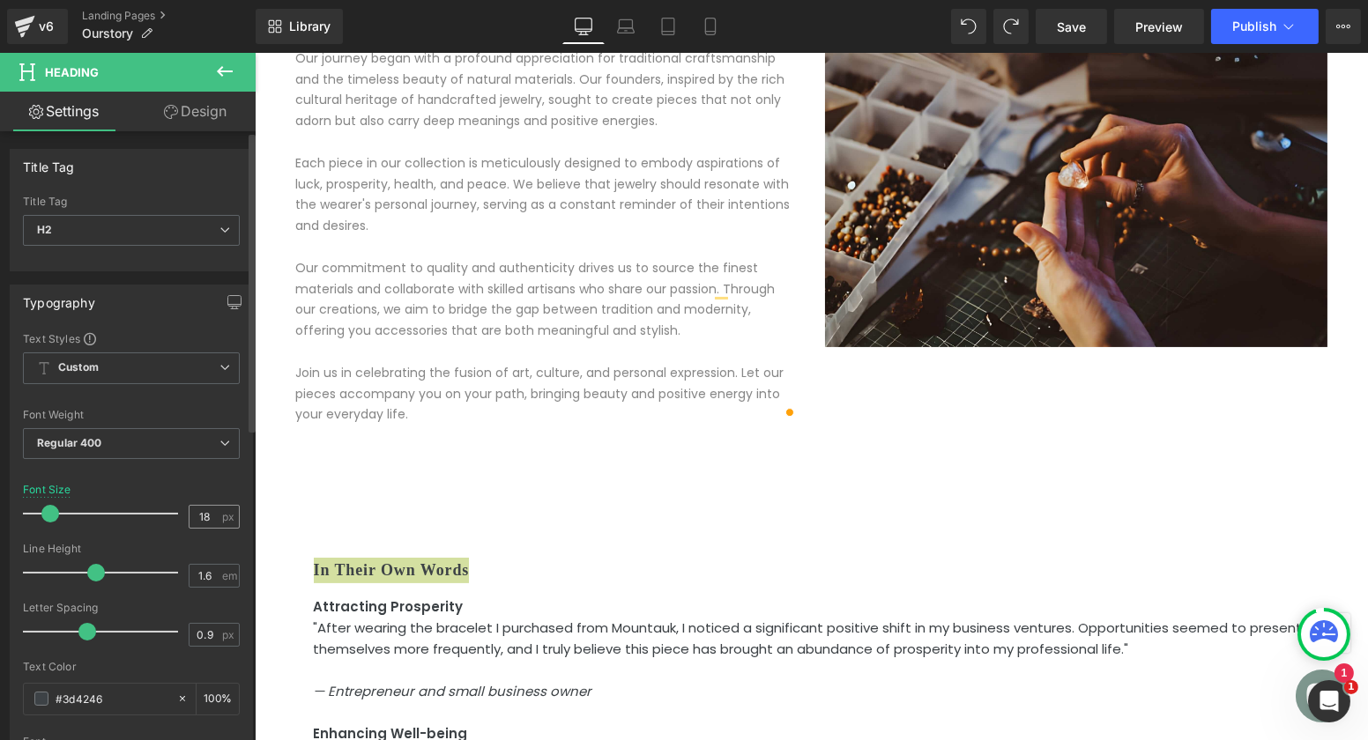
click at [203, 511] on input "18" at bounding box center [205, 517] width 31 height 22
type input "1"
type input "29"
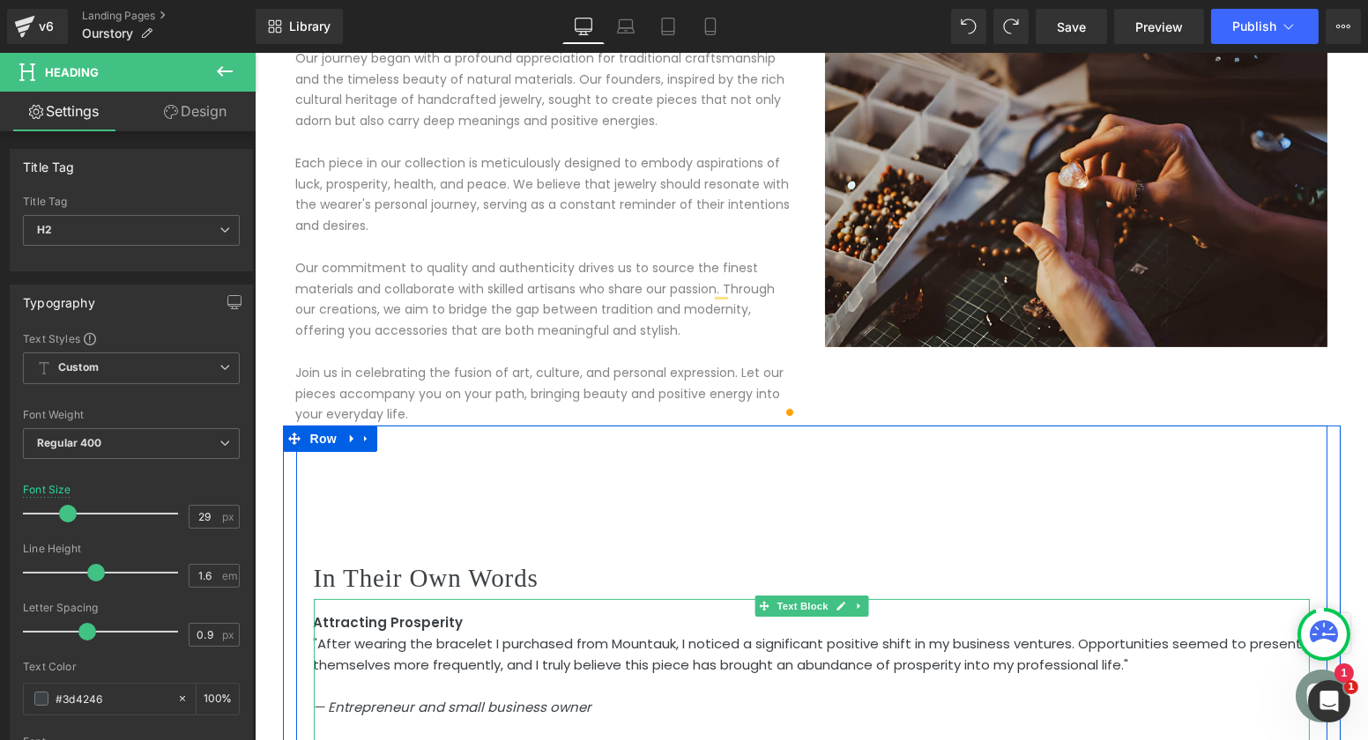
click at [446, 635] on span ""After wearing the bracelet I purchased from Mountauk, I noticed a significant …" at bounding box center [807, 655] width 989 height 40
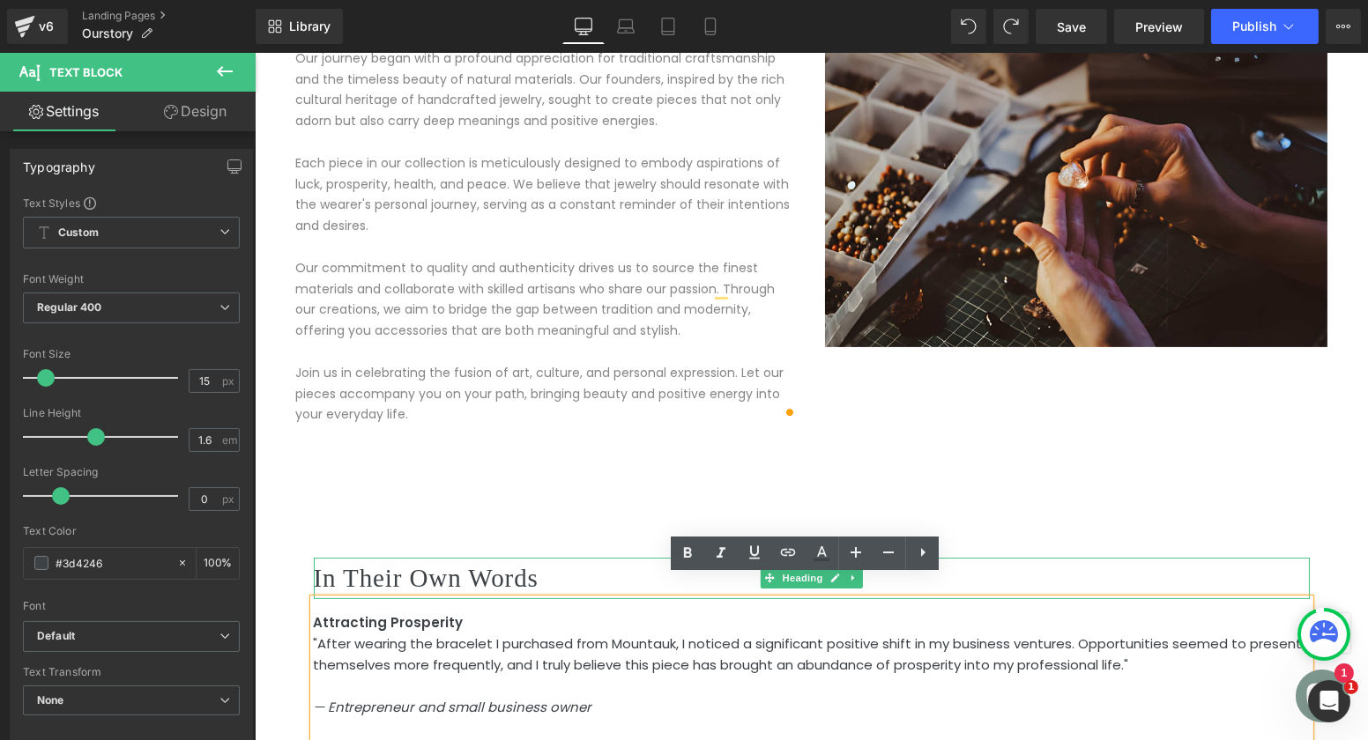
click at [381, 558] on h2 "In Their Own Words" at bounding box center [811, 578] width 996 height 41
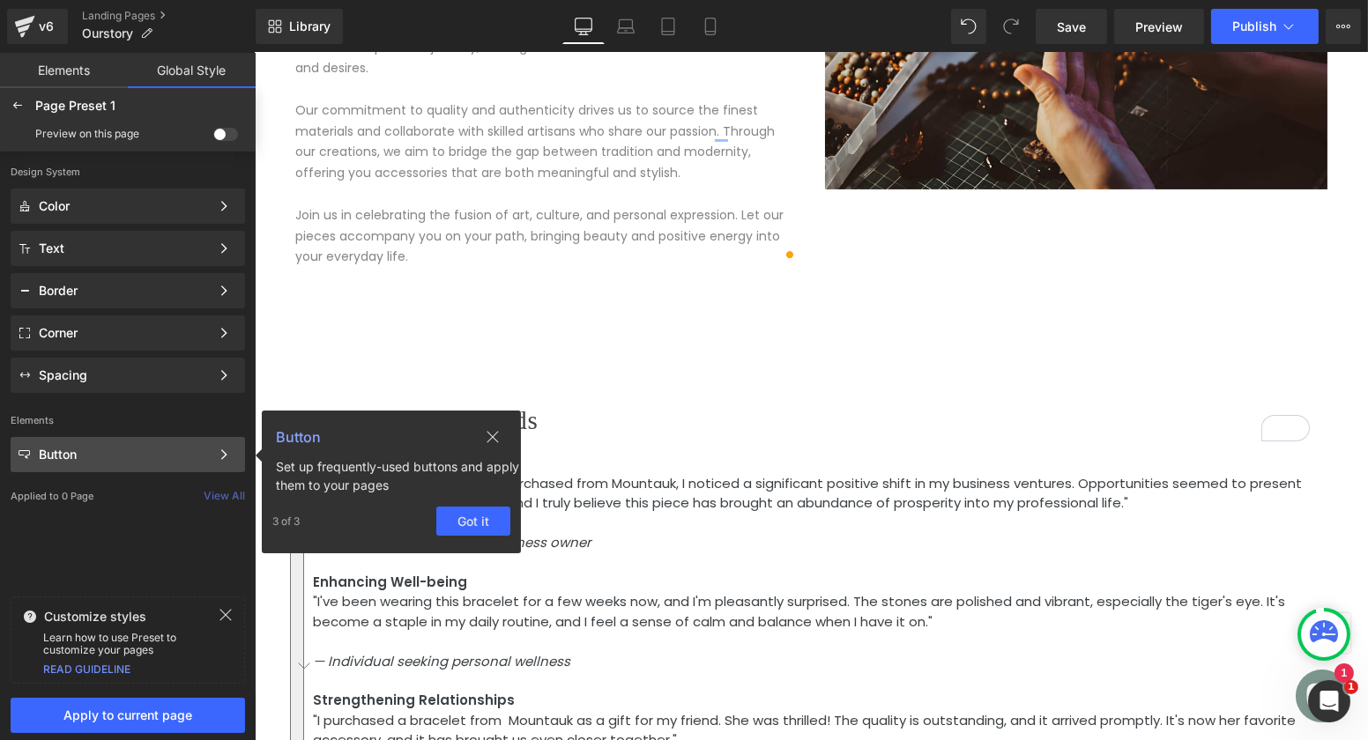
click at [471, 526] on button "Got it" at bounding box center [473, 521] width 74 height 29
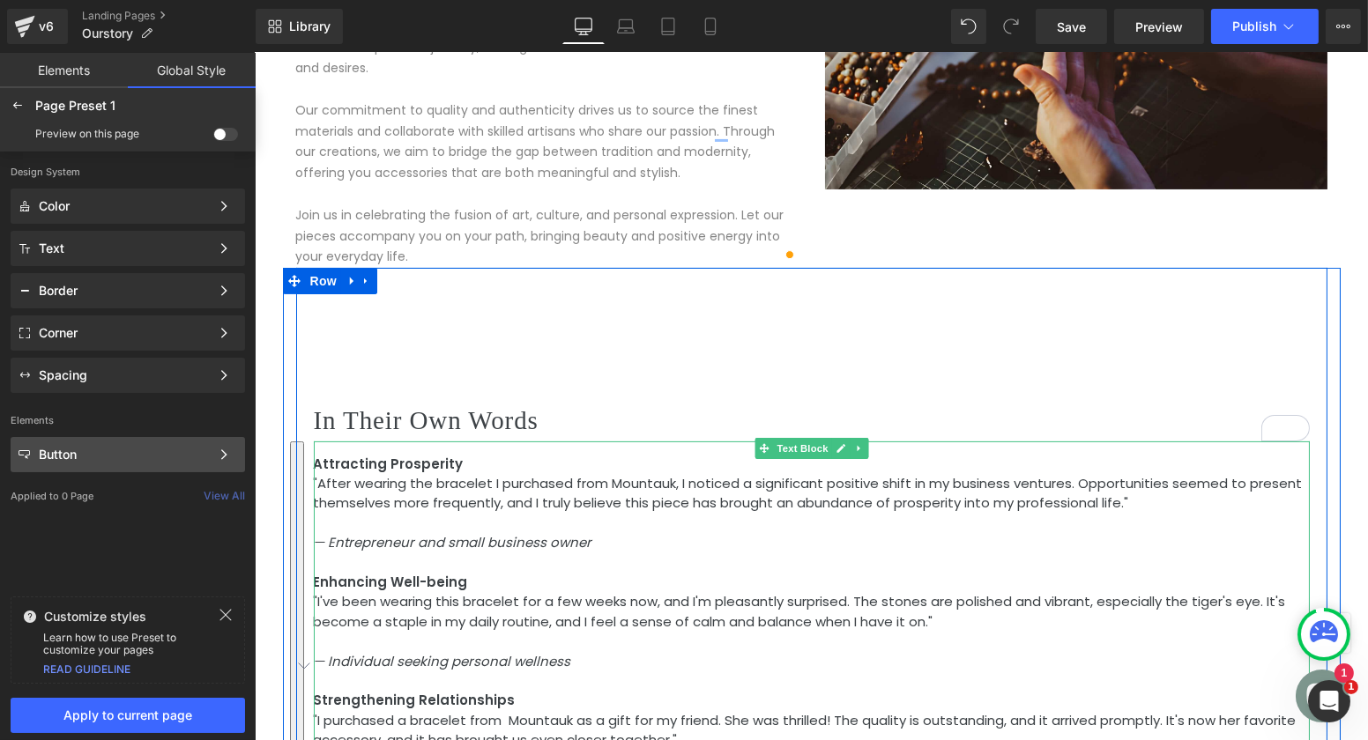
click at [470, 533] on icon "— Entrepreneur and small business owner" at bounding box center [452, 542] width 279 height 19
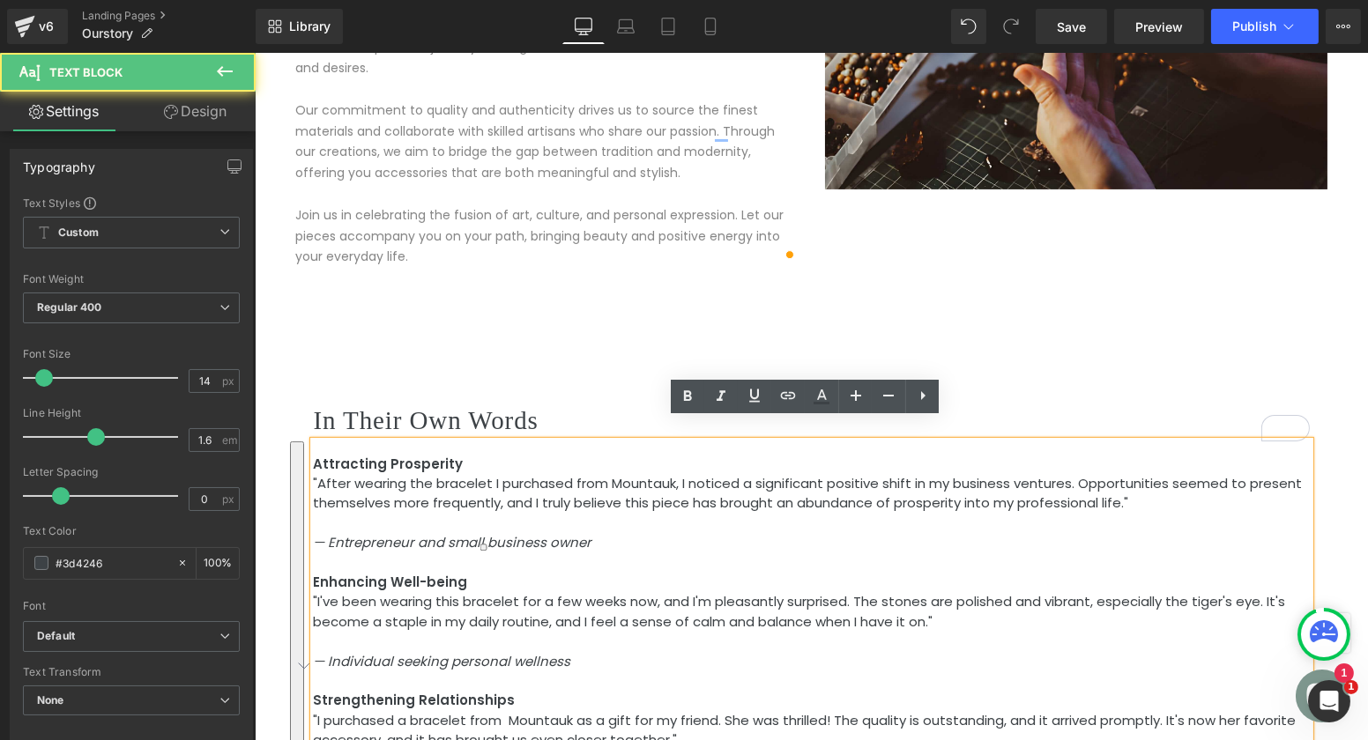
click at [545, 368] on div "In Their Own Words Heading Attracting Prosperity "After wearing the bracelet I …" at bounding box center [810, 588] width 1031 height 641
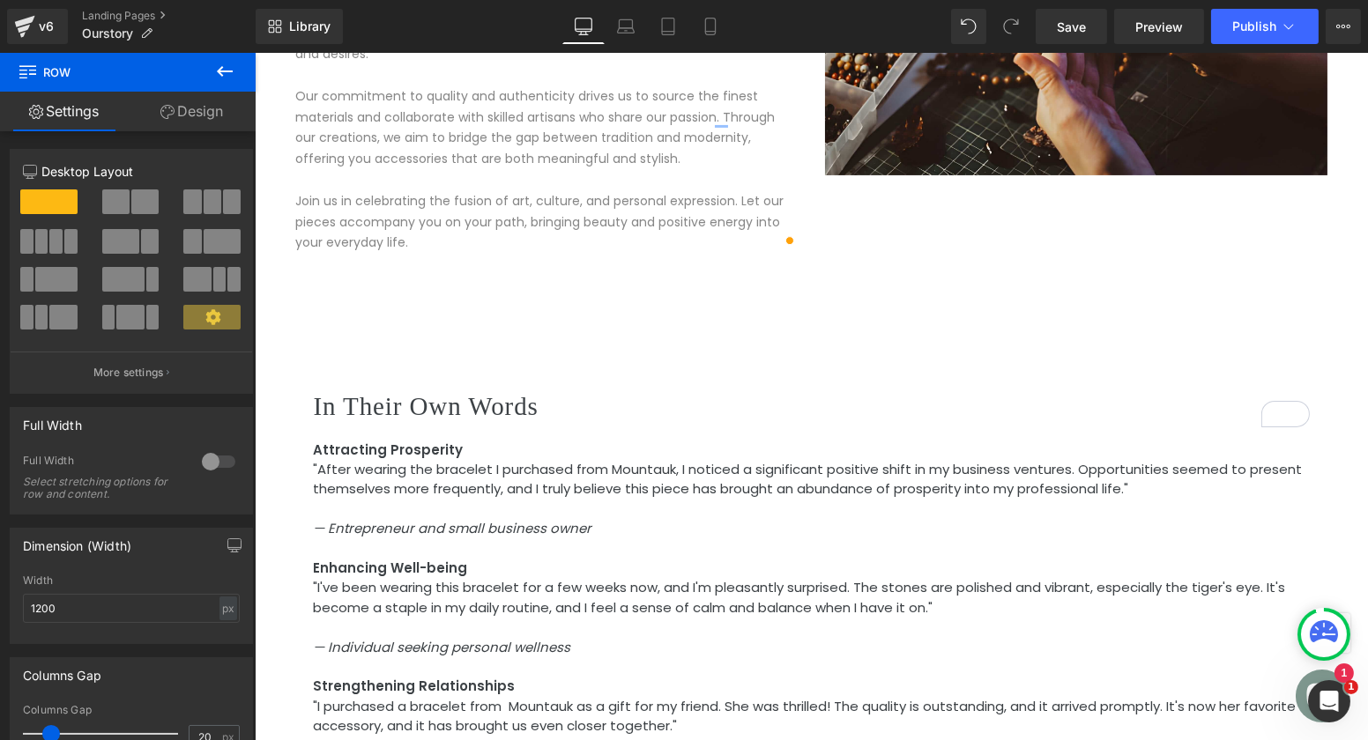
scroll to position [807, 0]
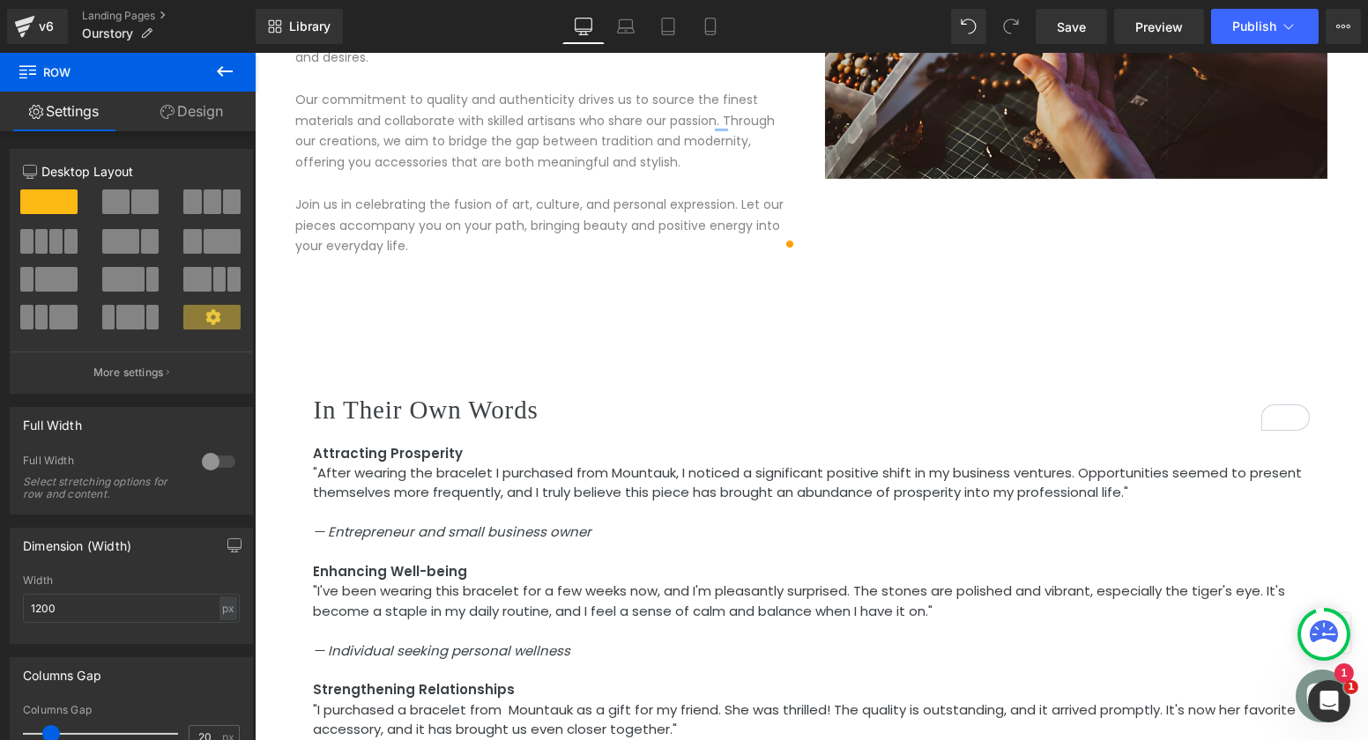
click at [506, 469] on span ""After wearing the bracelet I purchased from Mountauk, I noticed a significant …" at bounding box center [807, 483] width 989 height 38
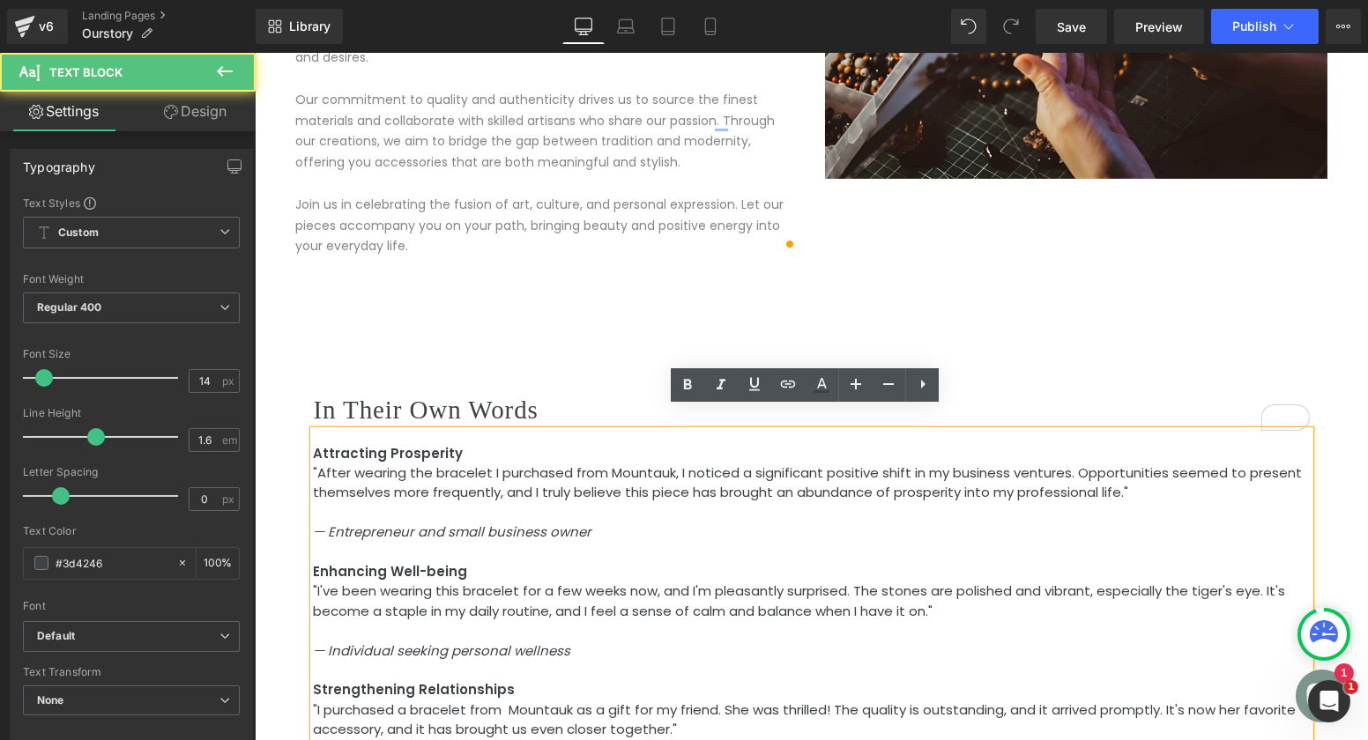
click at [568, 294] on div "In Their Own Words Heading Attracting Prosperity "After wearing the bracelet I …" at bounding box center [810, 577] width 1031 height 641
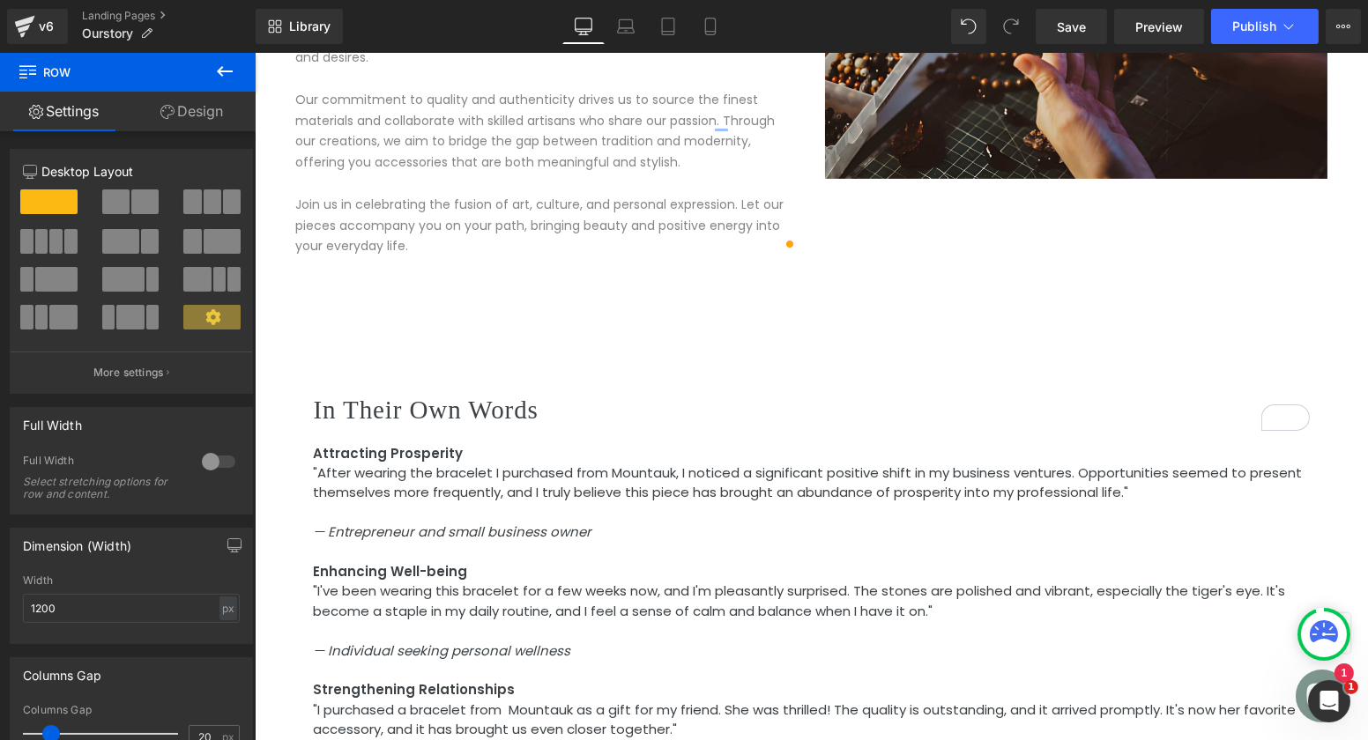
click at [545, 392] on h2 "In Their Own Words" at bounding box center [811, 410] width 996 height 41
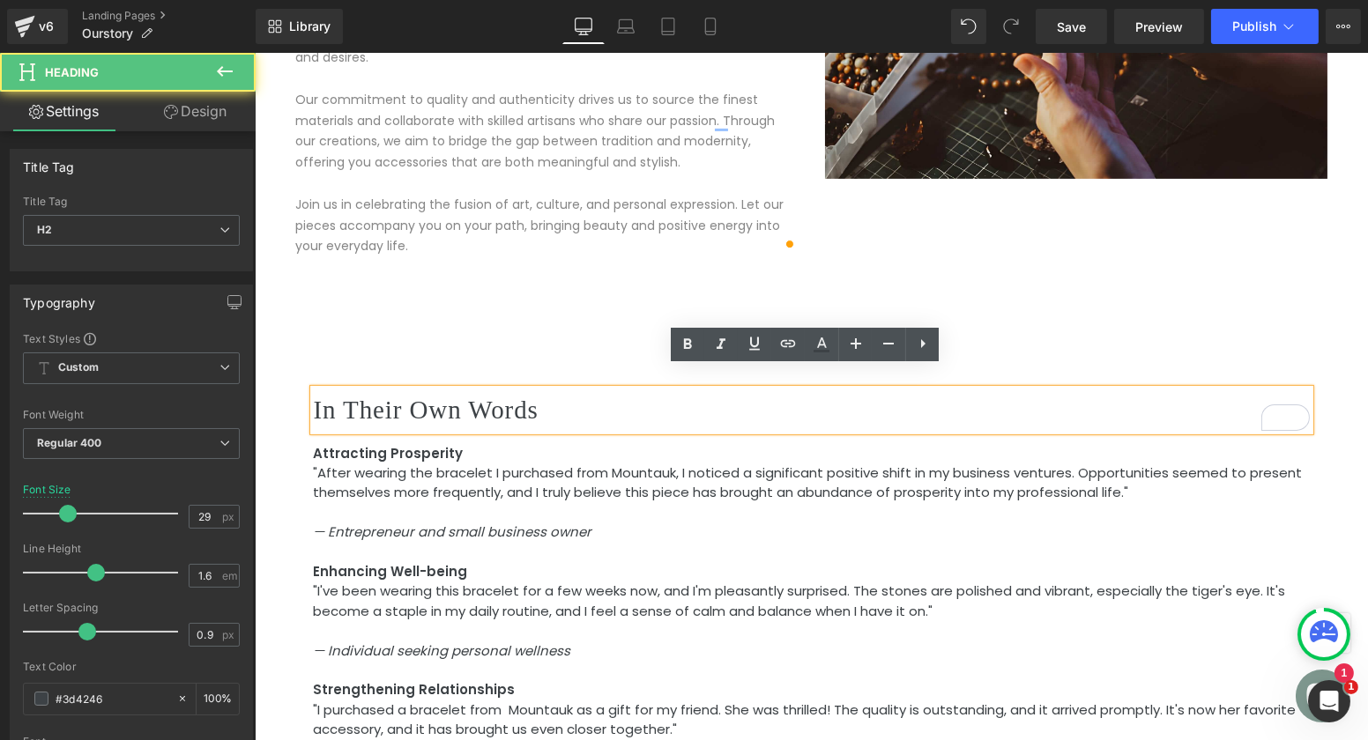
click at [538, 464] on span ""After wearing the bracelet I purchased from Mountauk, I noticed a significant …" at bounding box center [807, 483] width 989 height 38
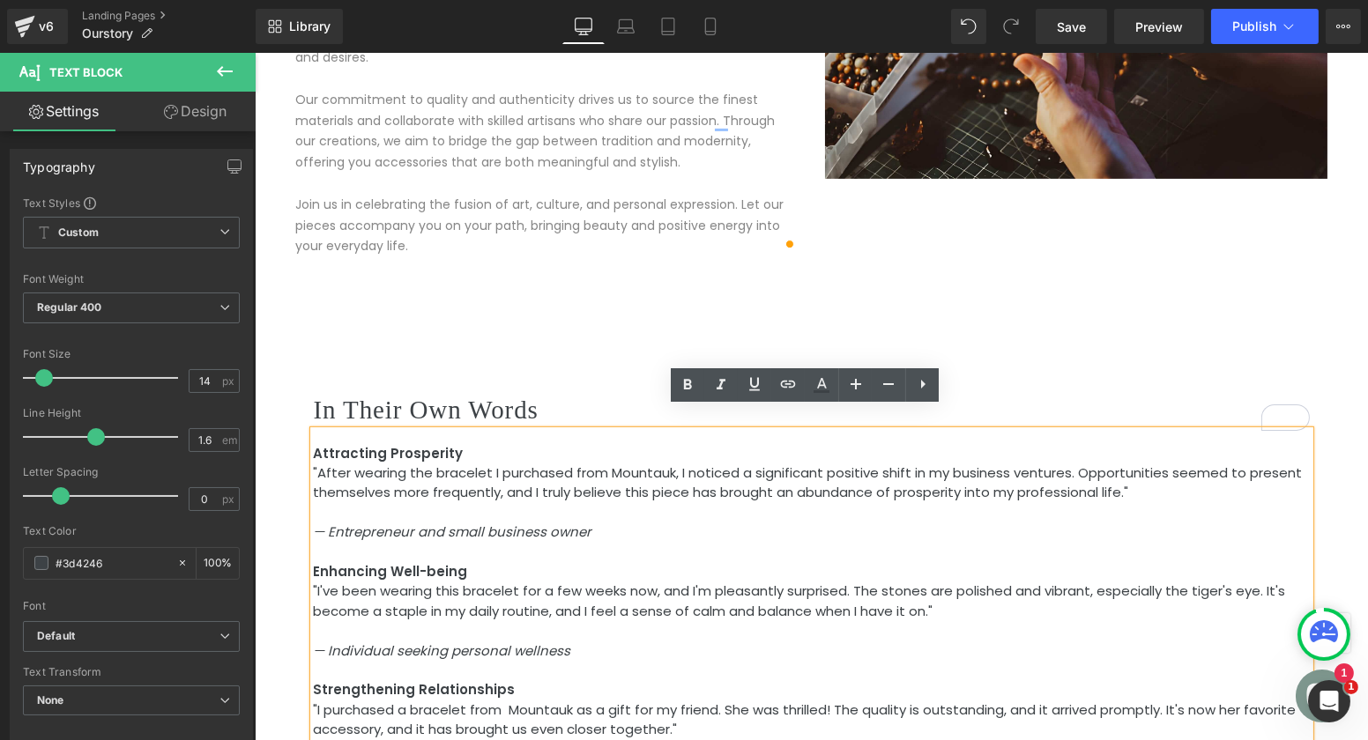
click at [420, 431] on div "Attracting Prosperity "After wearing the bracelet I purchased from Mountauk, I …" at bounding box center [811, 664] width 996 height 467
click at [590, 257] on div "In Their Own Words Heading Attracting Prosperity "After wearing the bracelet I …" at bounding box center [810, 577] width 1031 height 641
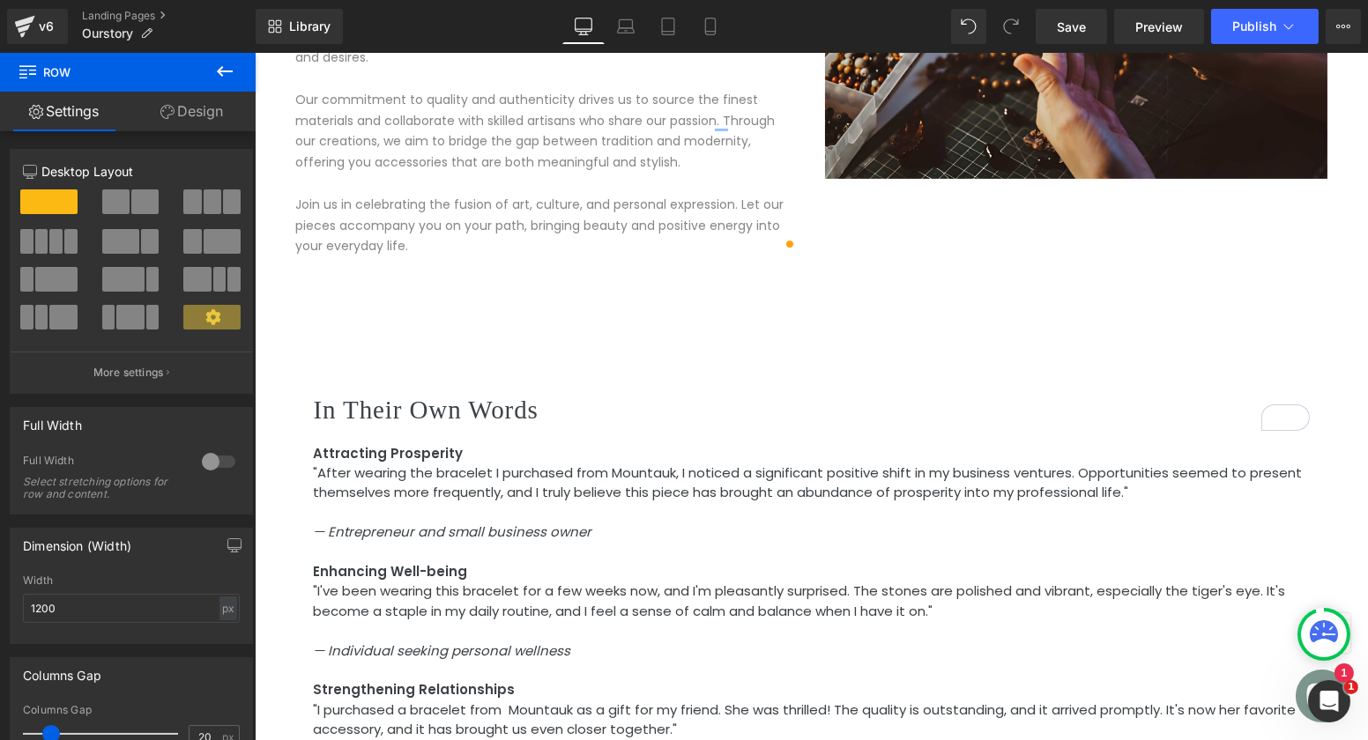
click at [676, 142] on p "Our commitment to quality and authenticity drives us to source the finest mater…" at bounding box center [546, 132] width 502 height 84
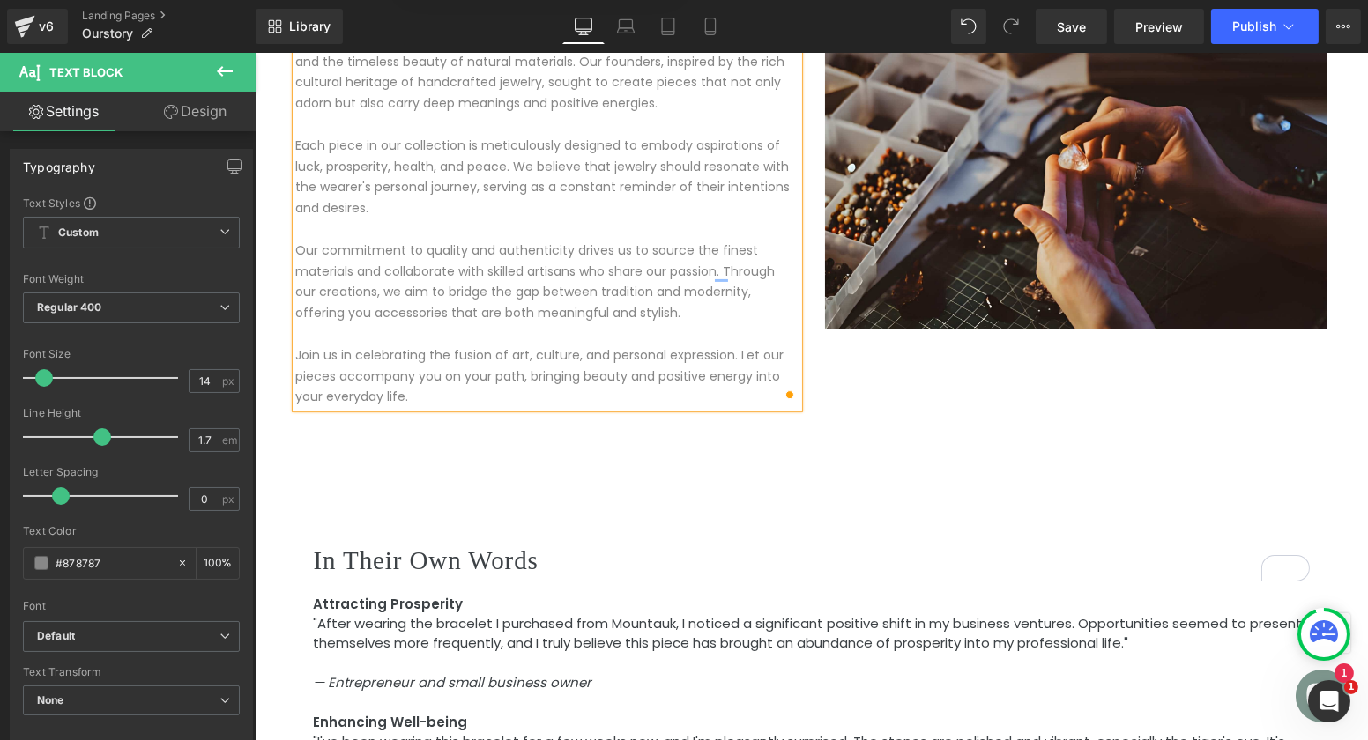
scroll to position [636, 0]
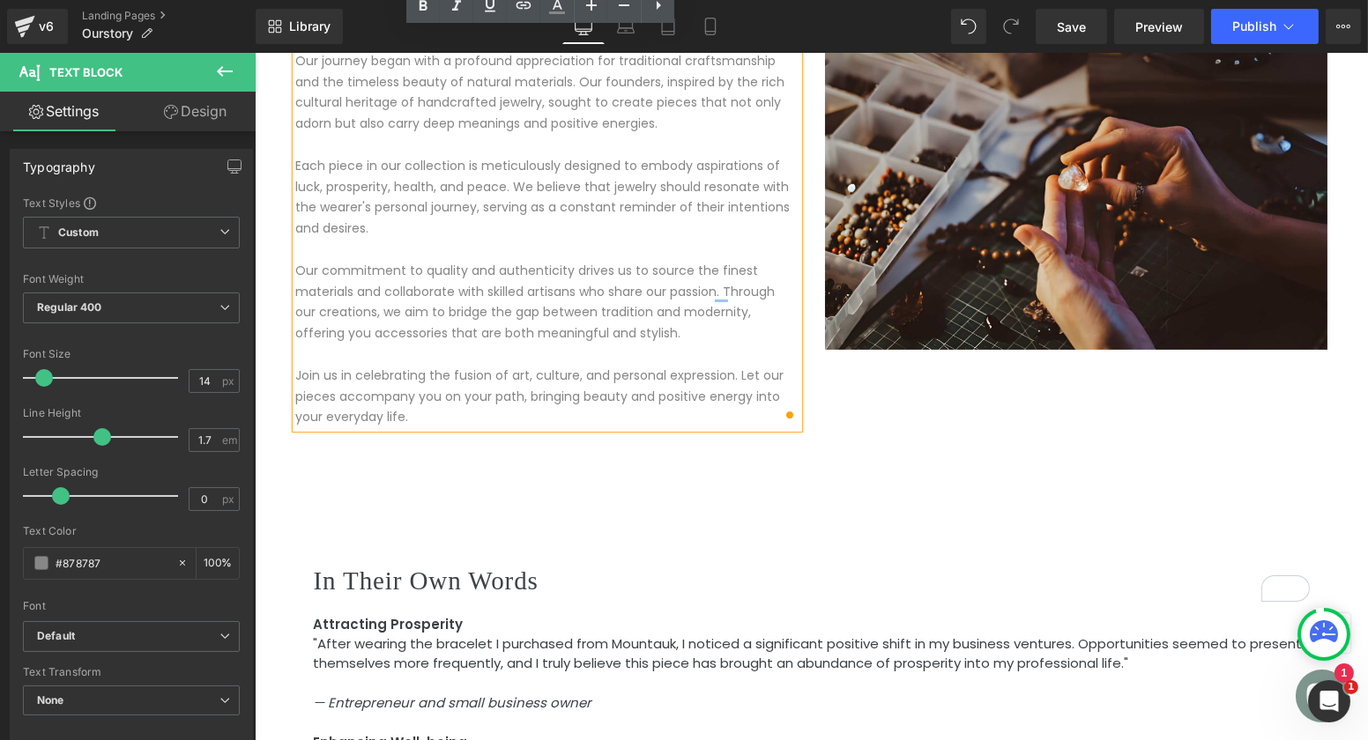
click at [863, 364] on div "How it starts Heading Our journey began with a profound appreciation for tradit…" at bounding box center [811, 221] width 1058 height 413
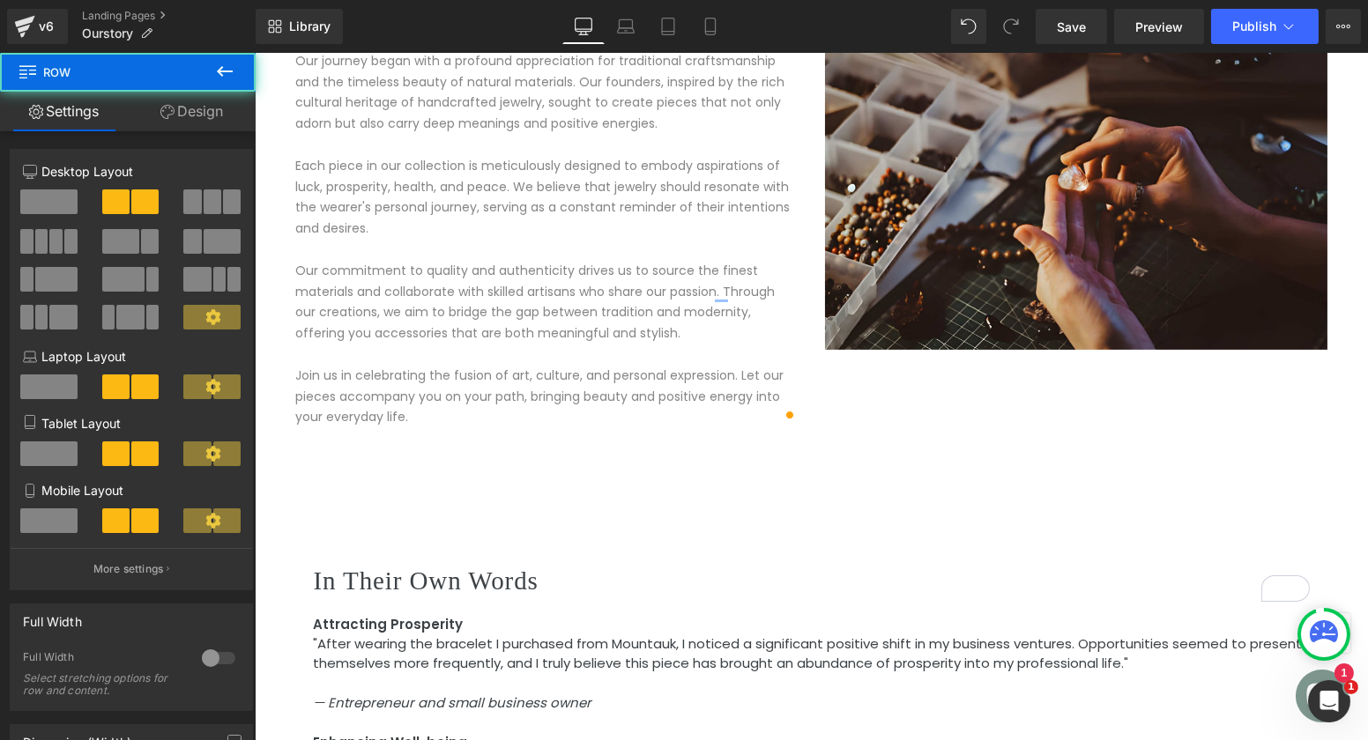
scroll to position [421, 0]
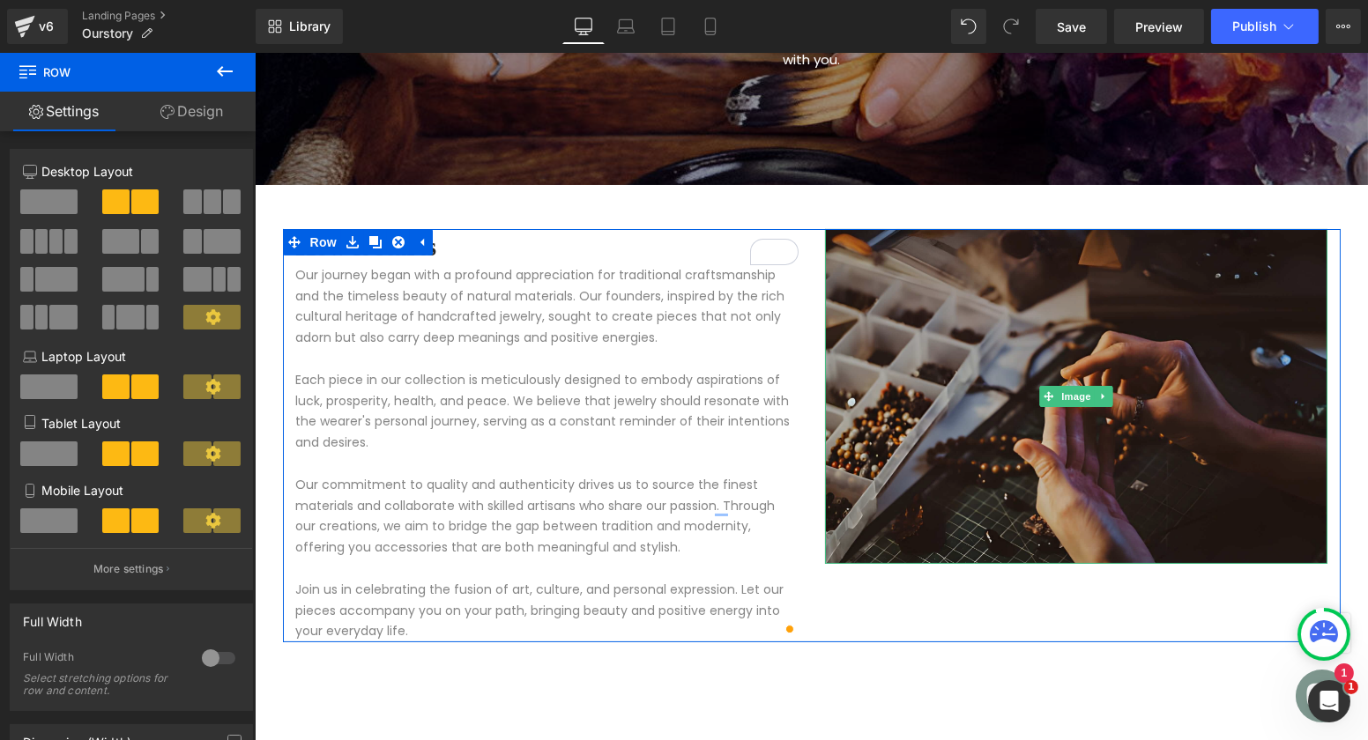
click at [918, 365] on img at bounding box center [1075, 396] width 502 height 335
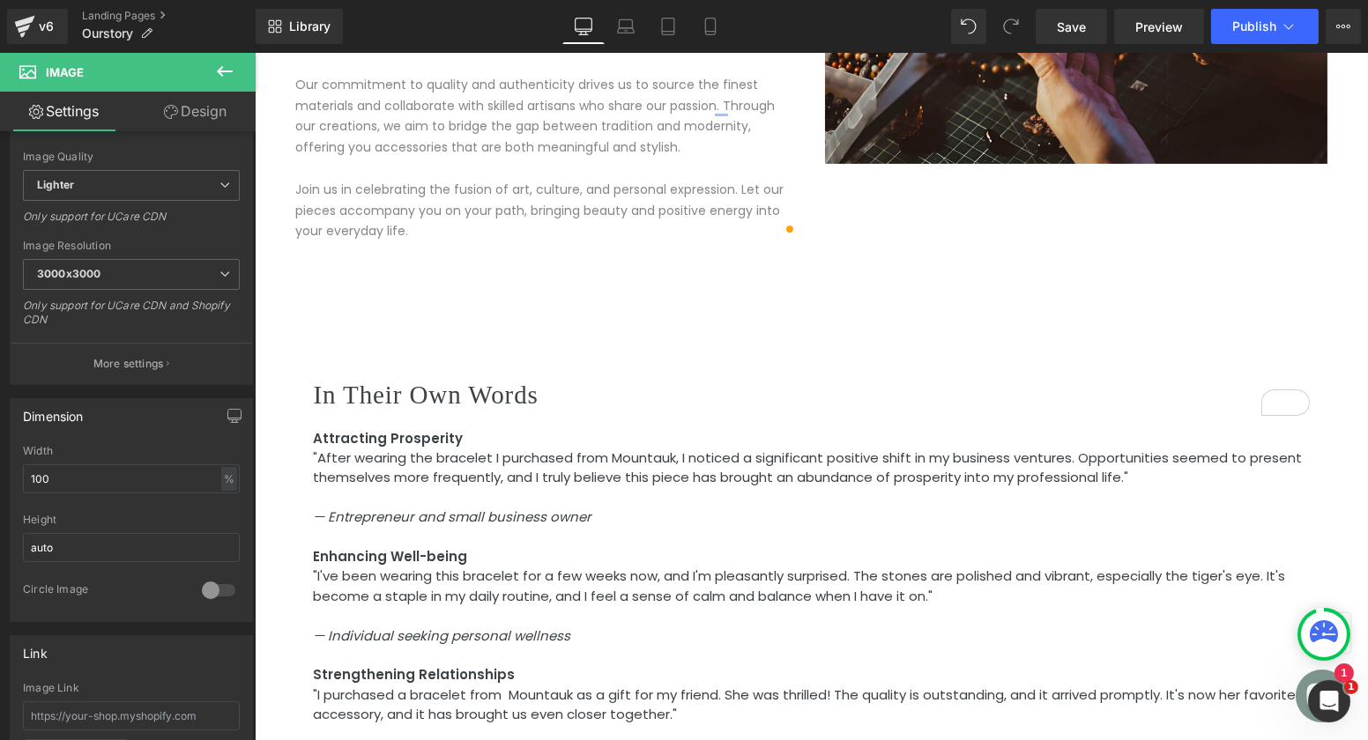
scroll to position [819, 0]
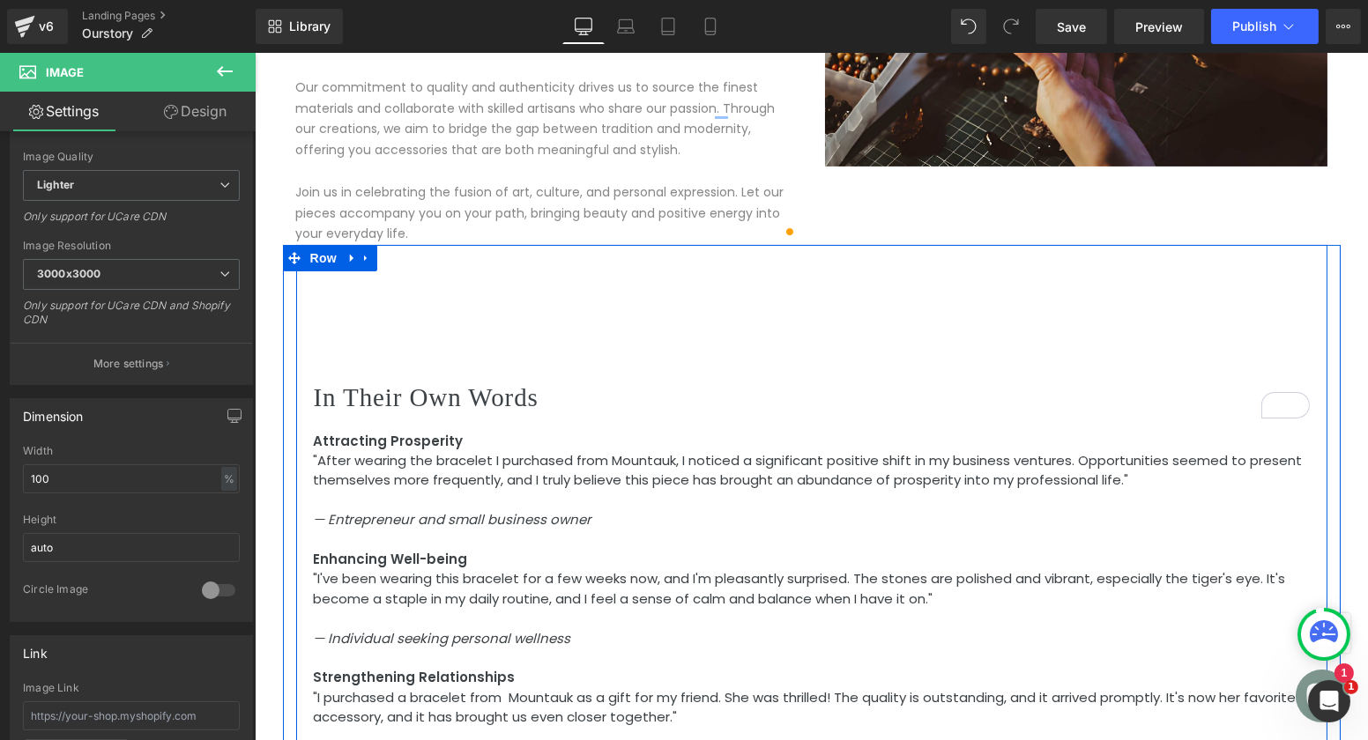
click at [688, 328] on div "In Their Own Words Heading Attracting Prosperity "After wearing the bracelet I …" at bounding box center [810, 565] width 1031 height 641
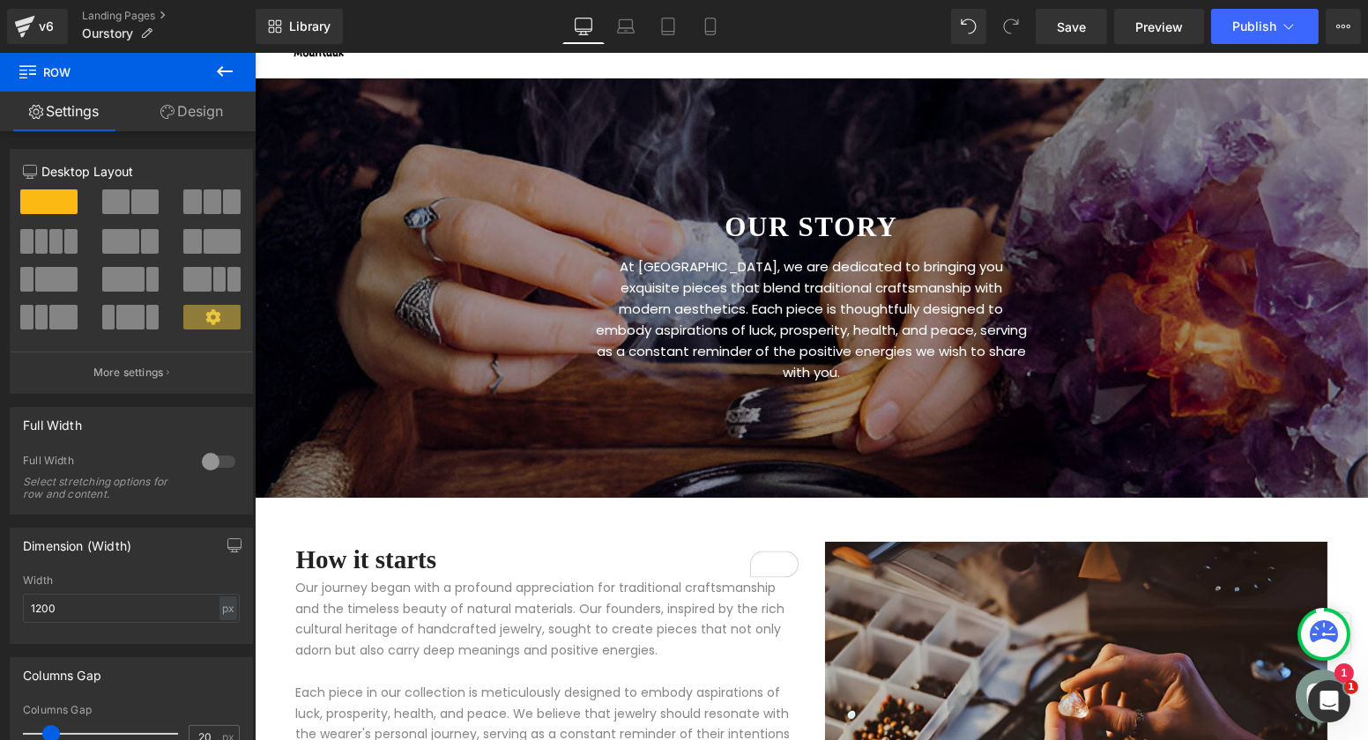
scroll to position [94, 0]
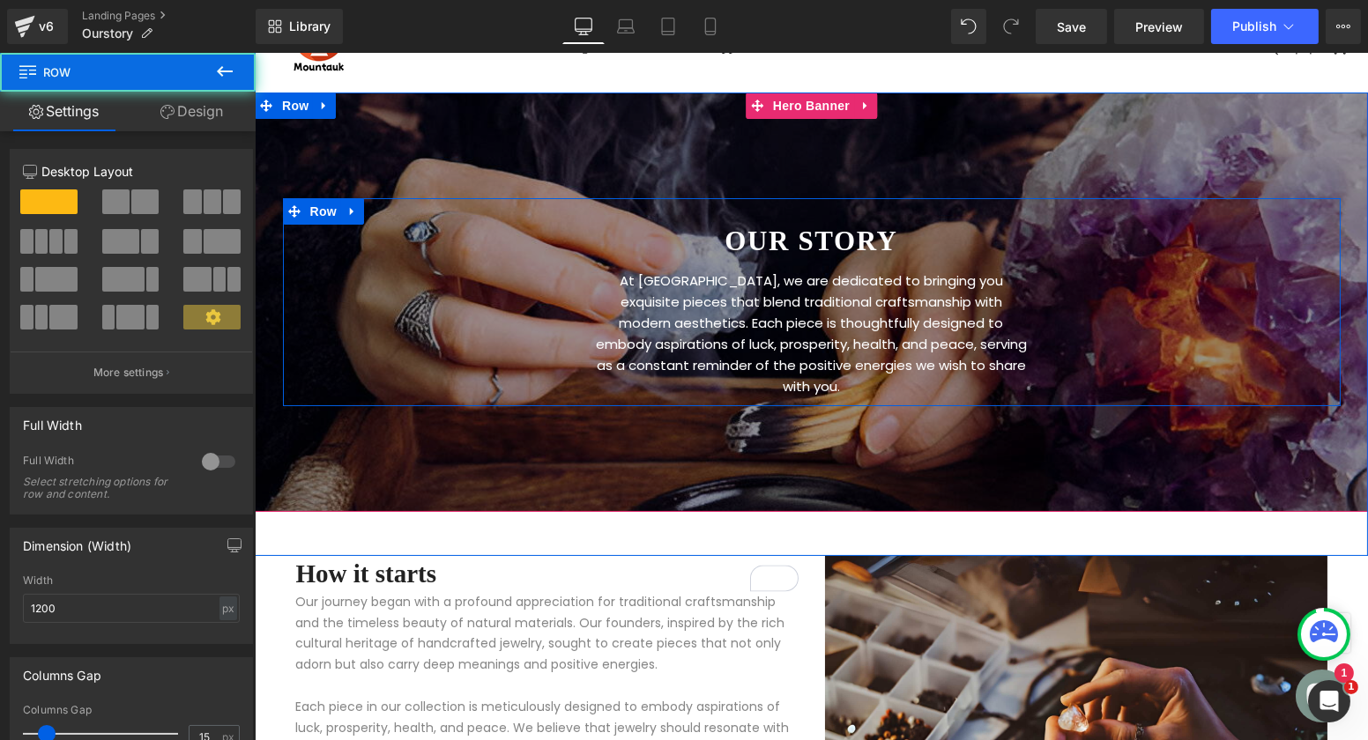
click at [483, 331] on div "OUR STORY Heading At [GEOGRAPHIC_DATA], we are dedicated to bringing you exquis…" at bounding box center [811, 302] width 1058 height 208
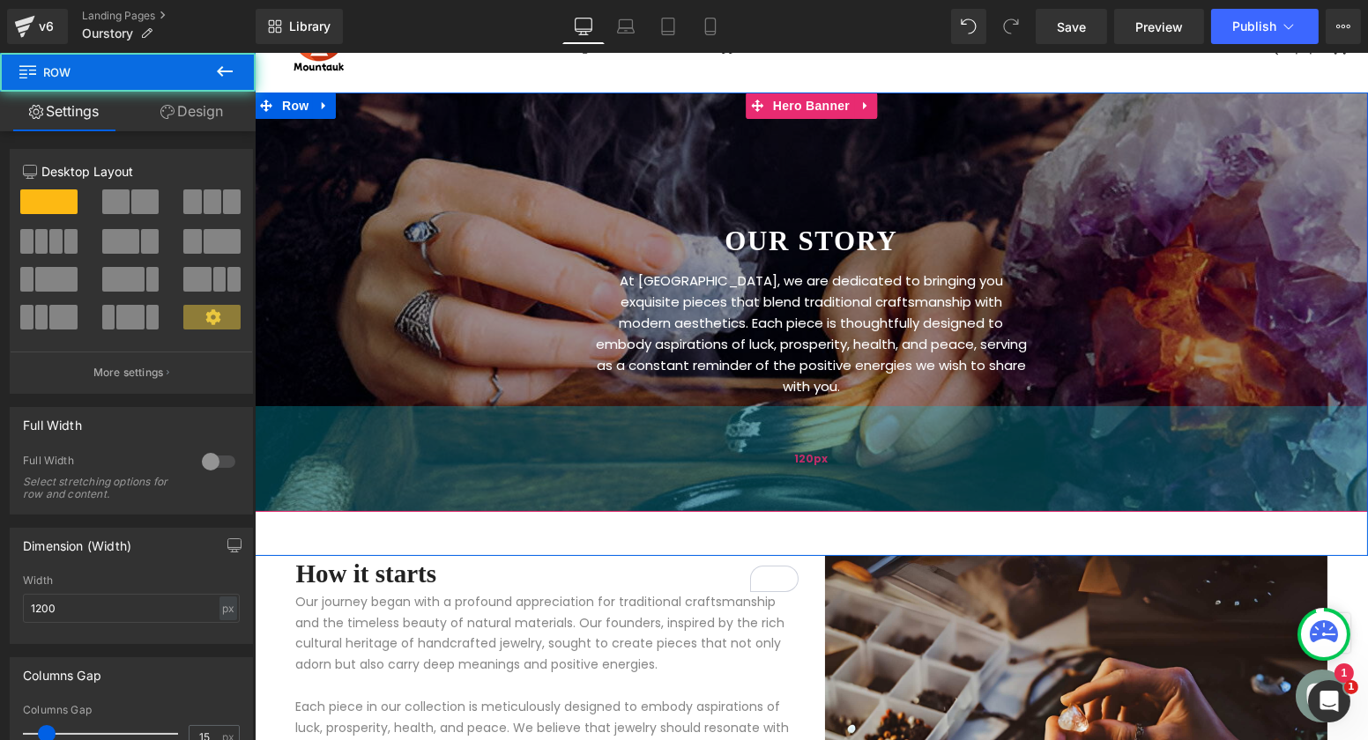
click at [435, 446] on div "120px" at bounding box center [810, 459] width 1113 height 106
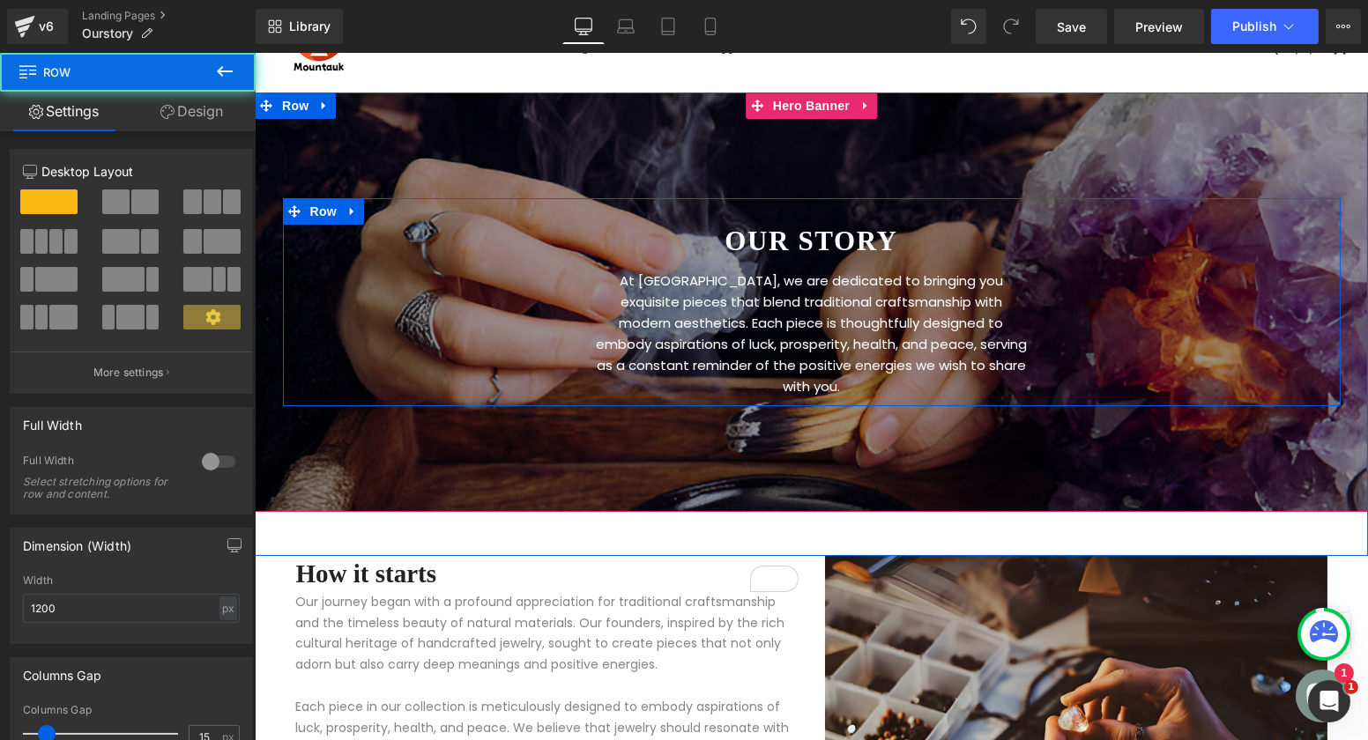
click at [368, 307] on div "OUR STORY Heading At [GEOGRAPHIC_DATA], we are dedicated to bringing you exquis…" at bounding box center [811, 302] width 1058 height 208
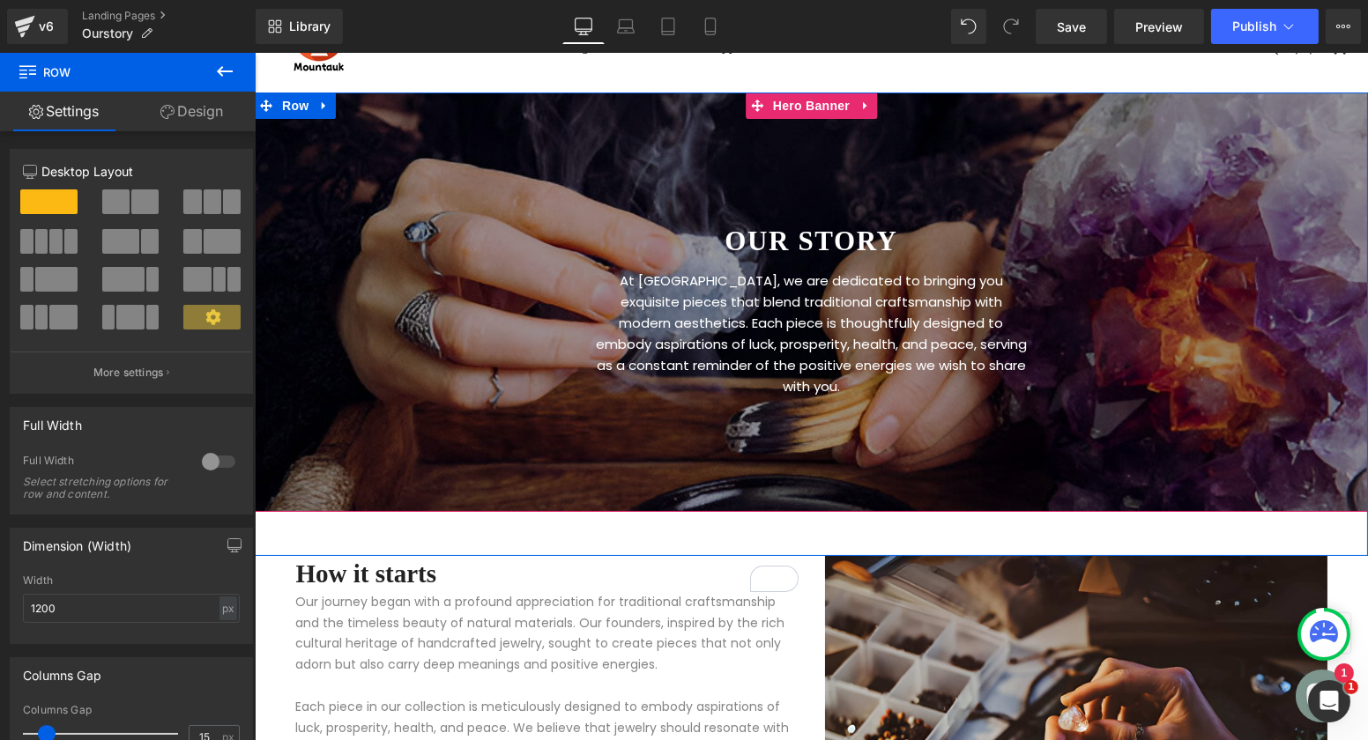
click at [457, 134] on div at bounding box center [810, 303] width 1113 height 420
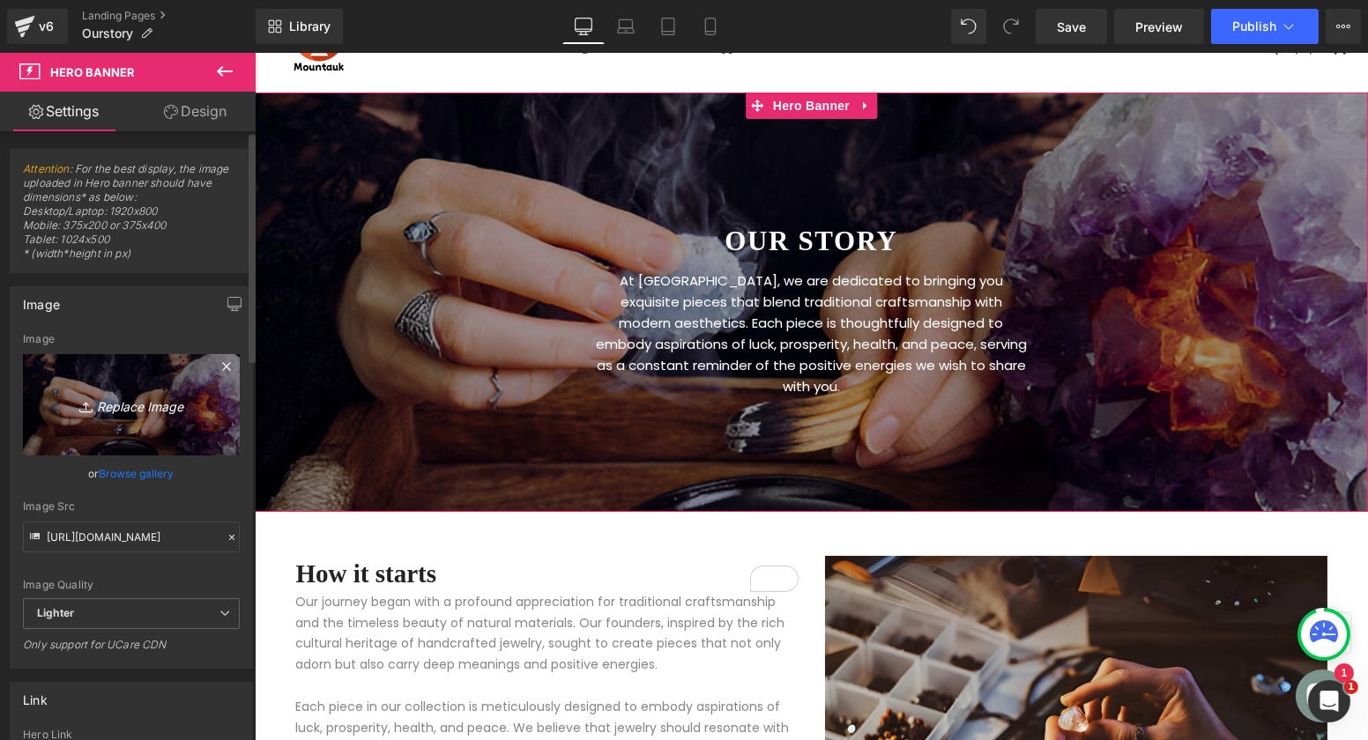
click at [135, 406] on icon "Replace Image" at bounding box center [131, 405] width 141 height 22
type input "C:\fakepath\handmade bracelets 4.jpg"
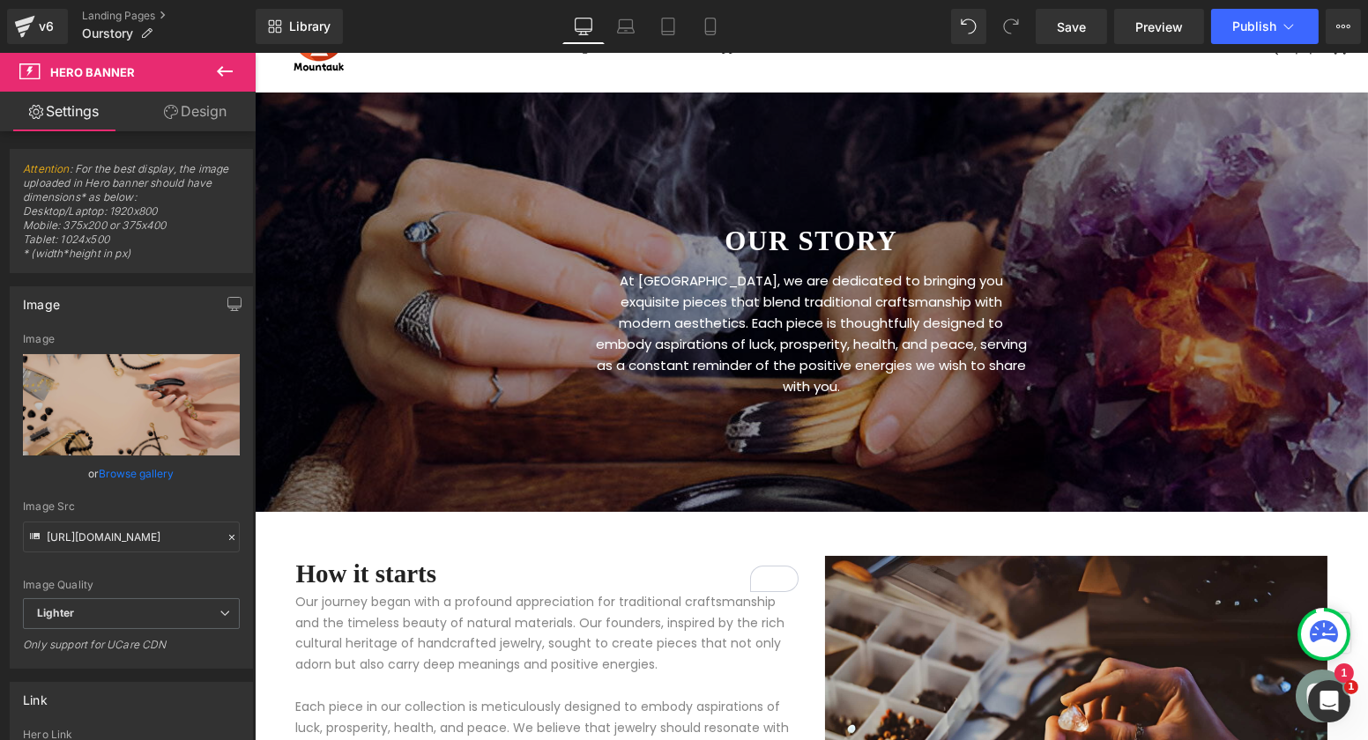
type input "[URL][DOMAIN_NAME]"
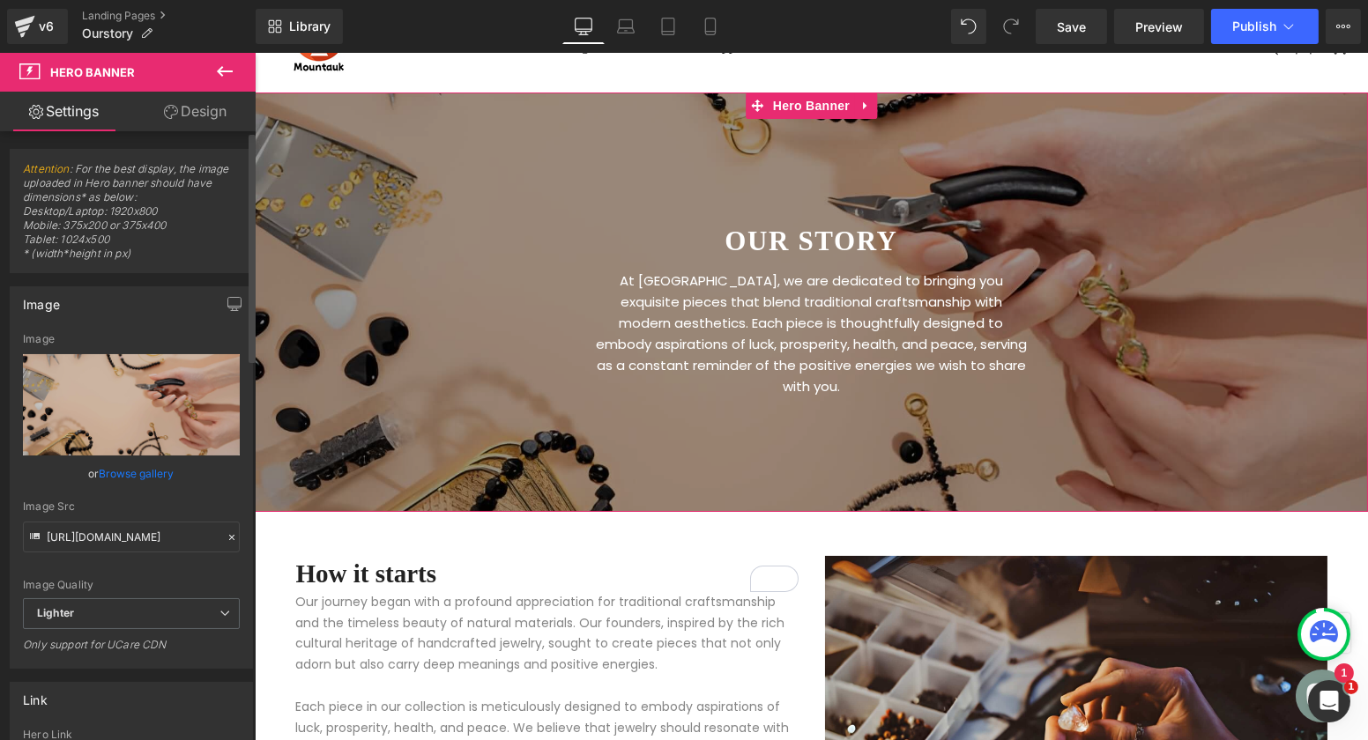
click at [161, 592] on div "Image Quality Lighter Lightest Lighter Lighter Lightest Only support for UCare …" at bounding box center [131, 465] width 217 height 265
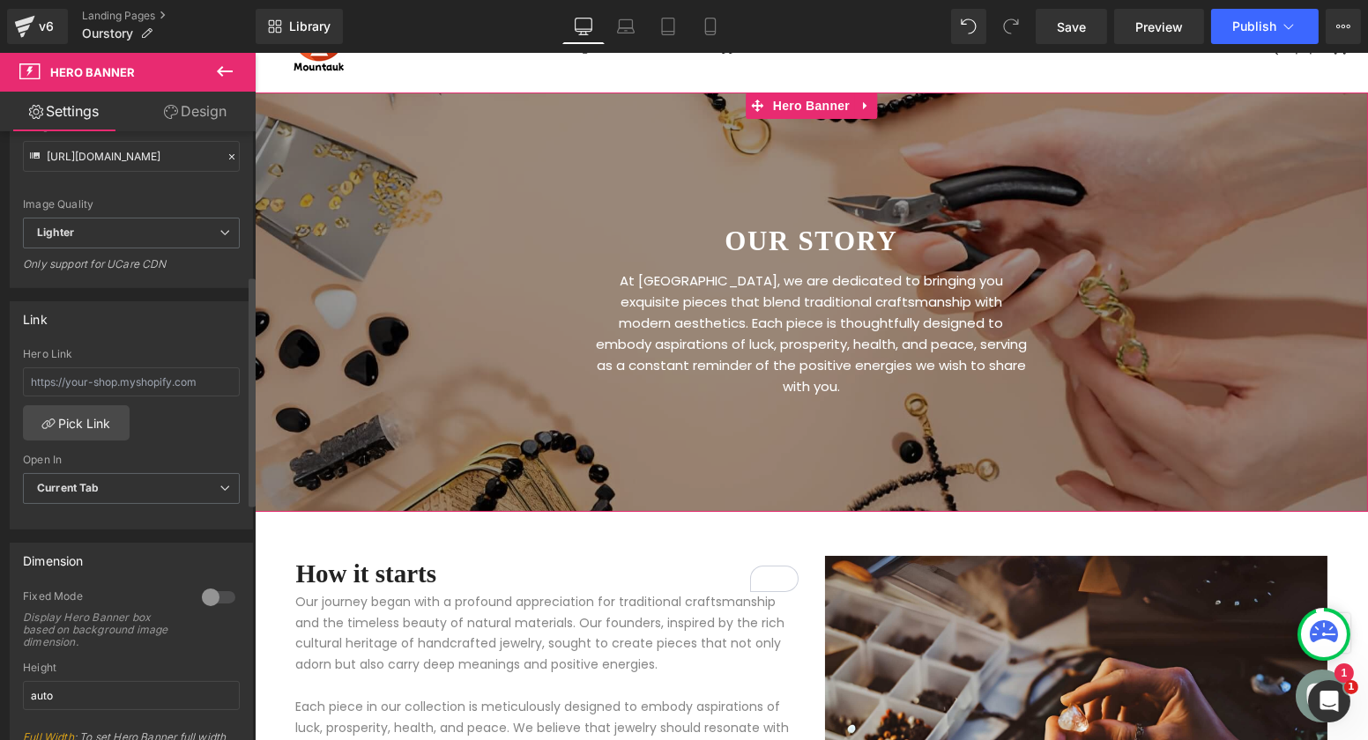
scroll to position [489, 0]
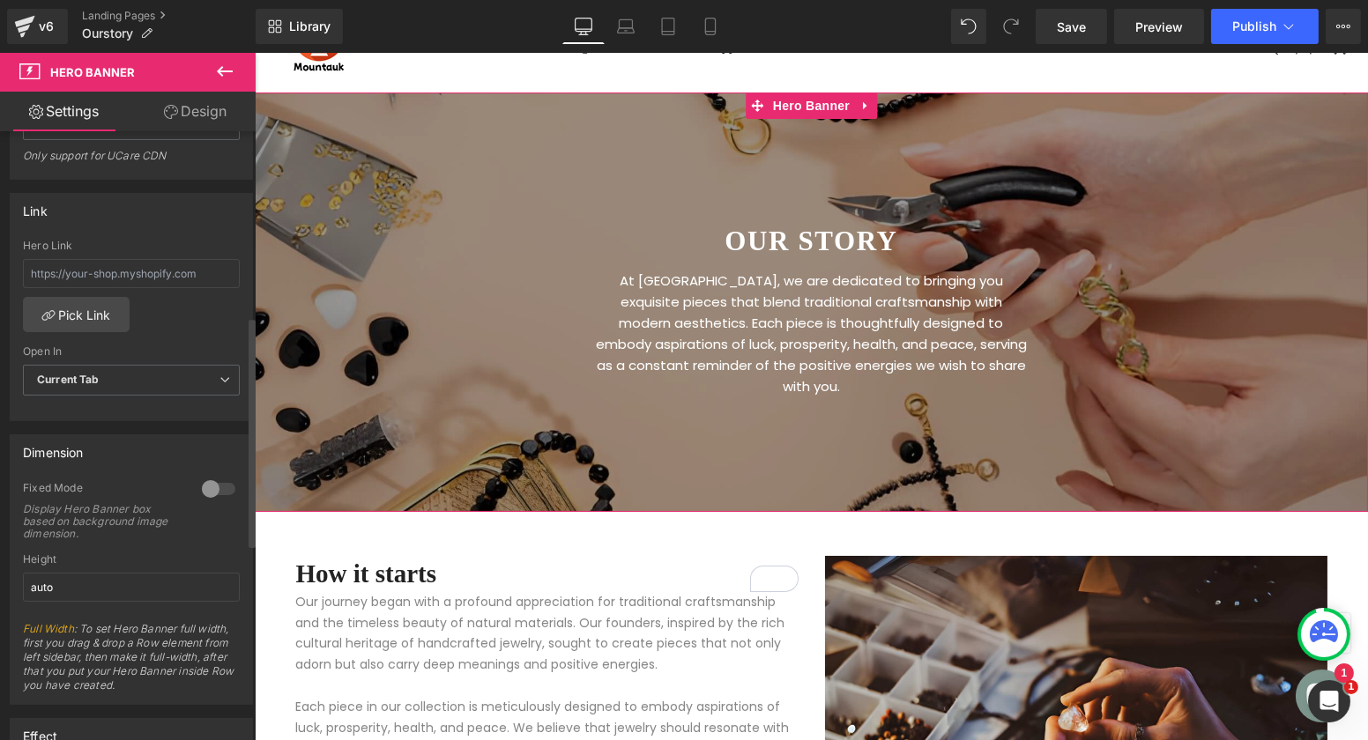
click at [221, 480] on div at bounding box center [218, 489] width 42 height 28
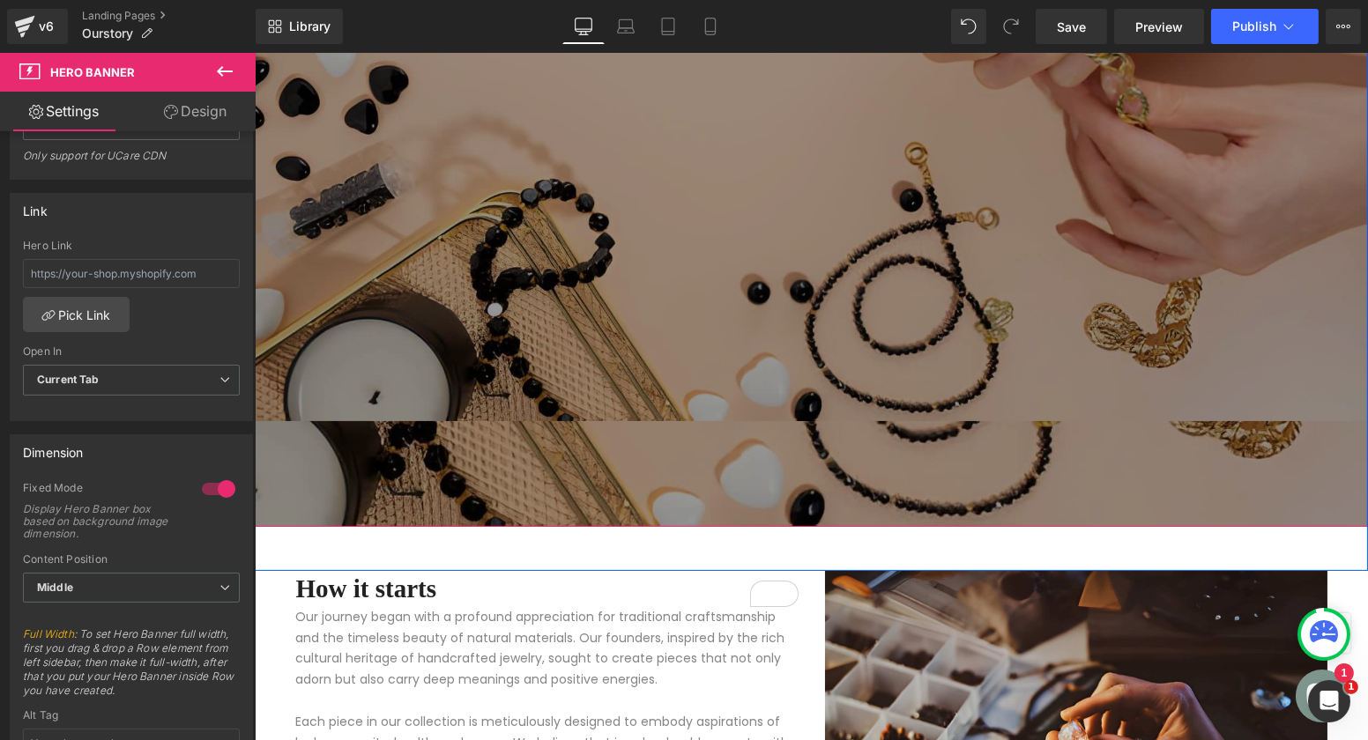
scroll to position [615, 0]
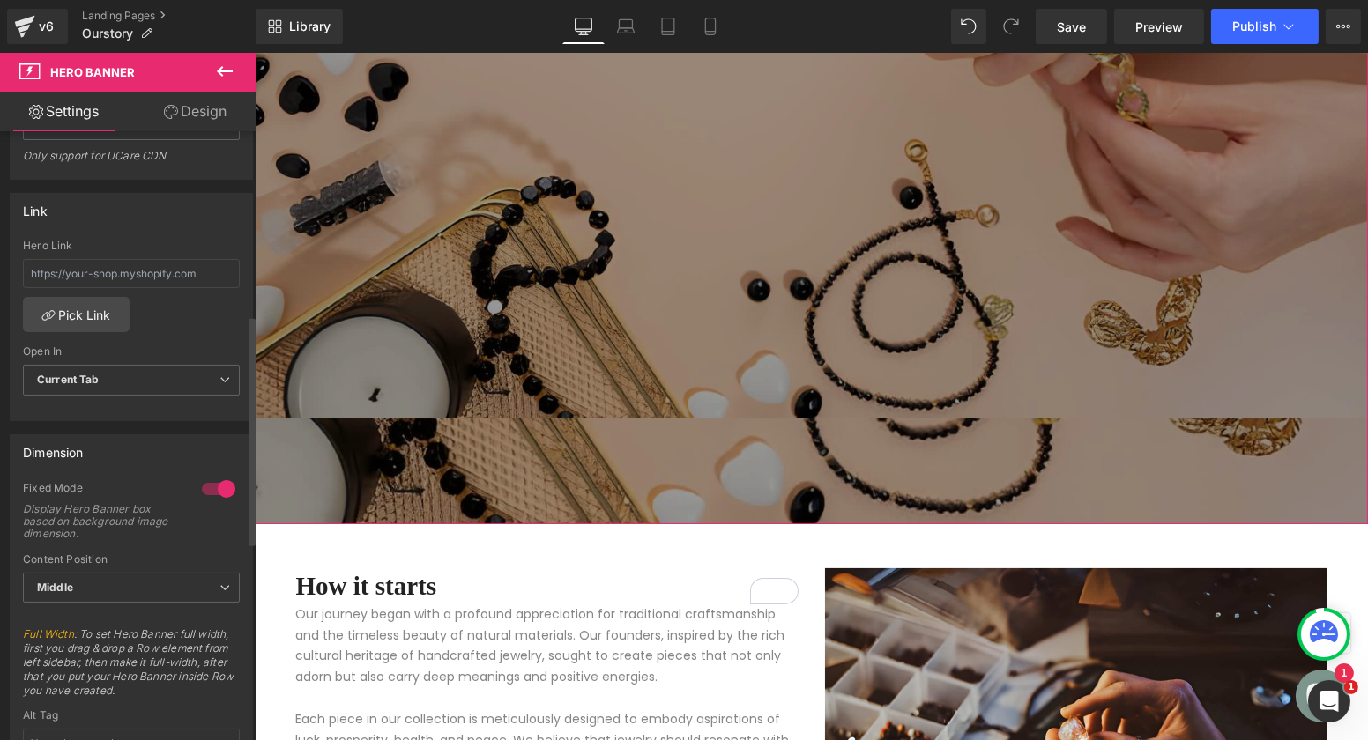
click at [206, 478] on div at bounding box center [218, 489] width 42 height 28
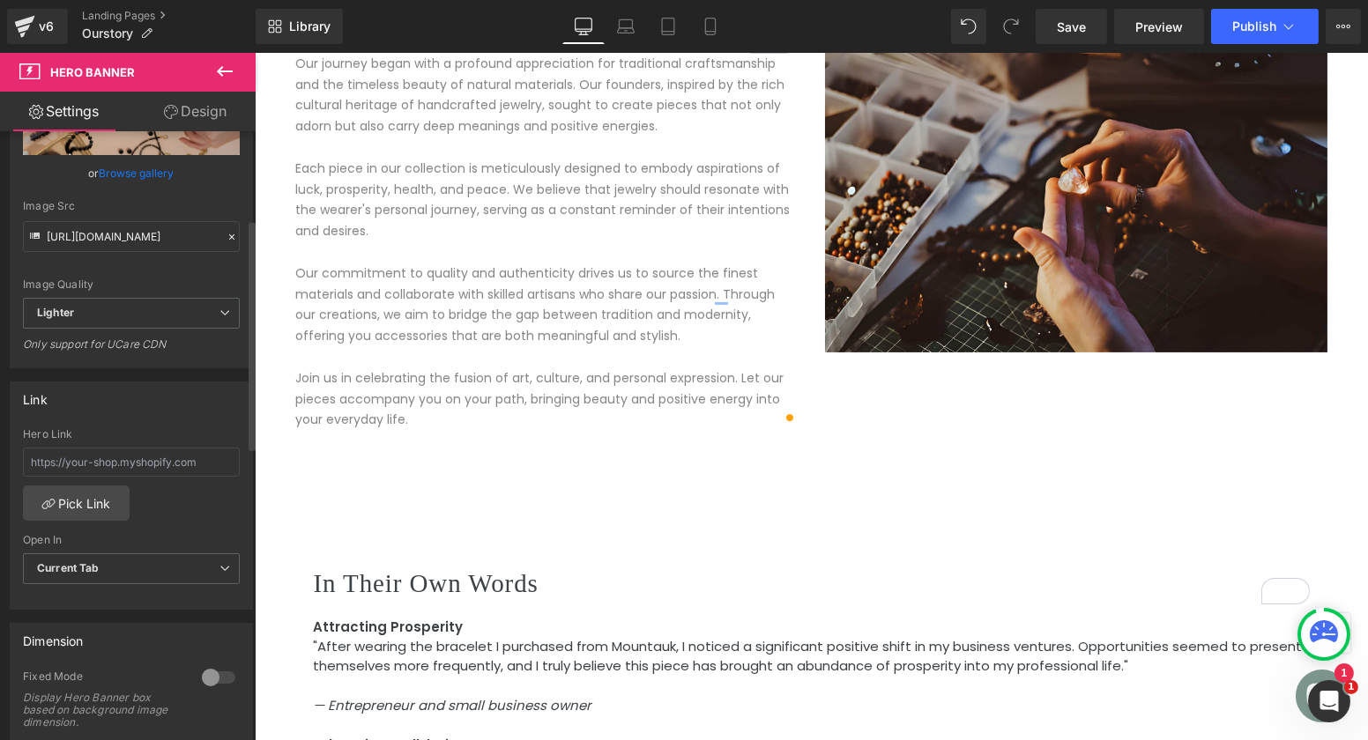
scroll to position [0, 0]
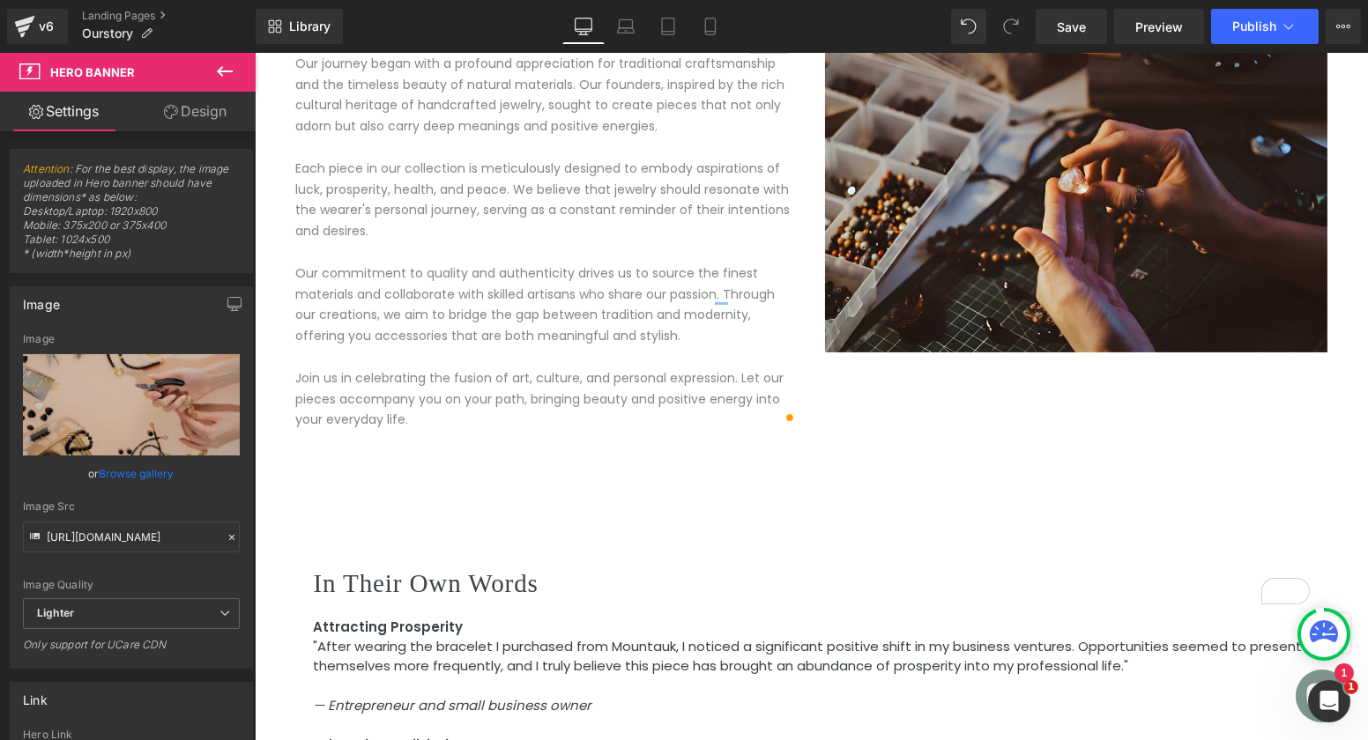
drag, startPoint x: 221, startPoint y: 108, endPoint x: 337, endPoint y: 264, distance: 194.1
click at [221, 108] on link "Design" at bounding box center [195, 112] width 128 height 40
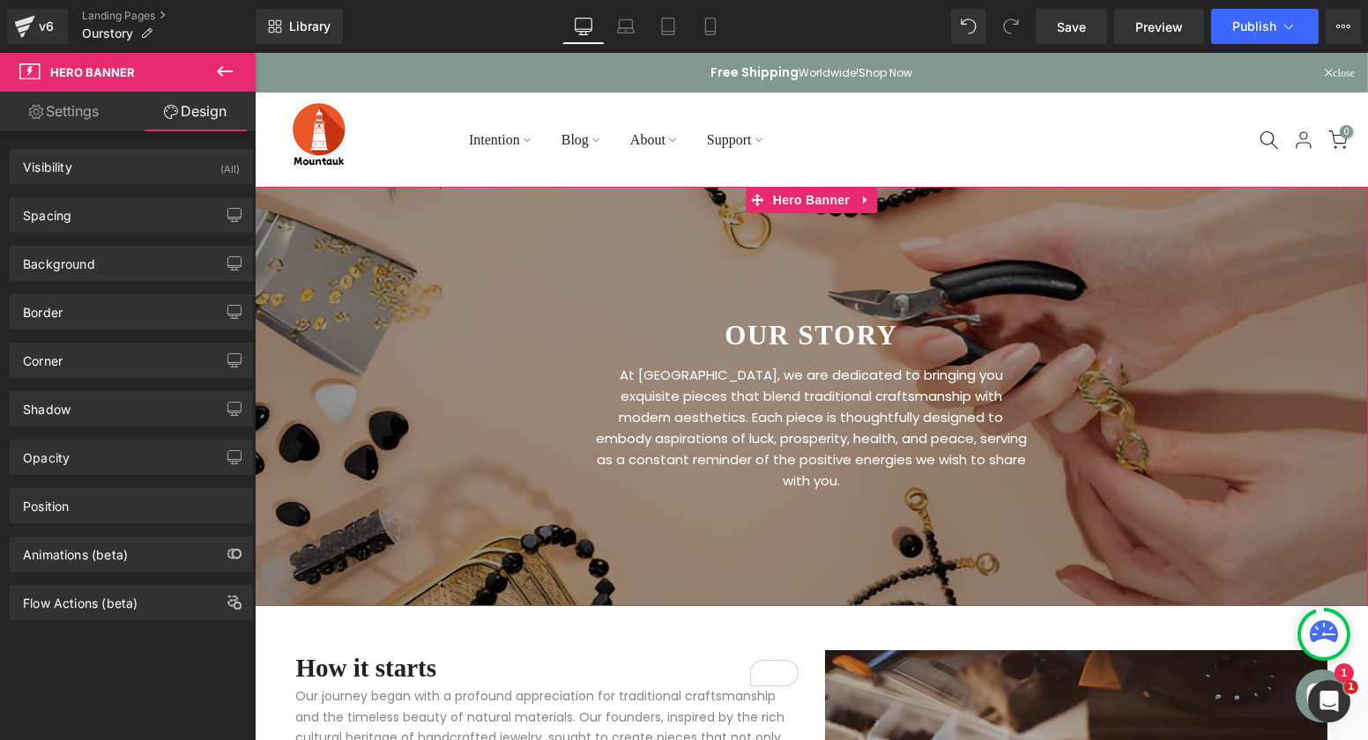
click at [87, 115] on link "Settings" at bounding box center [64, 112] width 128 height 40
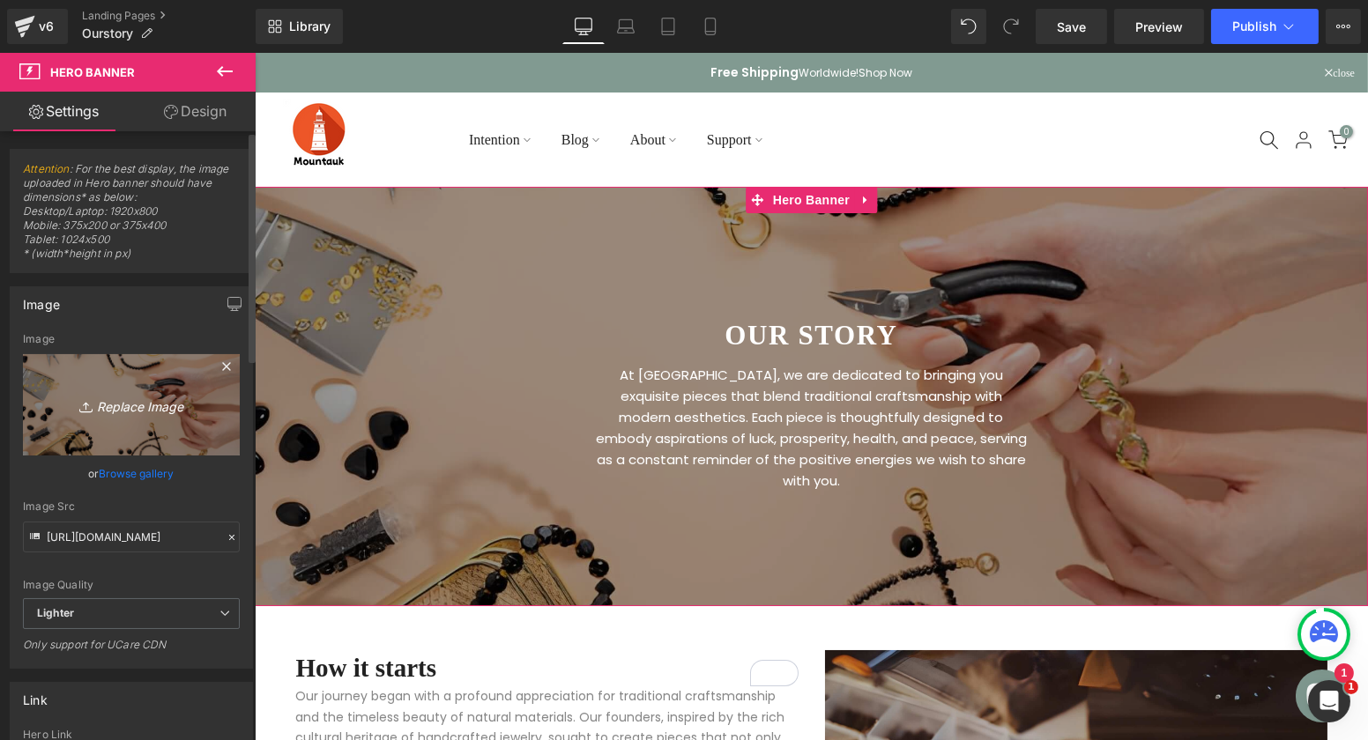
click at [147, 405] on icon "Replace Image" at bounding box center [131, 405] width 141 height 22
type input "C:\fakepath\Mountauk homepage.jpg"
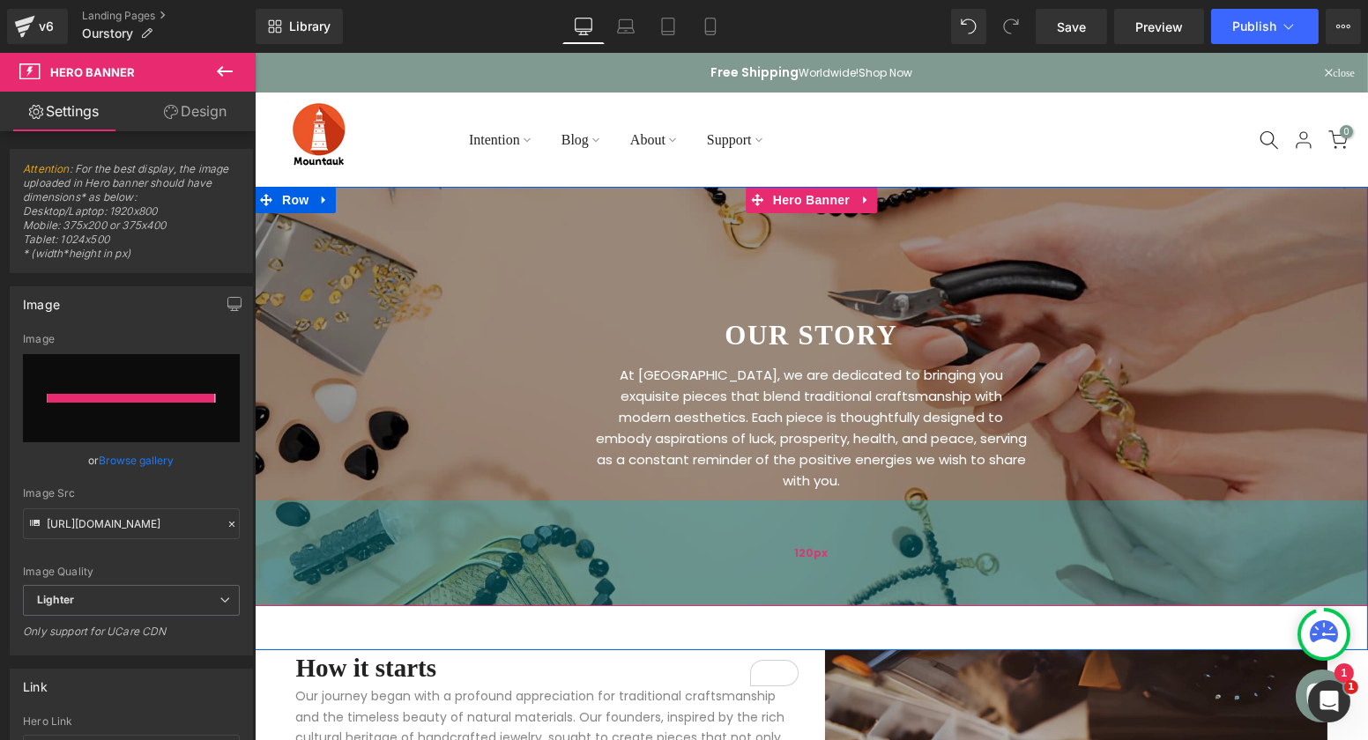
type input "https://ucarecdn.com/92a9de43-81c1-4307-ad76-42fc7e8ef182/-/format/auto/-/previ…"
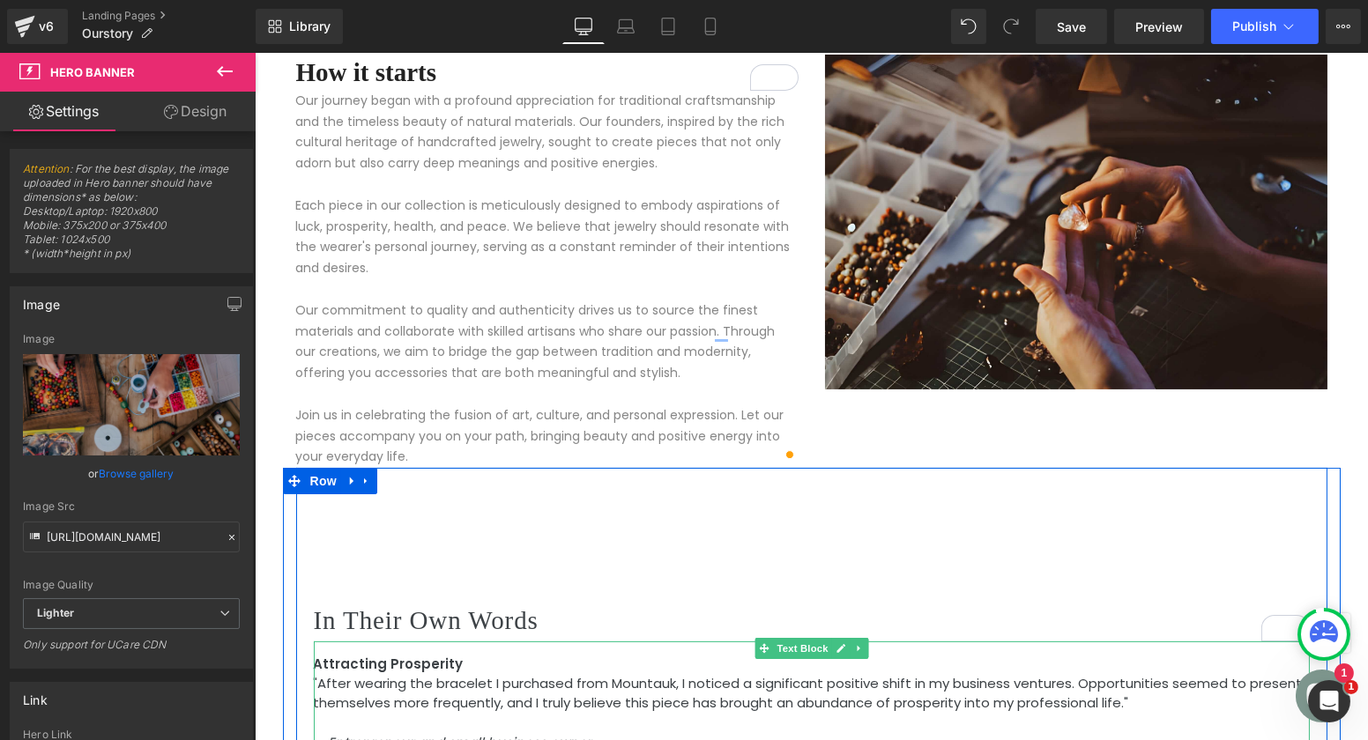
scroll to position [595, 0]
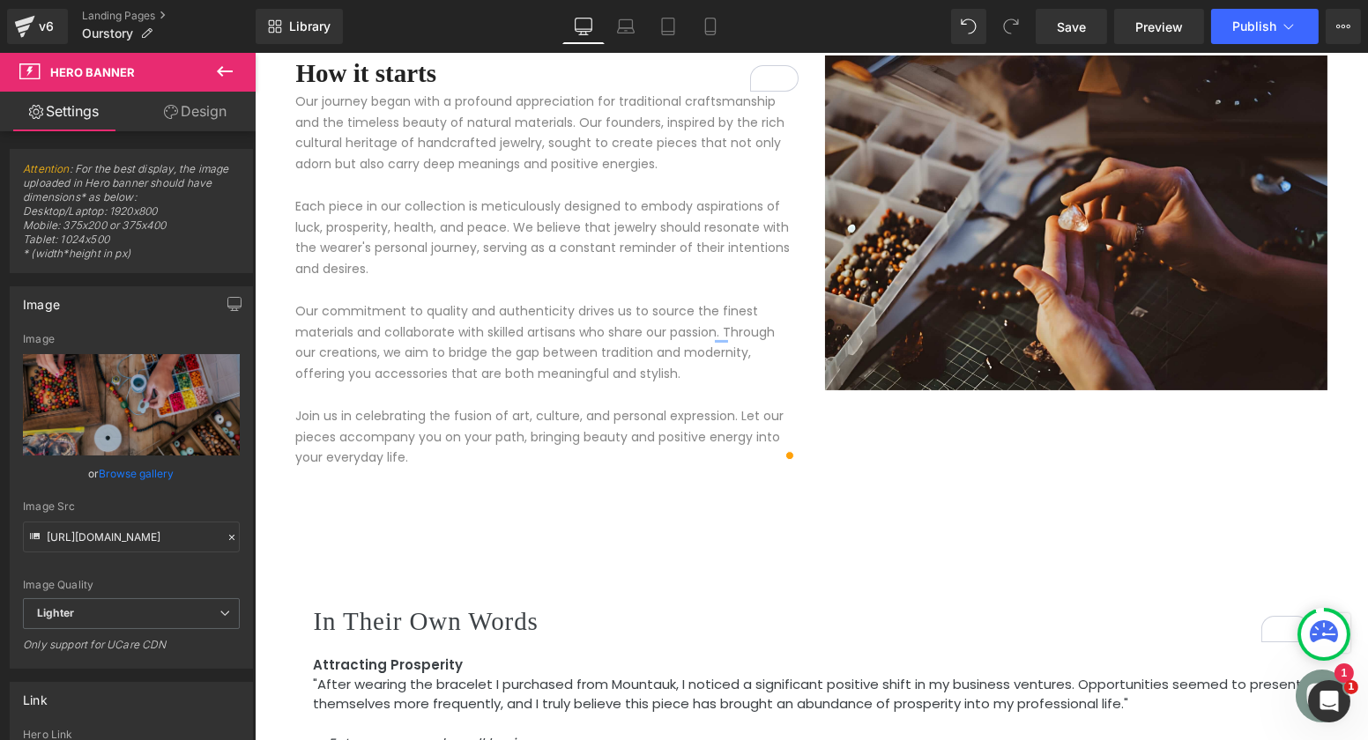
click at [547, 324] on p "Our commitment to quality and authenticity drives us to source the finest mater…" at bounding box center [546, 343] width 502 height 84
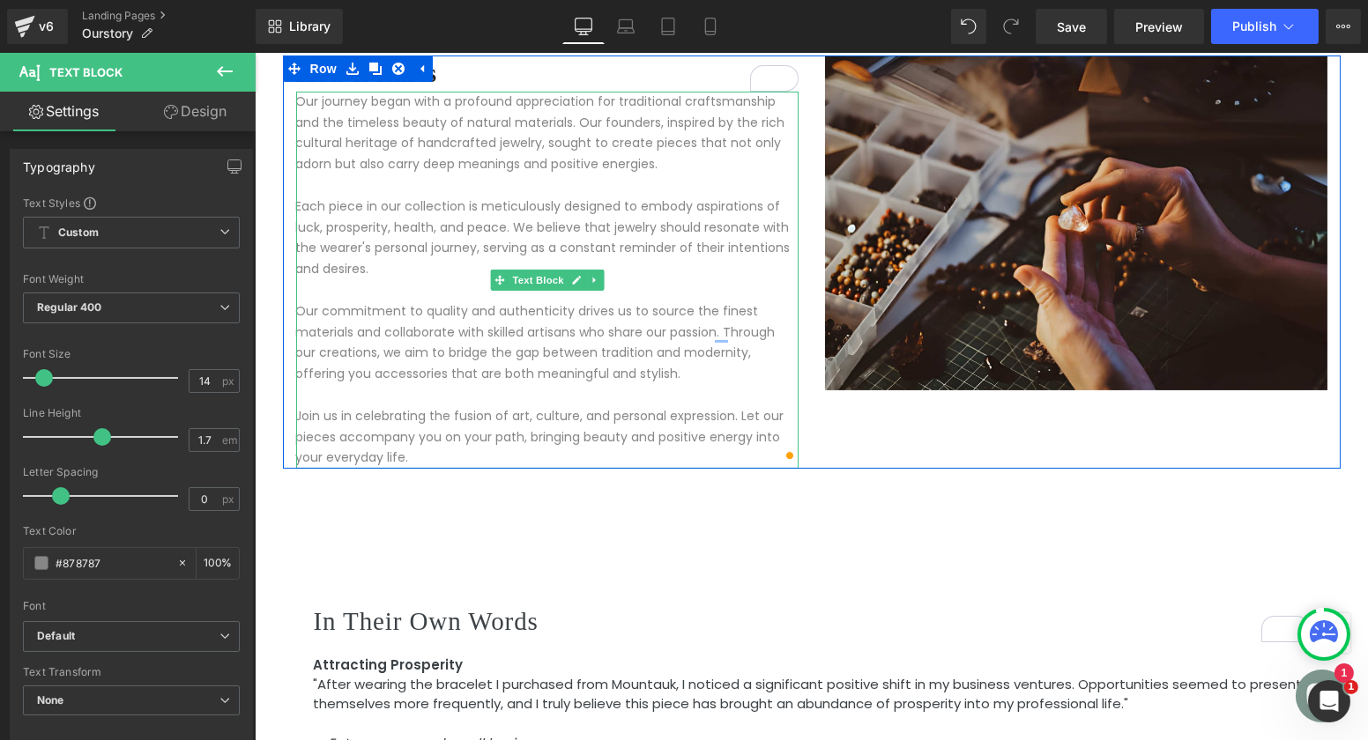
click at [440, 314] on p "Our commitment to quality and authenticity drives us to source the finest mater…" at bounding box center [546, 343] width 502 height 84
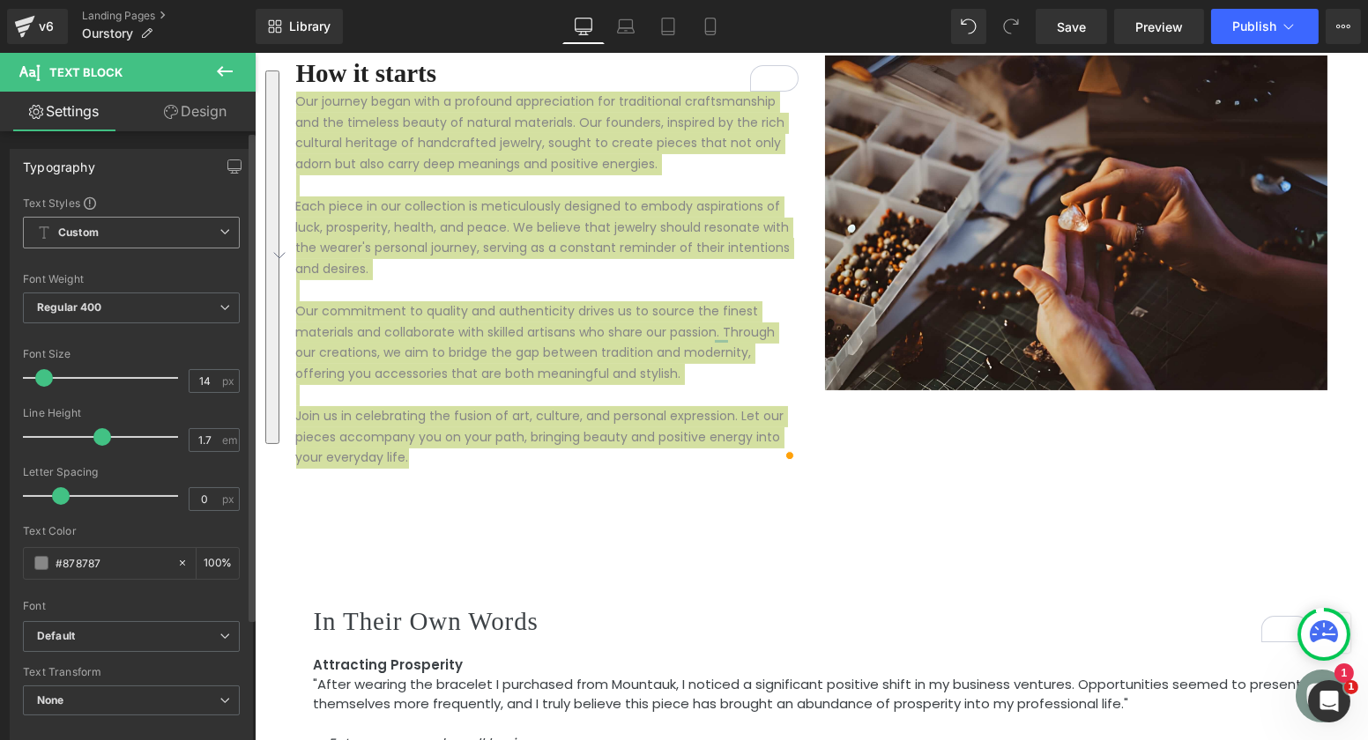
click at [117, 235] on span "Custom Setup Global Style" at bounding box center [131, 233] width 217 height 32
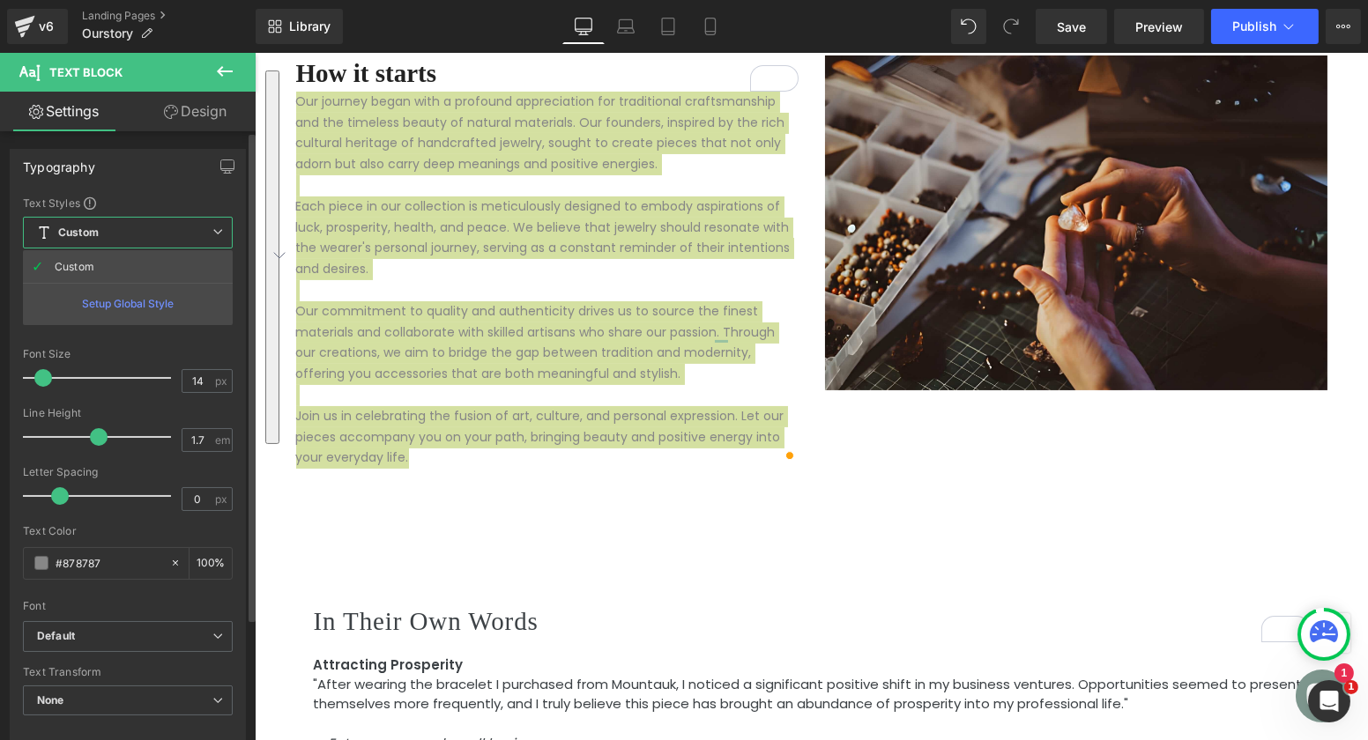
click at [116, 301] on div "Setup Global Style" at bounding box center [128, 303] width 210 height 41
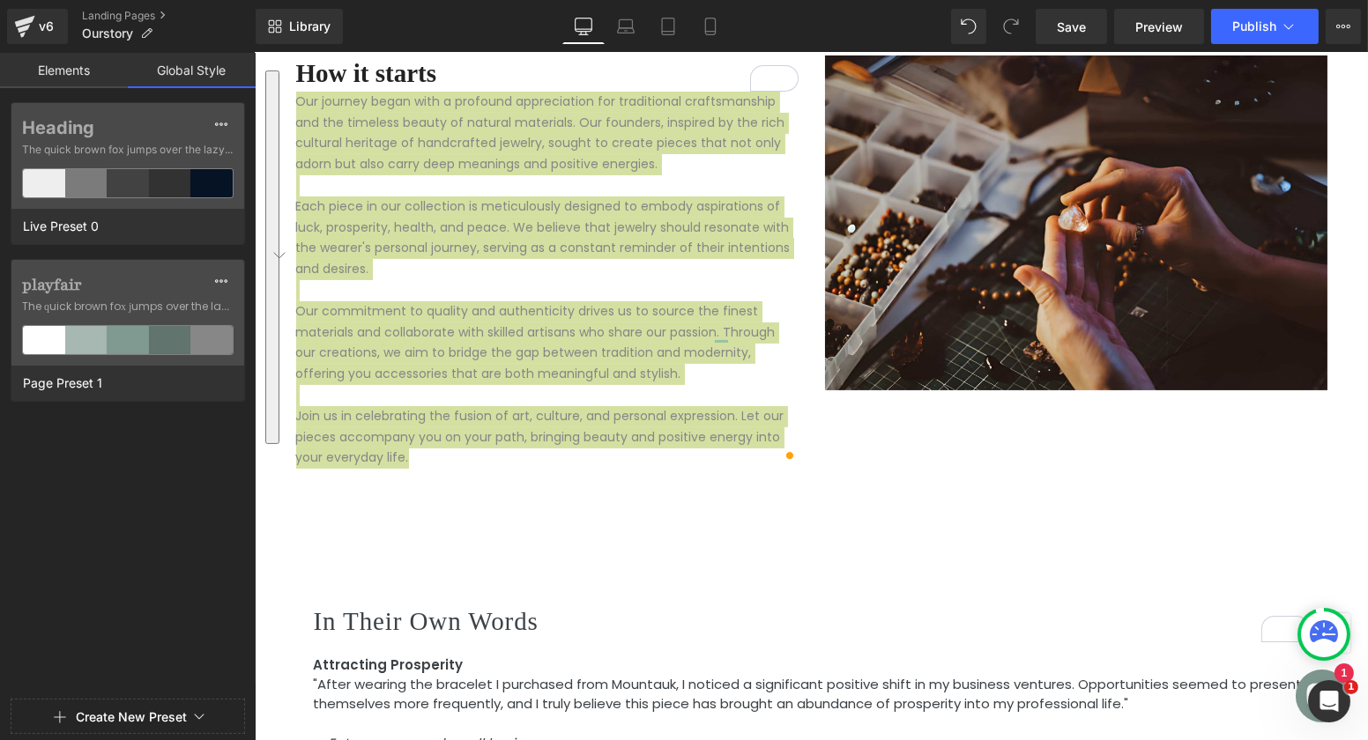
click at [116, 301] on span "The quick brown fox jumps over the lazy..." at bounding box center [128, 307] width 212 height 16
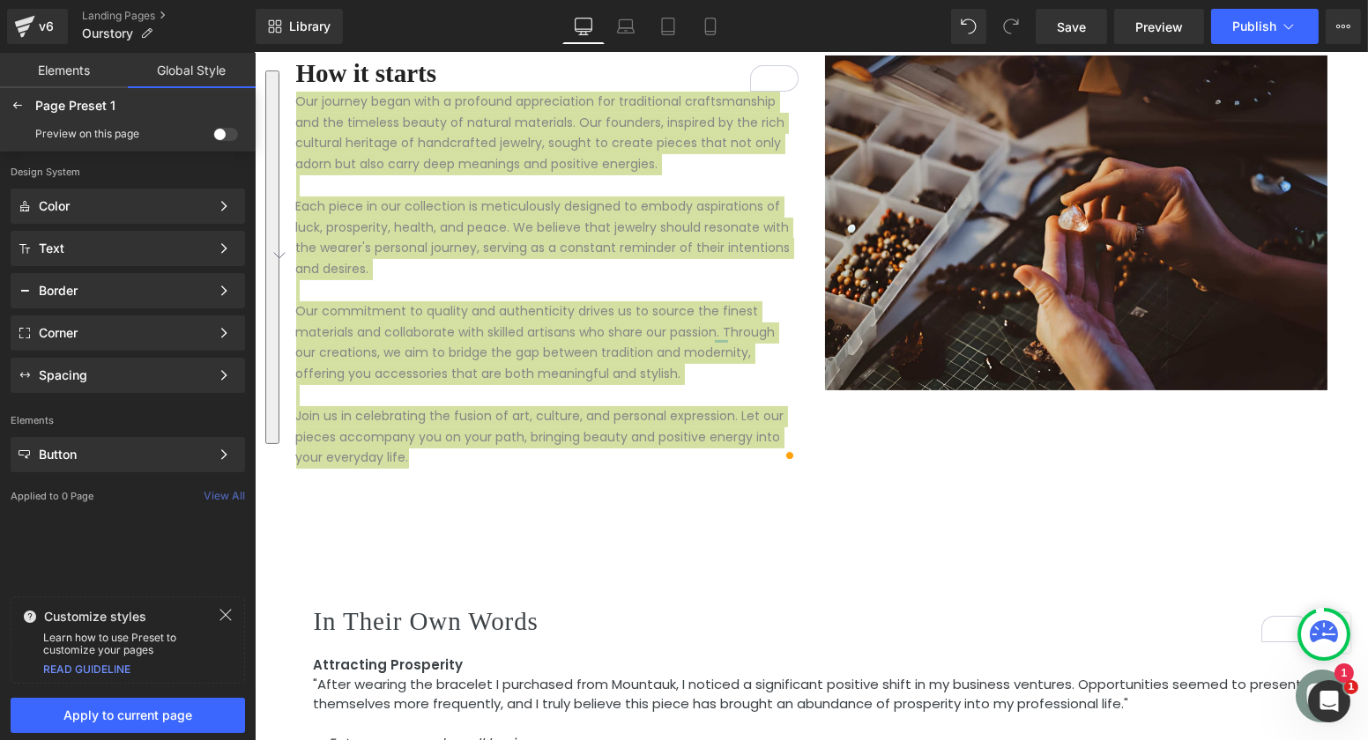
click at [227, 135] on span at bounding box center [225, 134] width 25 height 13
click at [213, 138] on input "checkbox" at bounding box center [213, 138] width 0 height 0
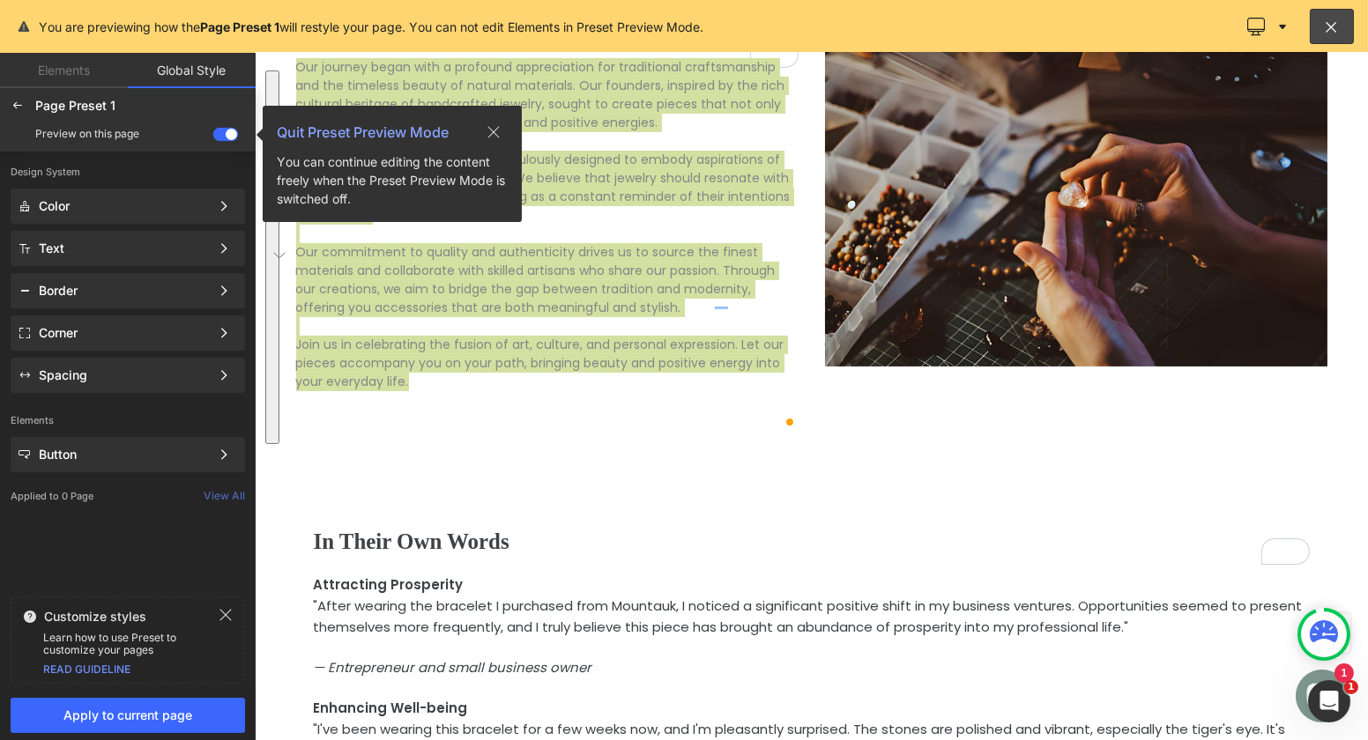
scroll to position [590, 0]
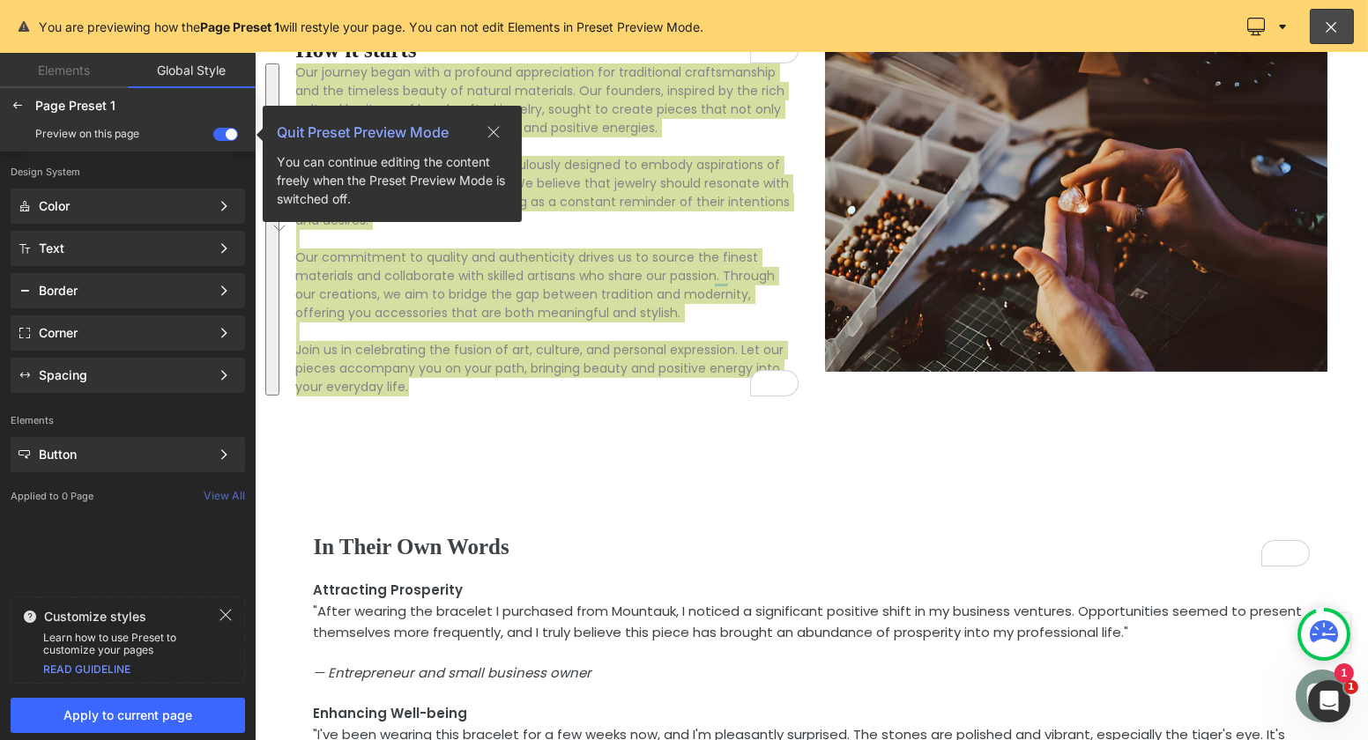
click at [225, 138] on span at bounding box center [225, 134] width 25 height 13
click at [213, 138] on input "checkbox" at bounding box center [213, 138] width 0 height 0
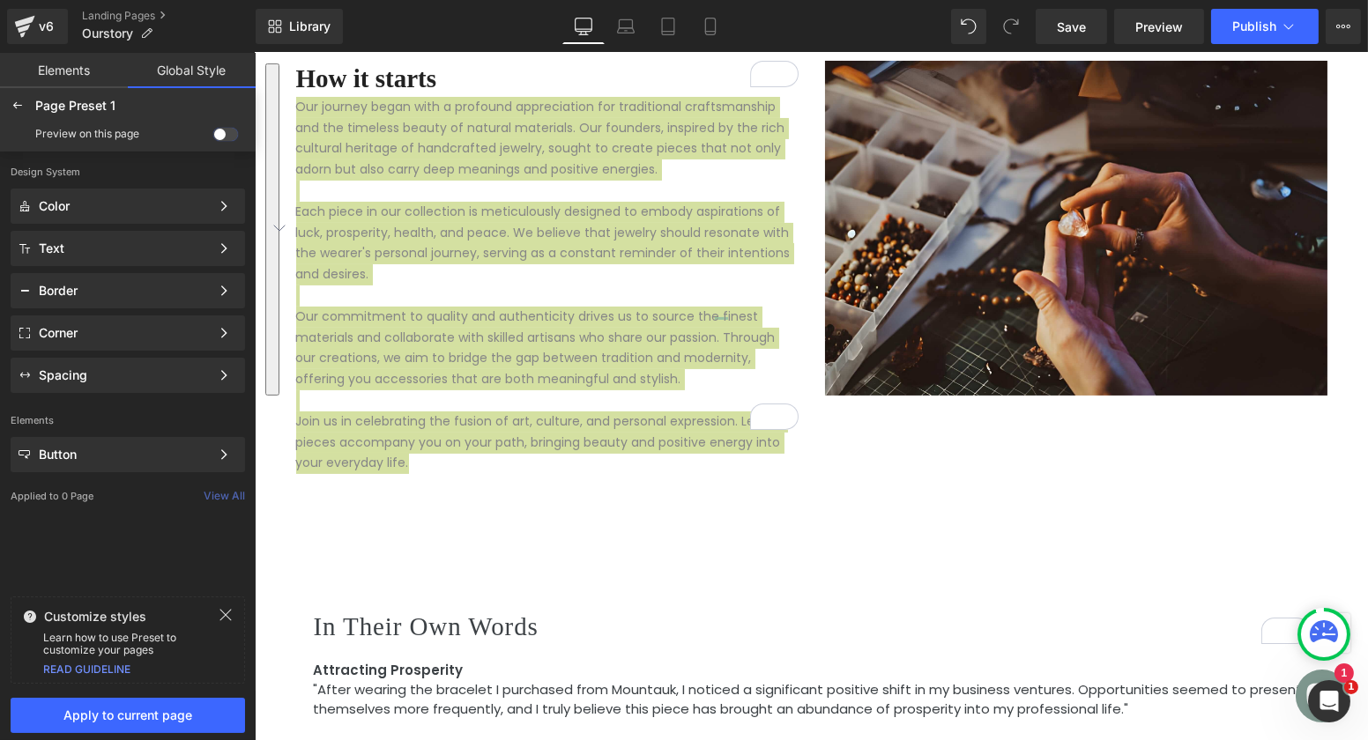
scroll to position [595, 0]
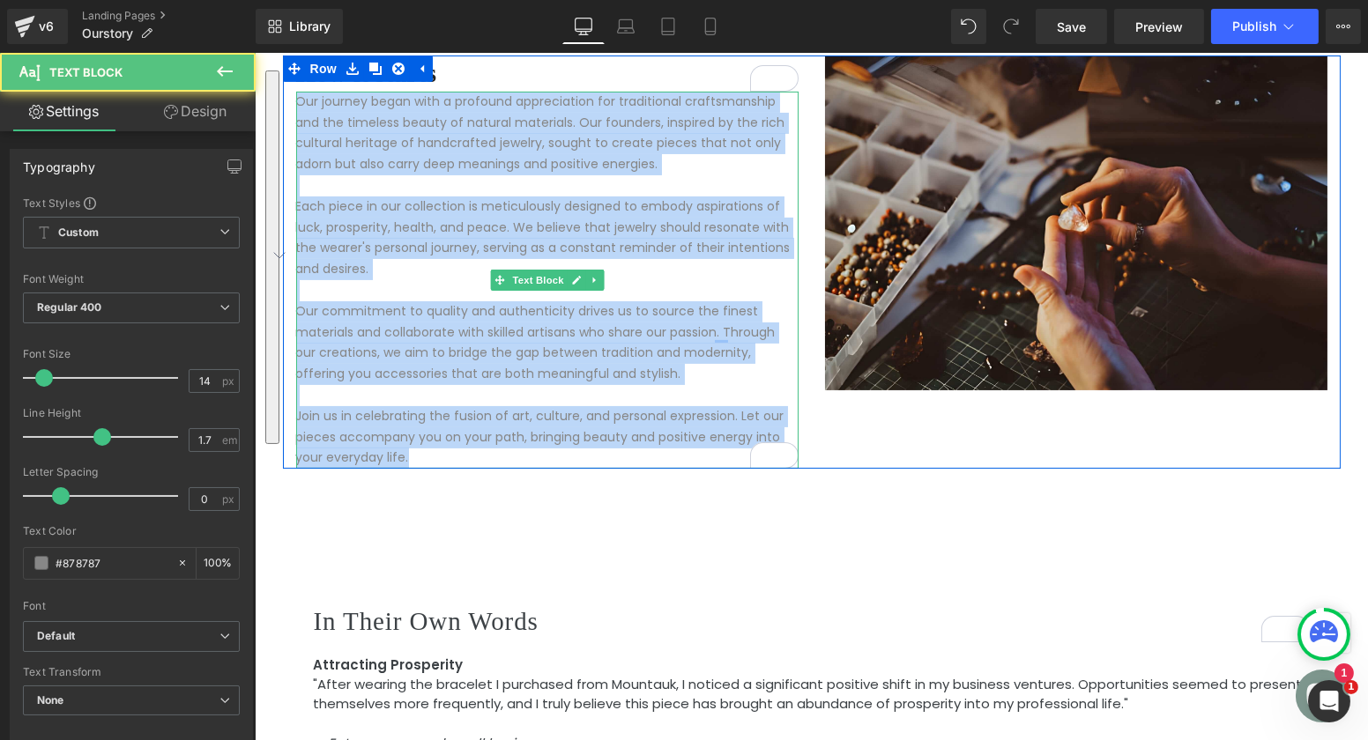
click at [686, 406] on p "Join us in celebrating the fusion of art, culture, and personal expression. Let…" at bounding box center [546, 437] width 502 height 63
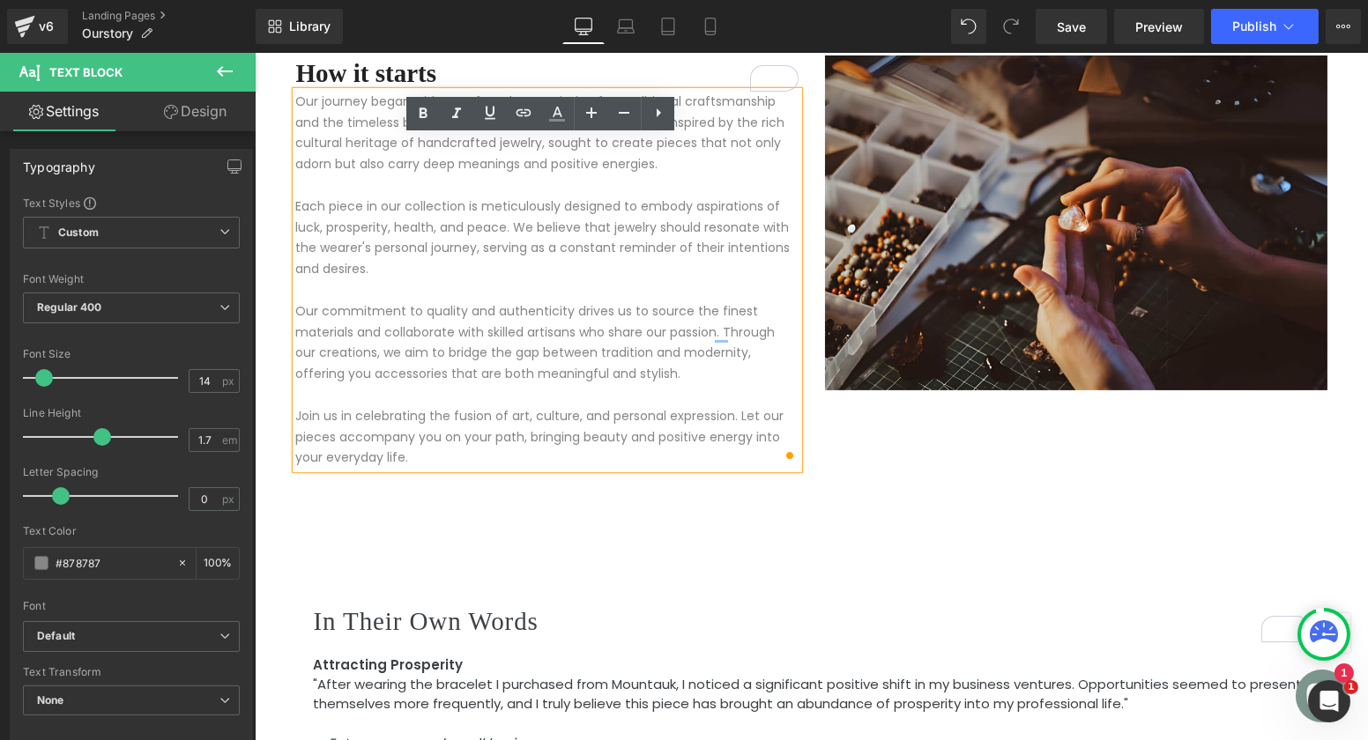
click at [560, 348] on p "Our commitment to quality and authenticity drives us to source the finest mater…" at bounding box center [546, 343] width 502 height 84
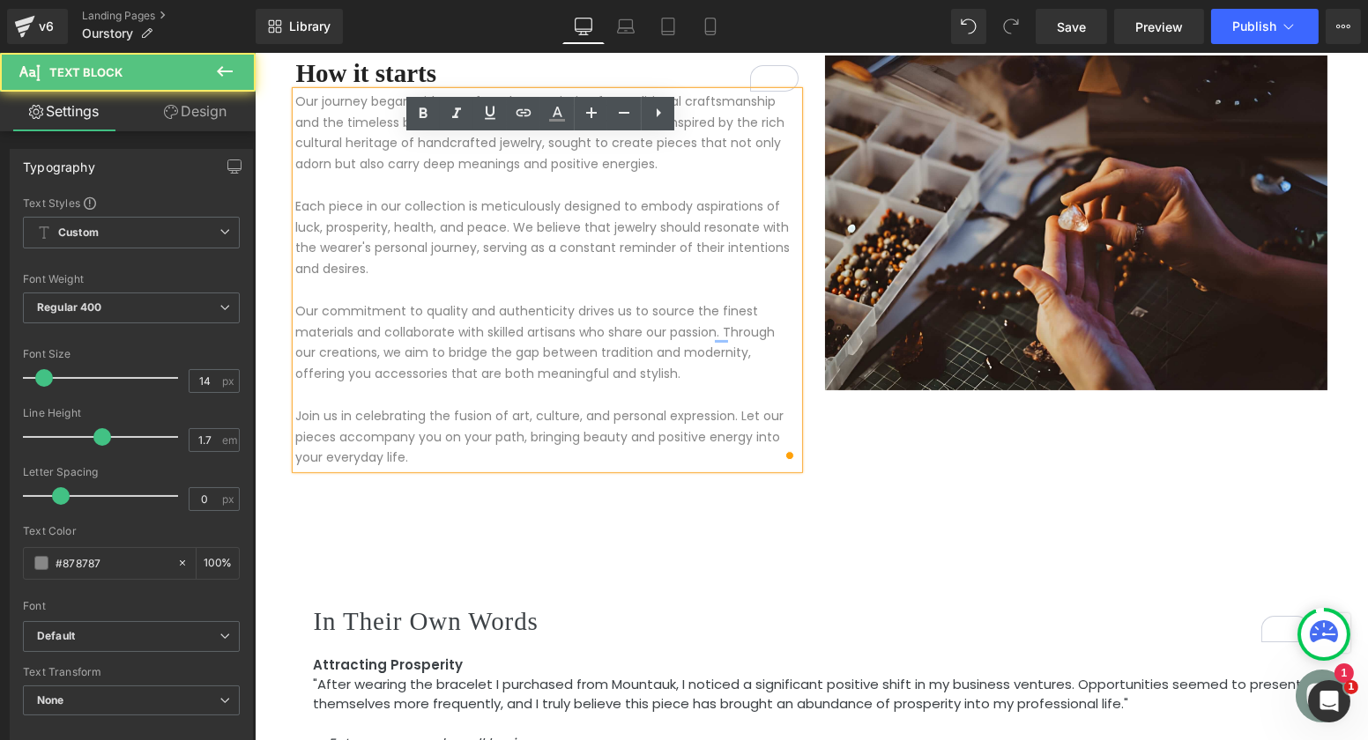
click at [492, 353] on p "Our commitment to quality and authenticity drives us to source the finest mater…" at bounding box center [546, 343] width 502 height 84
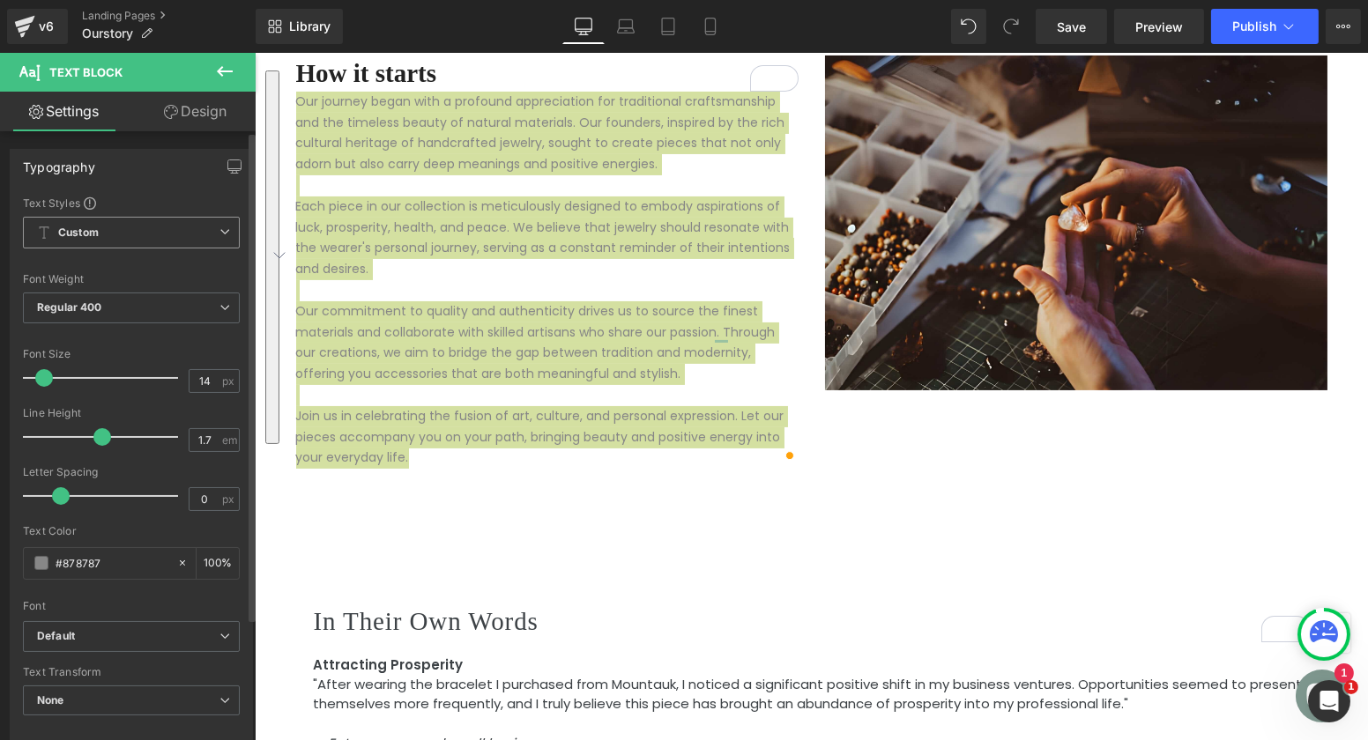
click at [175, 228] on span "Custom Setup Global Style" at bounding box center [131, 233] width 217 height 32
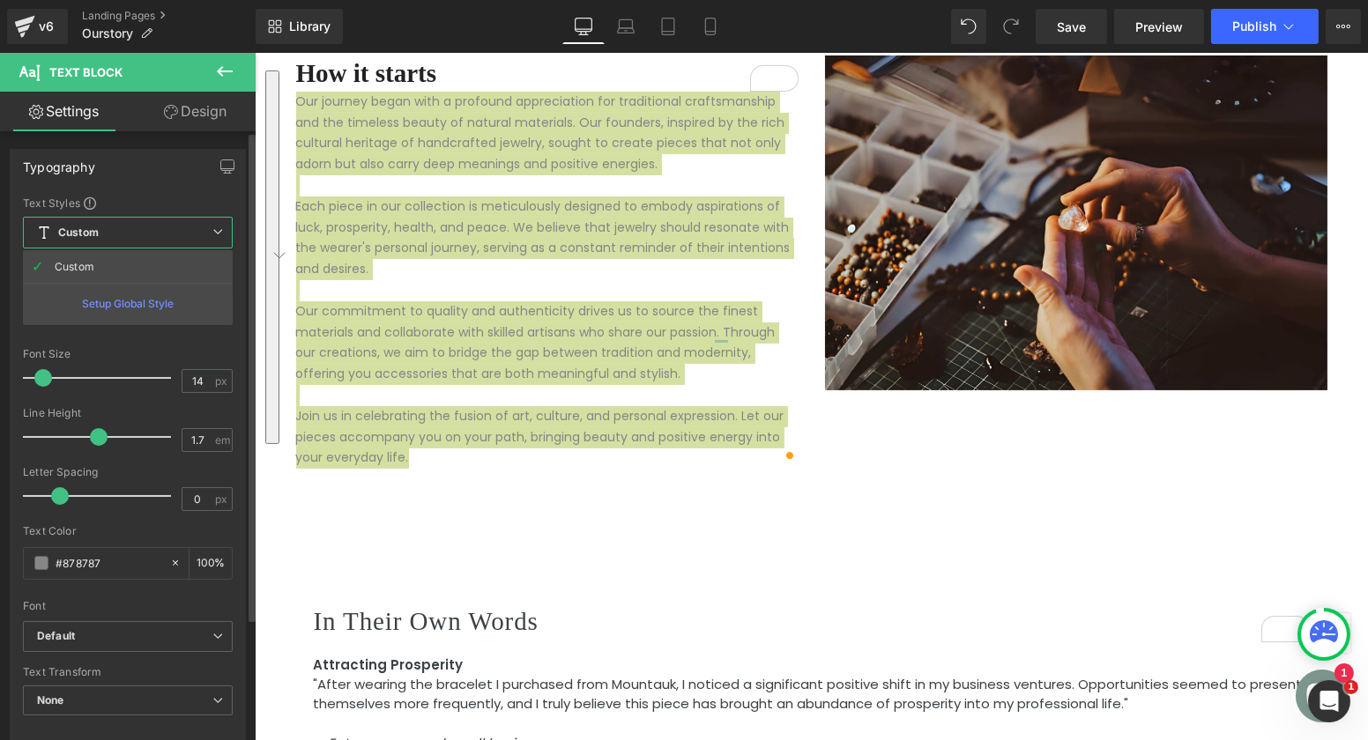
click at [137, 303] on div "Setup Global Style" at bounding box center [128, 303] width 210 height 41
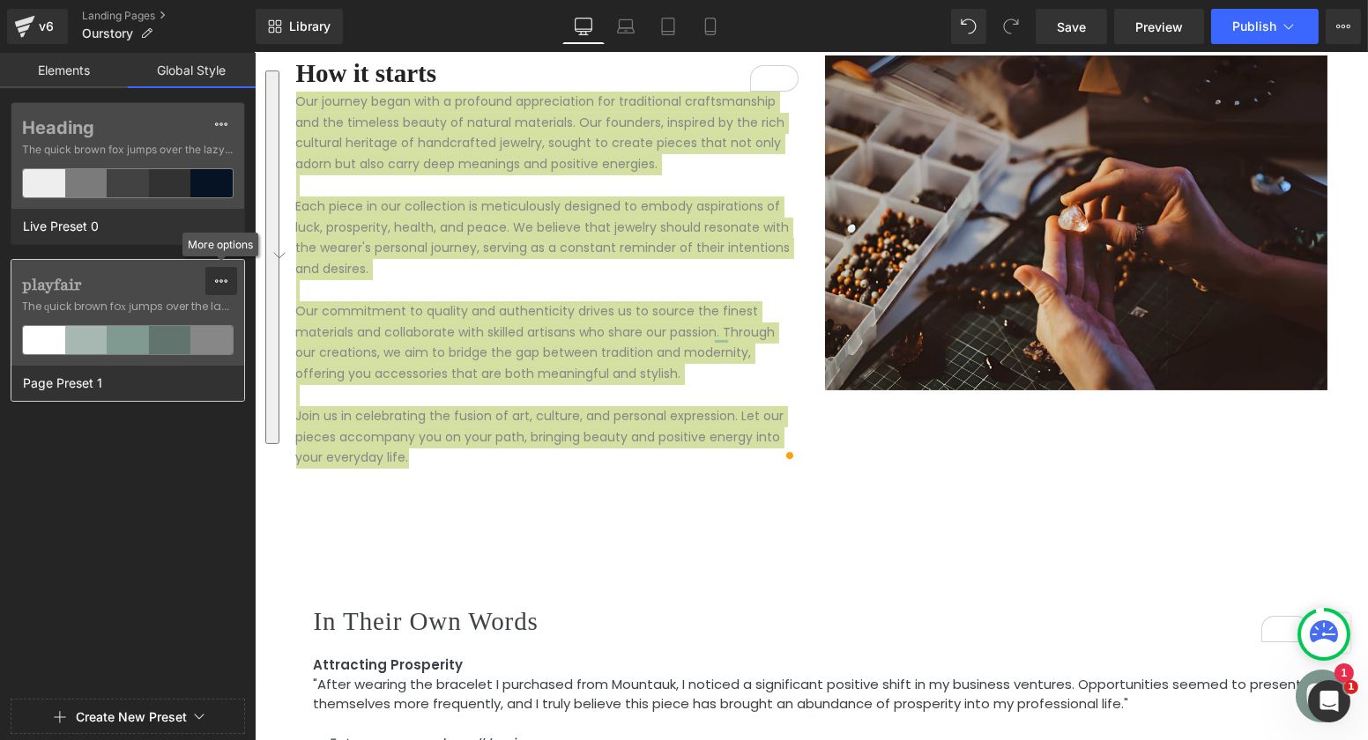
click at [225, 277] on icon at bounding box center [221, 281] width 14 height 14
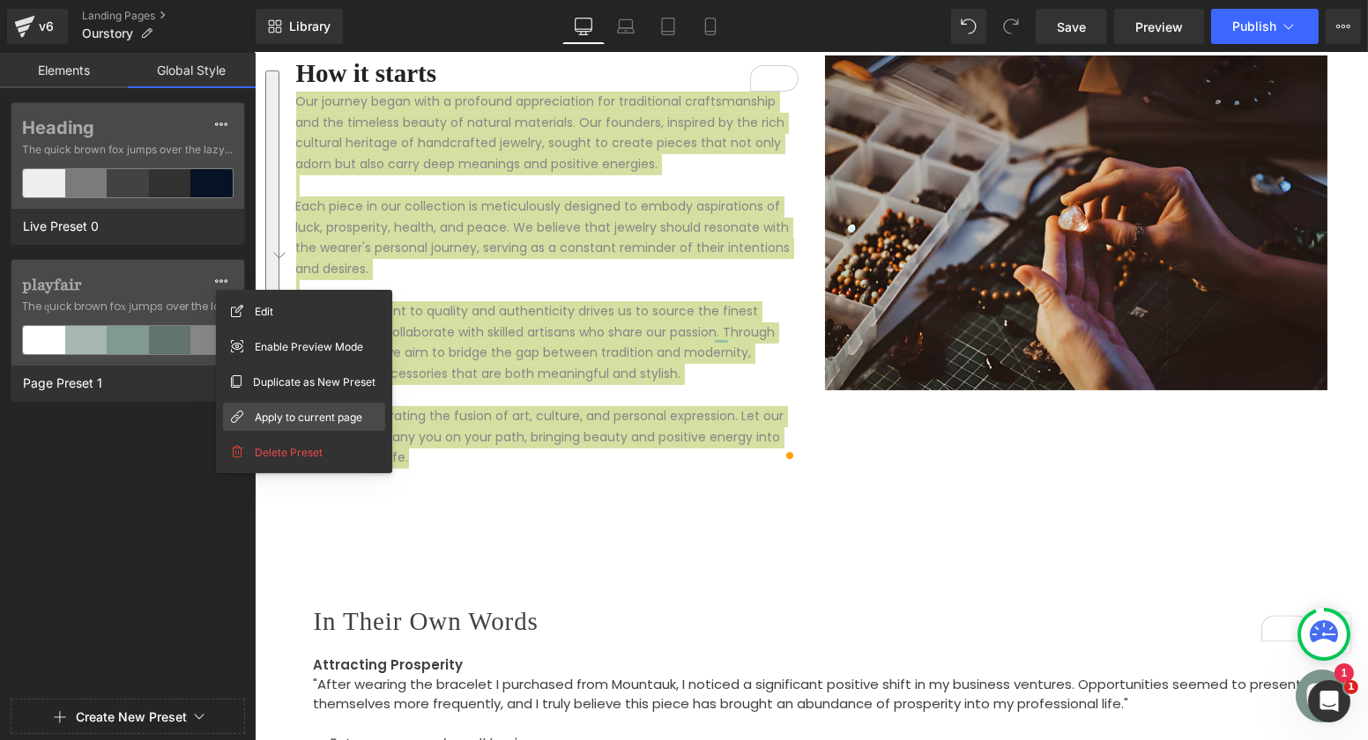
click at [284, 428] on div "Apply to current page" at bounding box center [304, 417] width 162 height 28
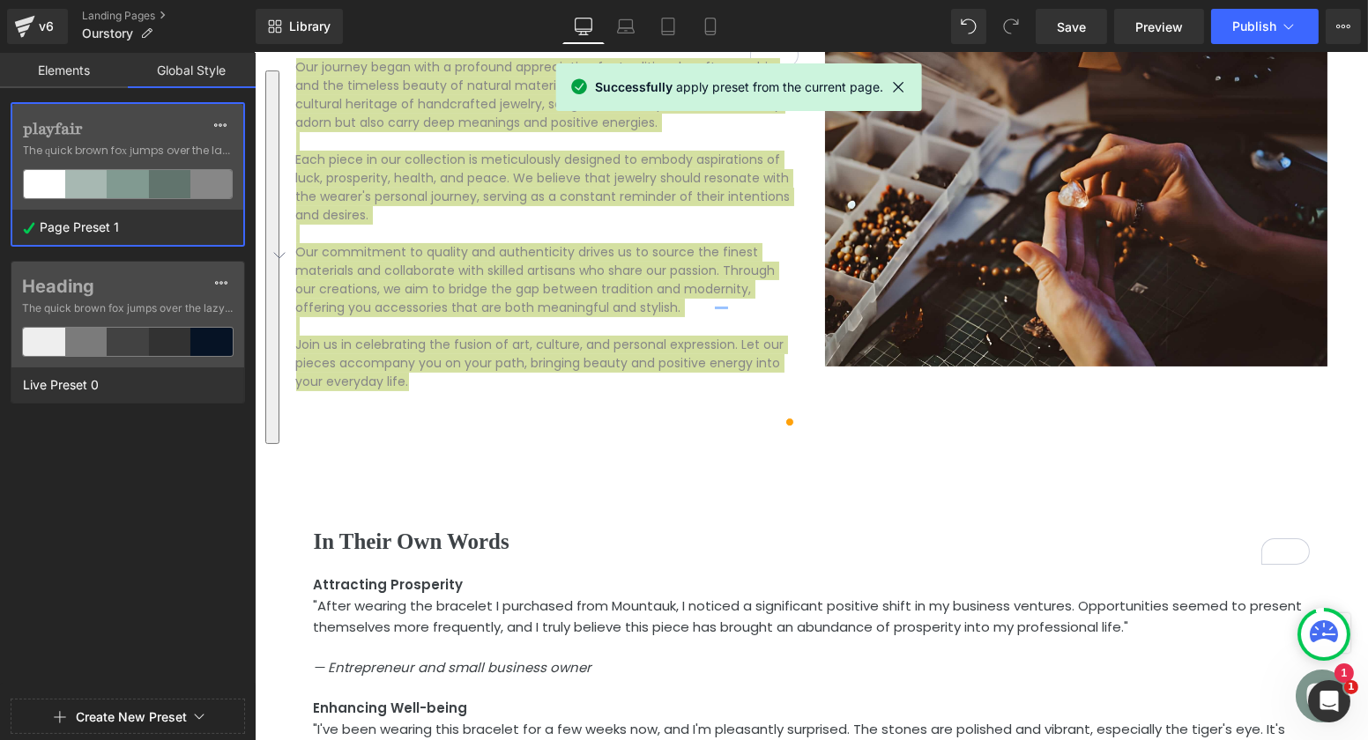
scroll to position [590, 0]
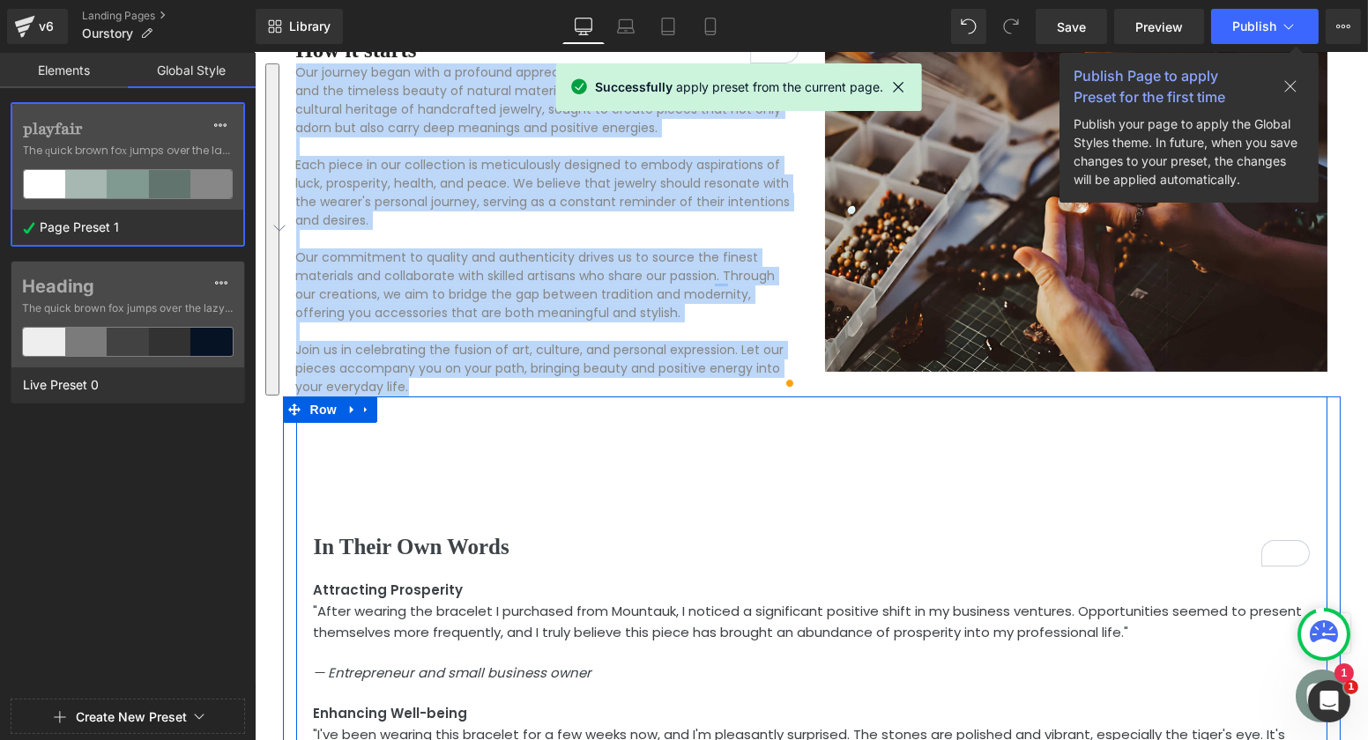
click at [395, 427] on div "In Their Own Words Heading Attracting Prosperity "After wearing the bracelet I …" at bounding box center [810, 726] width 1031 height 659
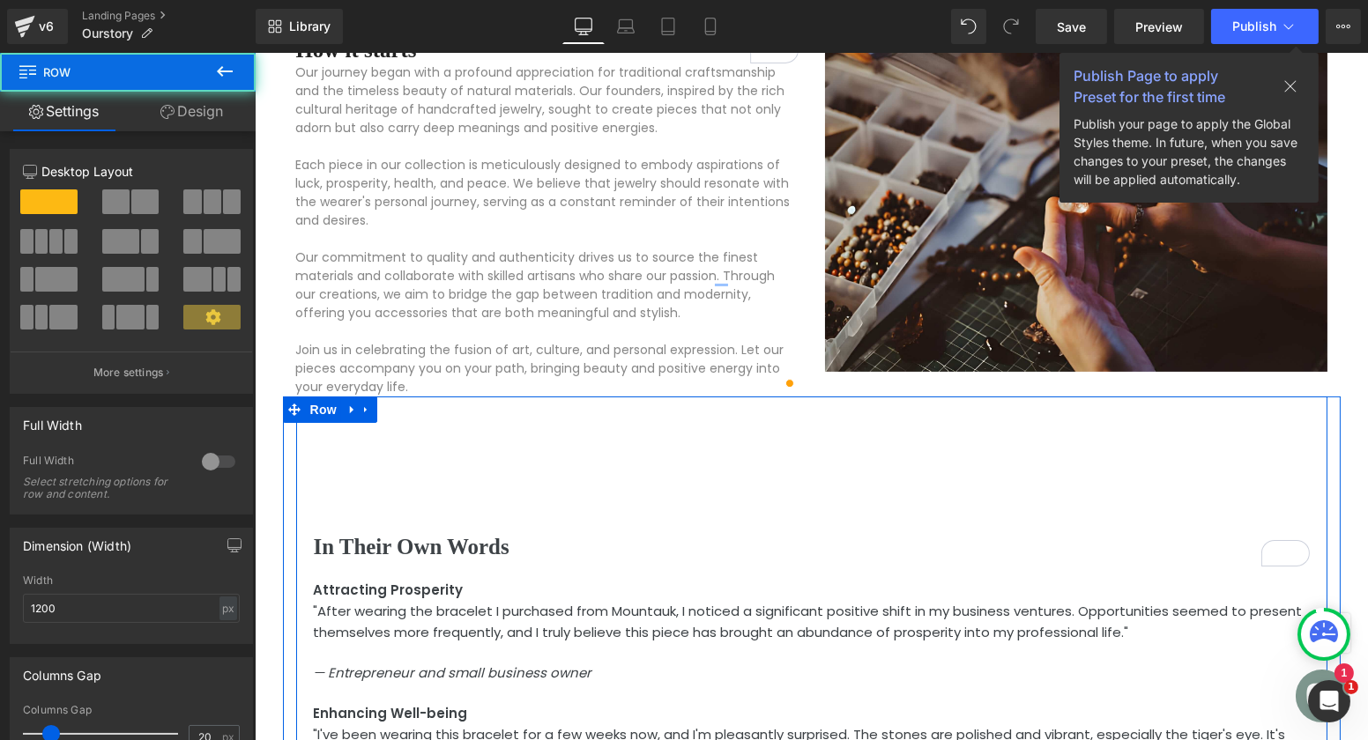
click at [472, 309] on p "Our commitment to quality and authenticity drives us to source the finest mater…" at bounding box center [546, 286] width 502 height 74
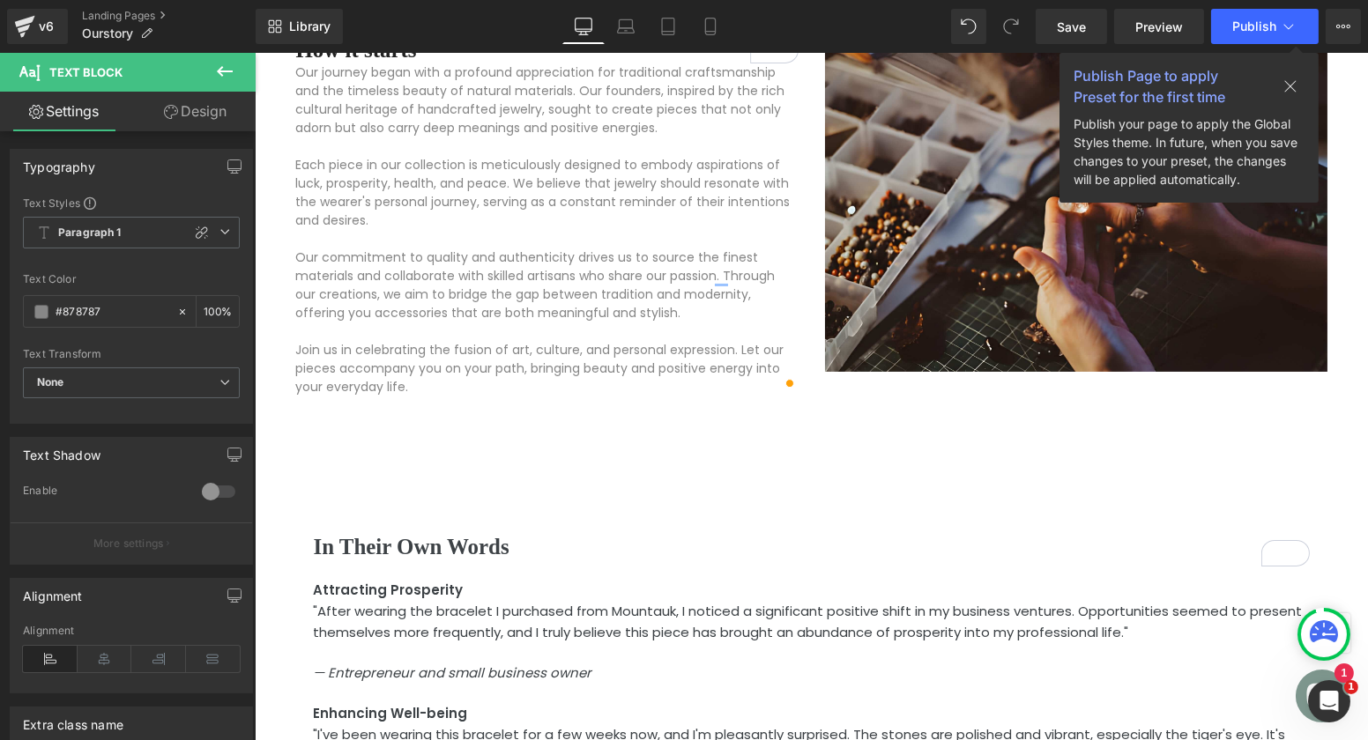
click at [466, 338] on p "To enrich screen reader interactions, please activate Accessibility in Grammarl…" at bounding box center [546, 332] width 502 height 19
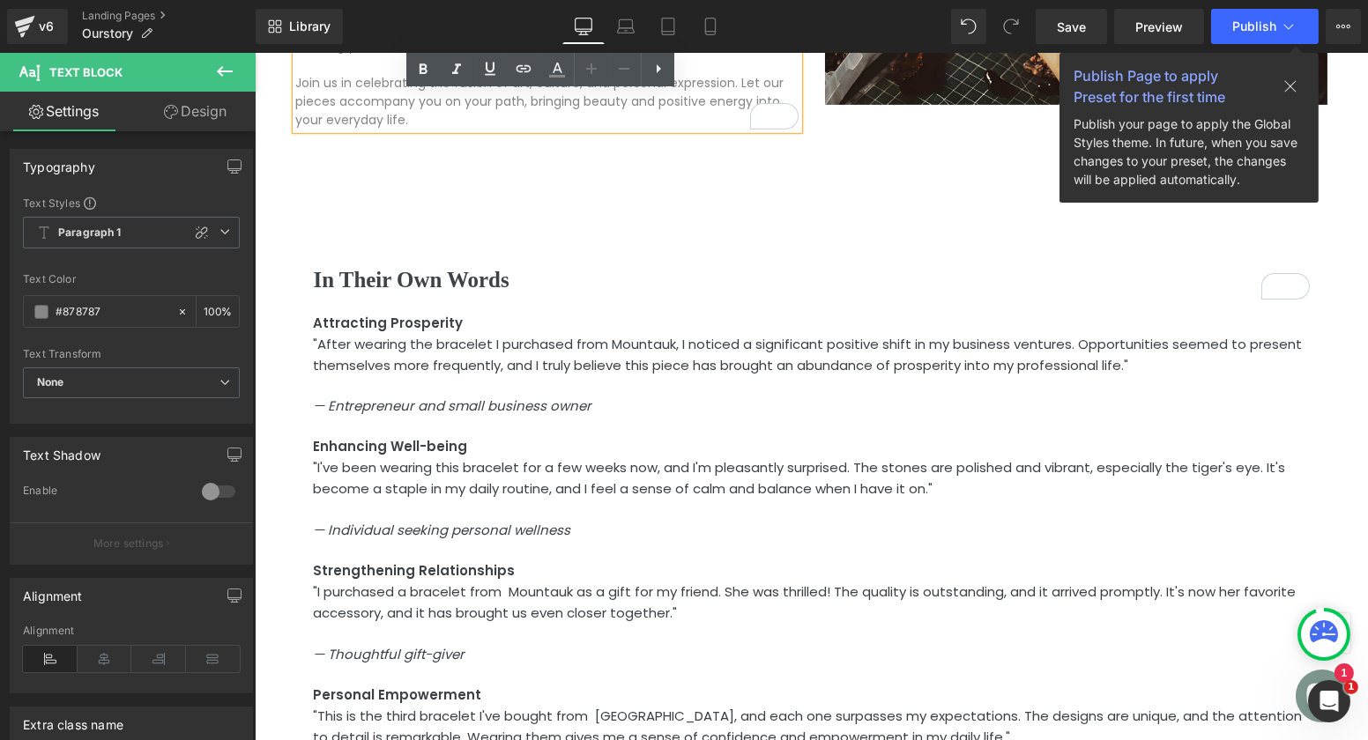
scroll to position [860, 0]
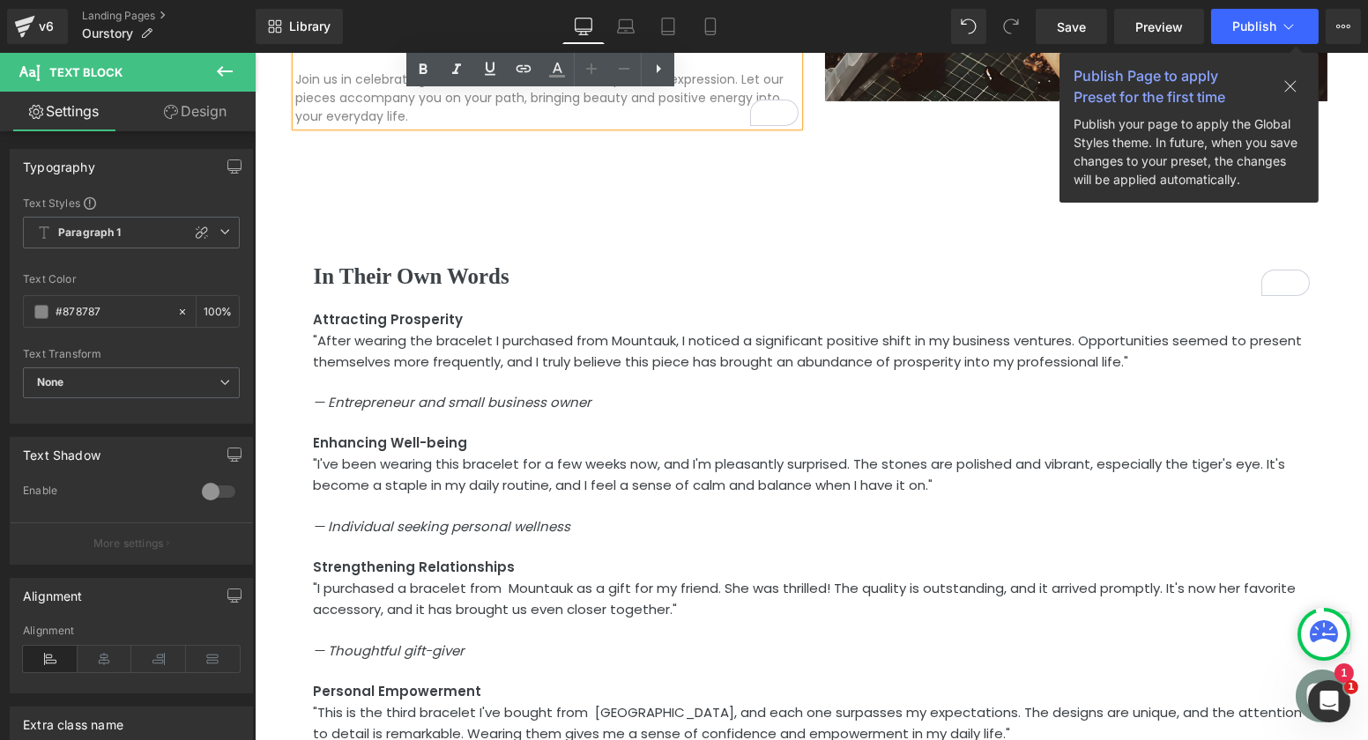
click at [429, 372] on p "Attracting Prosperity "After wearing the bracelet I purchased from Mountauk, I …" at bounding box center [811, 547] width 996 height 477
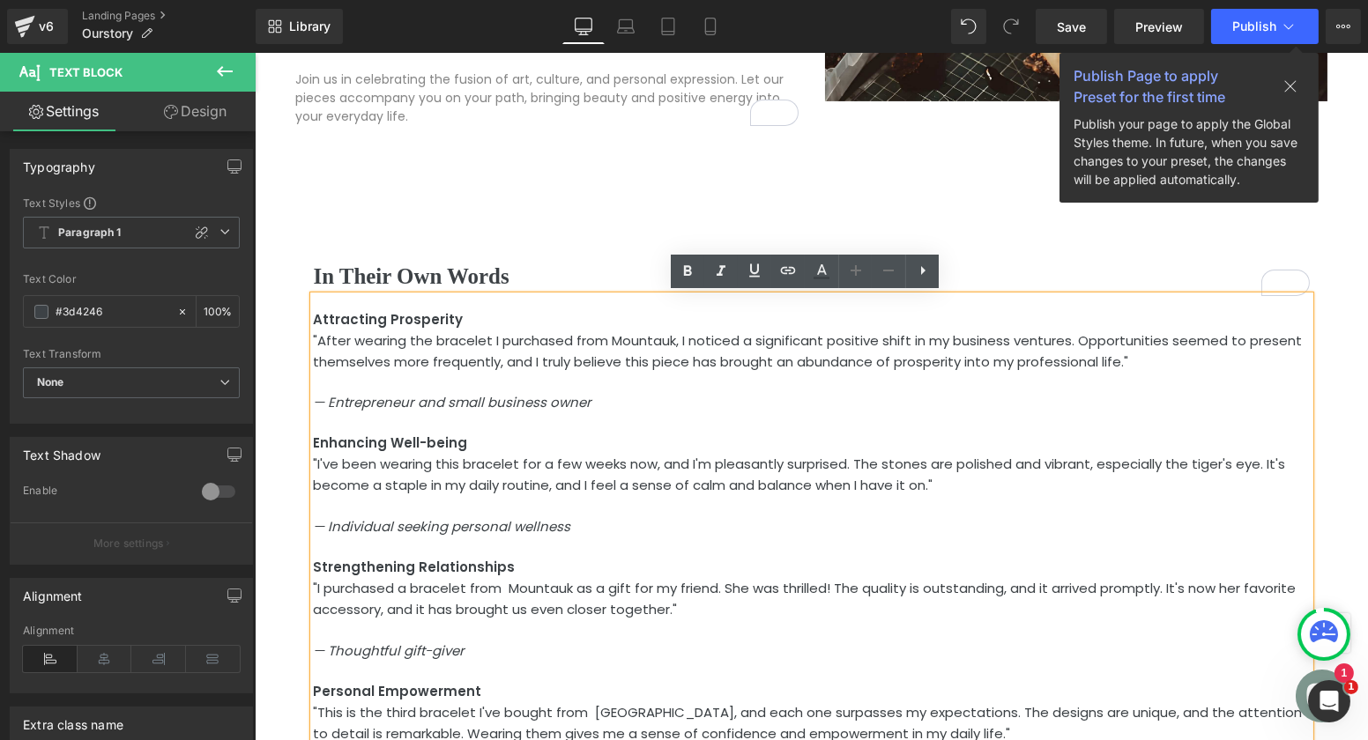
click at [430, 436] on strong "Enhancing Well-being" at bounding box center [390, 443] width 154 height 19
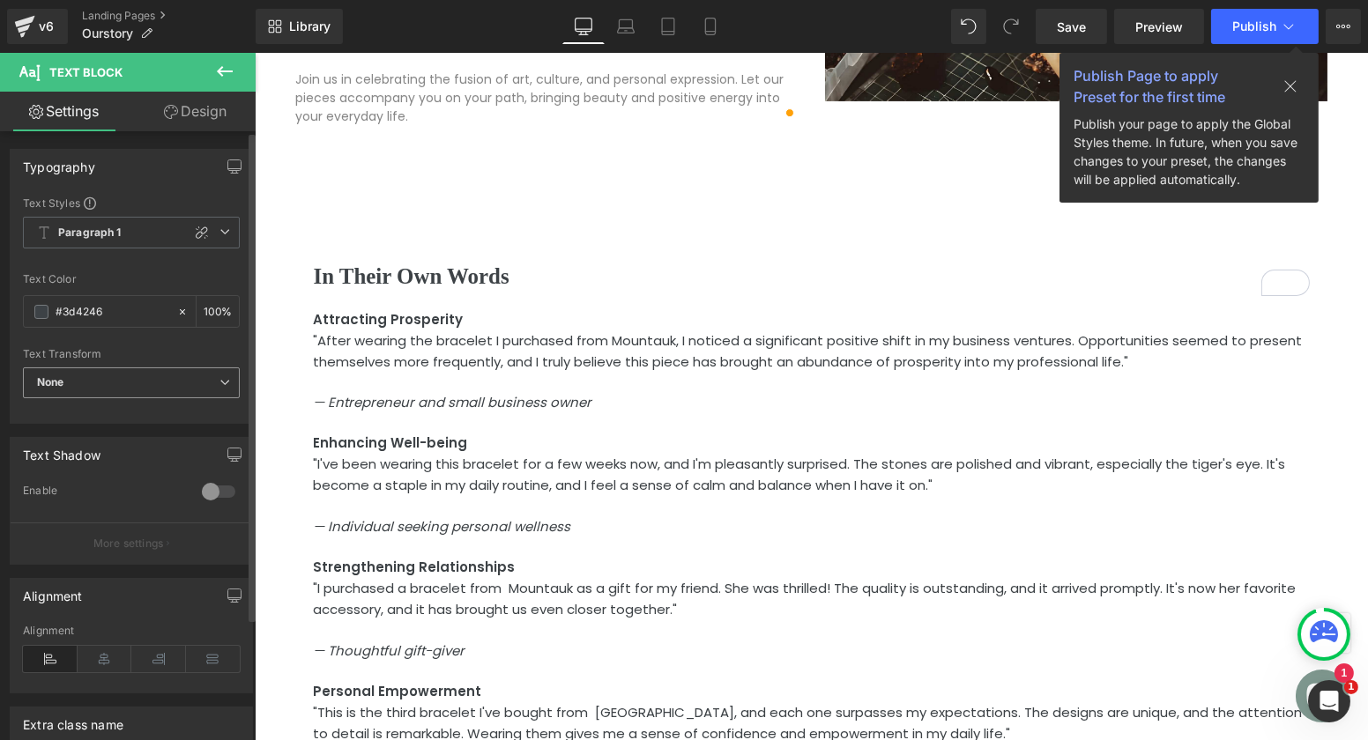
click at [155, 381] on span "None" at bounding box center [131, 383] width 217 height 31
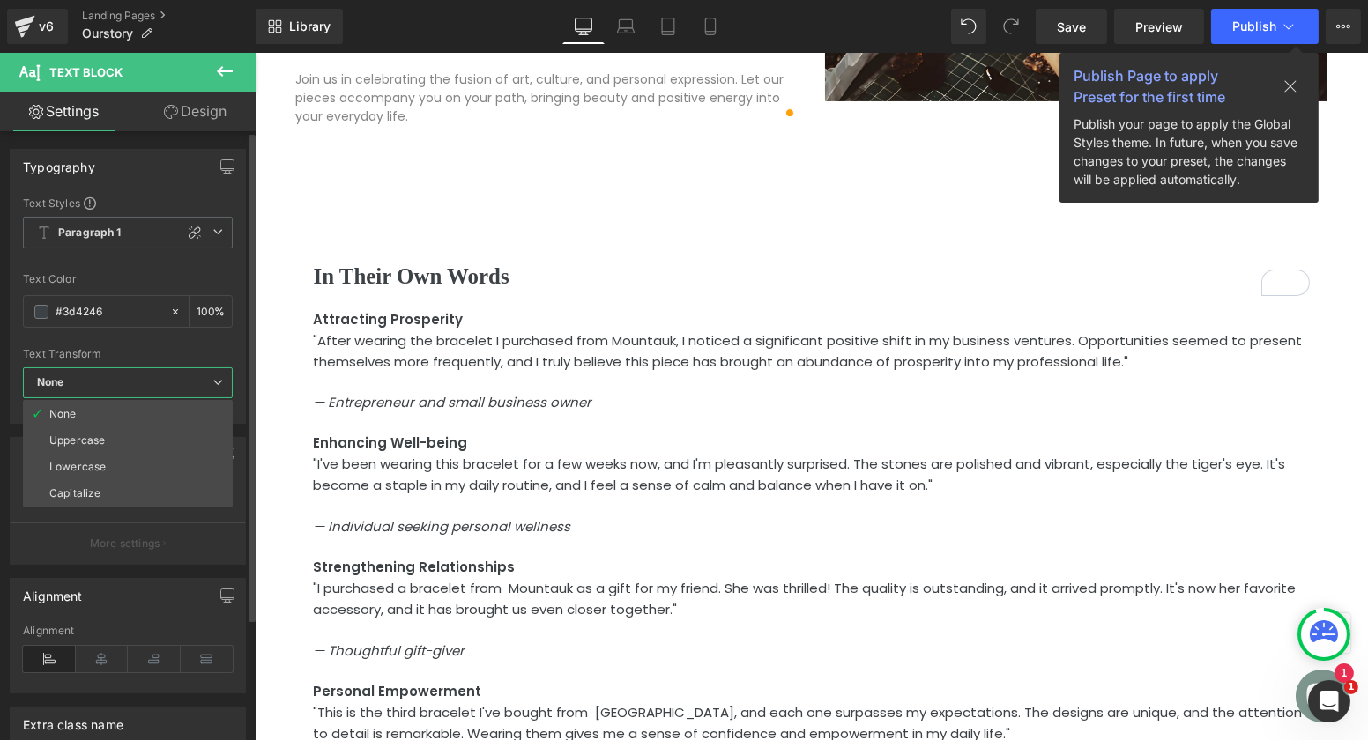
click at [155, 381] on span "None" at bounding box center [128, 383] width 210 height 31
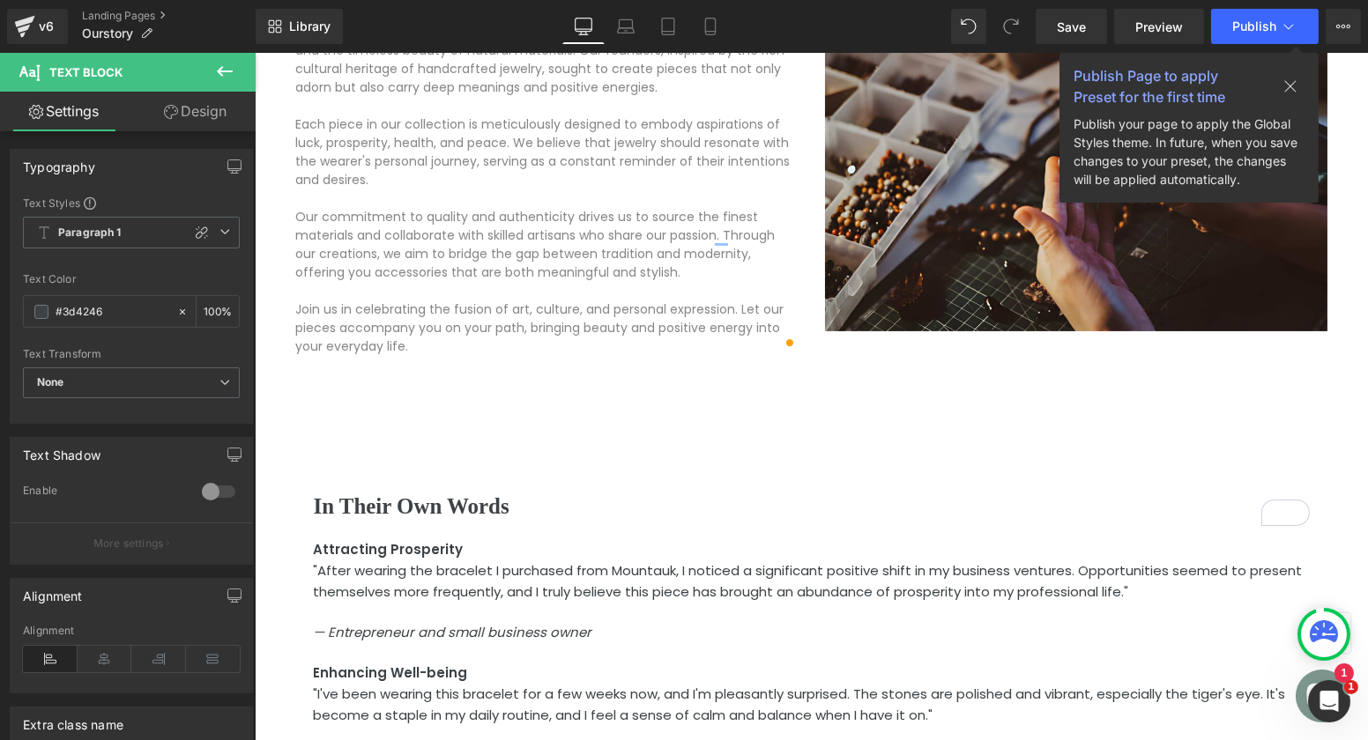
scroll to position [737, 0]
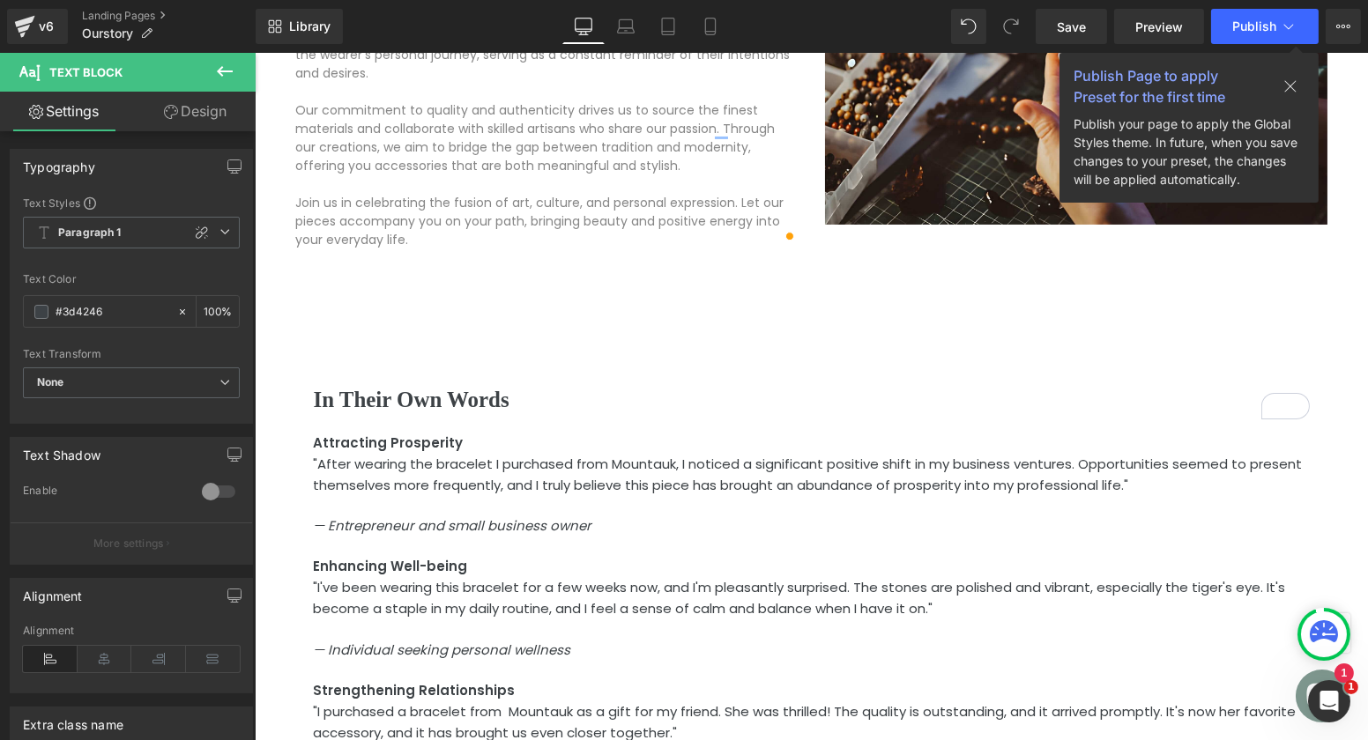
click at [509, 353] on div "In Their Own Words Heading Attracting Prosperity "After wearing the bracelet I …" at bounding box center [810, 578] width 1031 height 659
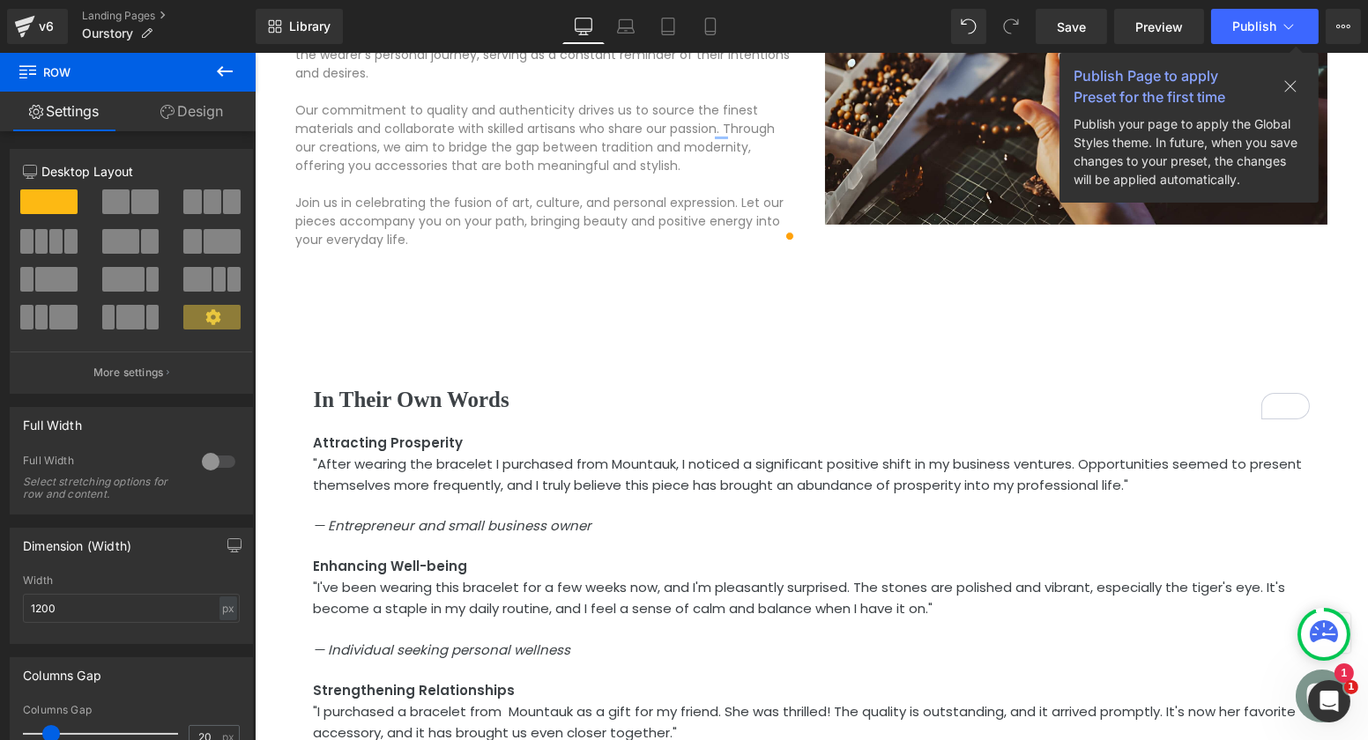
click at [216, 72] on icon at bounding box center [224, 71] width 21 height 21
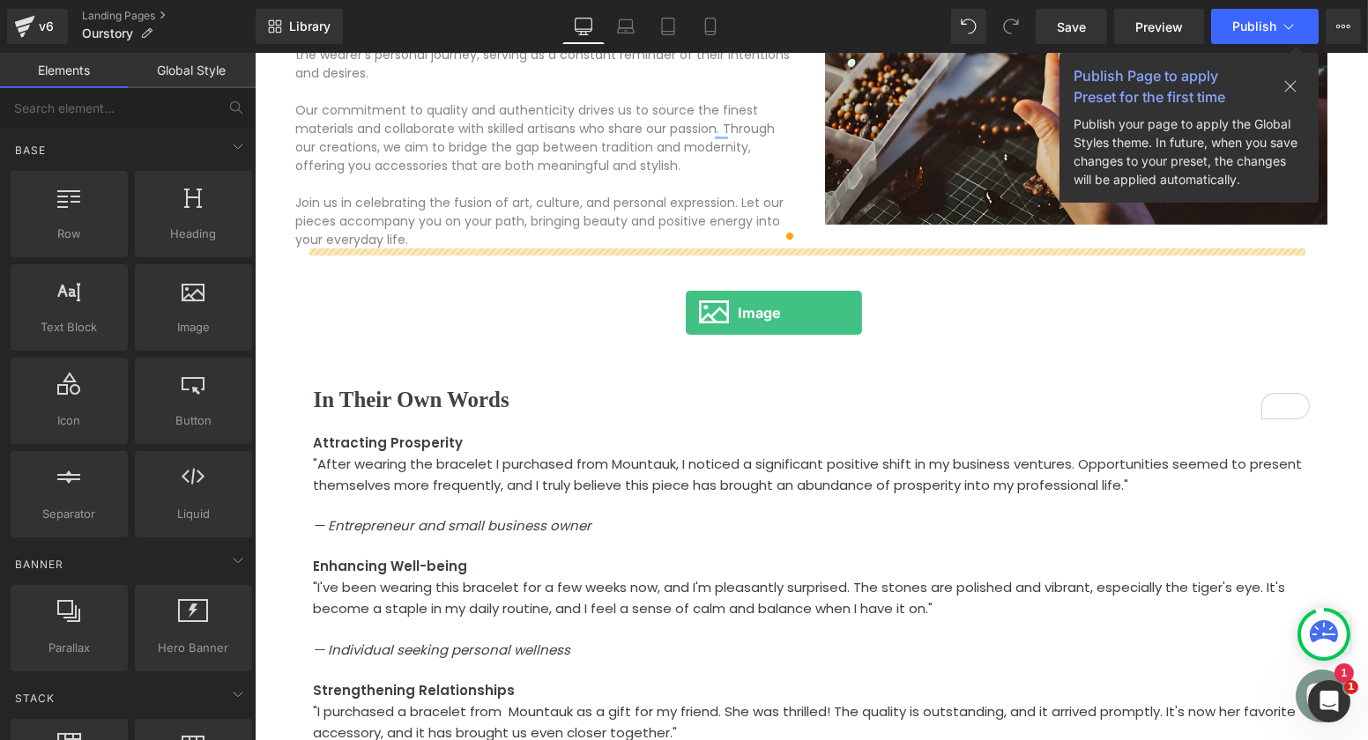
drag, startPoint x: 464, startPoint y: 368, endPoint x: 685, endPoint y: 314, distance: 227.7
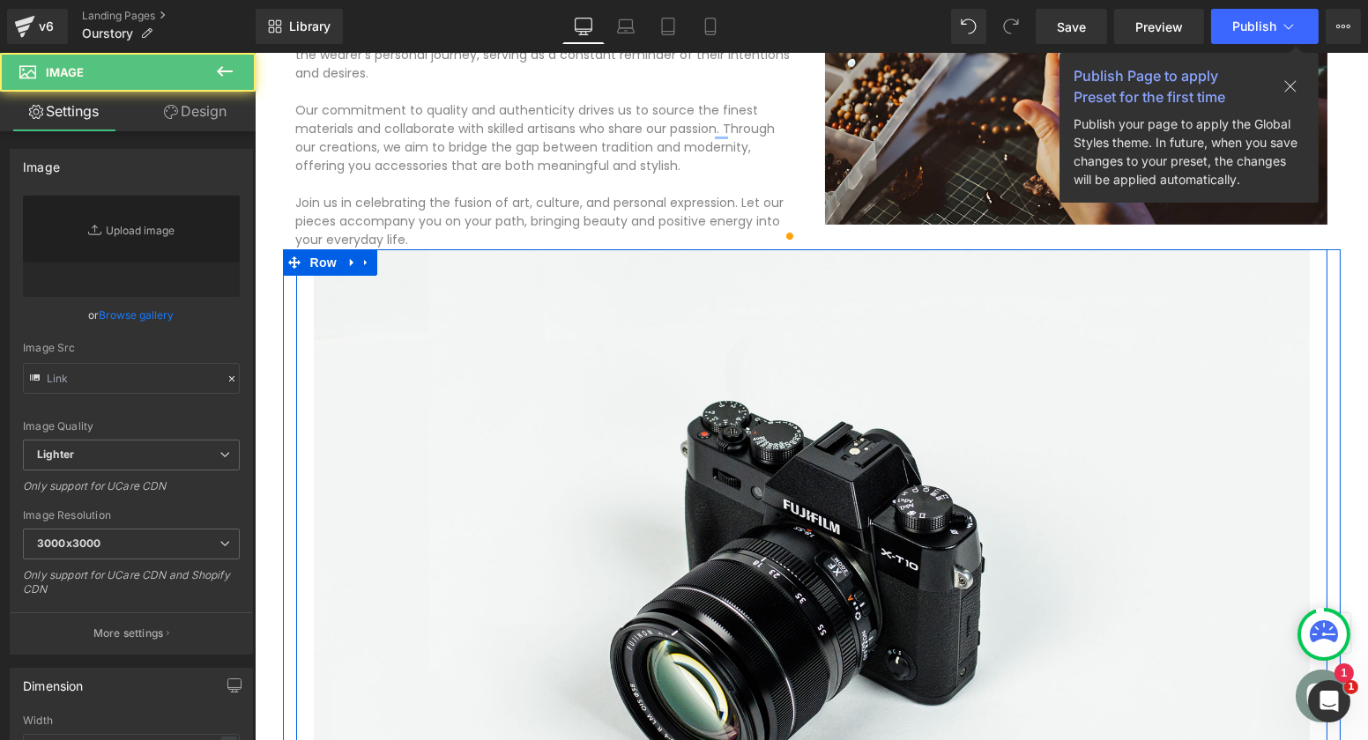
type input "//d1um8515vdn9kb.cloudfront.net/images/parallax.jpg"
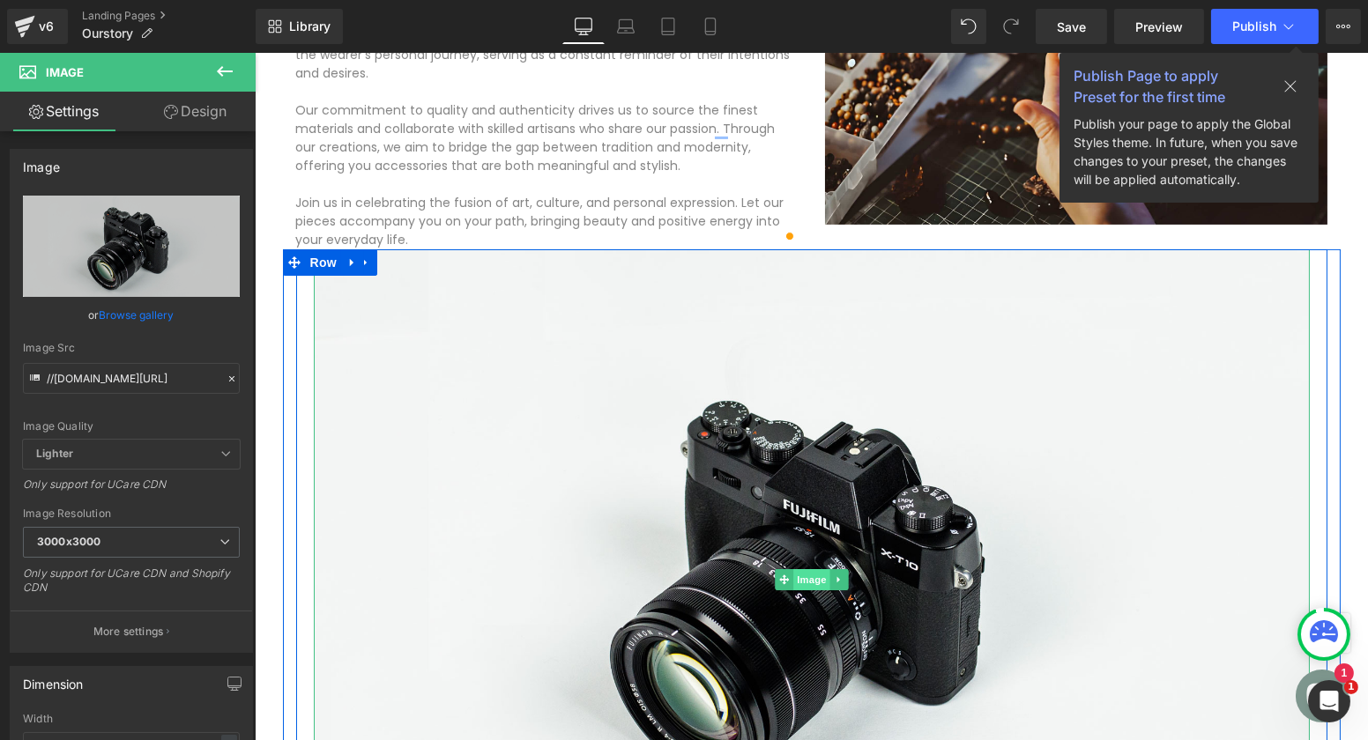
click at [795, 572] on span "Image" at bounding box center [810, 579] width 37 height 21
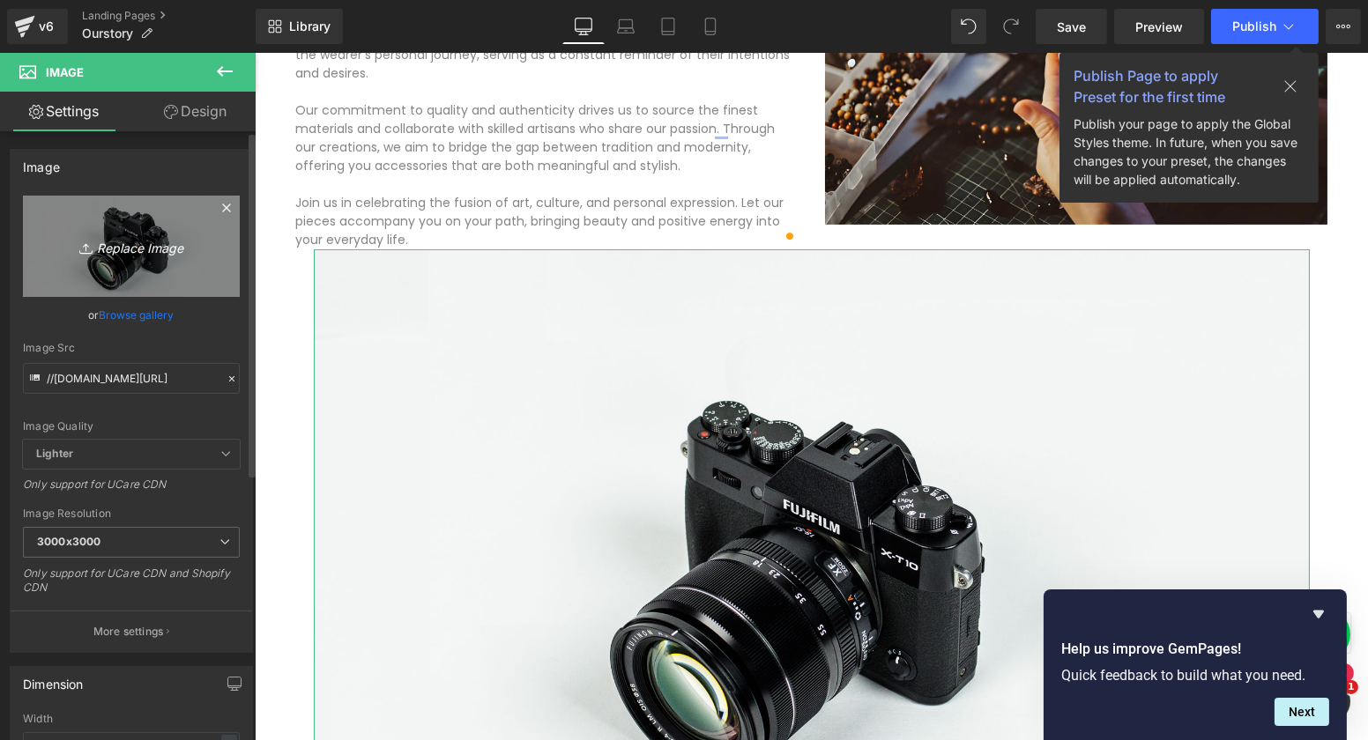
click at [149, 254] on icon "Replace Image" at bounding box center [131, 246] width 141 height 22
type input "C:\fakepath\handmade bracelets 1.jpg"
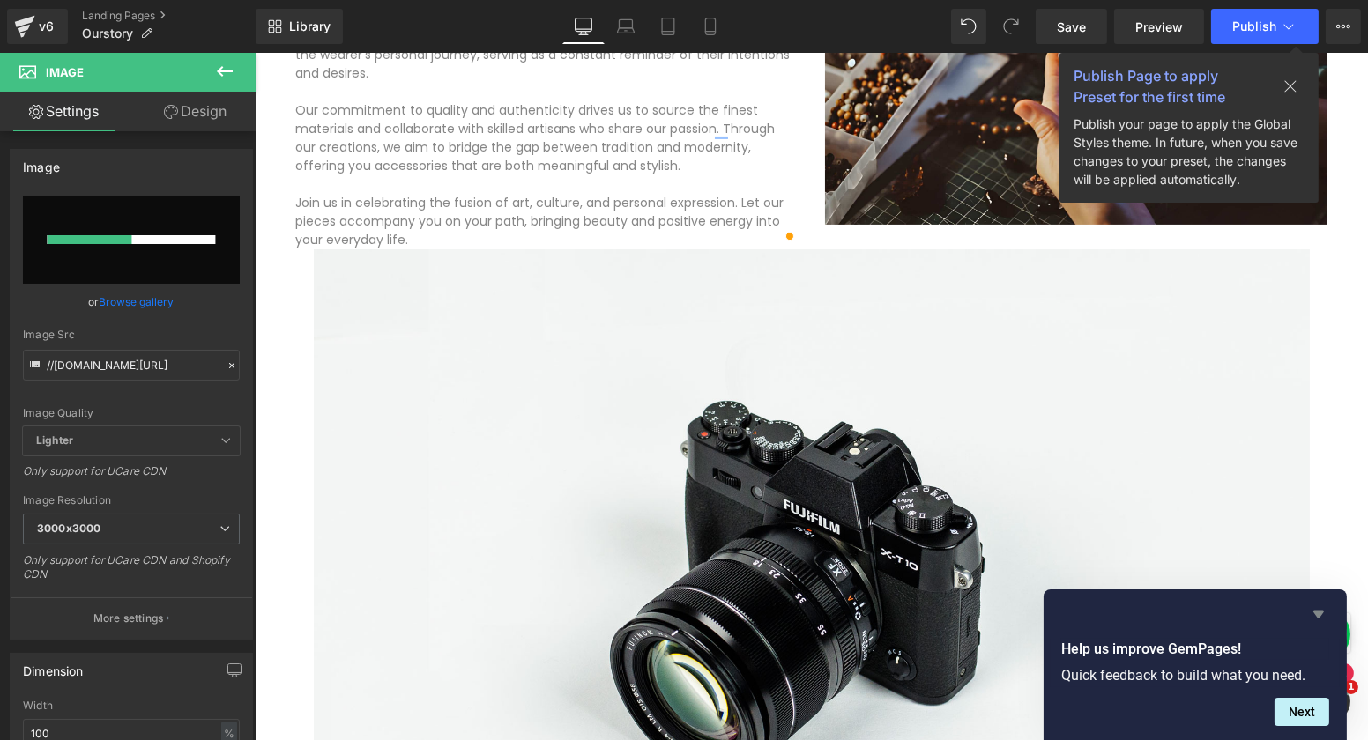
click at [1323, 614] on icon "Hide survey" at bounding box center [1318, 614] width 21 height 21
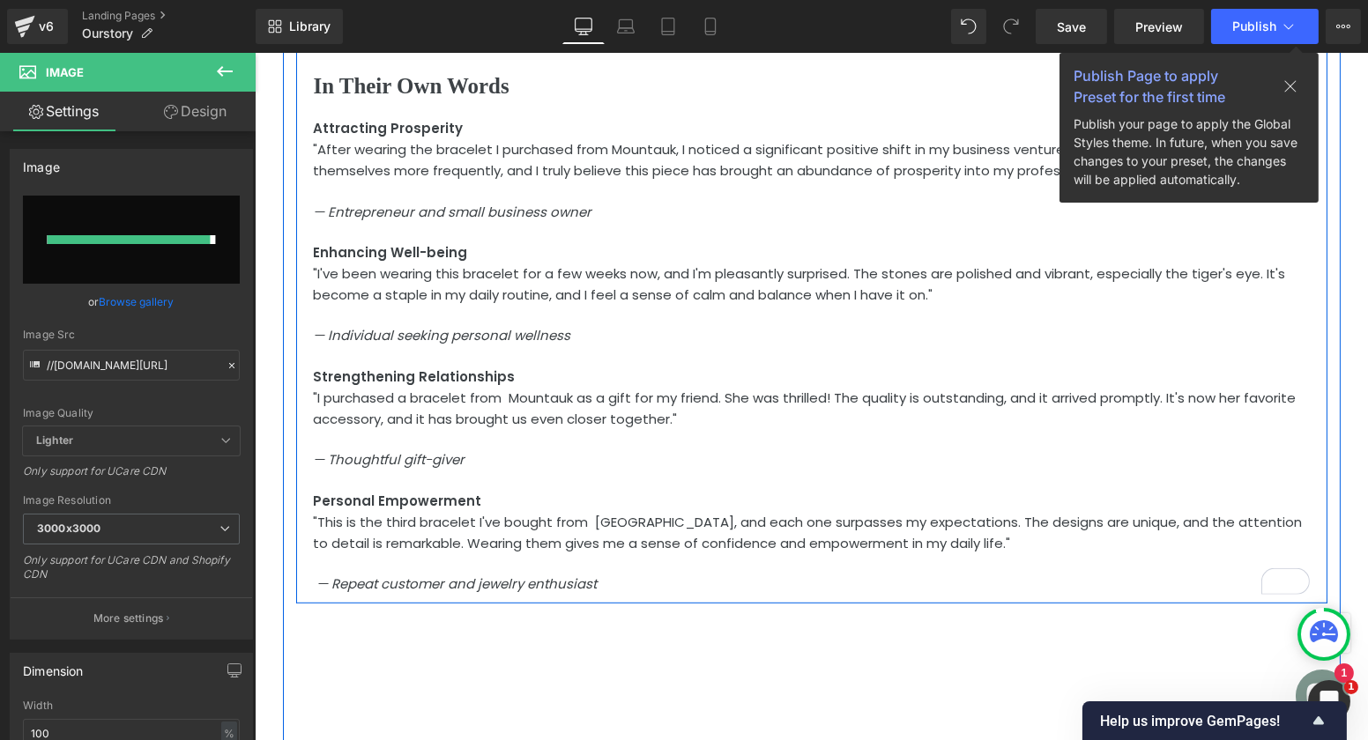
type input "https://ucarecdn.com/0d81304f-61c4-4aeb-8d13-46ef8f4a6b93/-/format/auto/-/previ…"
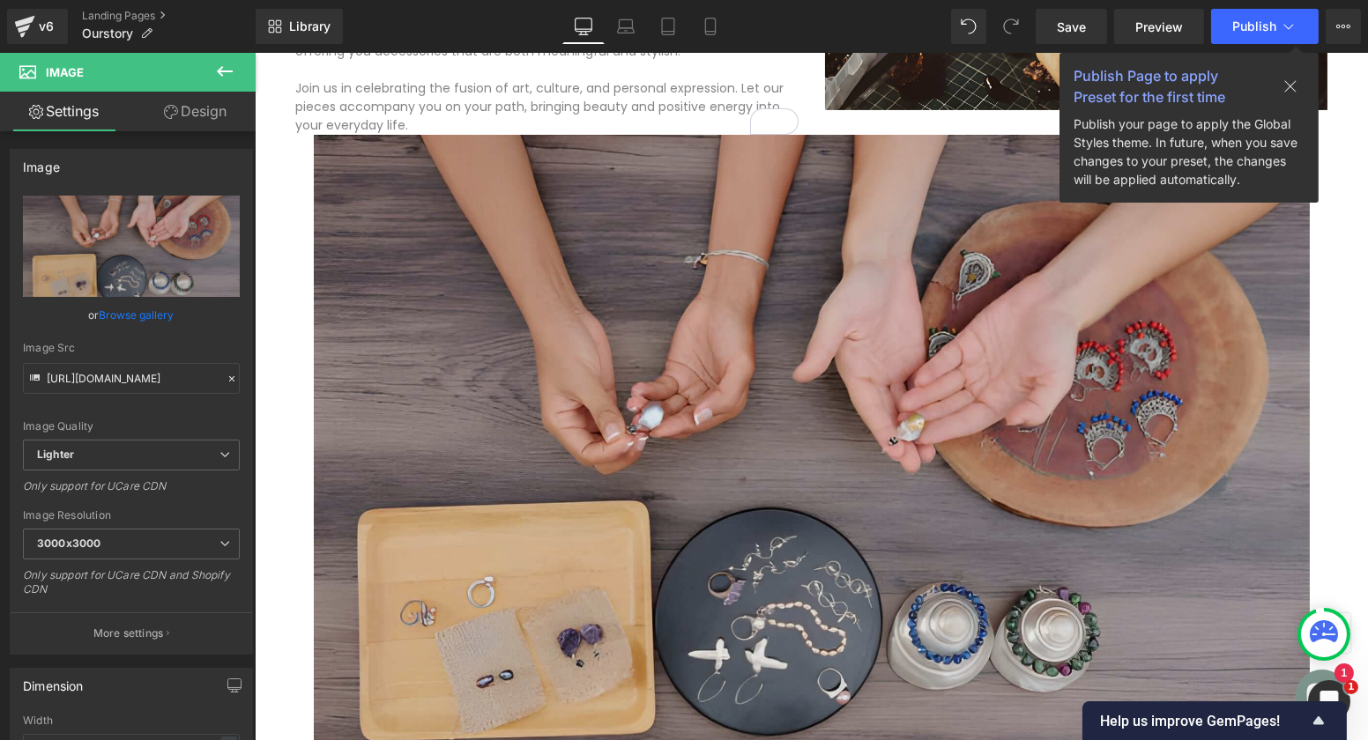
scroll to position [1046, 0]
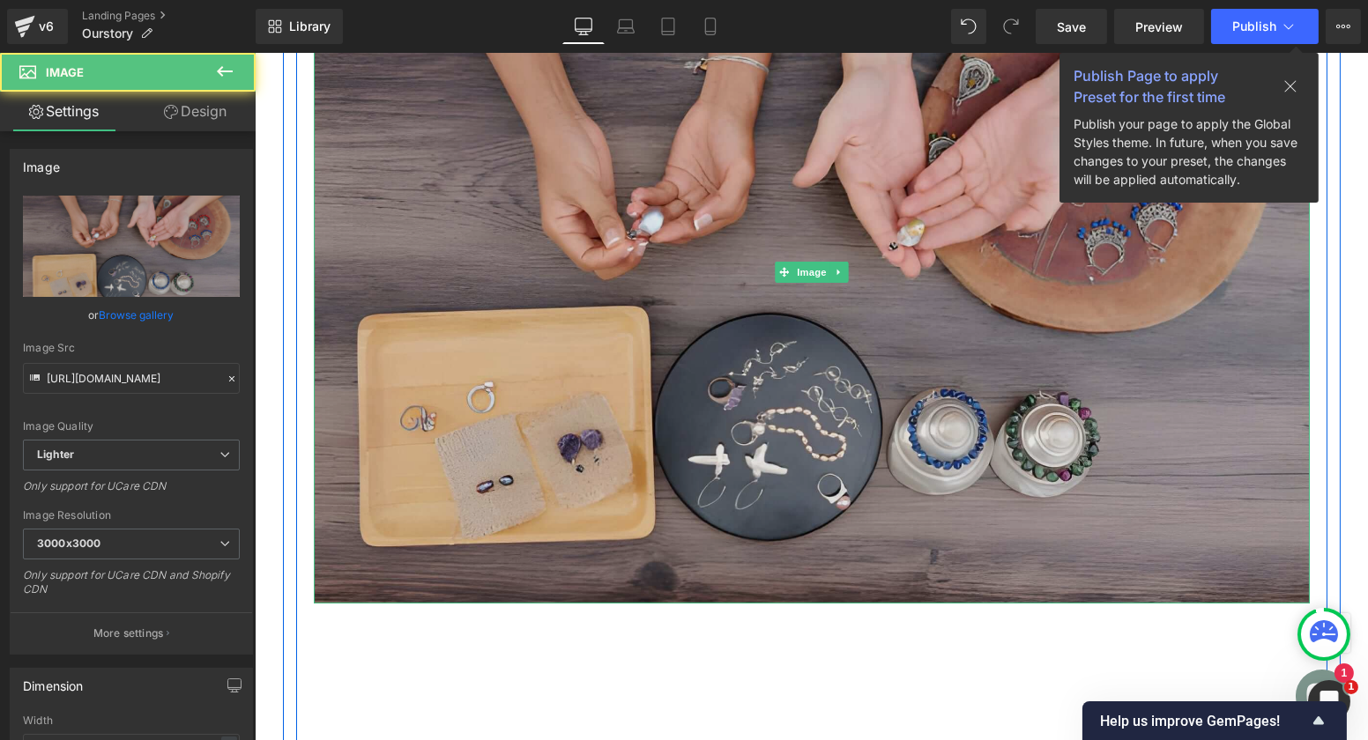
click at [888, 419] on img at bounding box center [811, 272] width 996 height 664
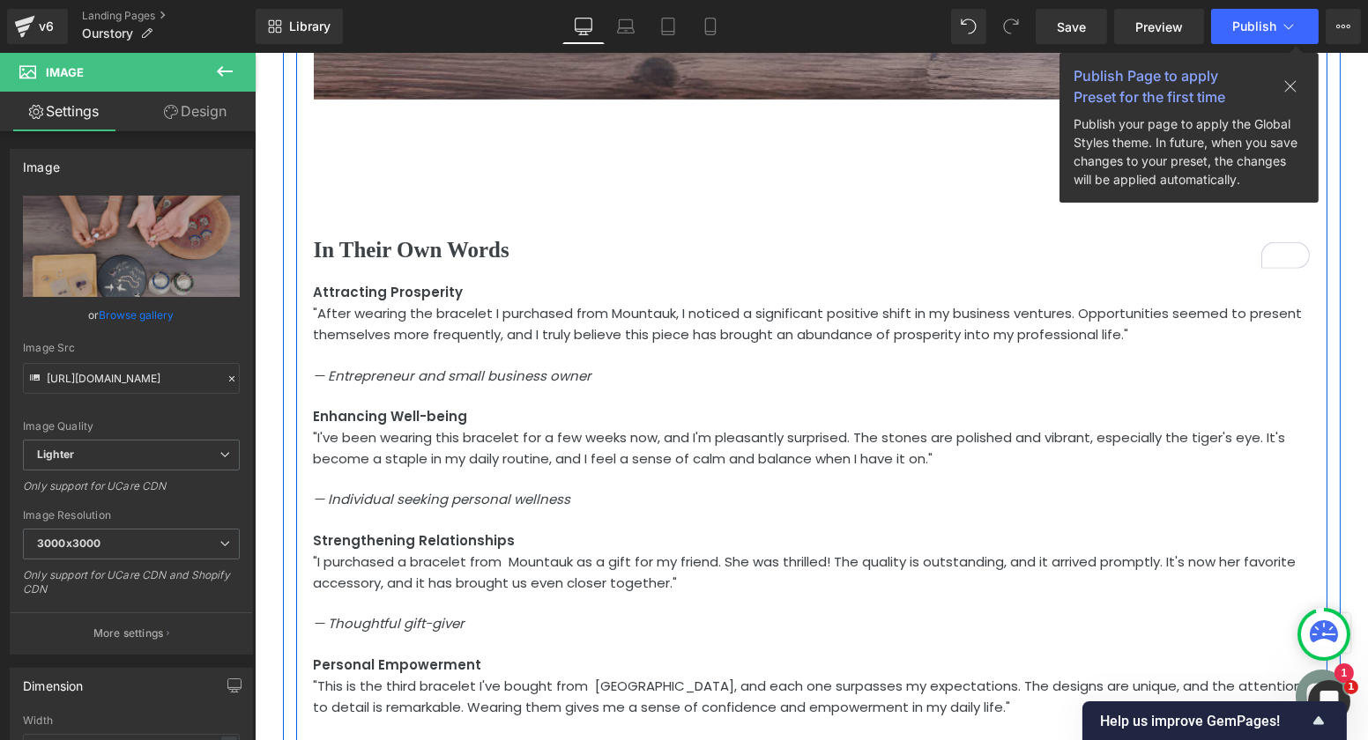
scroll to position [1545, 0]
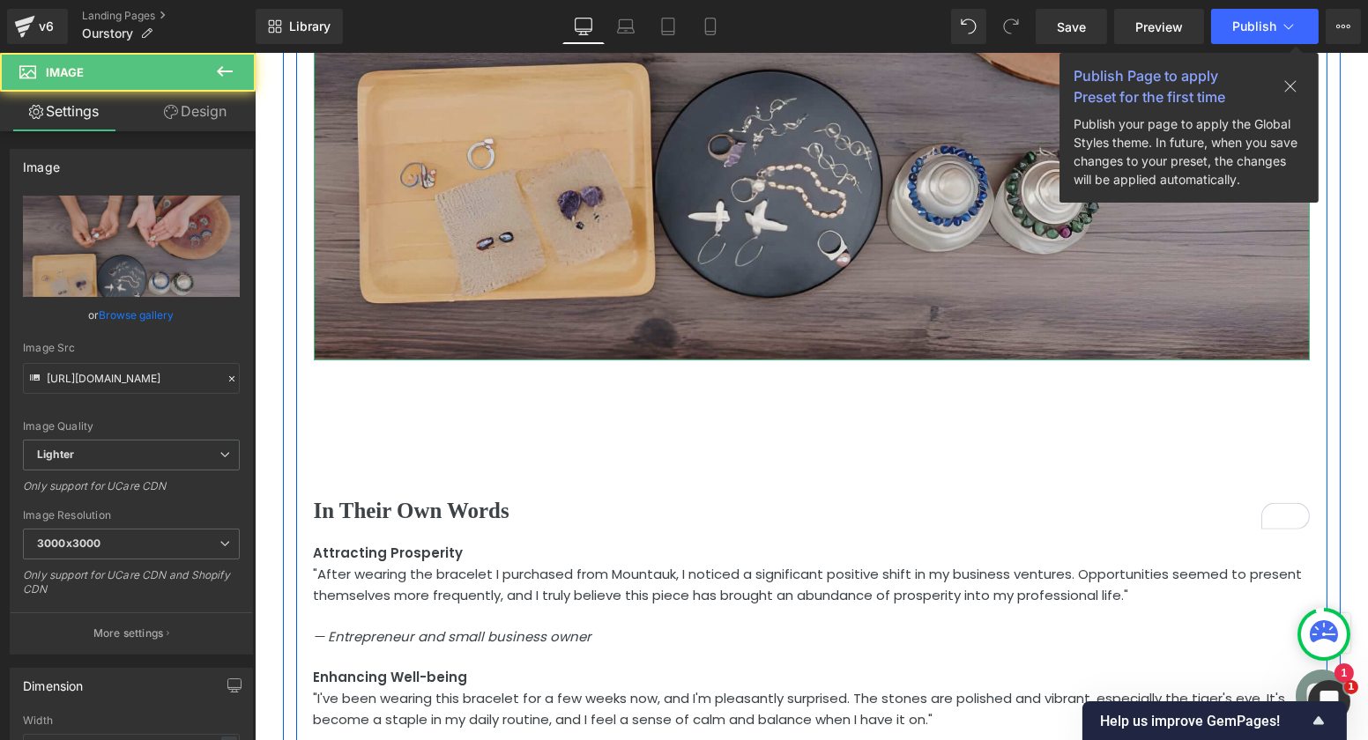
click at [797, 98] on img at bounding box center [811, 29] width 996 height 664
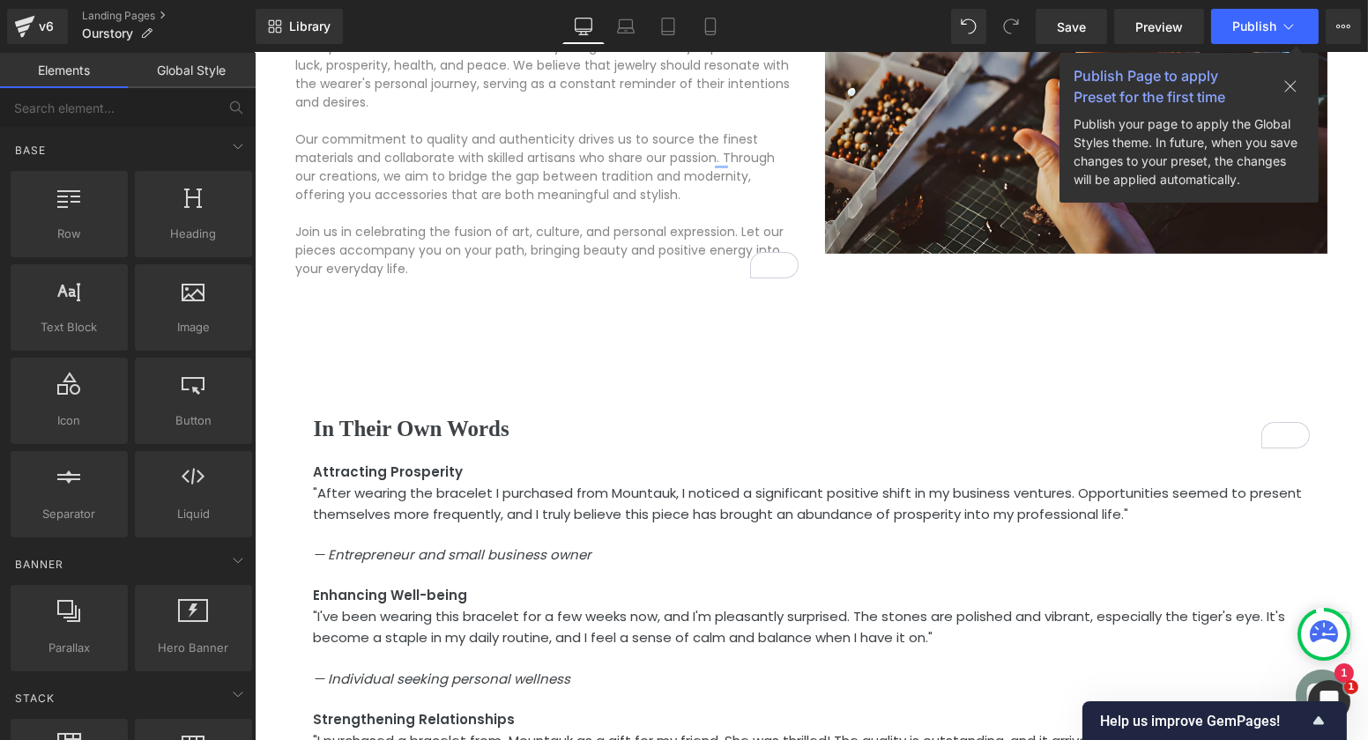
scroll to position [707, 0]
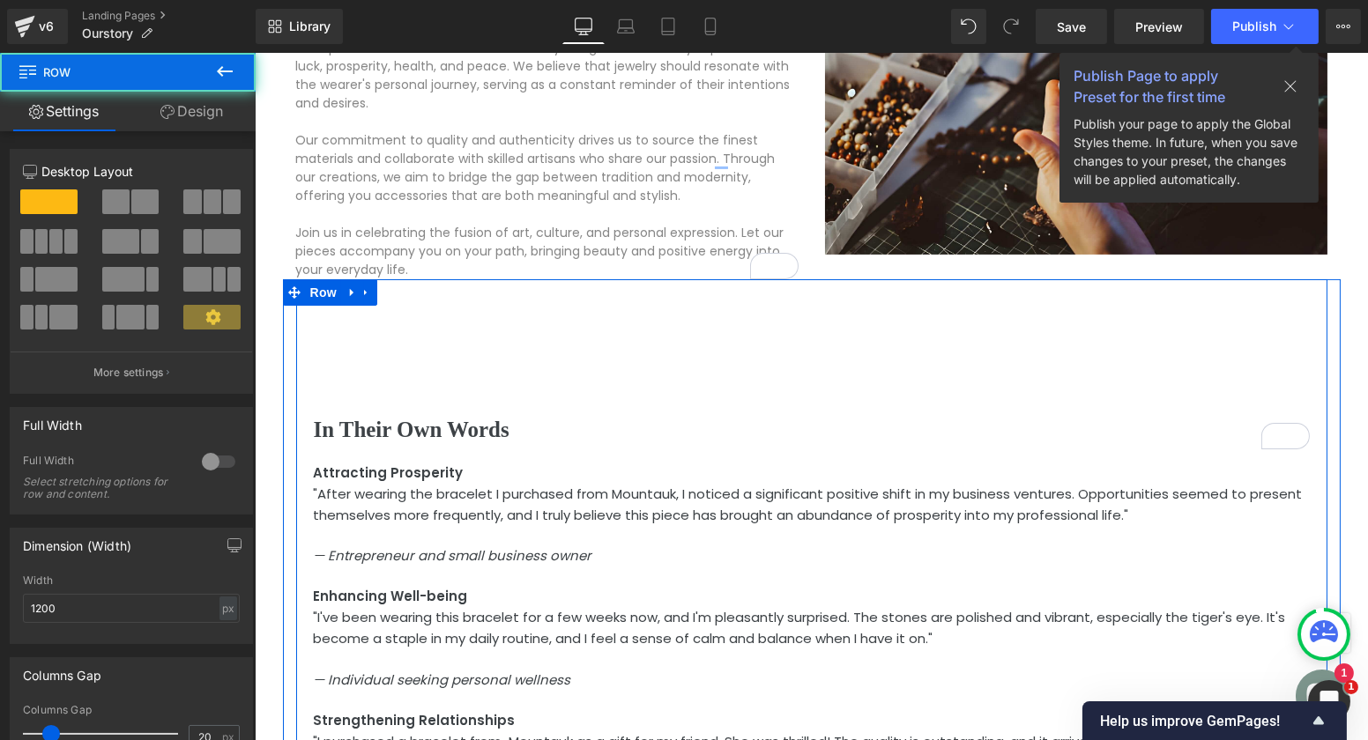
click at [762, 397] on div "In Their Own Words Heading Attracting Prosperity "After wearing the bracelet I …" at bounding box center [810, 608] width 1031 height 659
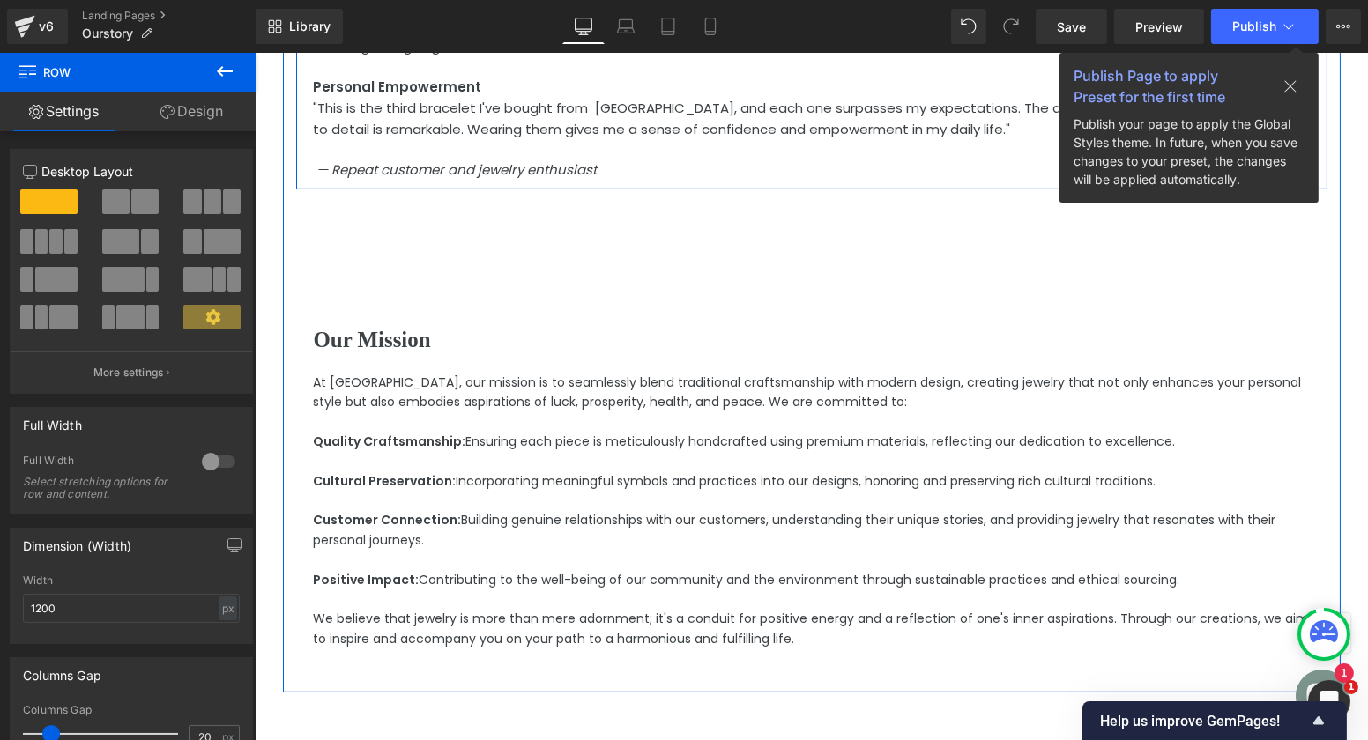
scroll to position [1464, 0]
click at [718, 287] on div "Our Mission Heading At Mounatuk, our mission is to seamlessly blend traditional…" at bounding box center [810, 419] width 1031 height 459
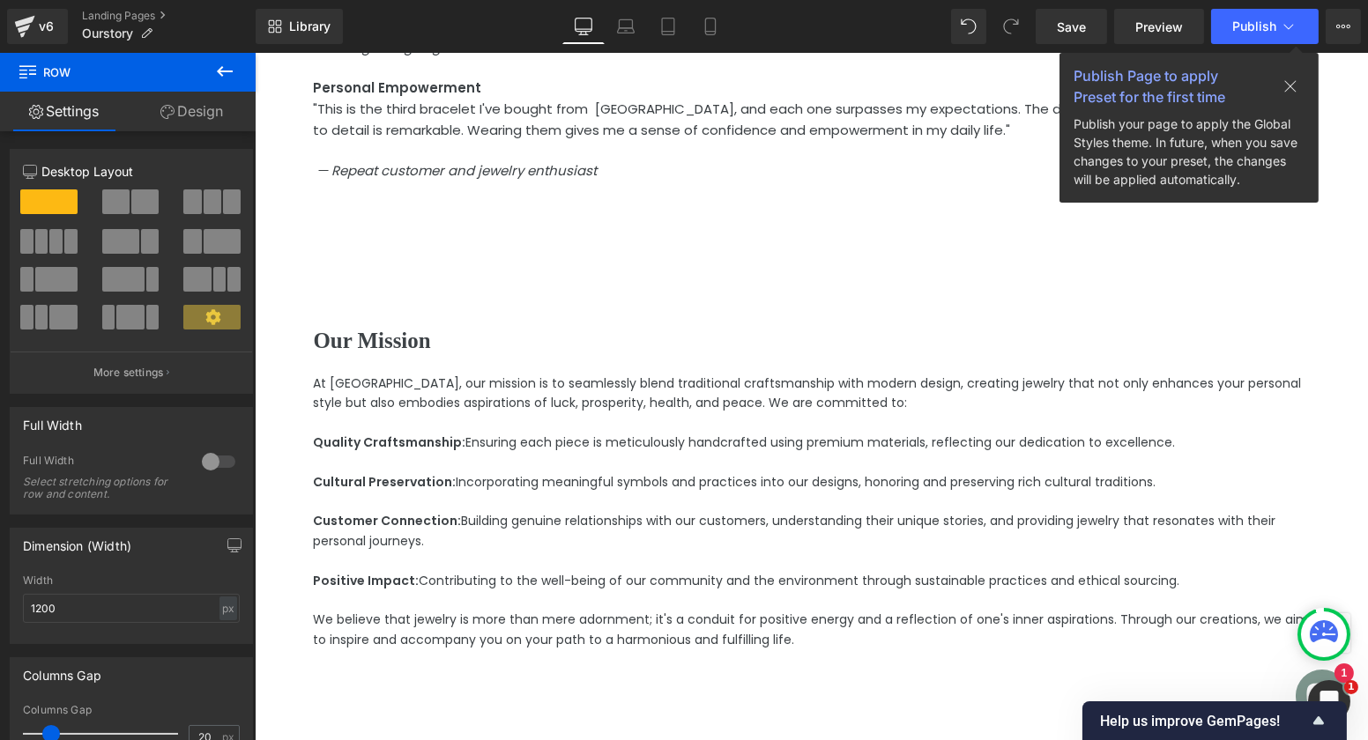
click at [225, 71] on icon at bounding box center [225, 71] width 16 height 11
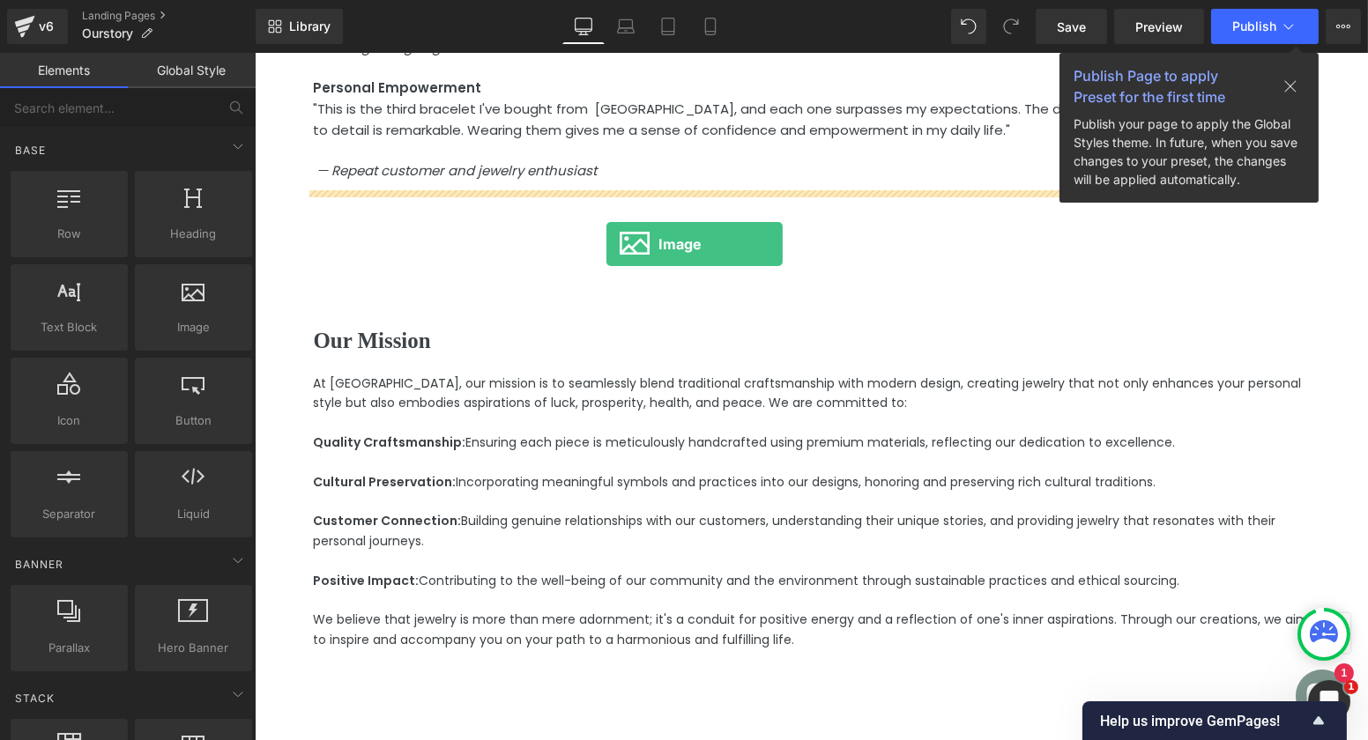
drag, startPoint x: 451, startPoint y: 357, endPoint x: 606, endPoint y: 244, distance: 191.1
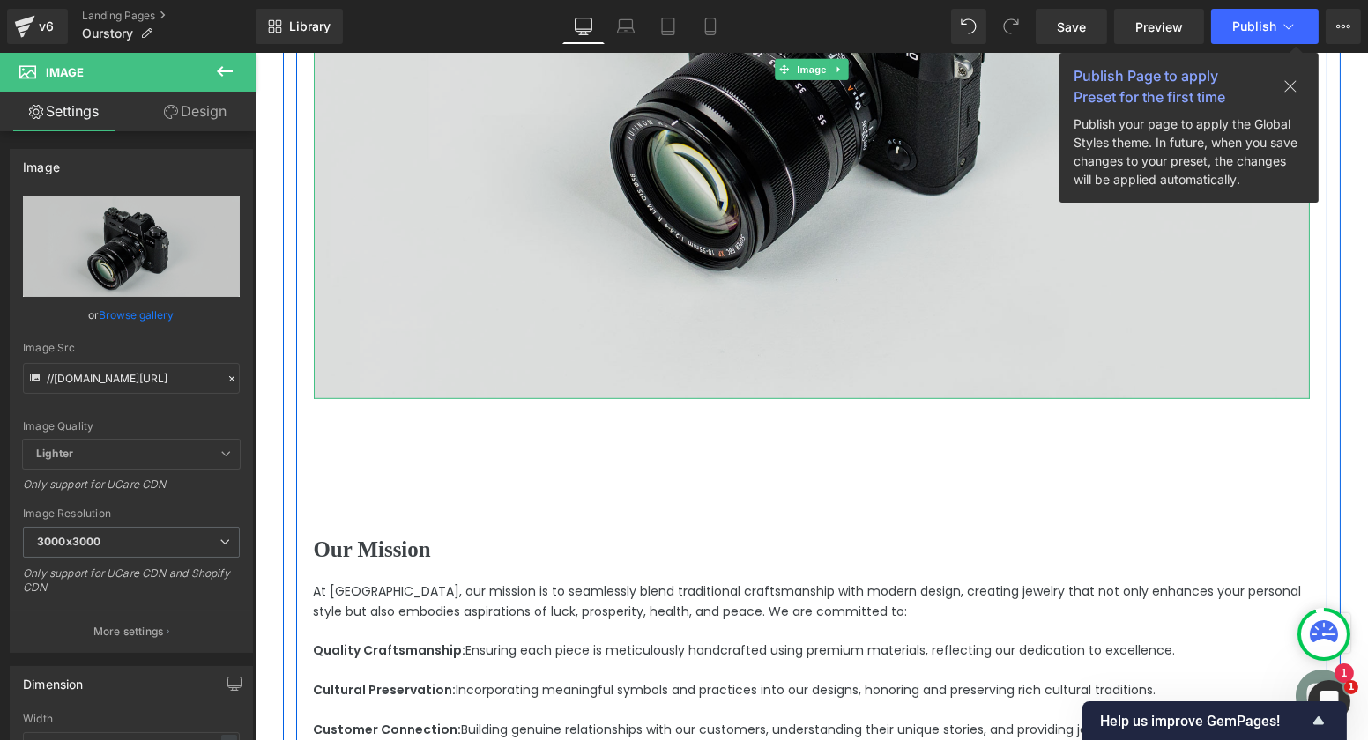
scroll to position [1915, 0]
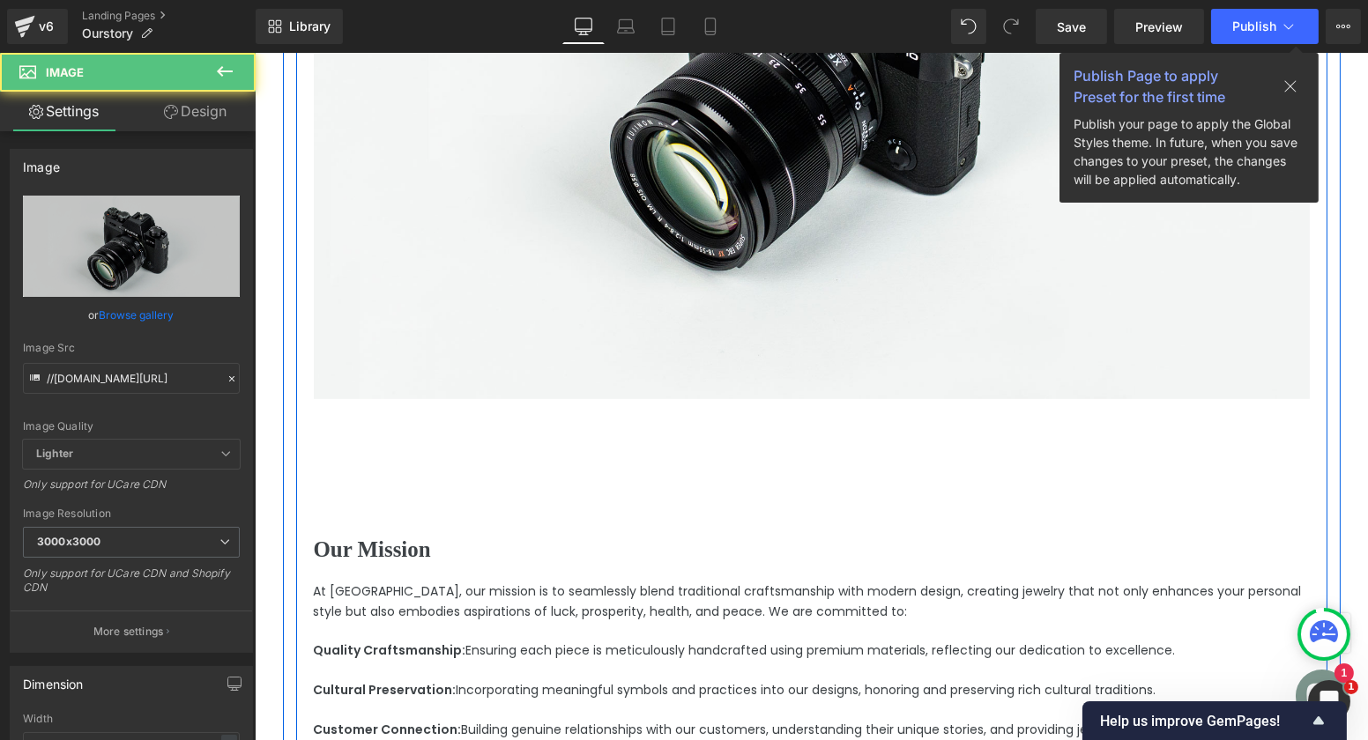
click at [667, 488] on div "Image Our Mission Heading At Mounatuk, our mission is to seamlessly blend tradi…" at bounding box center [810, 298] width 1031 height 1119
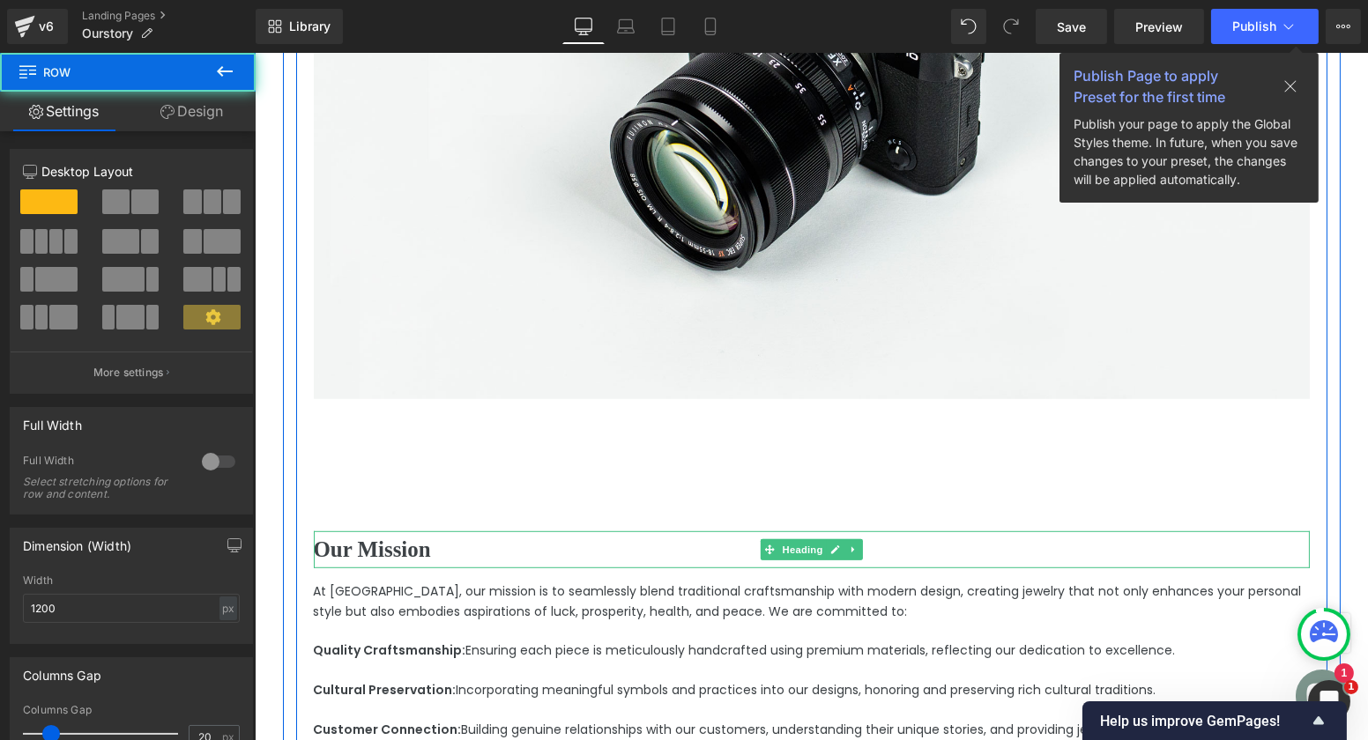
click at [452, 554] on h2 "Our Mission" at bounding box center [811, 550] width 996 height 37
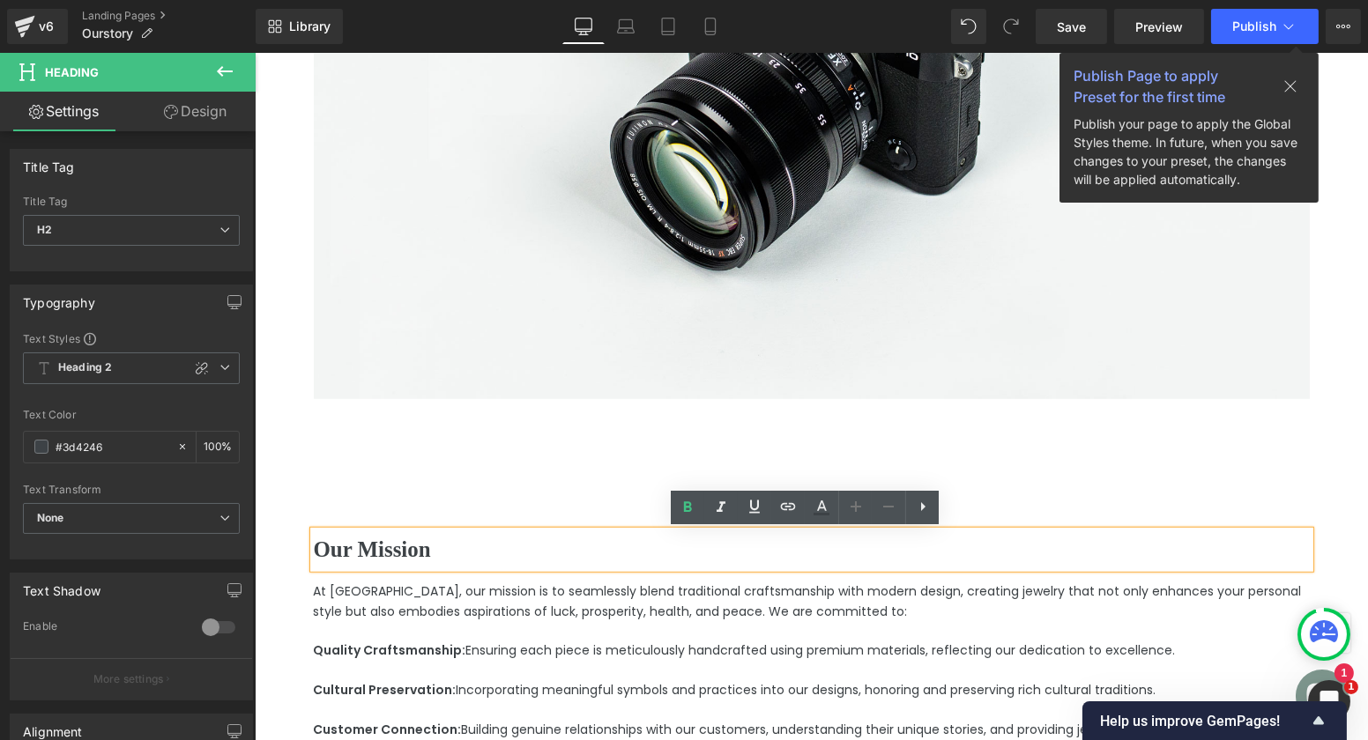
click at [458, 516] on div "Image Our Mission Heading At Mounatuk, our mission is to seamlessly blend tradi…" at bounding box center [810, 298] width 1031 height 1119
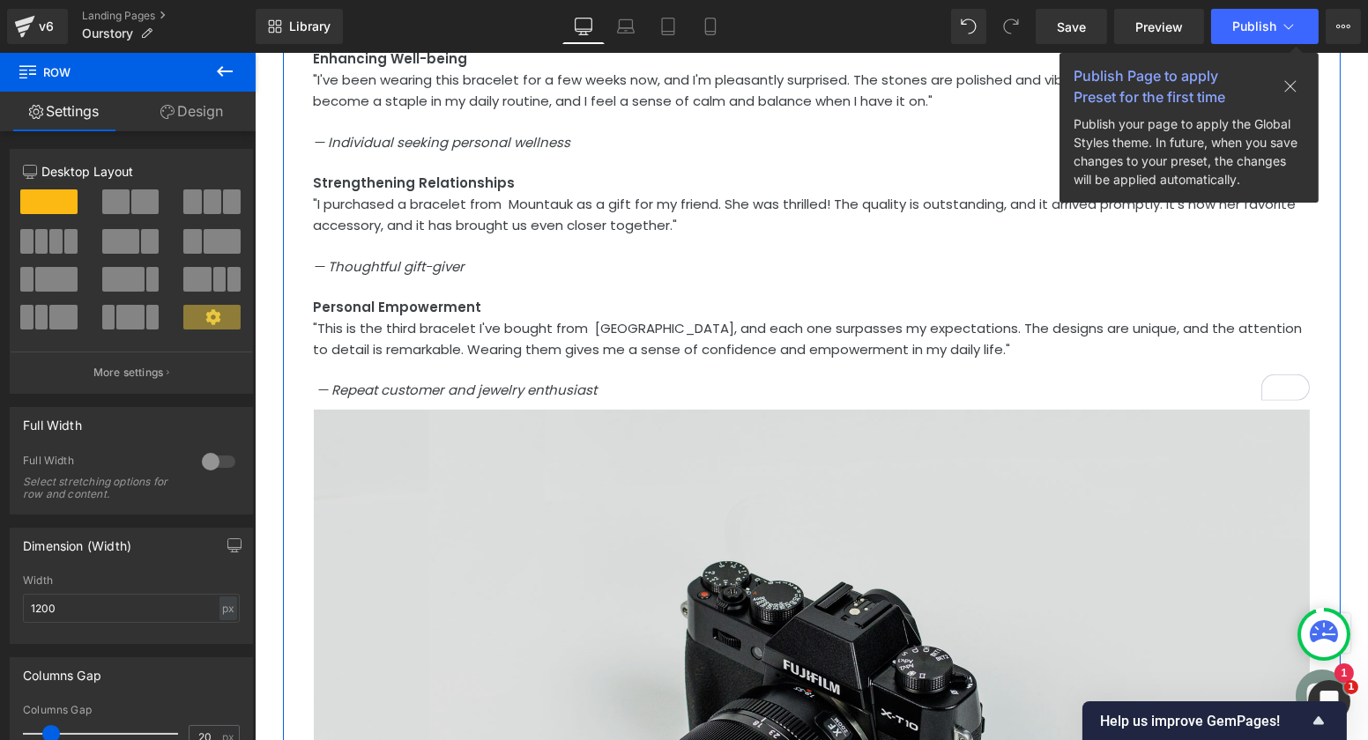
scroll to position [1246, 0]
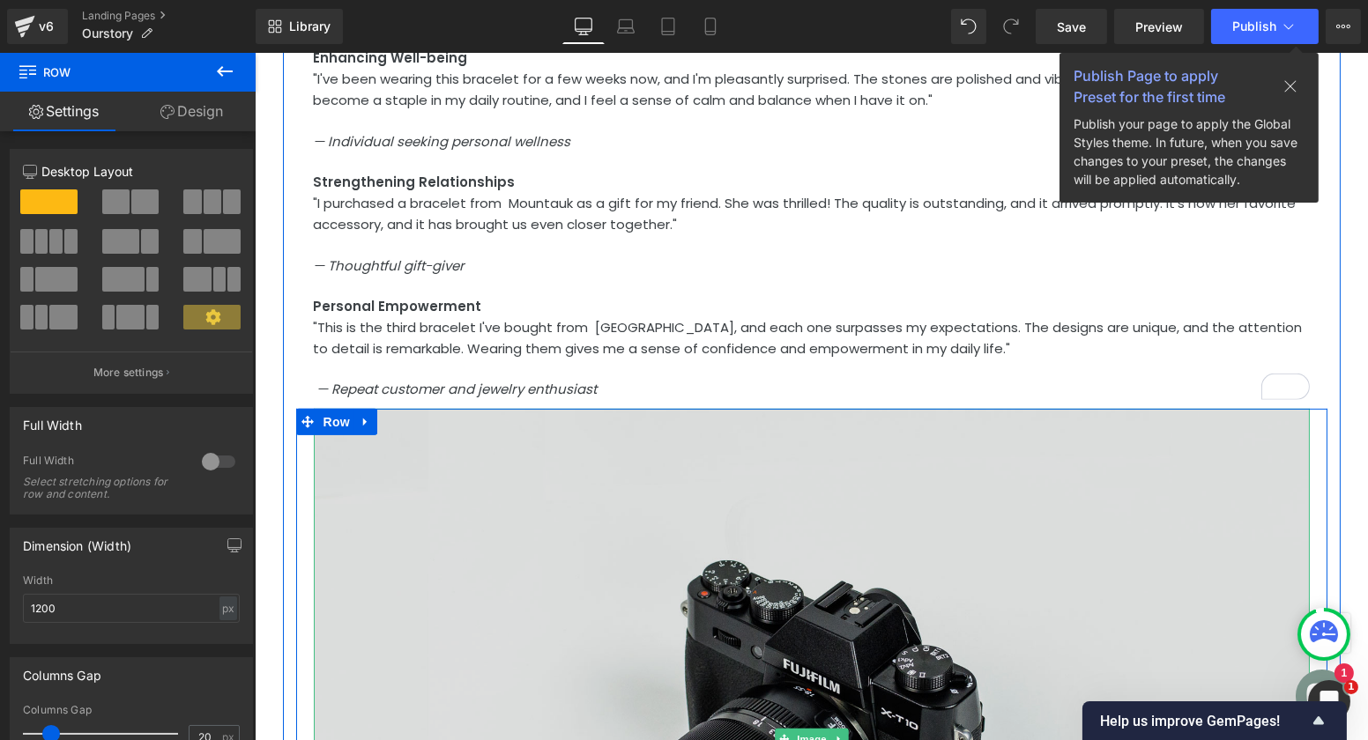
click at [572, 420] on img at bounding box center [811, 739] width 996 height 660
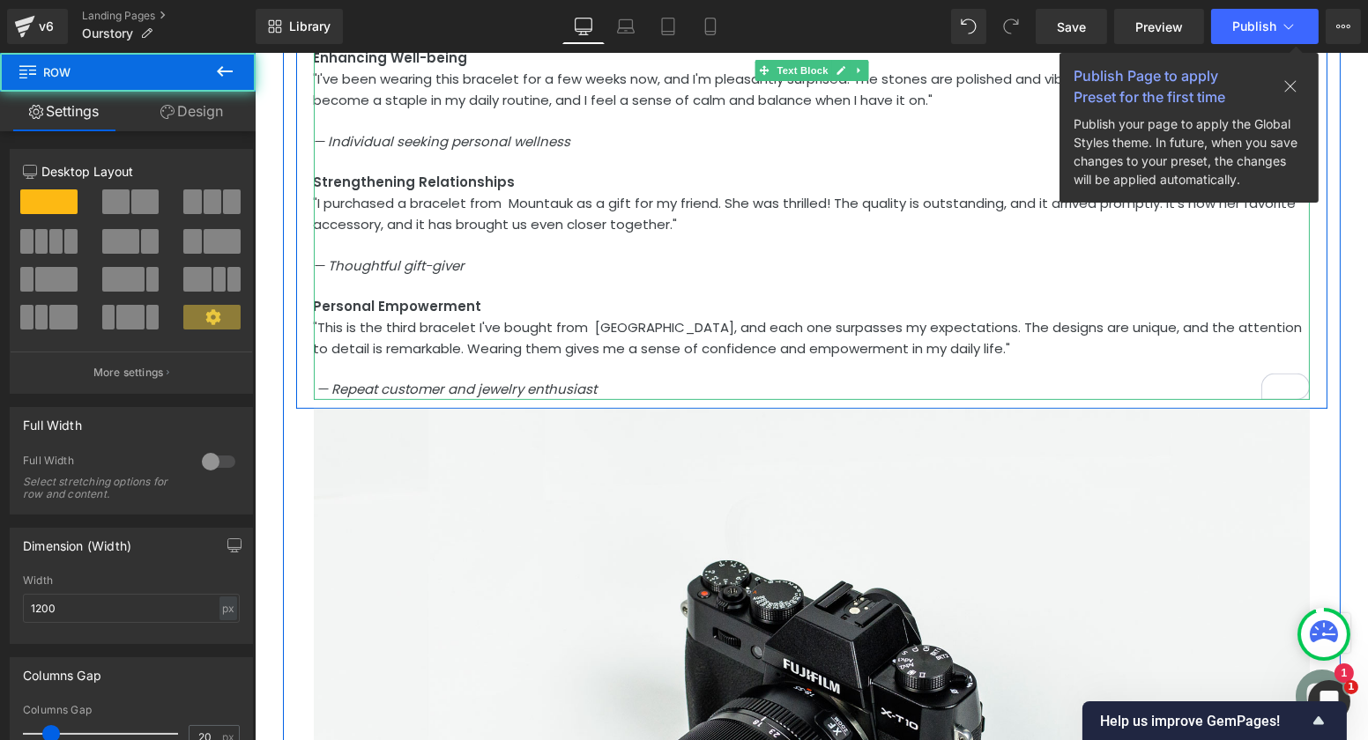
drag, startPoint x: 689, startPoint y: 412, endPoint x: 710, endPoint y: 350, distance: 64.9
click at [710, 350] on div "In Their Own Words Heading Attracting Prosperity "After wearing the bracelet I …" at bounding box center [811, 639] width 1058 height 1796
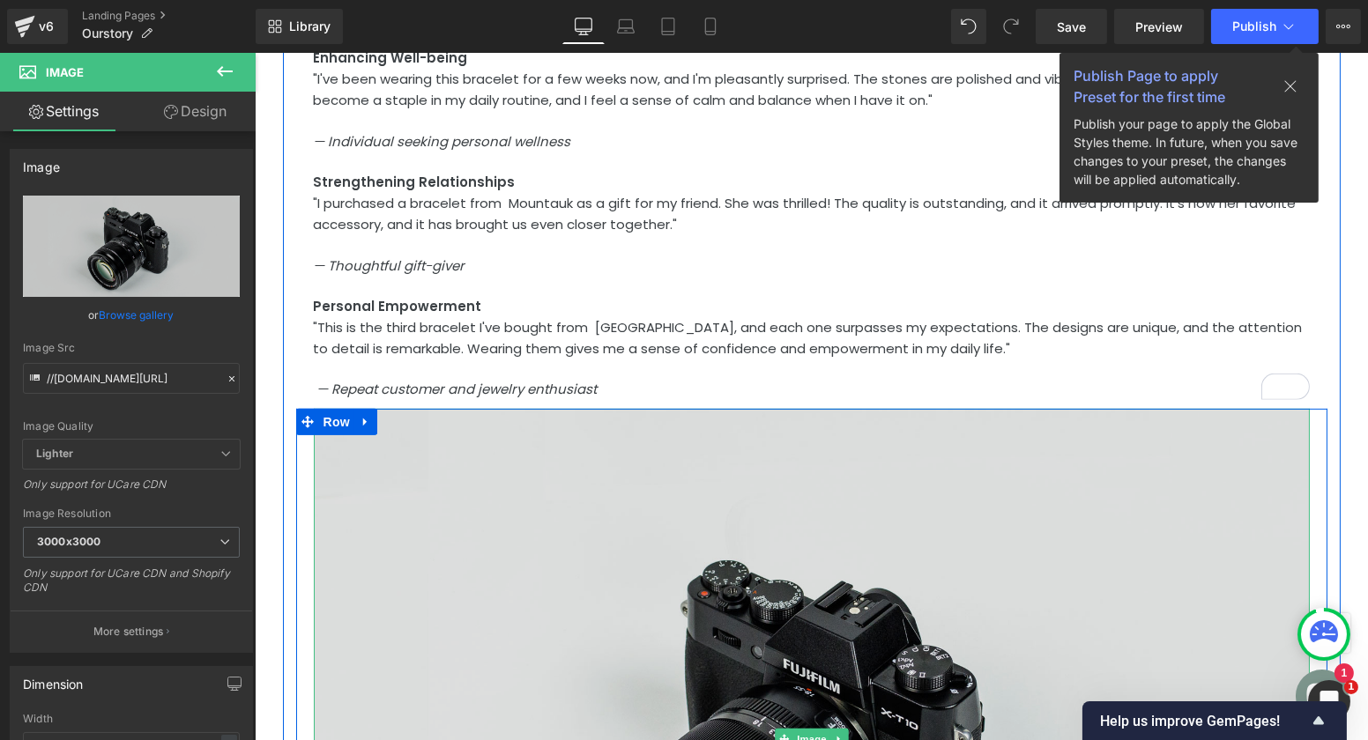
click at [699, 416] on img at bounding box center [811, 739] width 996 height 660
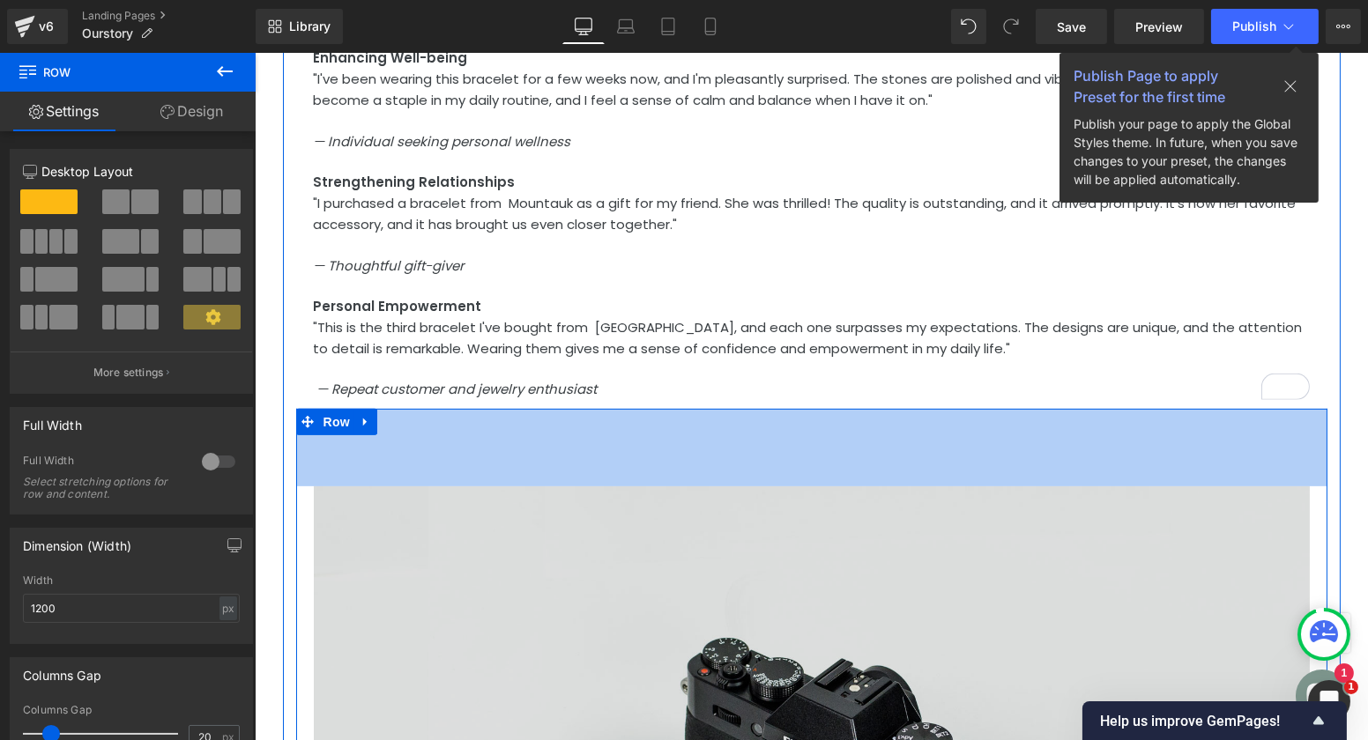
drag, startPoint x: 681, startPoint y: 408, endPoint x: 679, endPoint y: 488, distance: 80.3
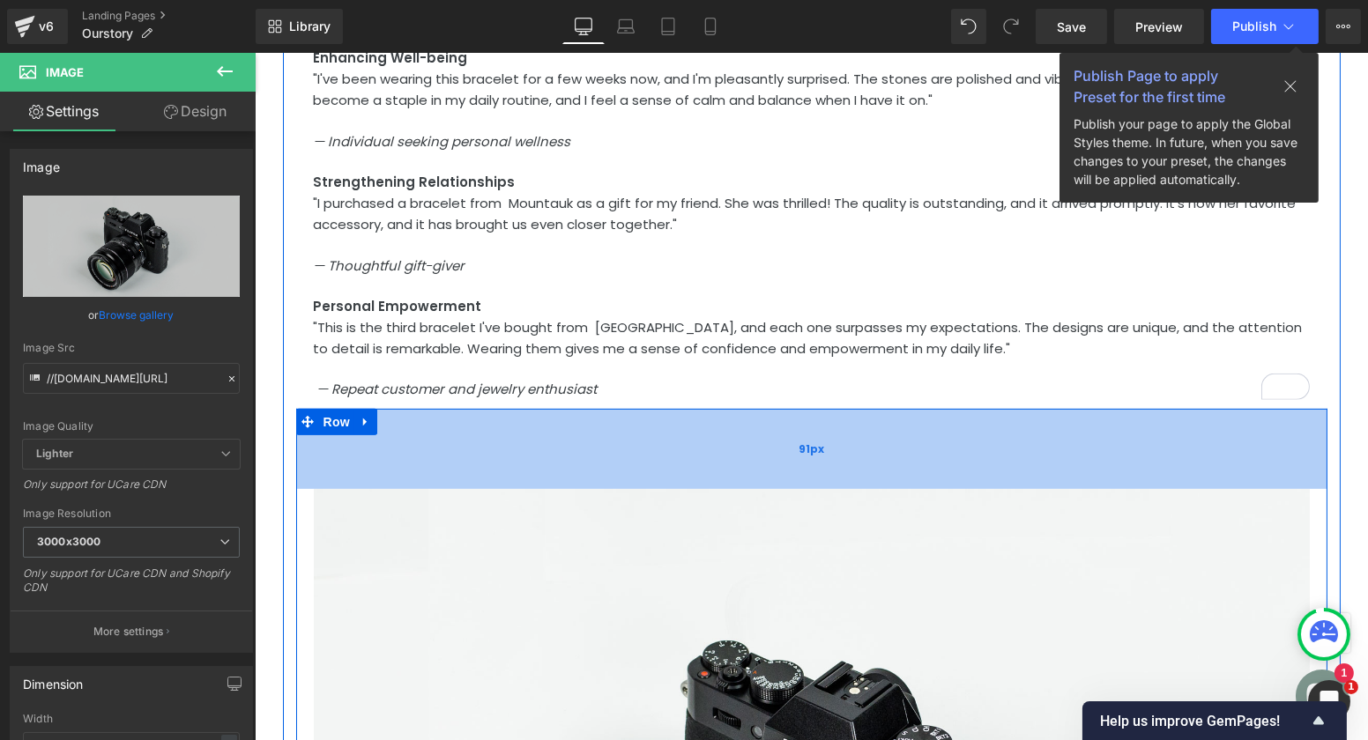
click at [710, 422] on div "91px" at bounding box center [810, 449] width 1031 height 80
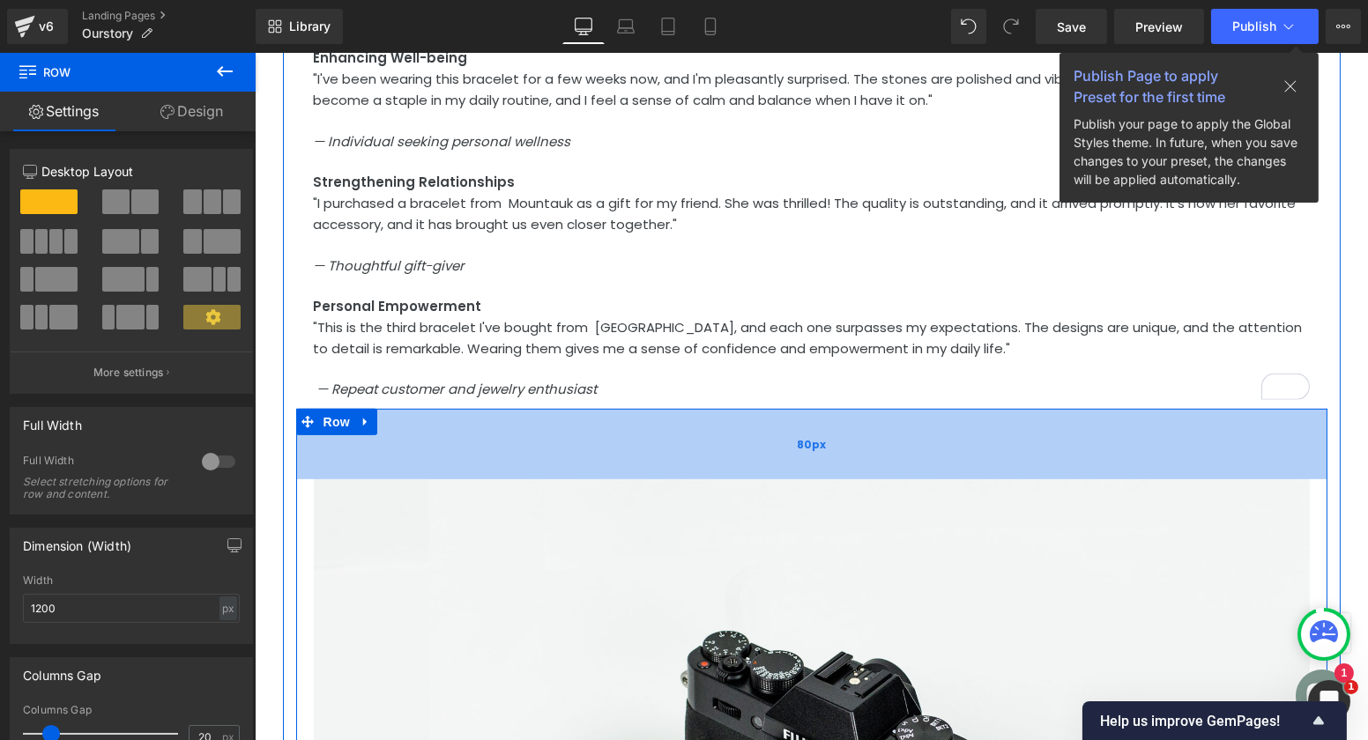
drag, startPoint x: 740, startPoint y: 484, endPoint x: 742, endPoint y: 475, distance: 9.2
click at [742, 475] on div "80px" at bounding box center [810, 444] width 1031 height 71
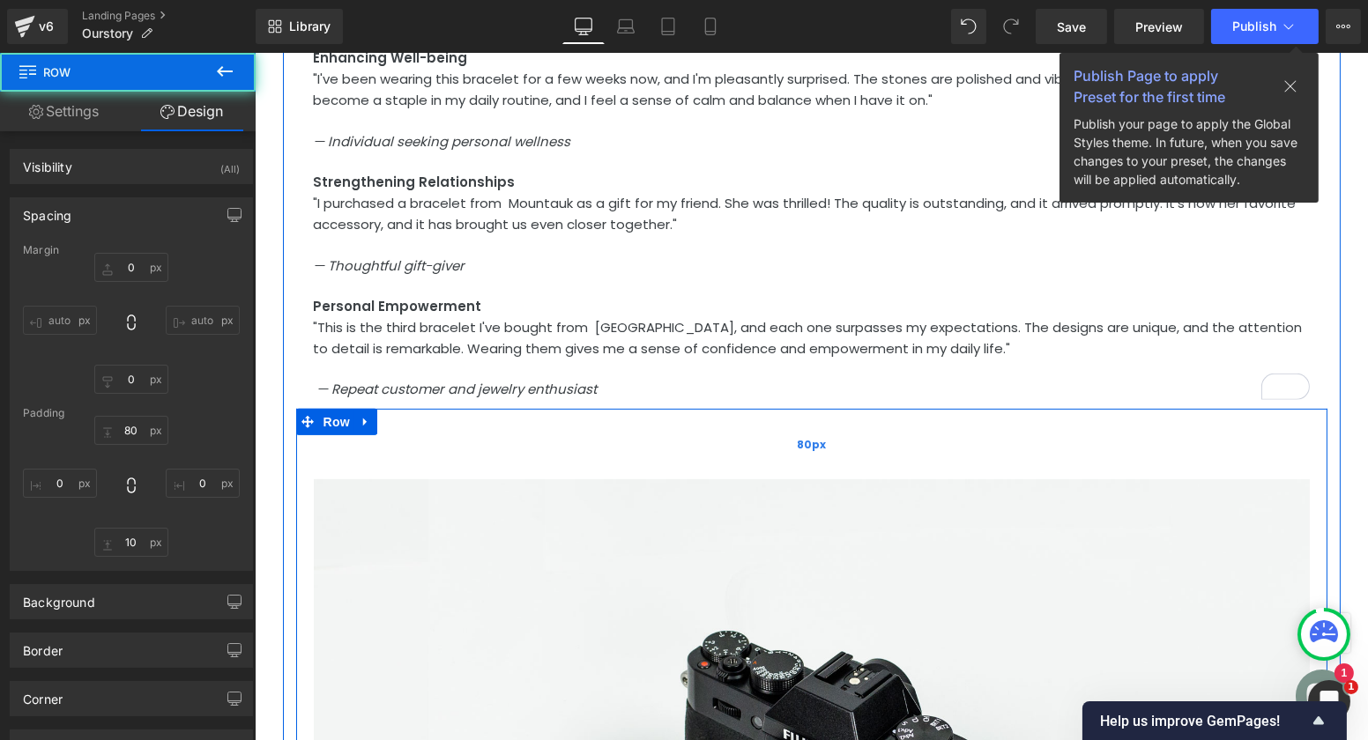
scroll to position [1365, 0]
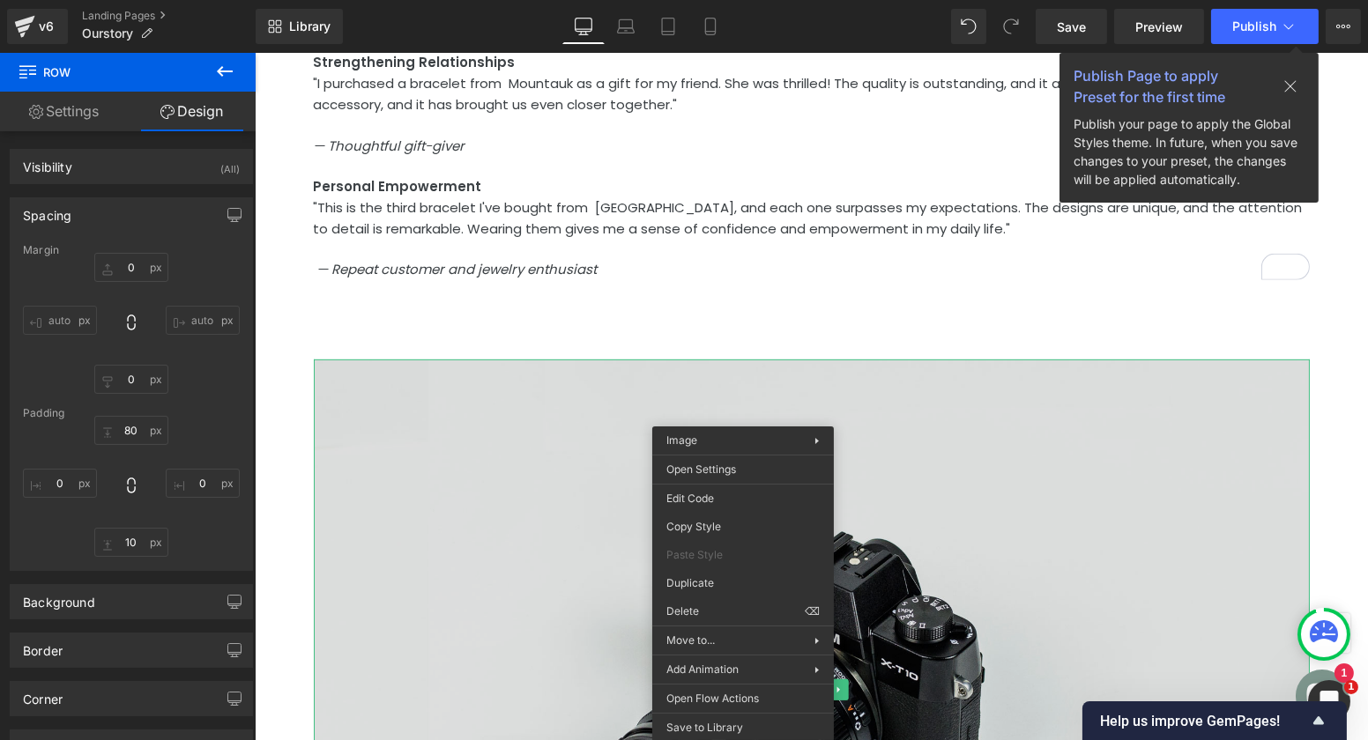
click at [489, 480] on img at bounding box center [811, 690] width 996 height 660
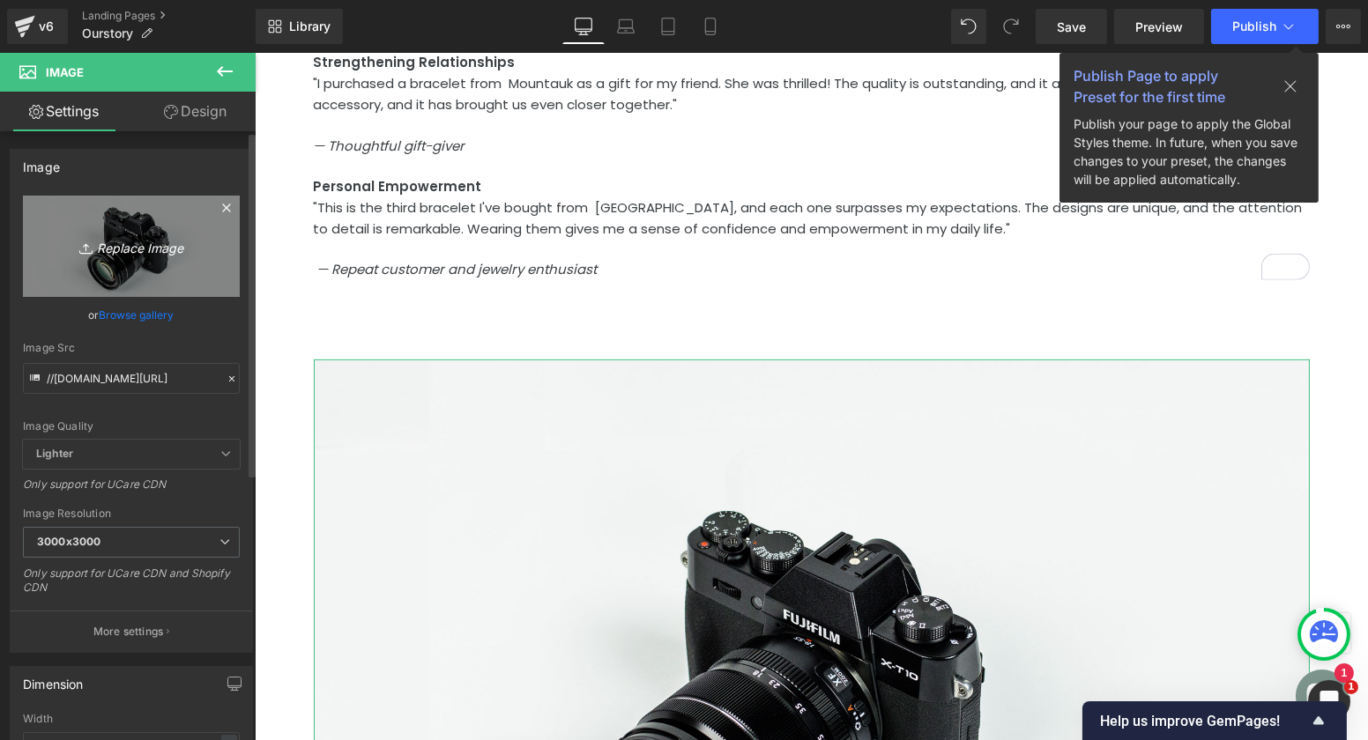
click at [138, 244] on icon "Replace Image" at bounding box center [131, 246] width 141 height 22
type input "C:\fakepath\handmade bracelets 4.jpg"
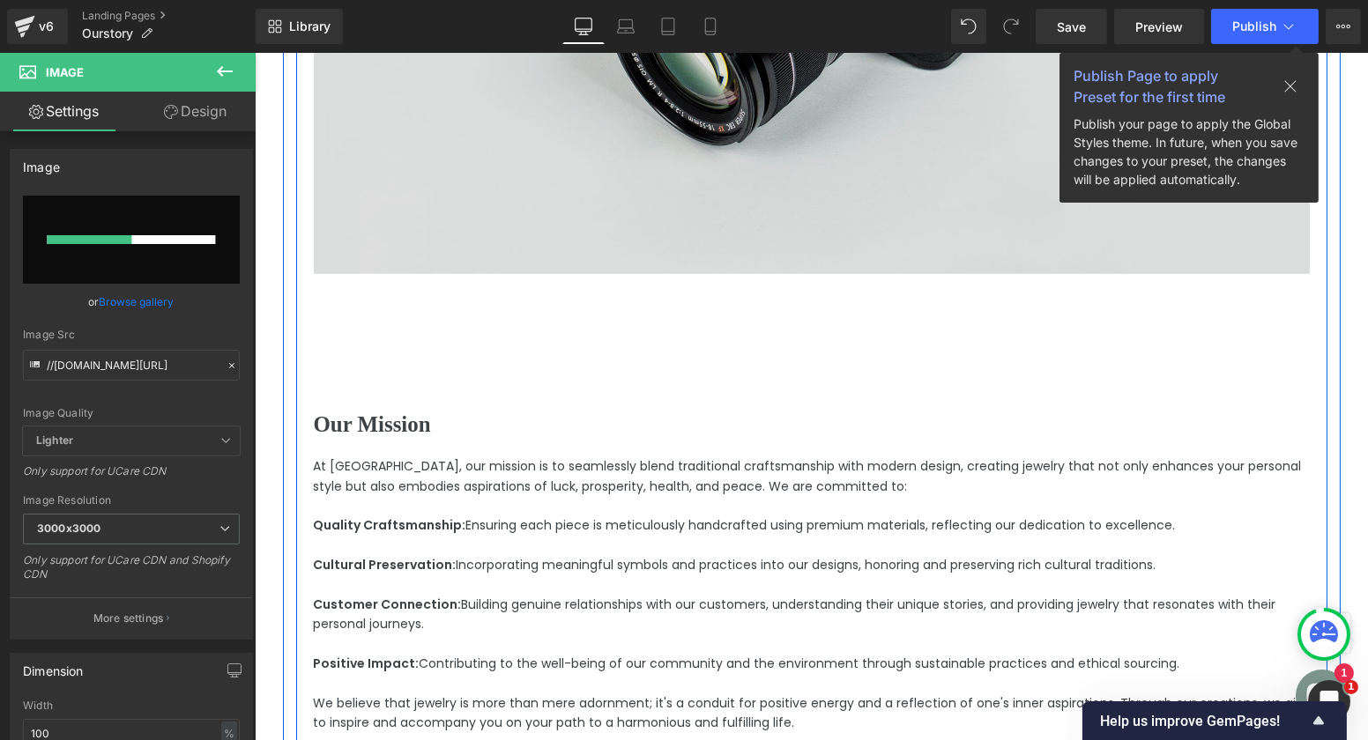
scroll to position [2109, 0]
type input "https://ucarecdn.com/864ff1d9-e686-4359-a1a2-f39465fbf243/-/format/auto/-/previ…"
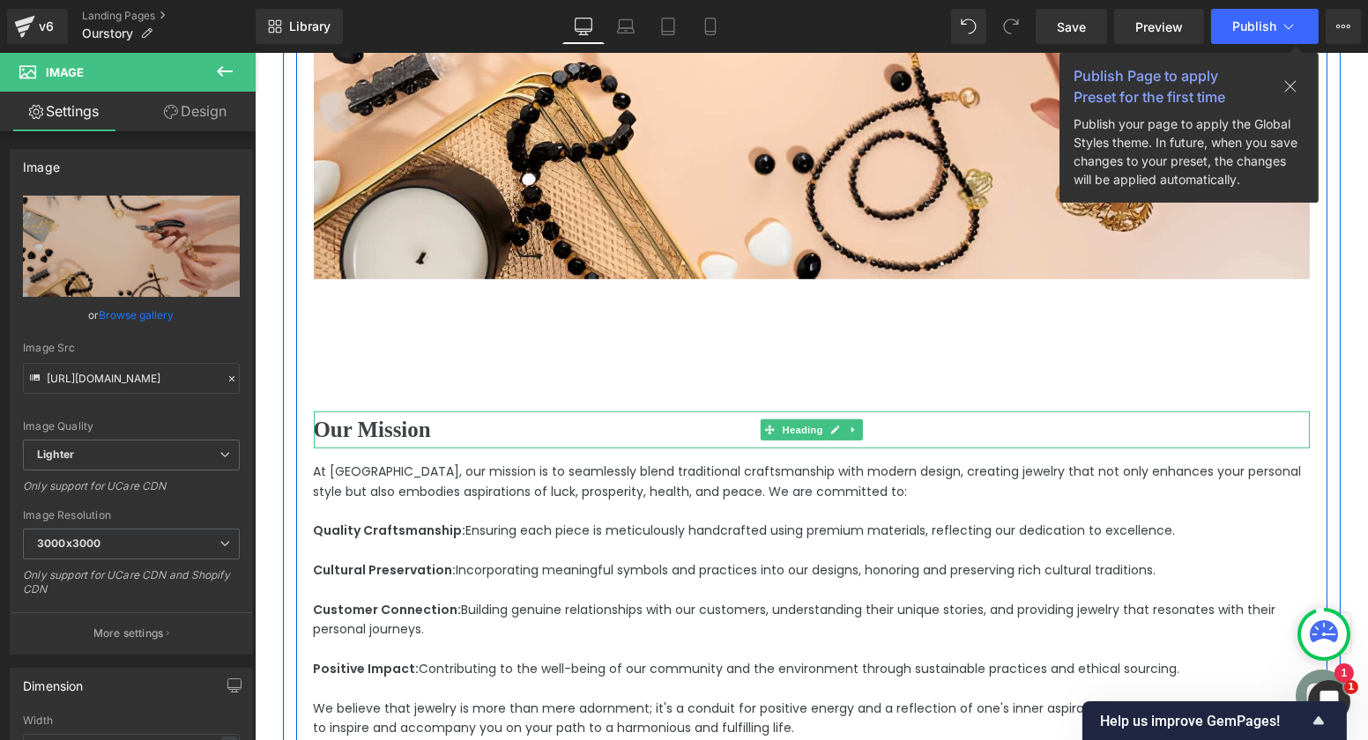
click at [511, 420] on h2 "Our Mission" at bounding box center [811, 430] width 996 height 37
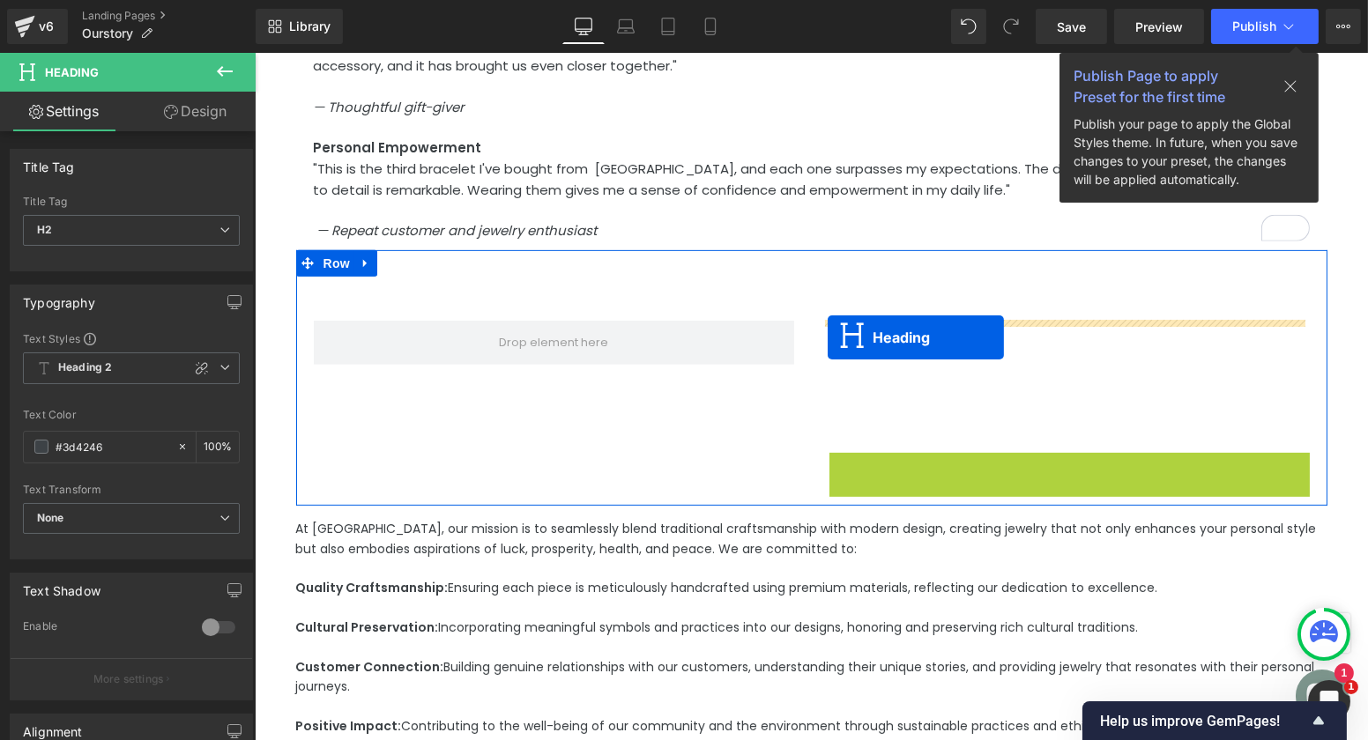
drag, startPoint x: 1018, startPoint y: 469, endPoint x: 826, endPoint y: 336, distance: 233.8
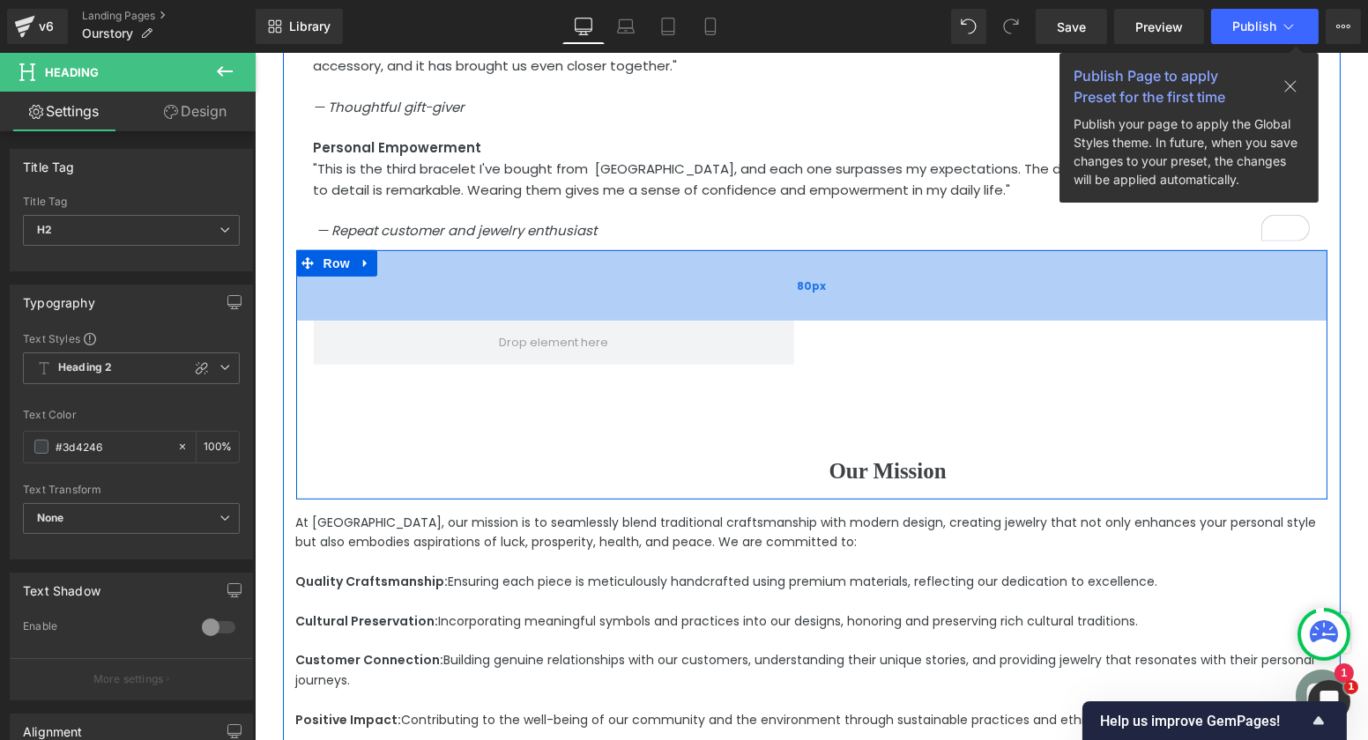
click at [435, 277] on div "80px" at bounding box center [810, 285] width 1031 height 71
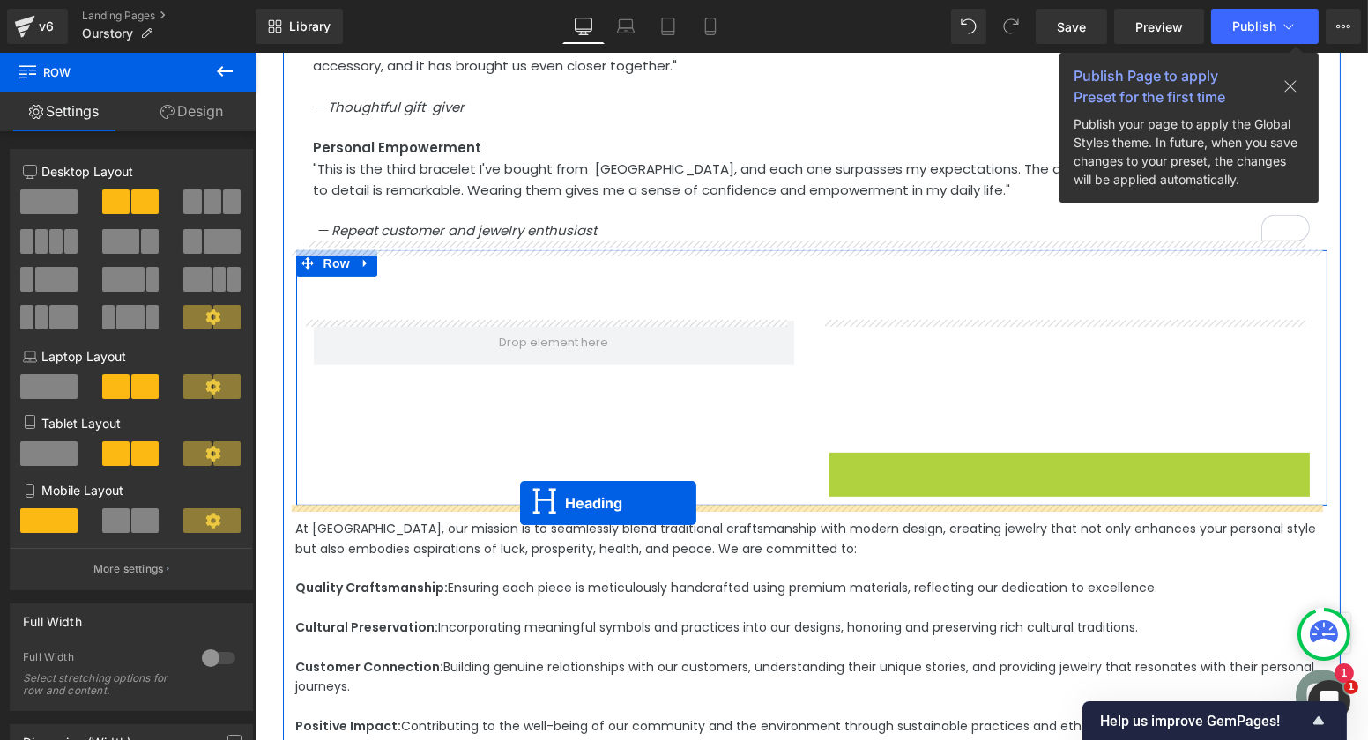
drag, startPoint x: 1023, startPoint y: 465, endPoint x: 519, endPoint y: 503, distance: 505.6
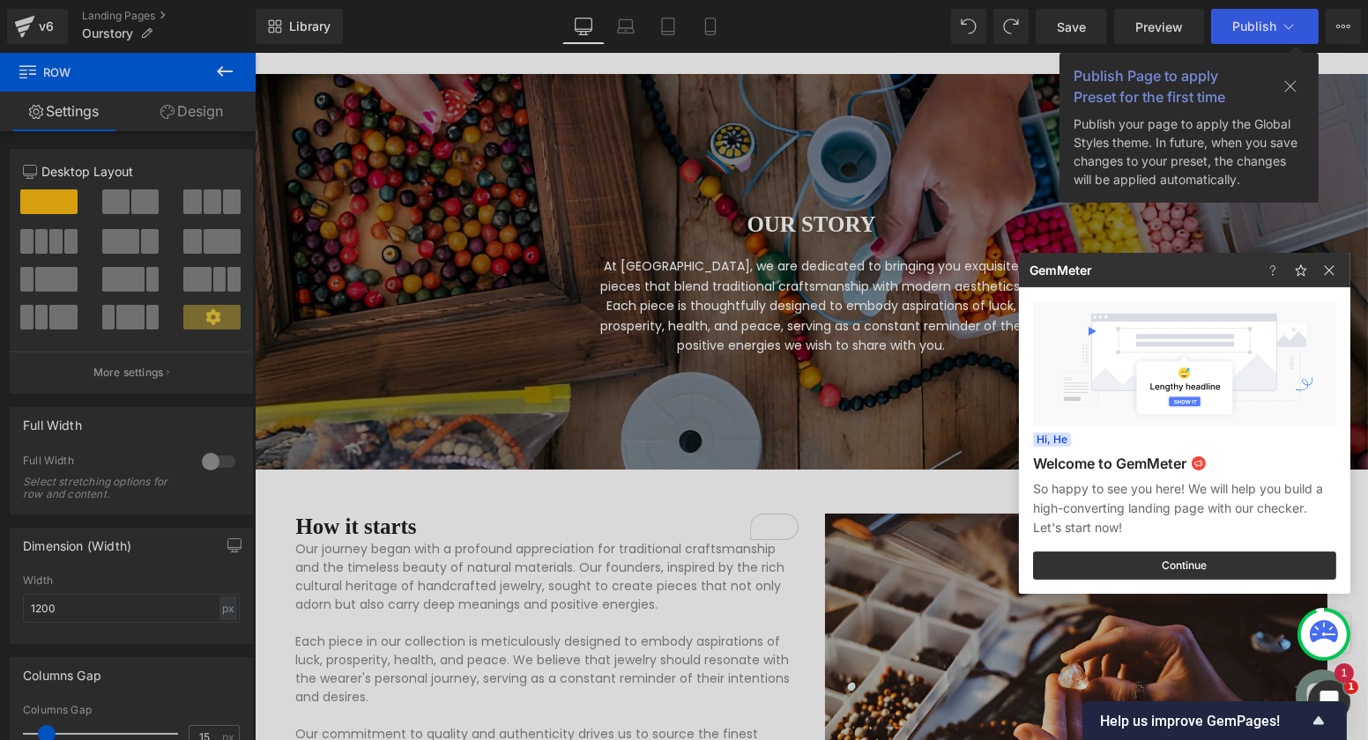
click at [1082, 33] on div at bounding box center [684, 370] width 1368 height 740
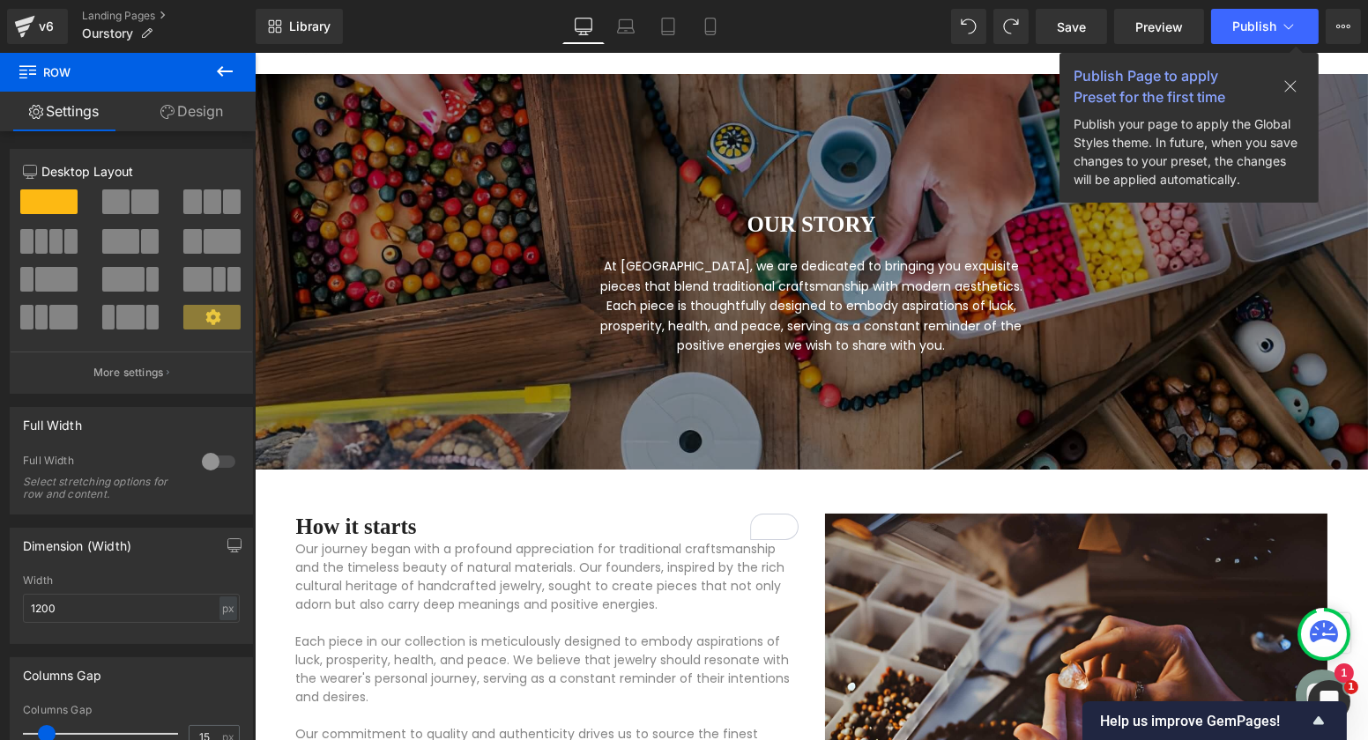
click at [1082, 33] on span "Save" at bounding box center [1071, 27] width 29 height 19
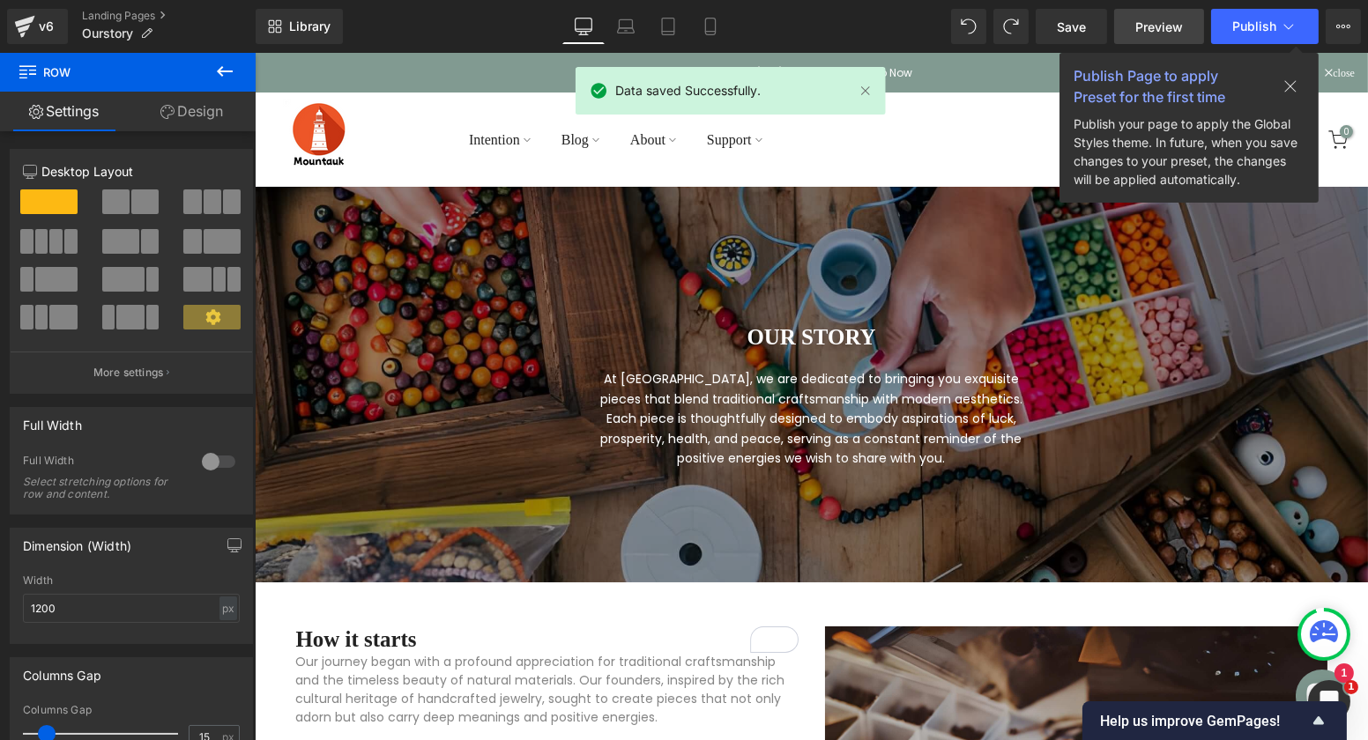
click at [1149, 31] on span "Preview" at bounding box center [1159, 27] width 48 height 19
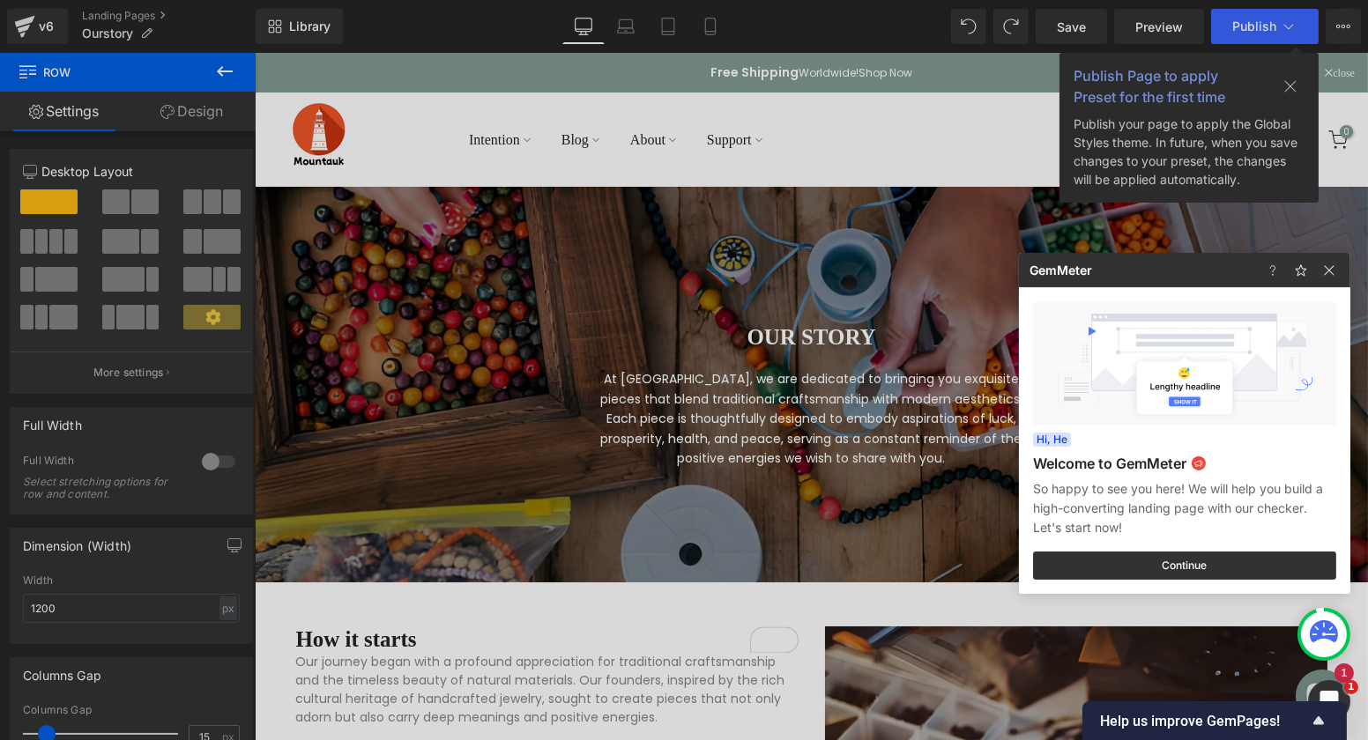
drag, startPoint x: 982, startPoint y: 315, endPoint x: 795, endPoint y: 230, distance: 205.1
click at [982, 315] on div at bounding box center [684, 370] width 1368 height 740
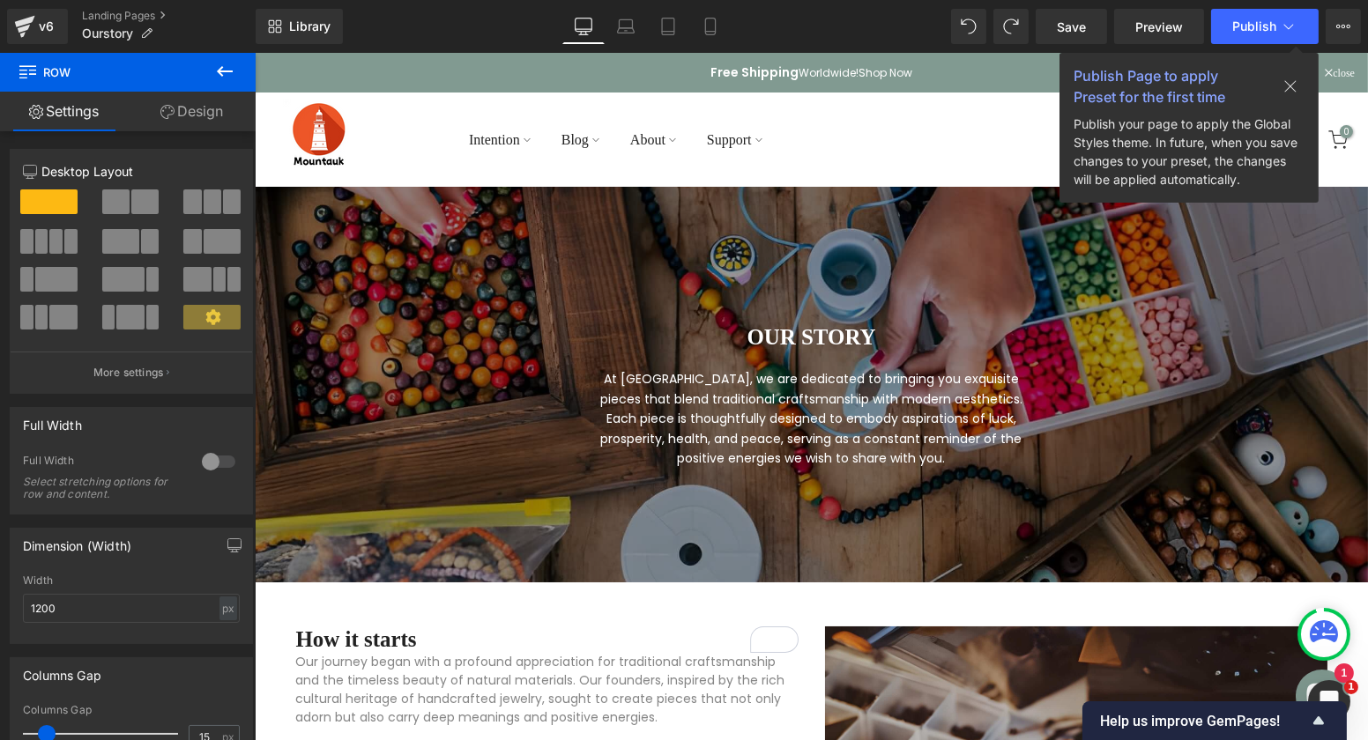
click at [1290, 82] on icon at bounding box center [1290, 86] width 14 height 14
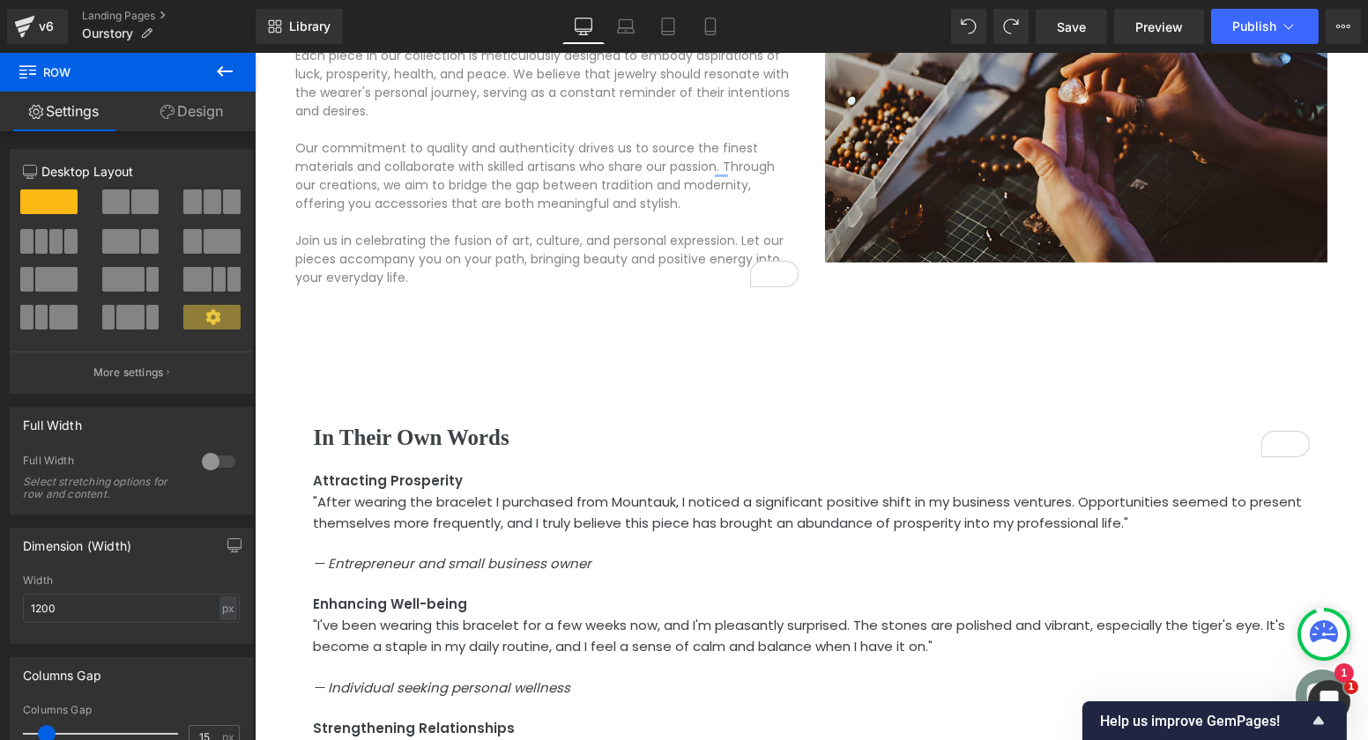
scroll to position [698, 0]
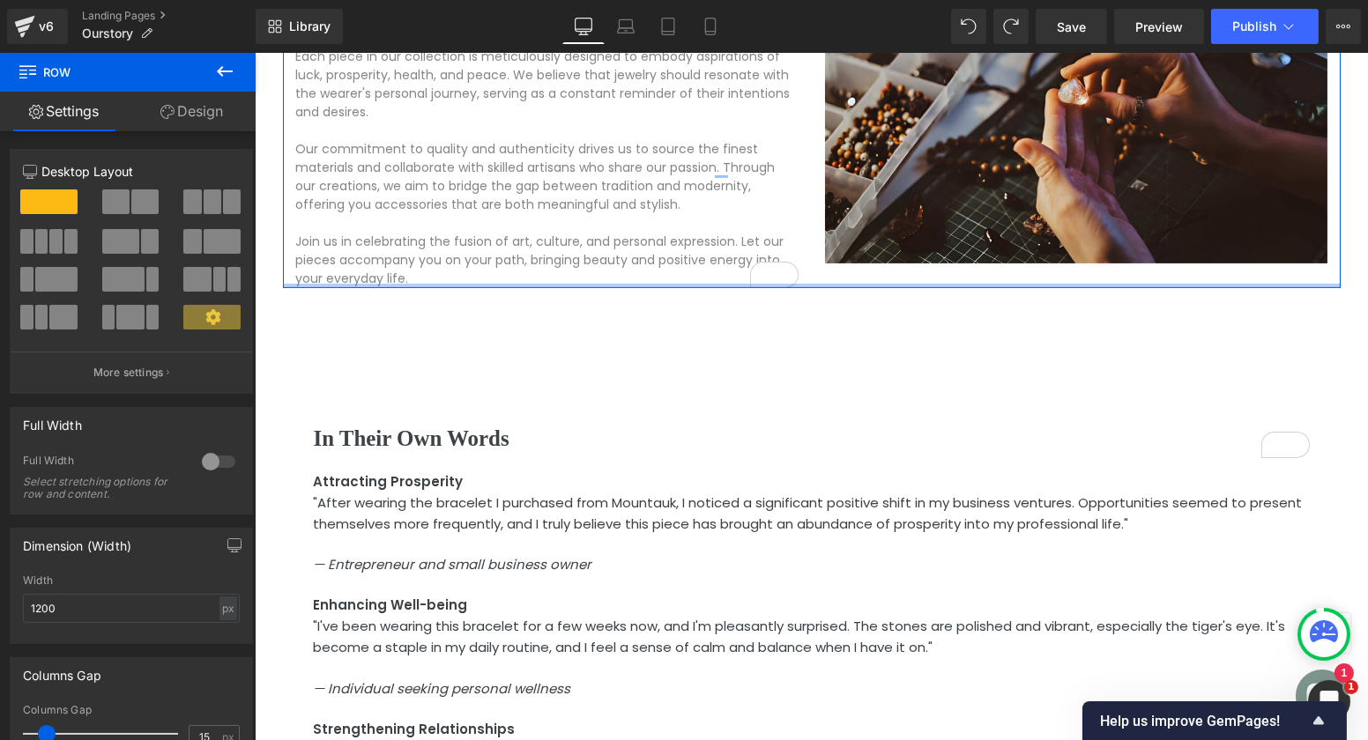
click at [877, 287] on div "How it starts Heading Our journey began with a profound appreciation for tradit…" at bounding box center [811, 109] width 1058 height 360
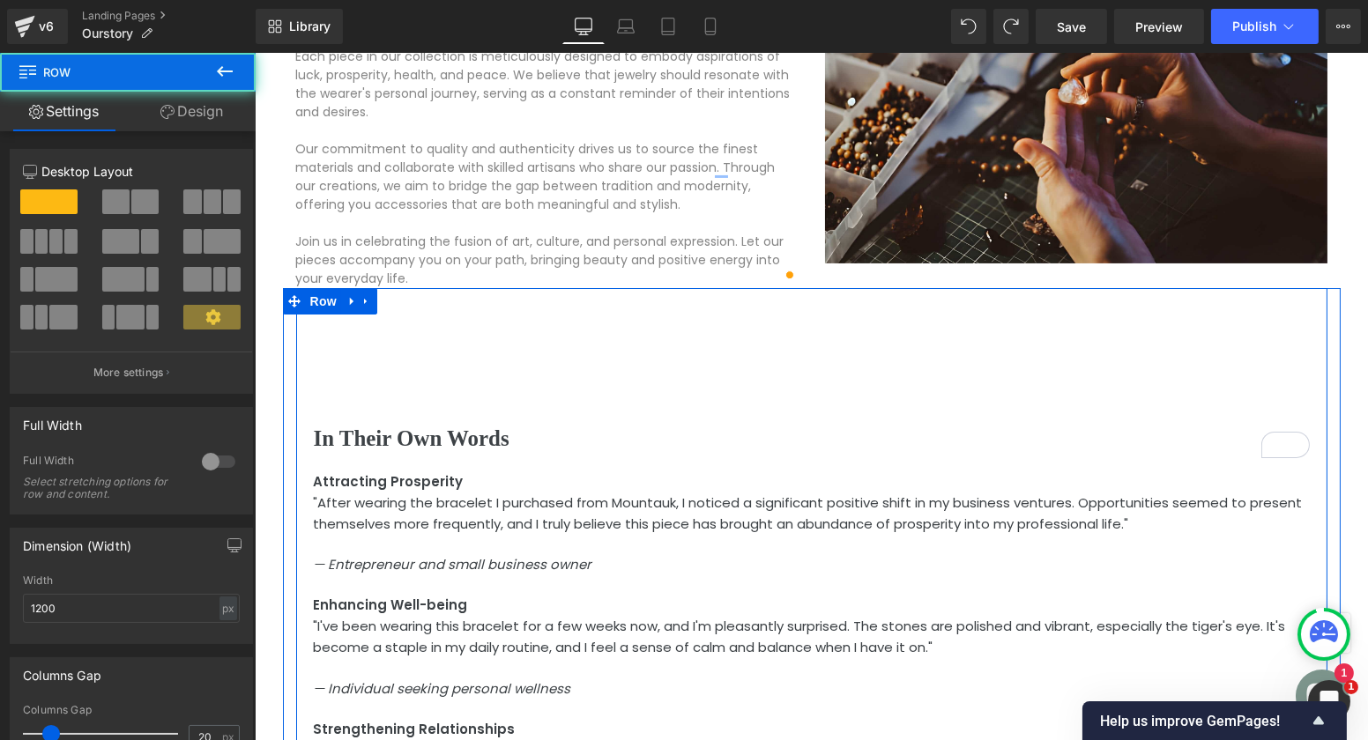
click at [783, 391] on div "In Their Own Words Heading Attracting Prosperity "After wearing the bracelet I …" at bounding box center [810, 617] width 1031 height 659
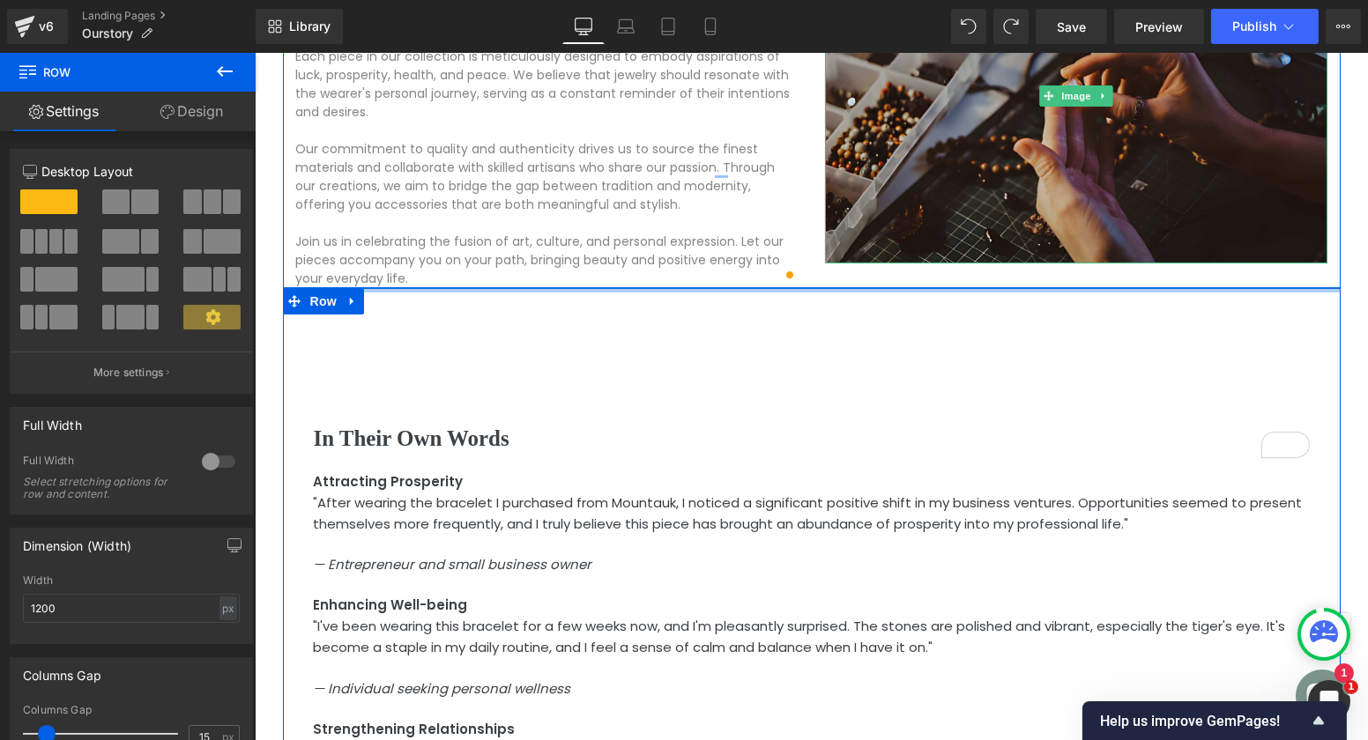
drag, startPoint x: 801, startPoint y: 290, endPoint x: 841, endPoint y: 203, distance: 95.9
click at [841, 203] on div "OUR STORY Heading At Mountauk, we are dedicated to bringing you exquisite piece…" at bounding box center [810, 666] width 1113 height 2354
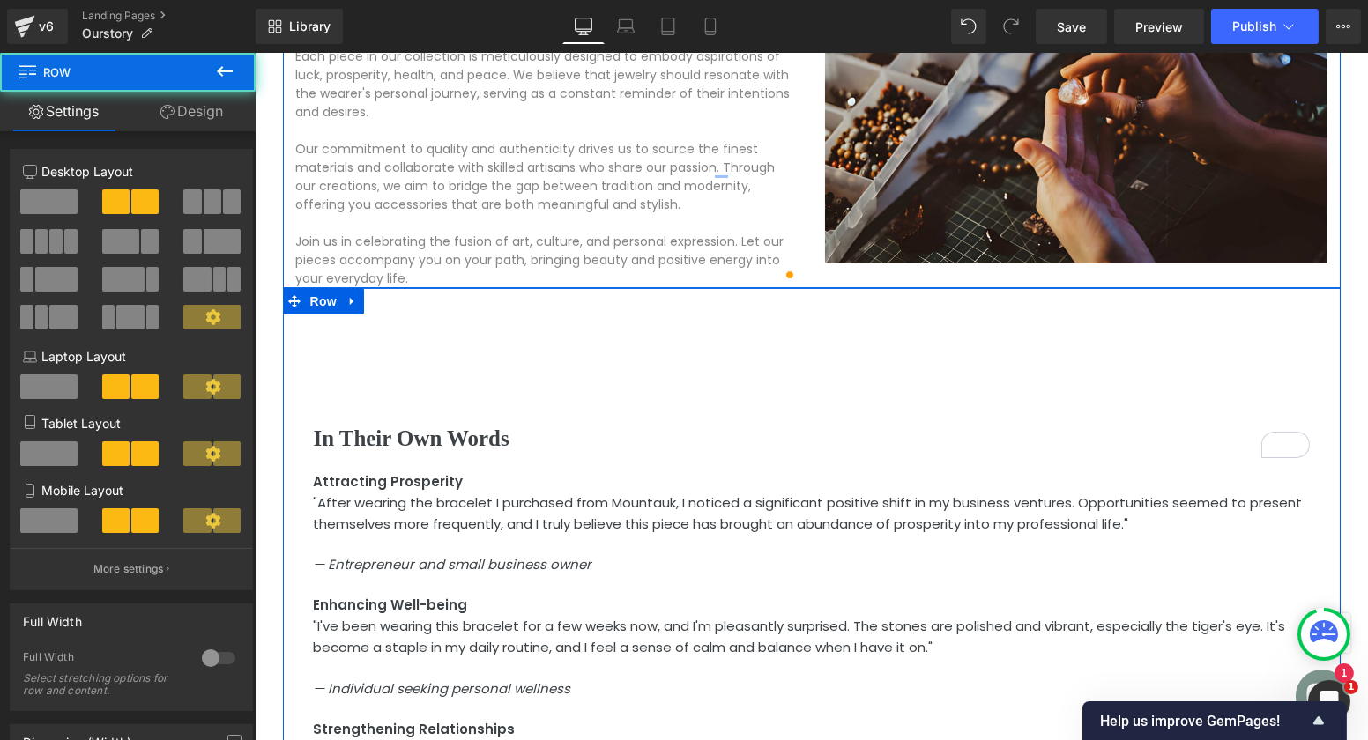
click at [832, 287] on div at bounding box center [811, 287] width 1058 height 1
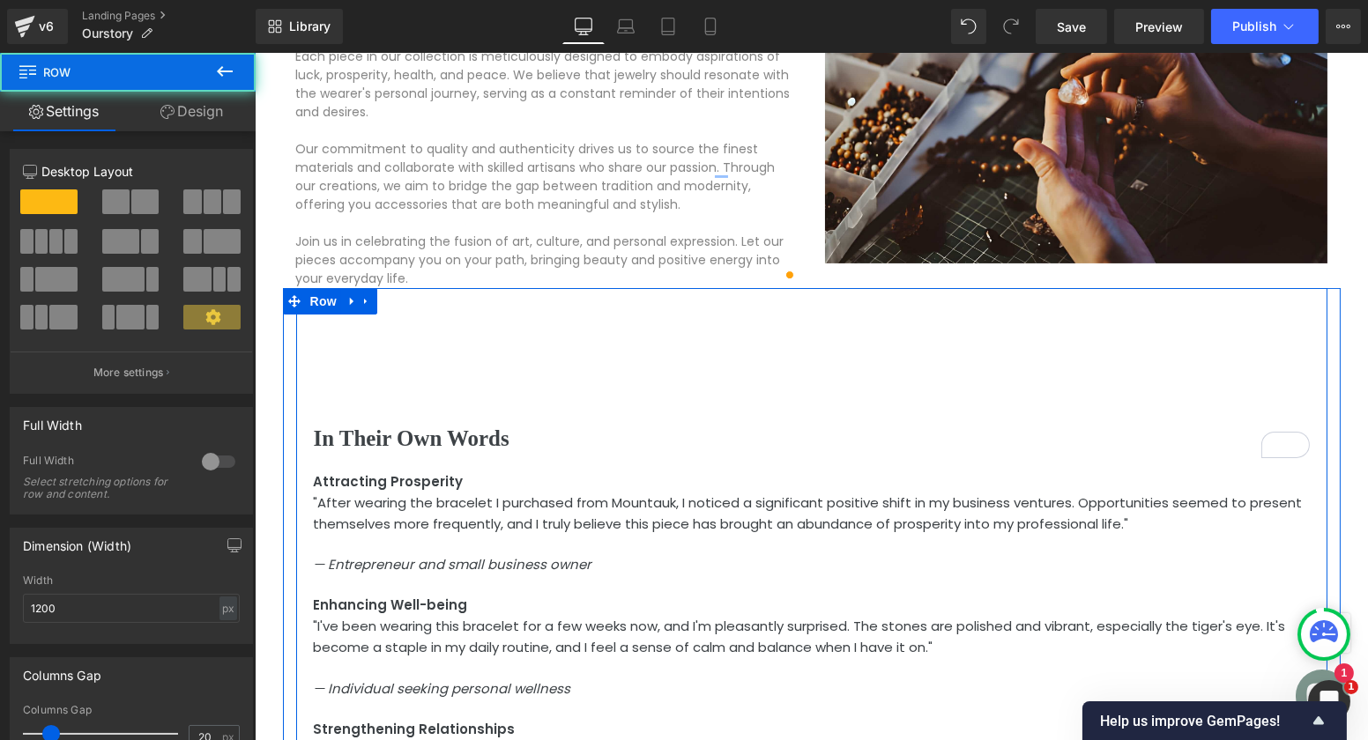
click at [744, 340] on div "In Their Own Words Heading Attracting Prosperity "After wearing the bracelet I …" at bounding box center [810, 617] width 1031 height 659
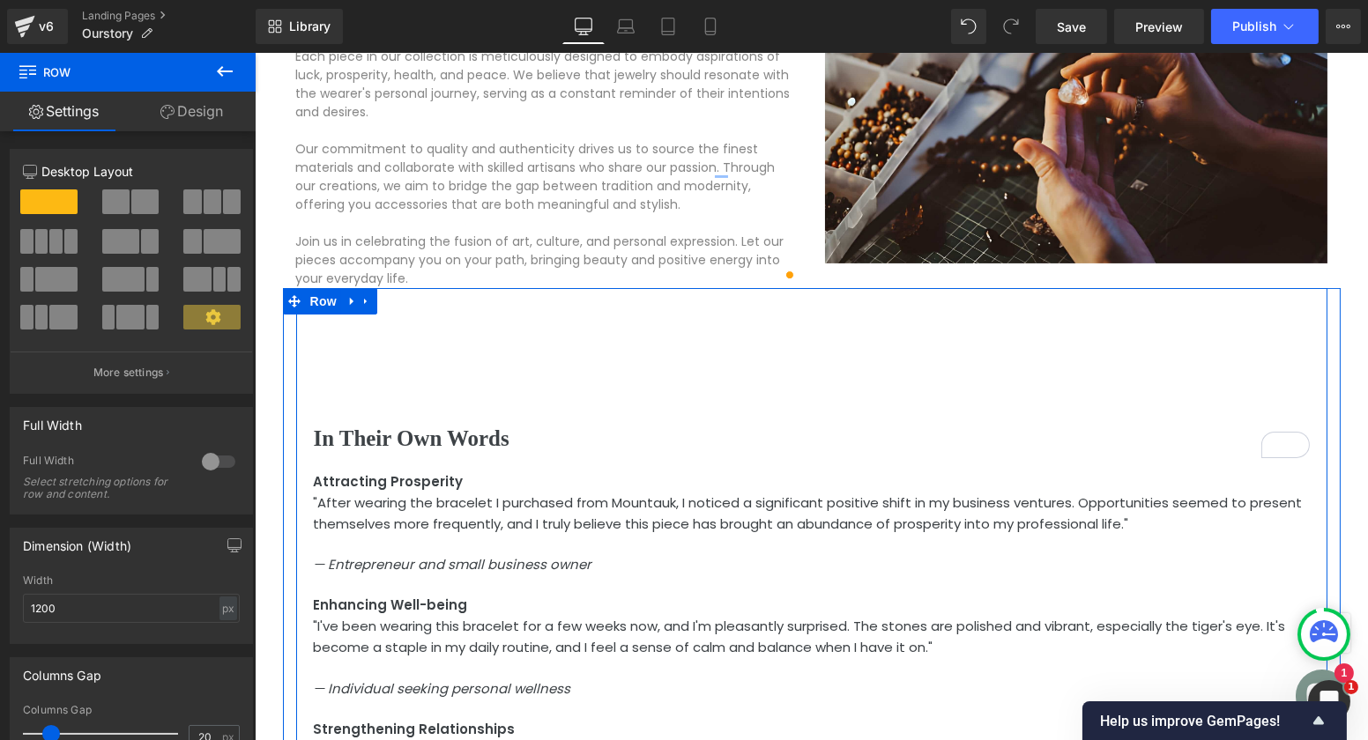
click at [521, 376] on div "In Their Own Words Heading Attracting Prosperity "After wearing the bracelet I …" at bounding box center [810, 617] width 1031 height 659
click at [295, 357] on div at bounding box center [297, 622] width 4 height 668
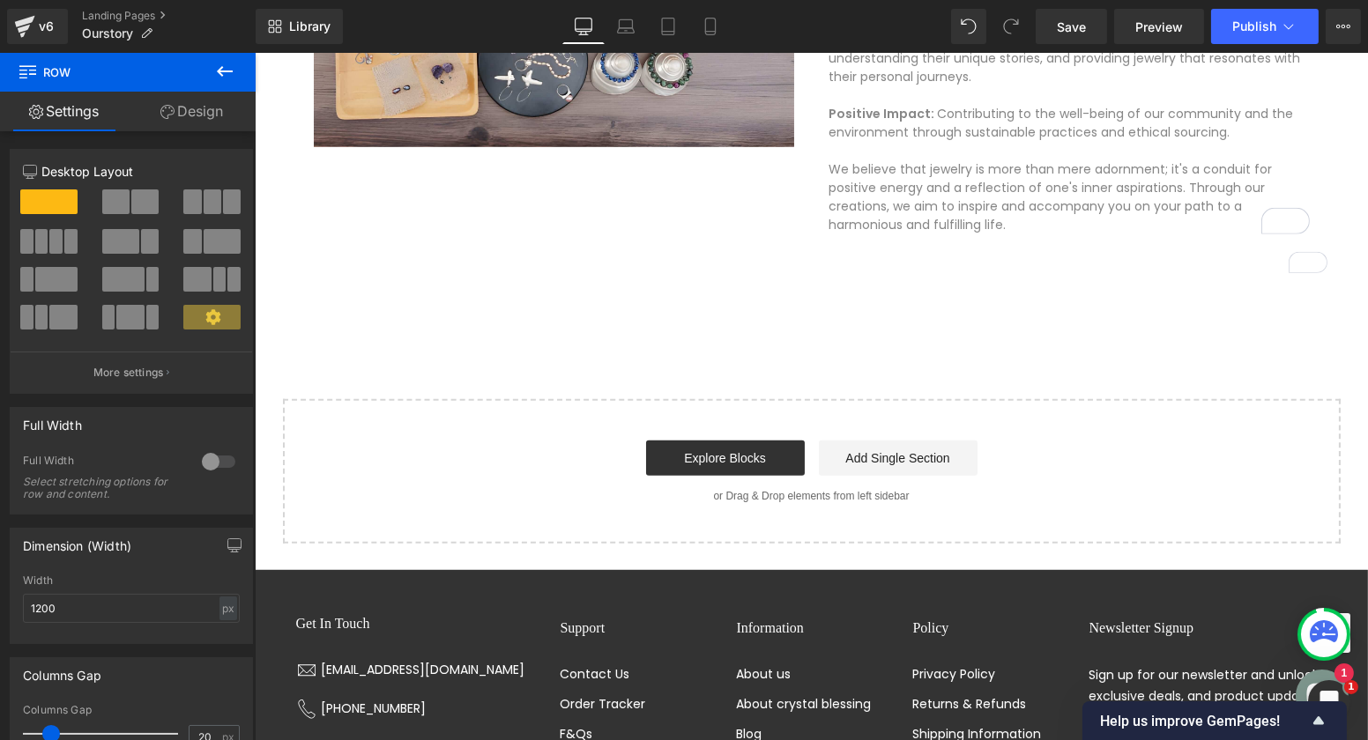
scroll to position [1996, 0]
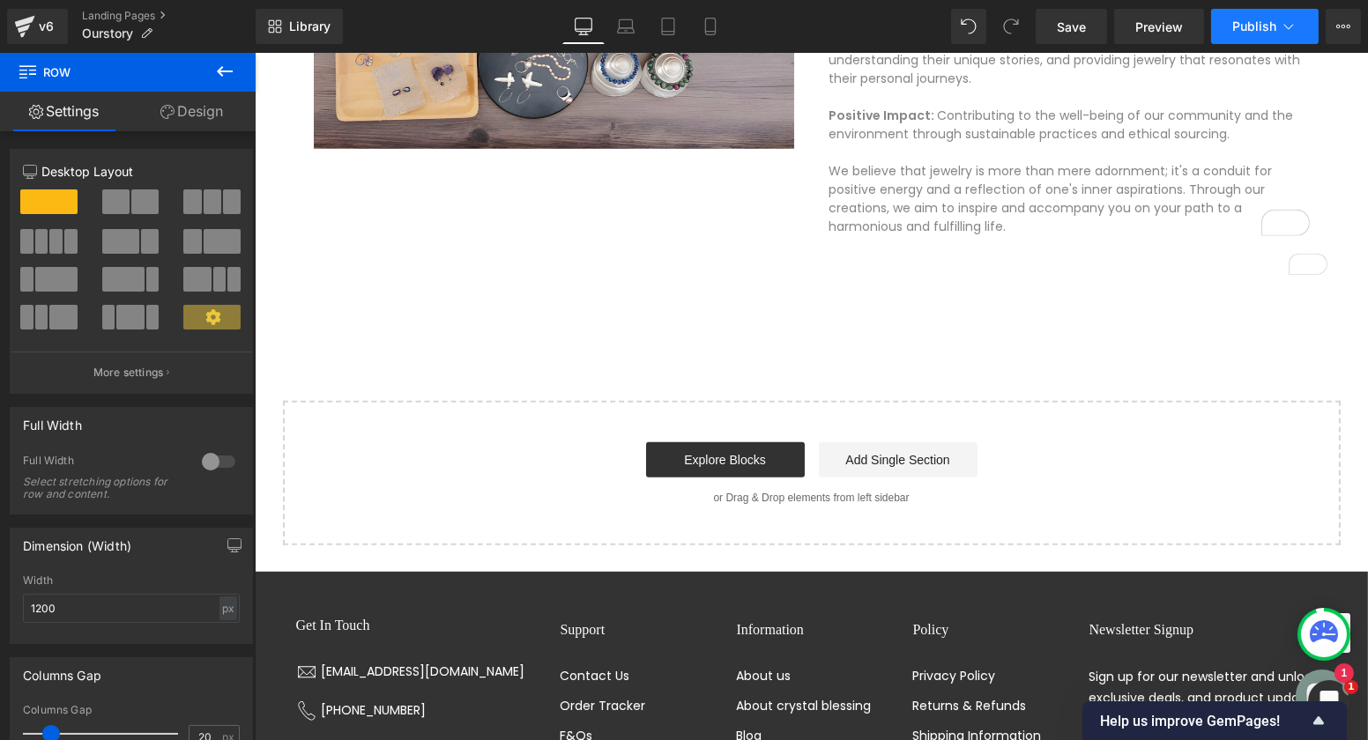
click at [1250, 37] on button "Publish" at bounding box center [1265, 26] width 108 height 35
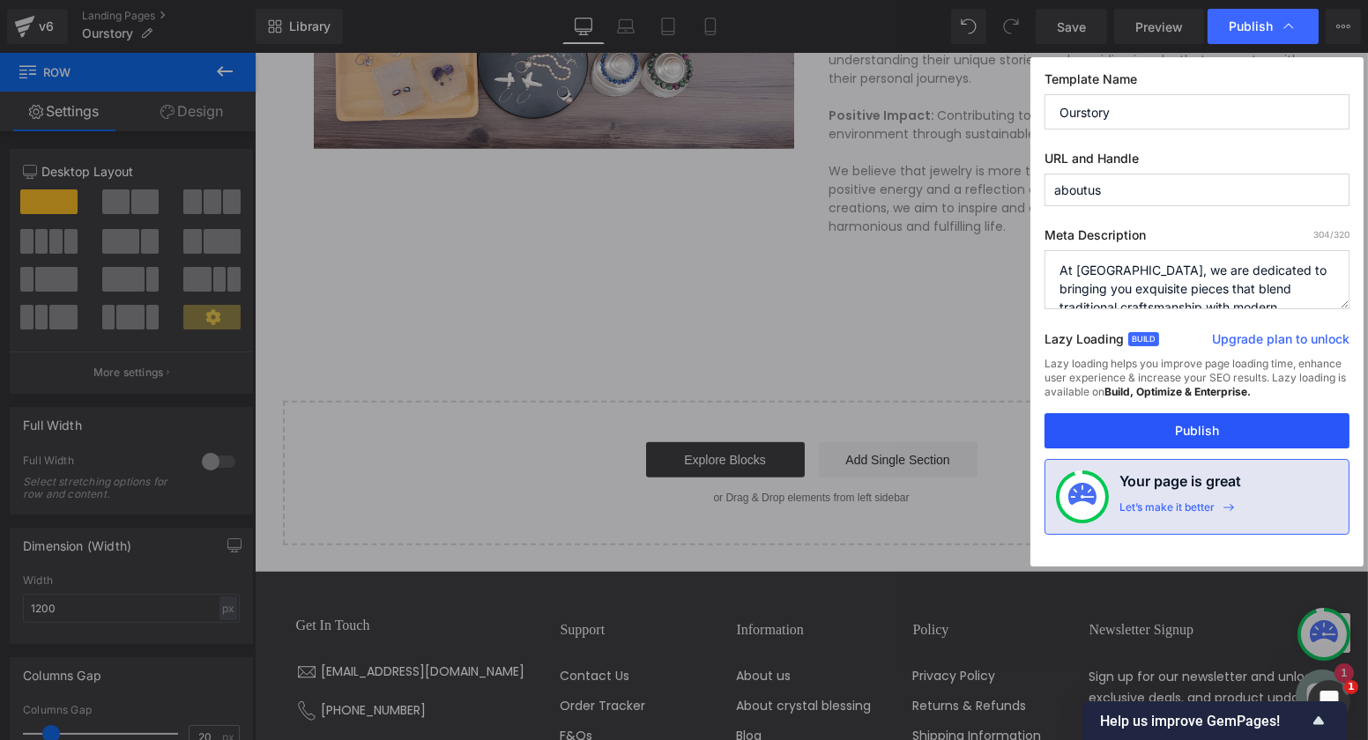
click at [1197, 426] on button "Publish" at bounding box center [1197, 430] width 305 height 35
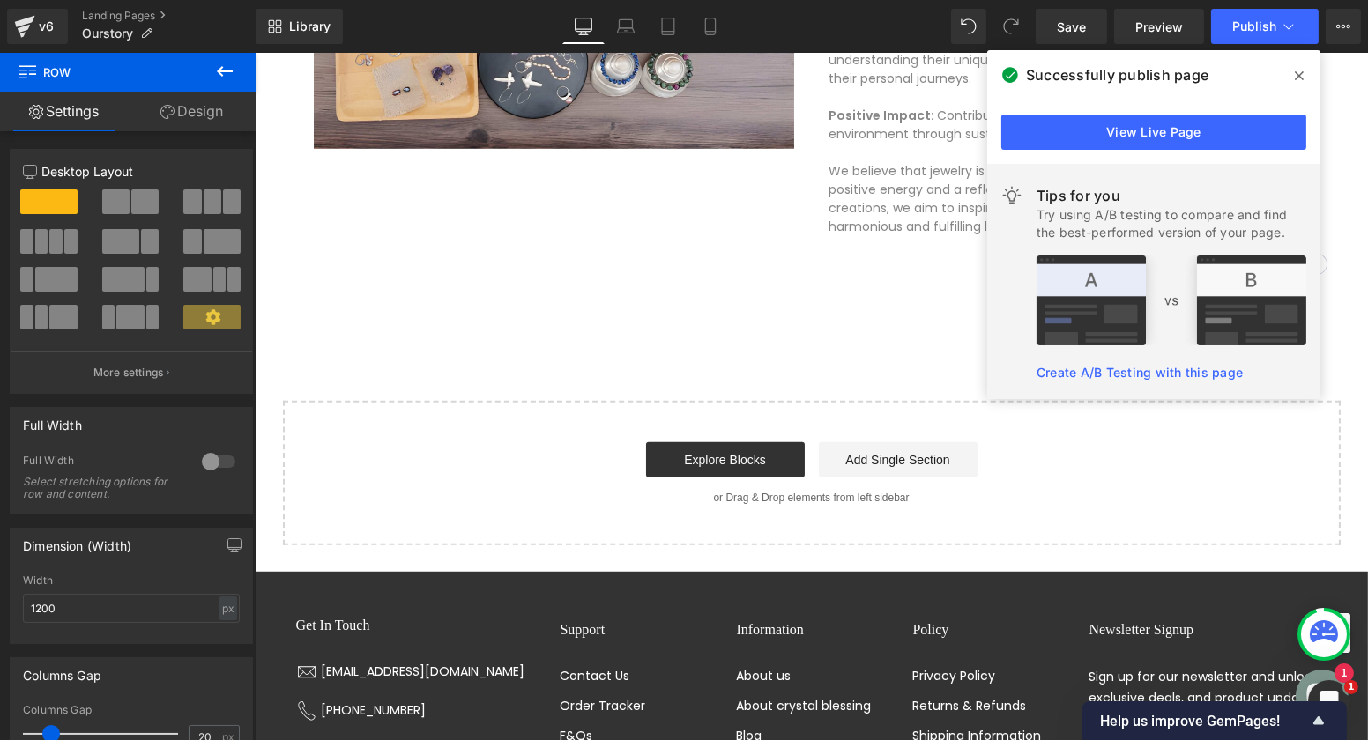
click at [1142, 374] on link "Create A/B Testing with this page" at bounding box center [1140, 372] width 206 height 15
